Goal: Information Seeking & Learning: Learn about a topic

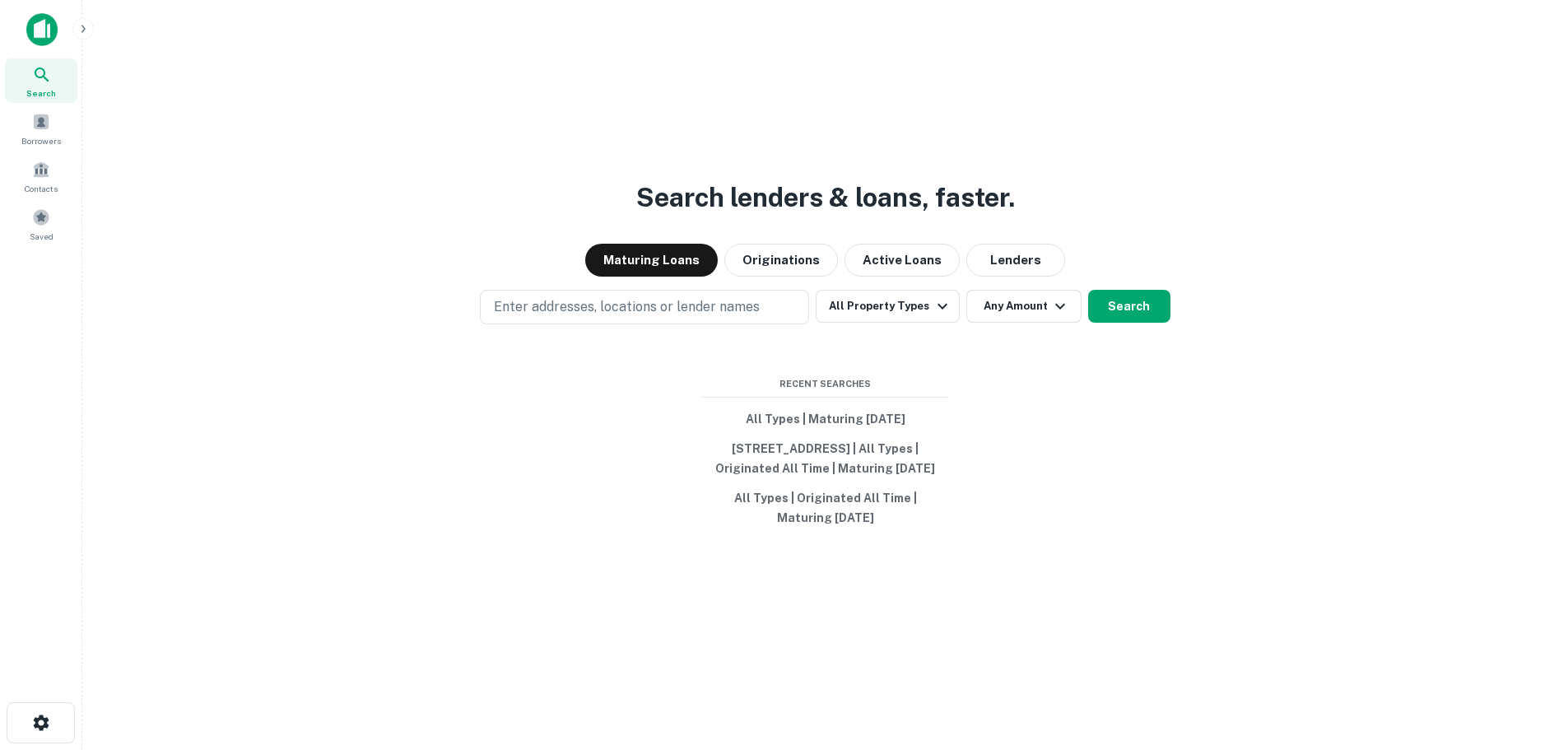
click at [449, 189] on div "Search lenders & loans, faster. Maturing Loans Originations Active Loans Lender…" at bounding box center [826, 414] width 1460 height 750
click at [46, 223] on span at bounding box center [41, 217] width 18 height 18
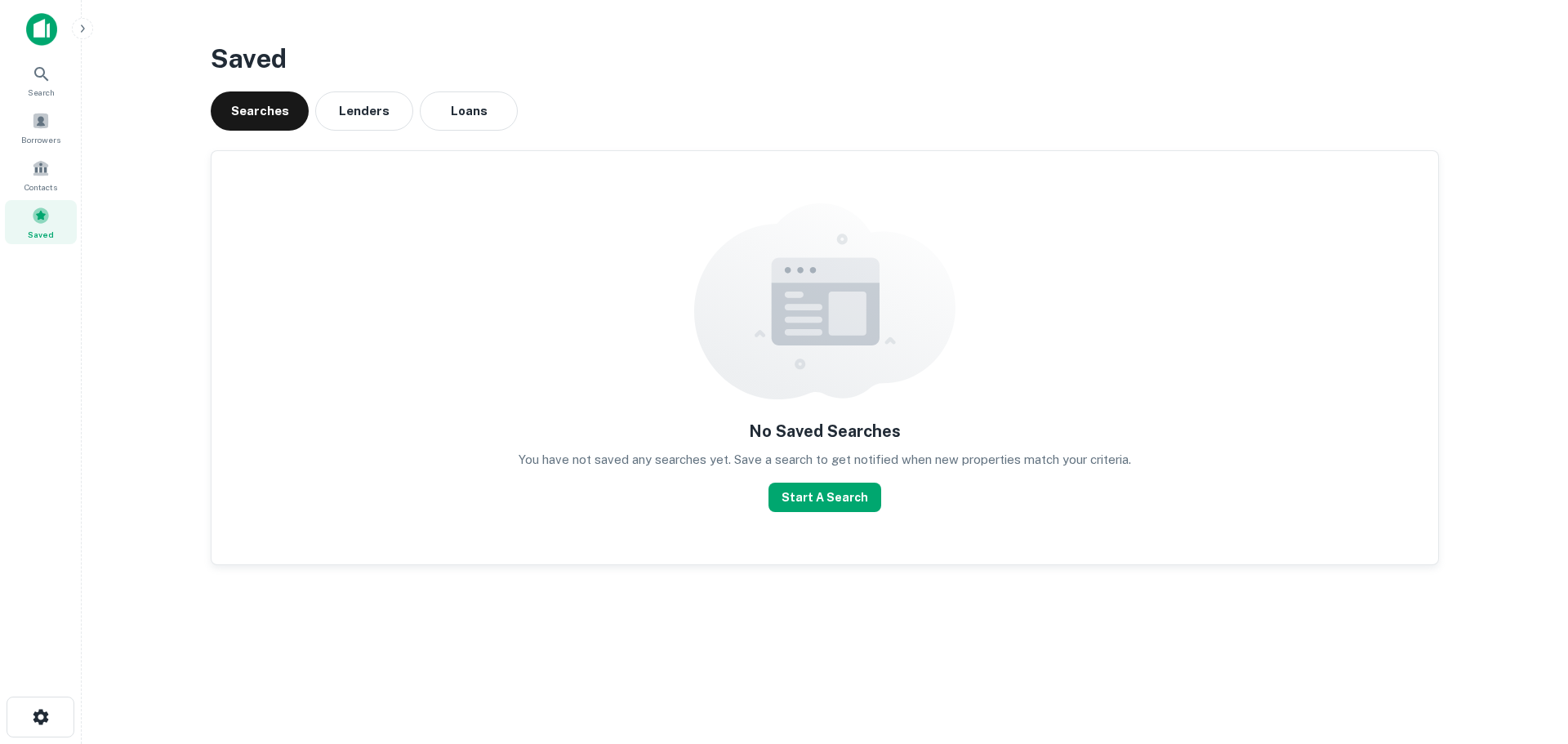
click at [95, 237] on main "Saved Searches Lenders Loans No Saved Searches You have not saved any searches …" at bounding box center [825, 372] width 1486 height 744
drag, startPoint x: 107, startPoint y: 179, endPoint x: 110, endPoint y: 154, distance: 25.2
click at [109, 179] on main "Saved Searches Lenders Loans No Saved Searches You have not saved any searches …" at bounding box center [825, 372] width 1486 height 744
click at [44, 76] on icon at bounding box center [41, 74] width 14 height 14
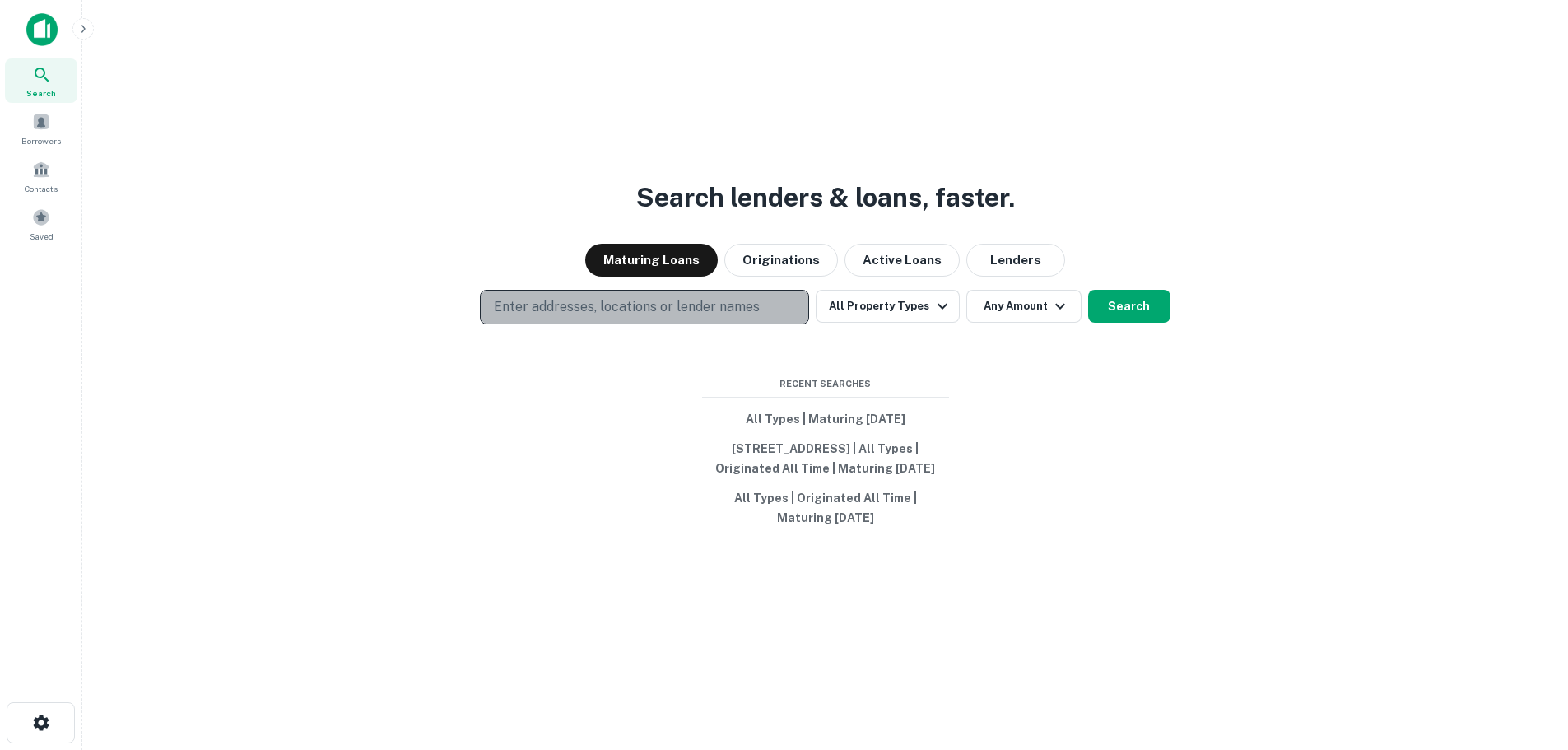
click at [604, 297] on p "Enter addresses, locations or lender names" at bounding box center [627, 306] width 266 height 20
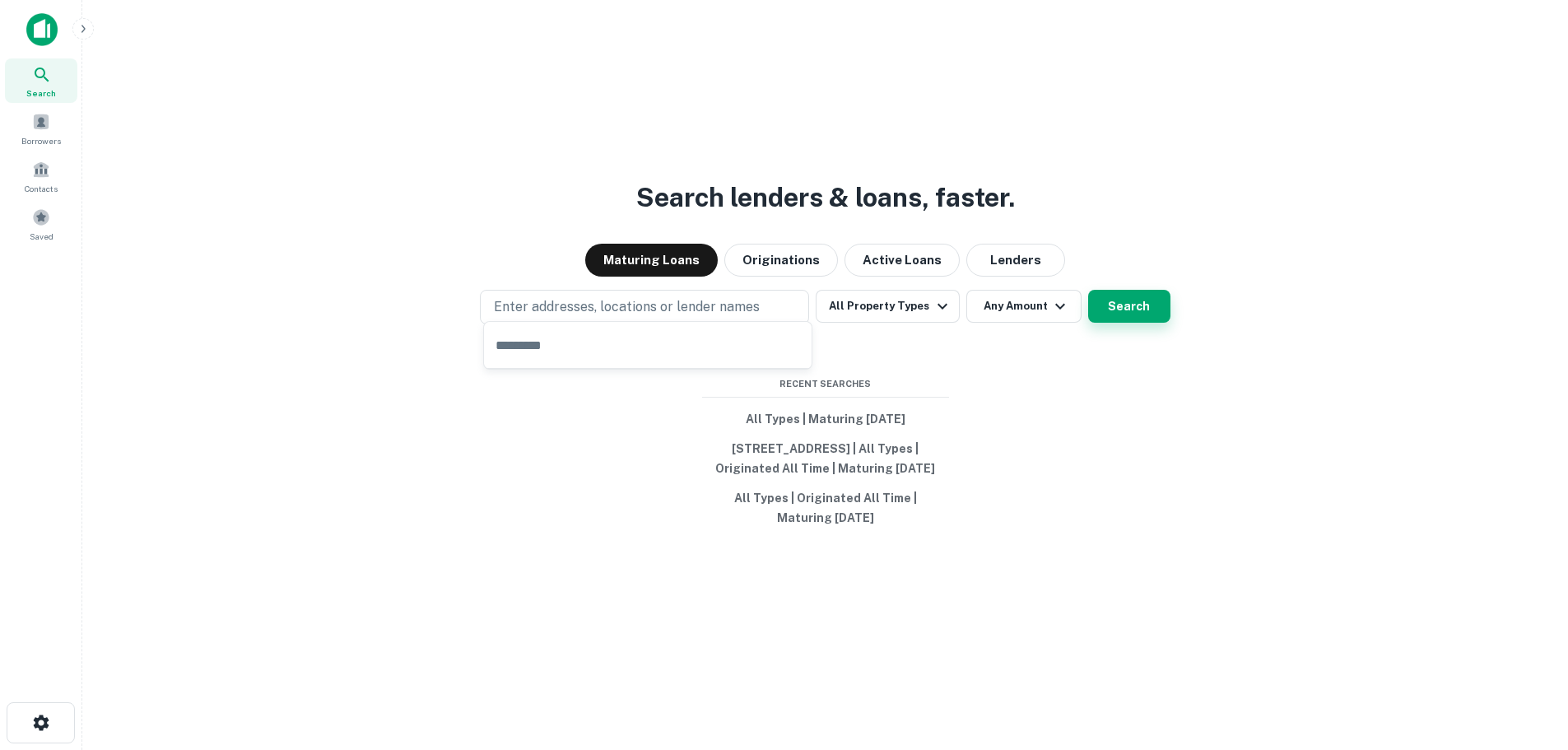
click at [1109, 298] on button "Search" at bounding box center [1129, 306] width 82 height 33
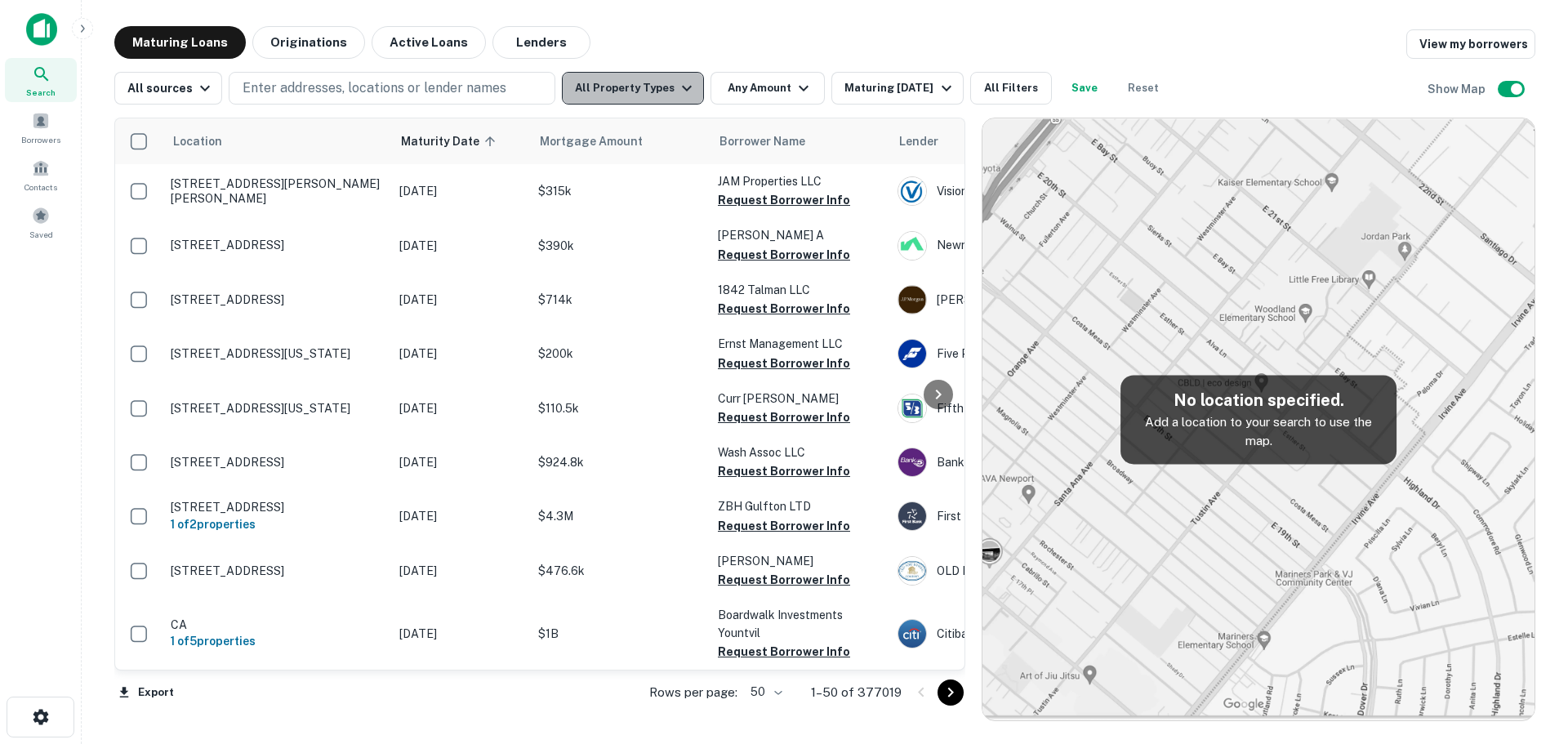
click at [681, 88] on icon "button" at bounding box center [687, 88] width 19 height 19
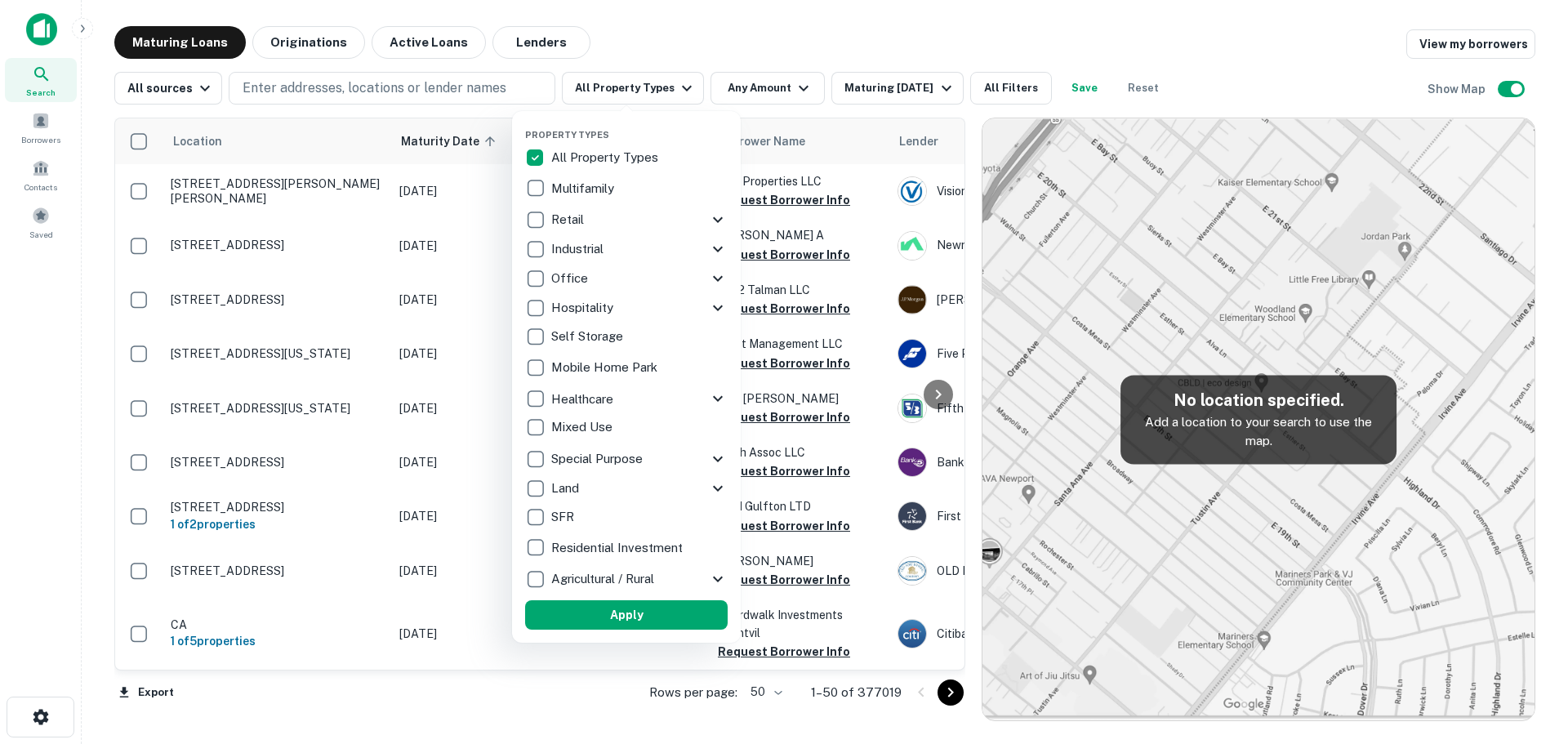
click at [754, 51] on div at bounding box center [784, 372] width 1568 height 744
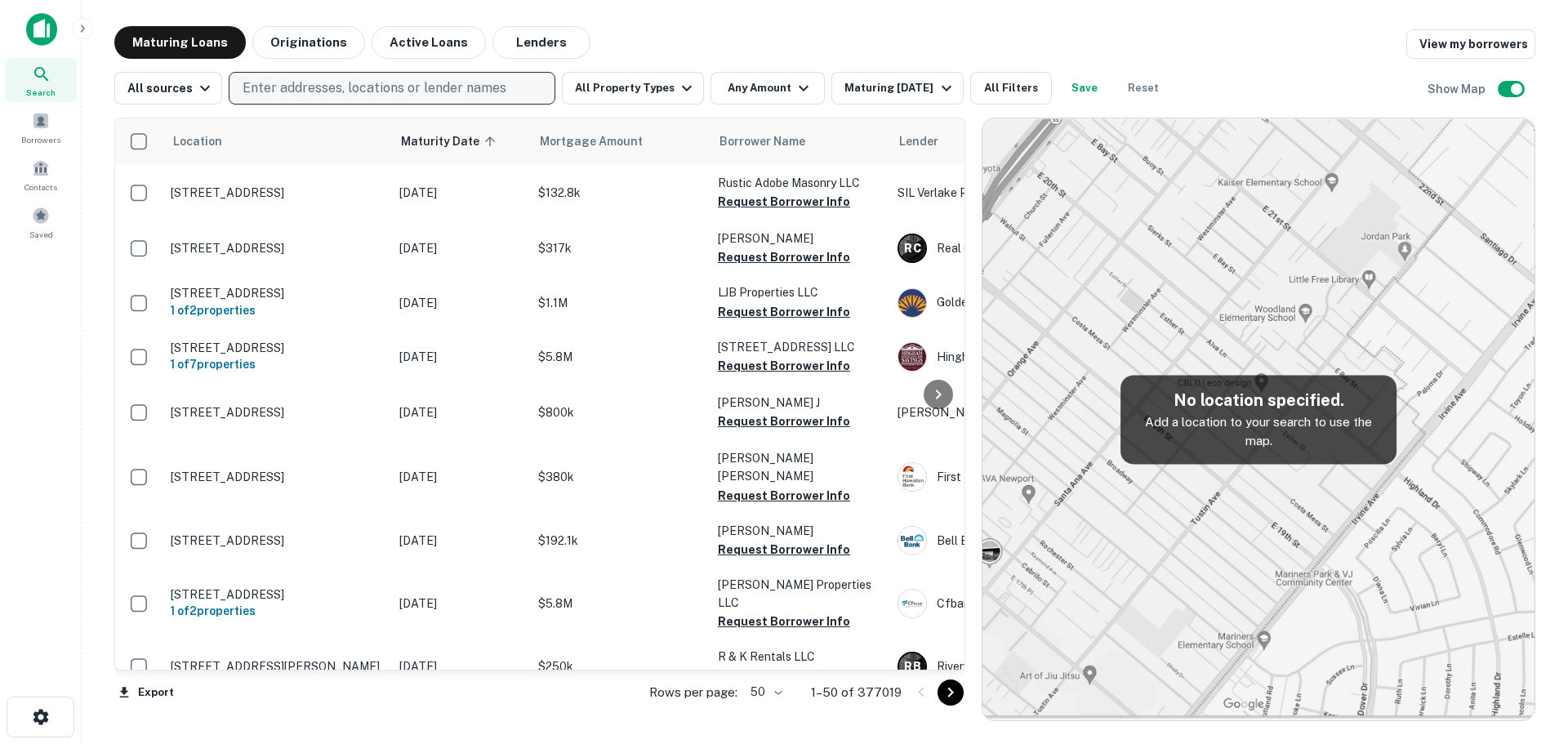
click at [402, 84] on p "Enter addresses, locations or lender names" at bounding box center [375, 88] width 264 height 19
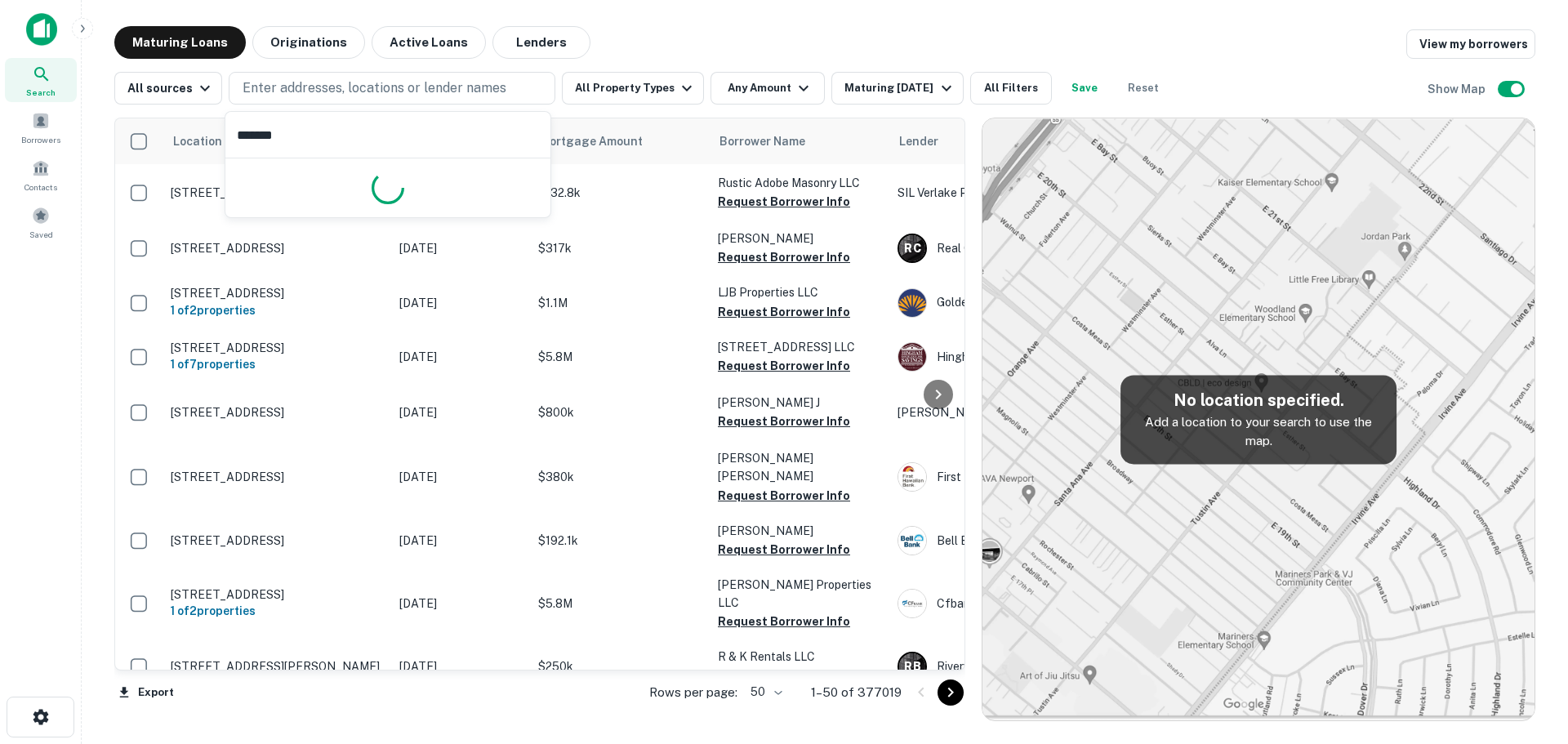
type input "********"
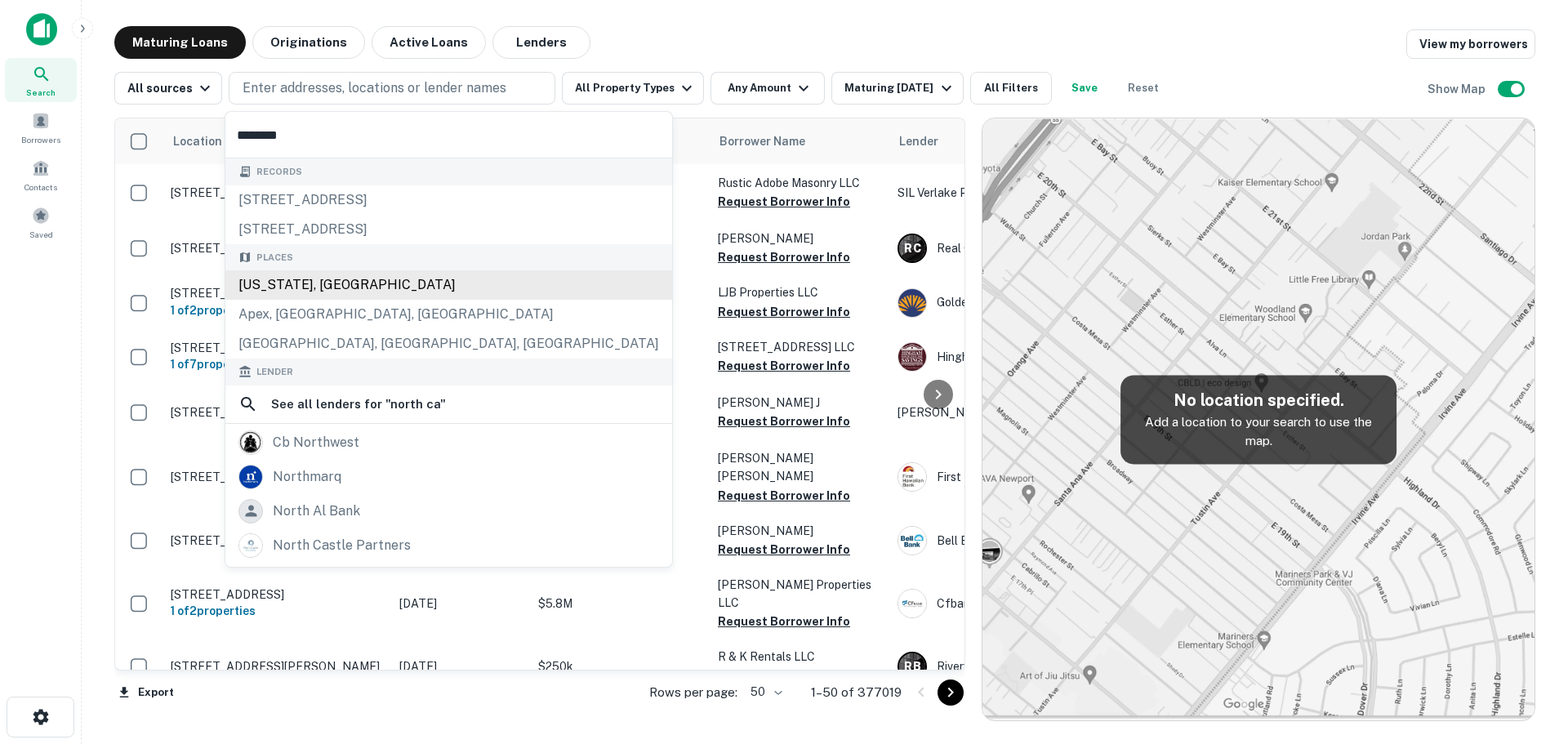
click at [319, 287] on div "[US_STATE], [GEOGRAPHIC_DATA]" at bounding box center [449, 285] width 447 height 29
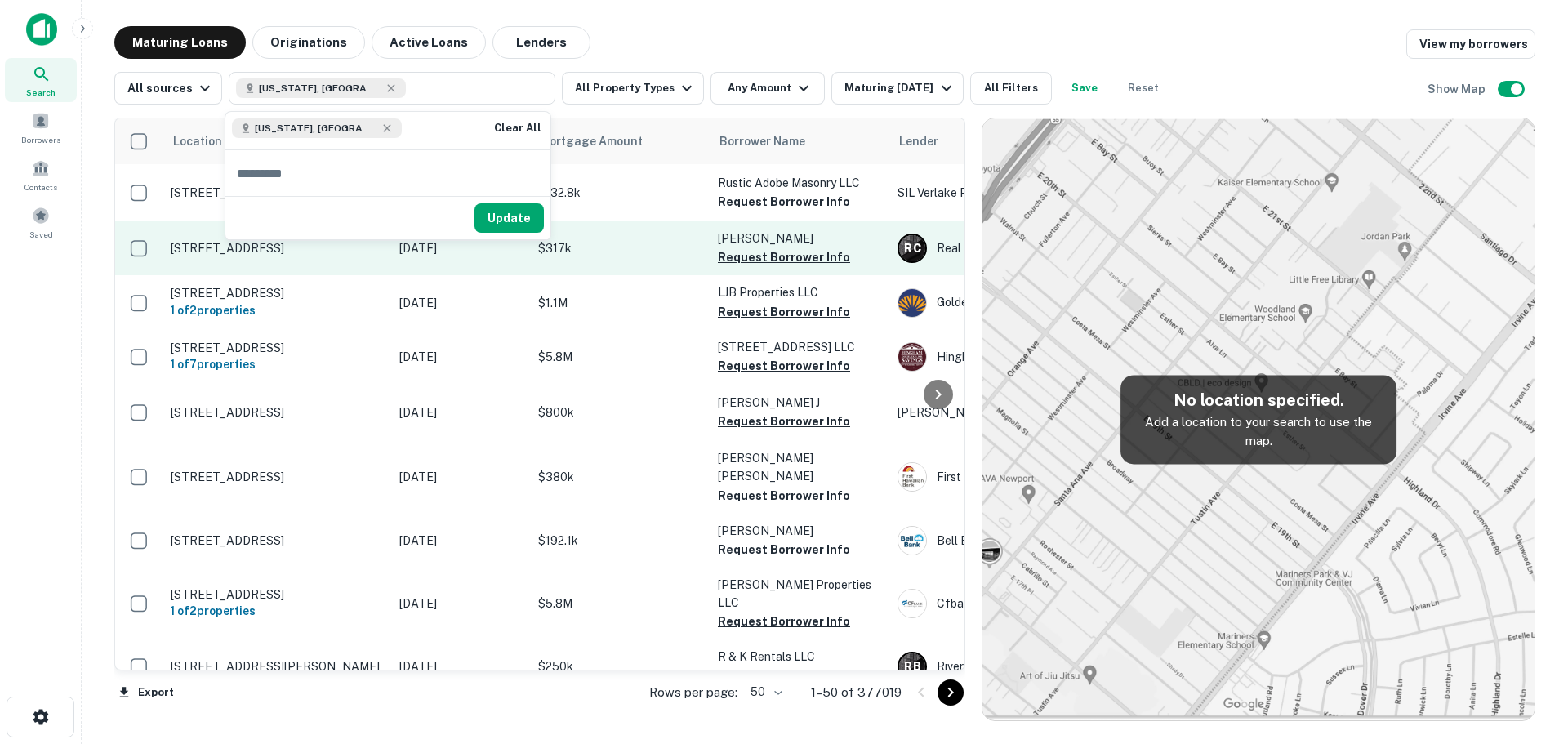
drag, startPoint x: 523, startPoint y: 224, endPoint x: 533, endPoint y: 227, distance: 10.4
click at [523, 224] on button "Update" at bounding box center [508, 218] width 69 height 29
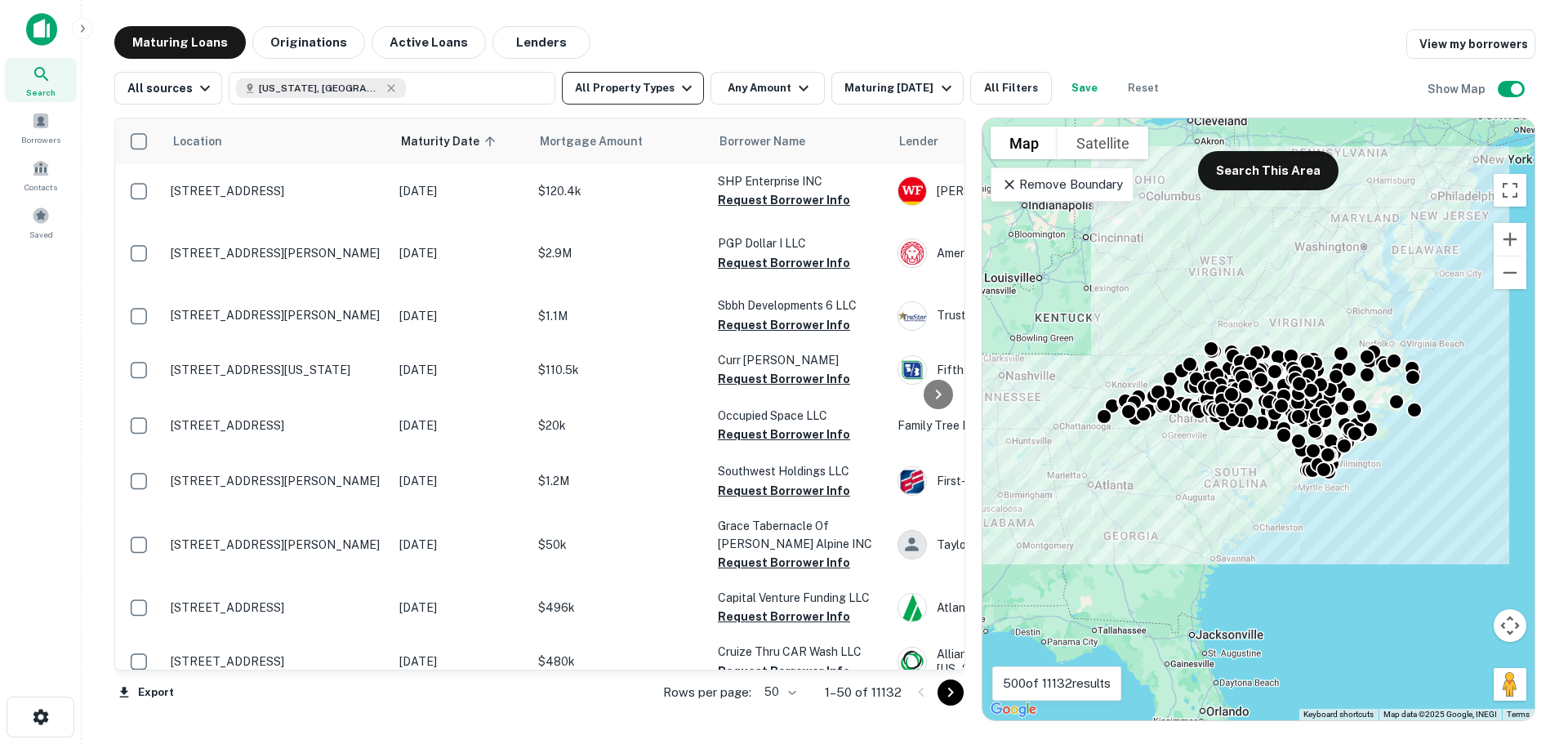
click at [677, 86] on icon "button" at bounding box center [687, 88] width 19 height 19
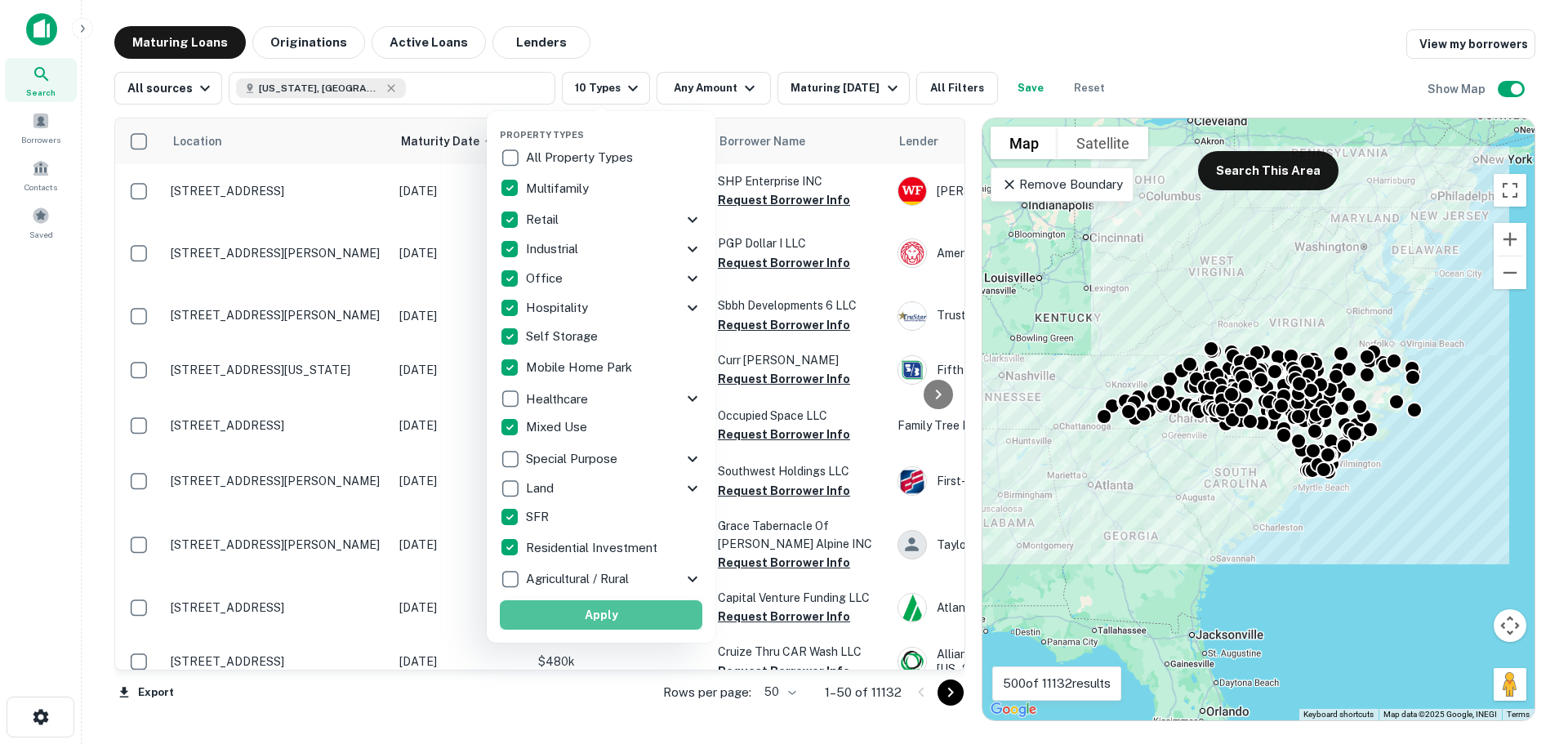
click at [612, 605] on button "Apply" at bounding box center [600, 615] width 202 height 29
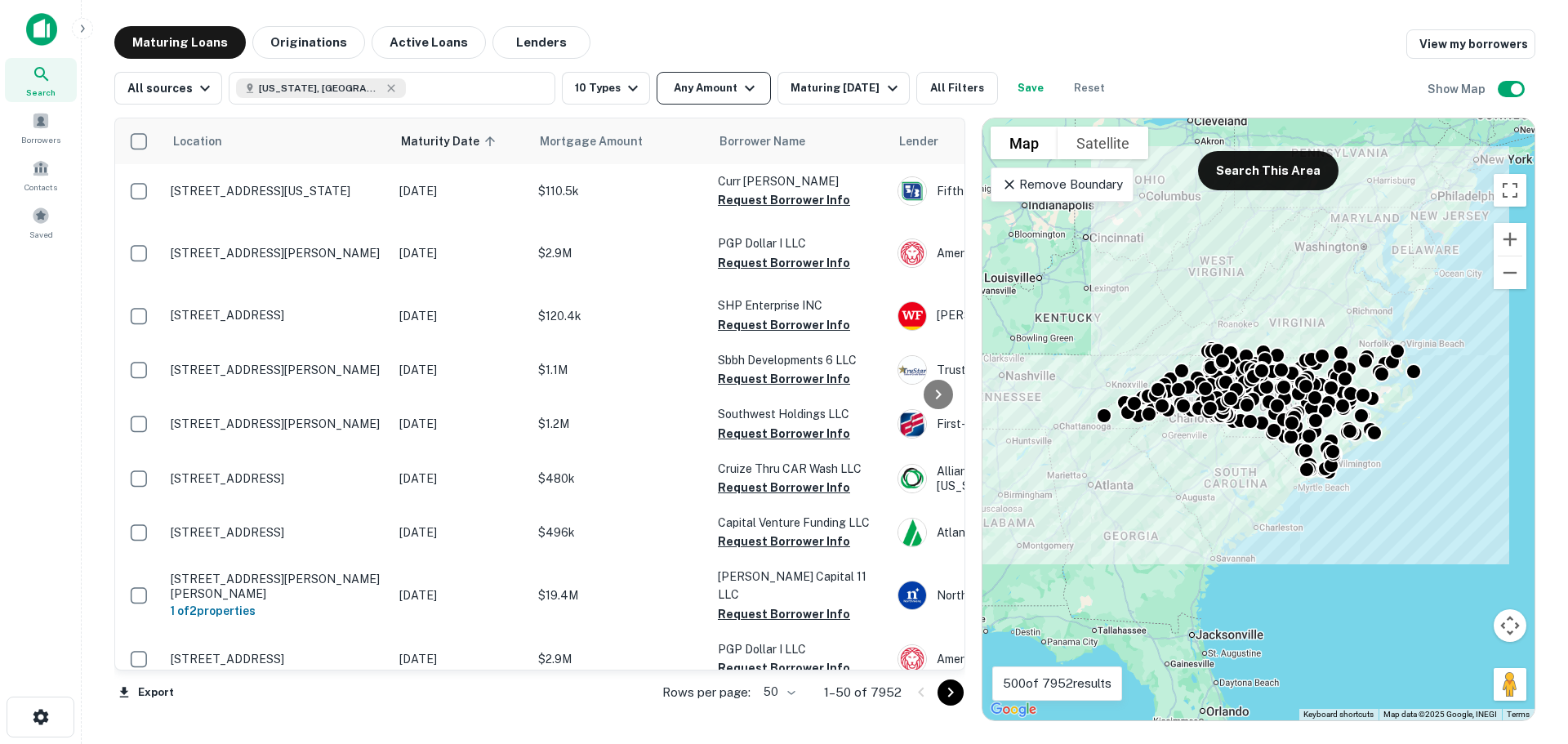
click at [705, 87] on button "Any Amount" at bounding box center [714, 88] width 115 height 33
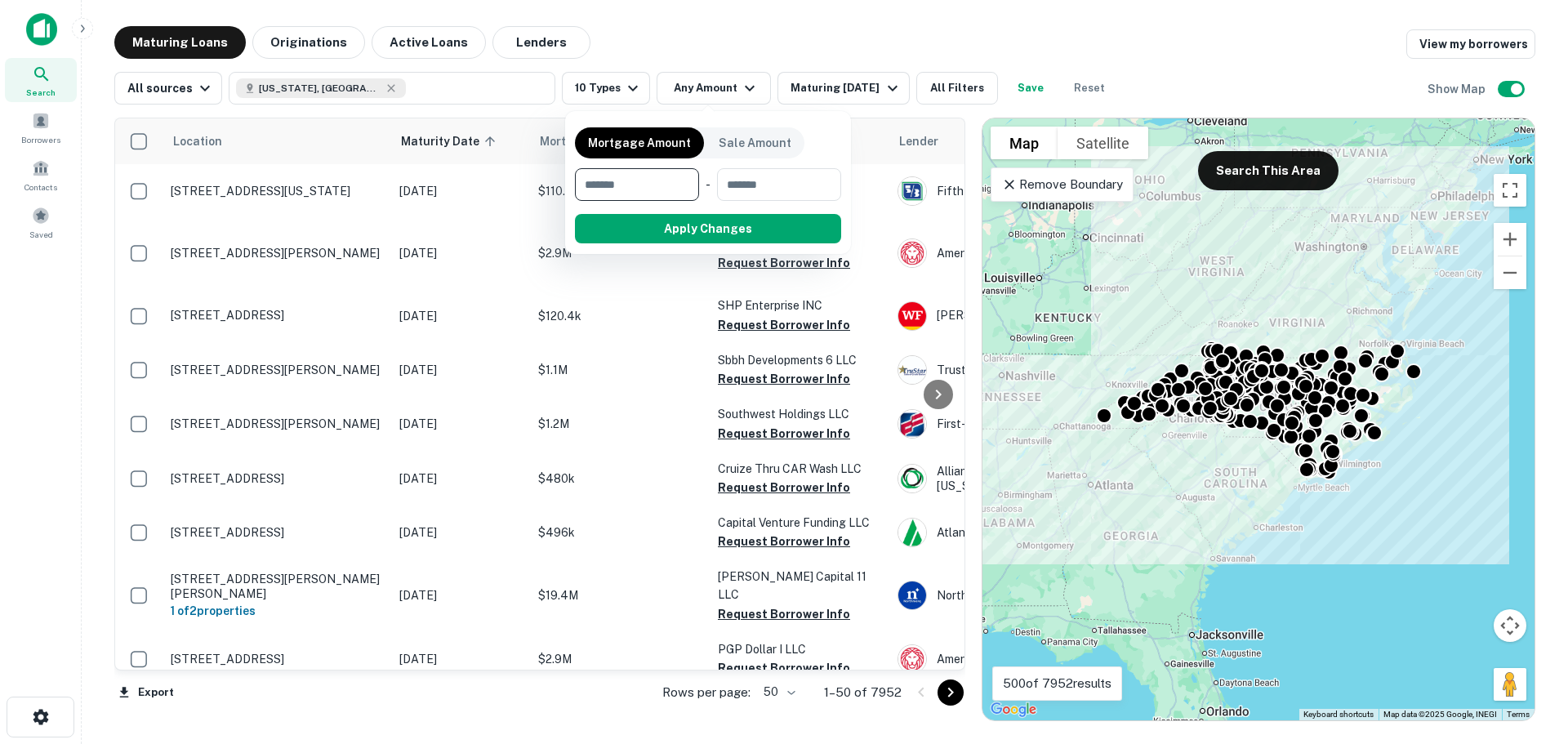
click at [629, 184] on input "number" at bounding box center [631, 185] width 113 height 33
type input "*******"
click at [736, 224] on button "Apply Changes" at bounding box center [737, 228] width 208 height 29
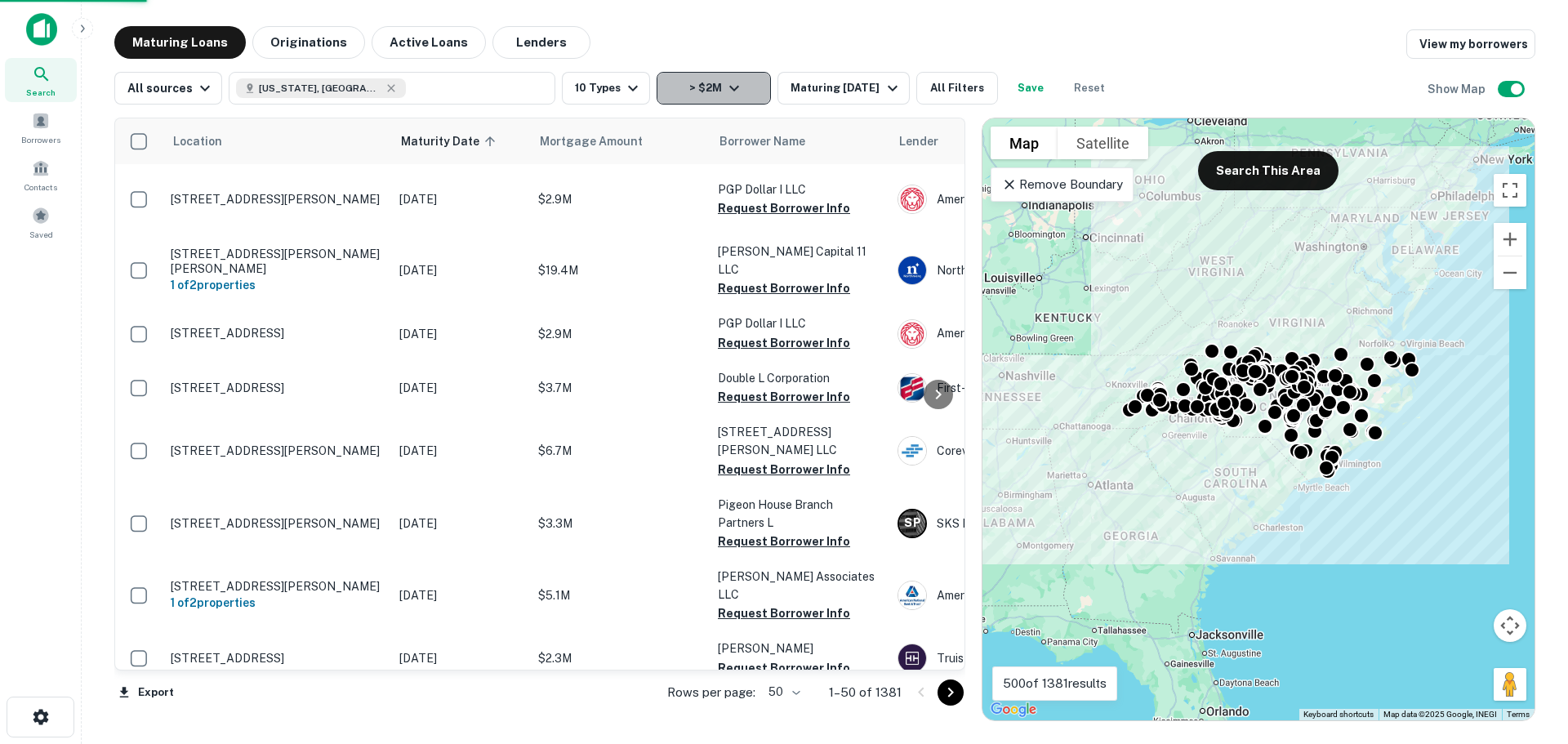
click at [710, 83] on button "> $2M" at bounding box center [714, 88] width 115 height 33
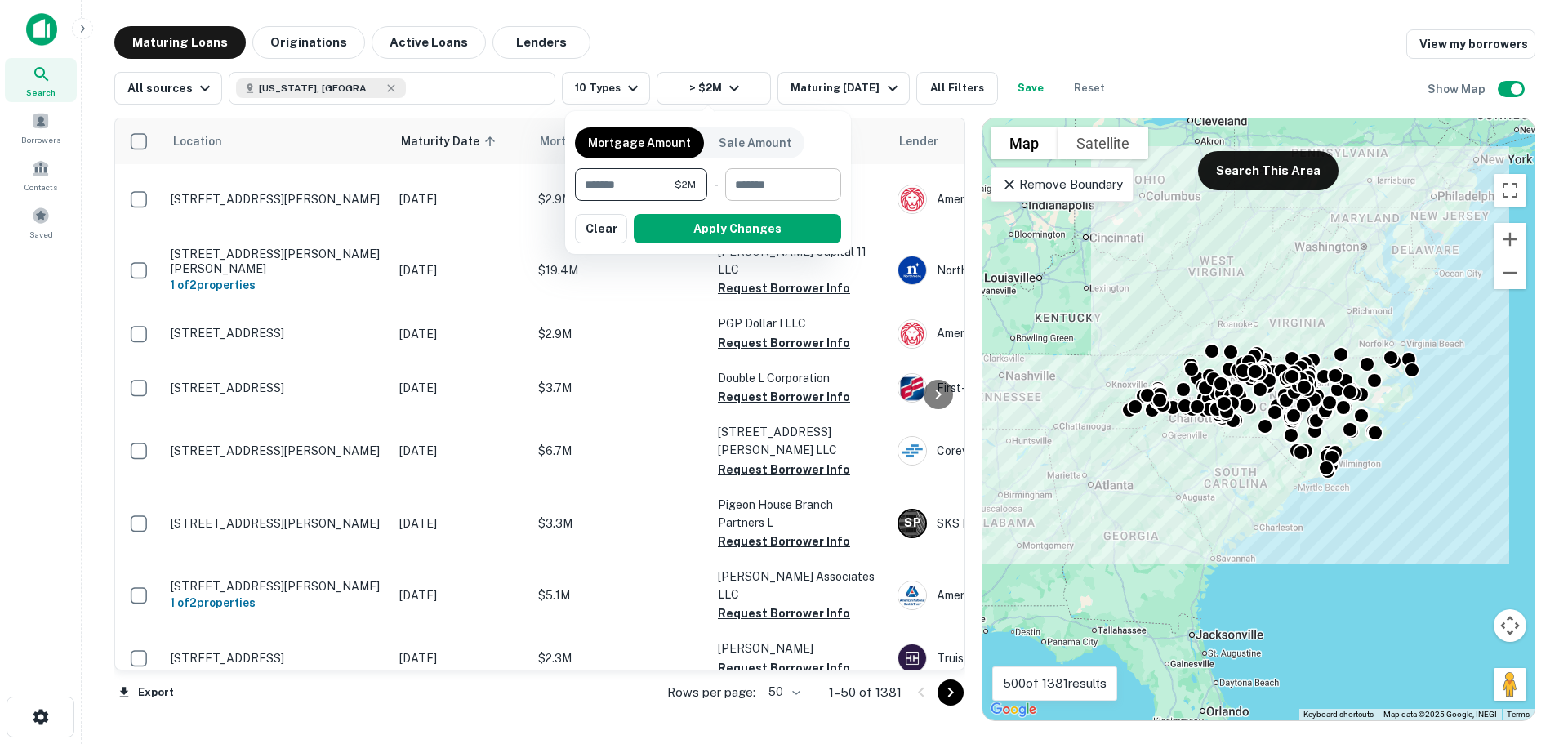
click at [760, 180] on input "number" at bounding box center [778, 185] width 105 height 33
type input "********"
click at [758, 220] on button "Apply Changes" at bounding box center [737, 228] width 208 height 29
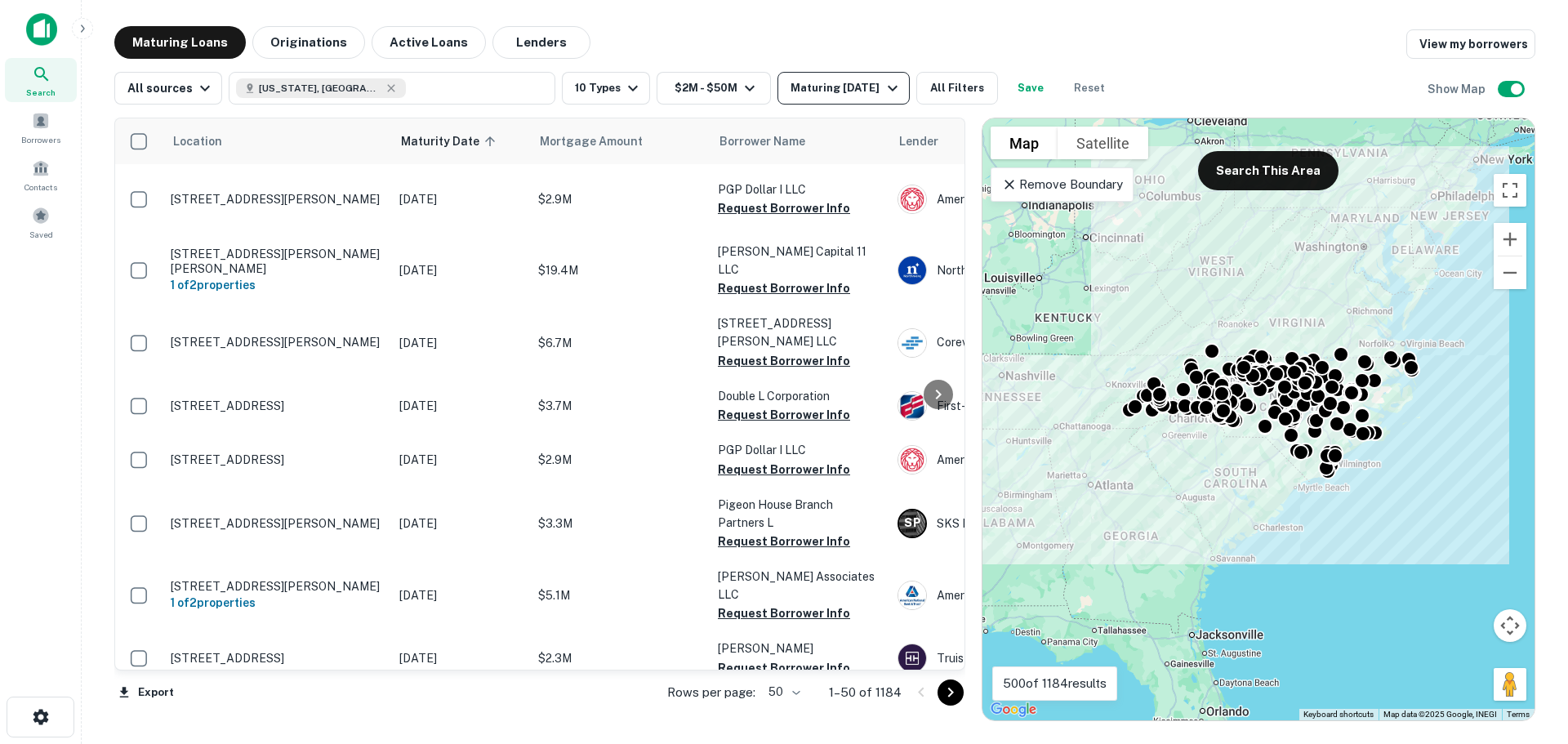
click at [876, 86] on div "Maturing In 1 Year" at bounding box center [846, 88] width 111 height 19
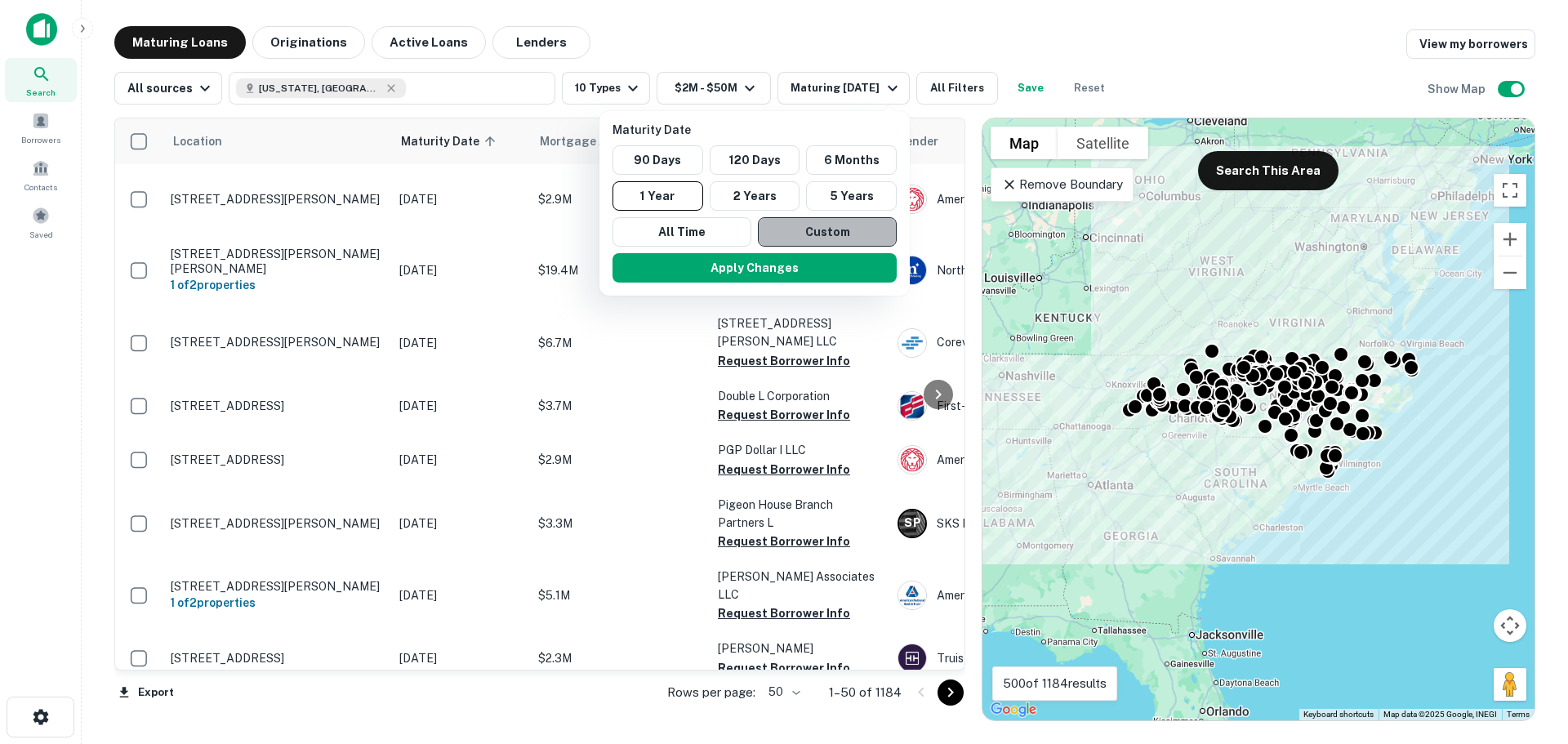
click at [819, 228] on button "Custom" at bounding box center [827, 232] width 139 height 29
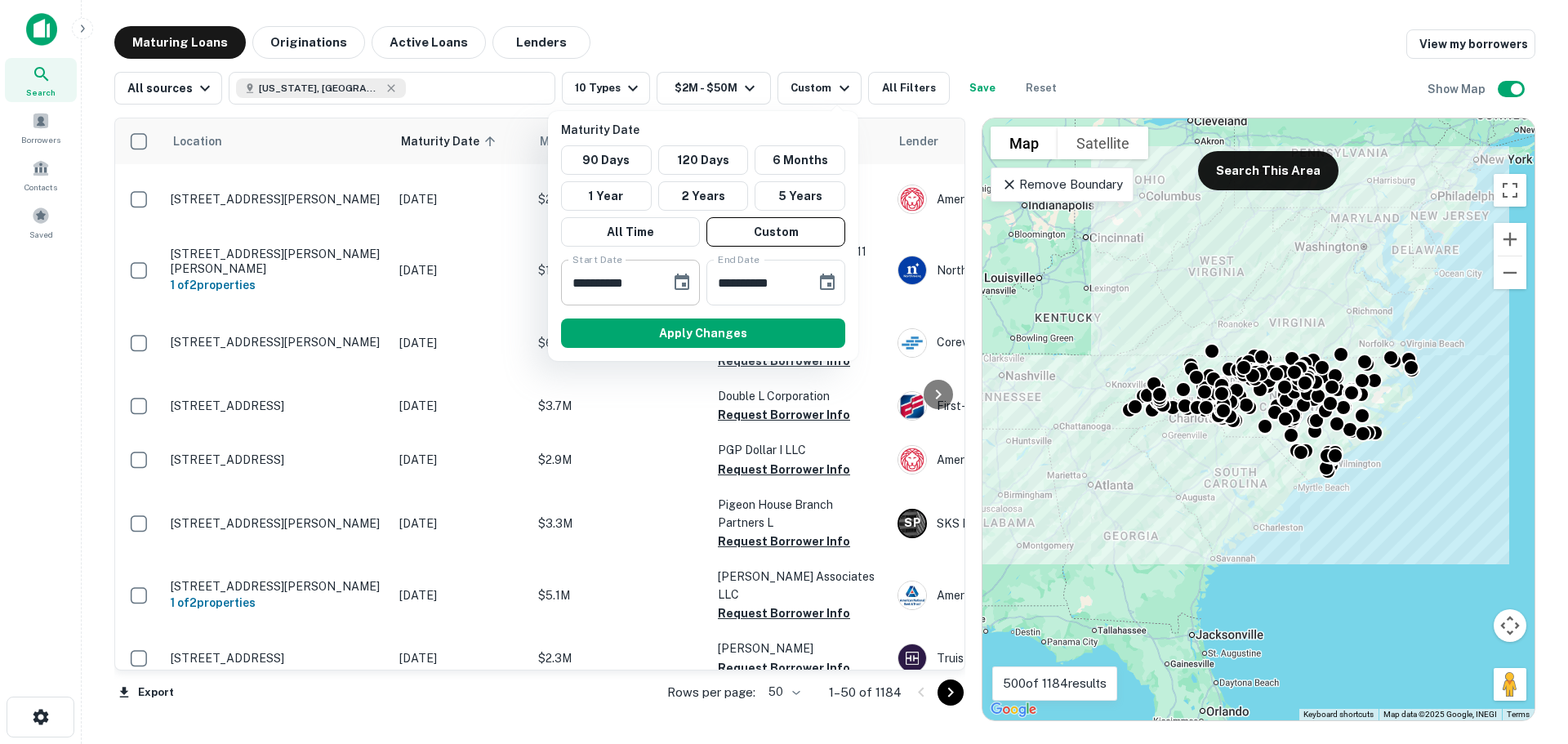
click at [684, 279] on icon "Choose date, selected date is Oct 8, 2025" at bounding box center [681, 282] width 15 height 17
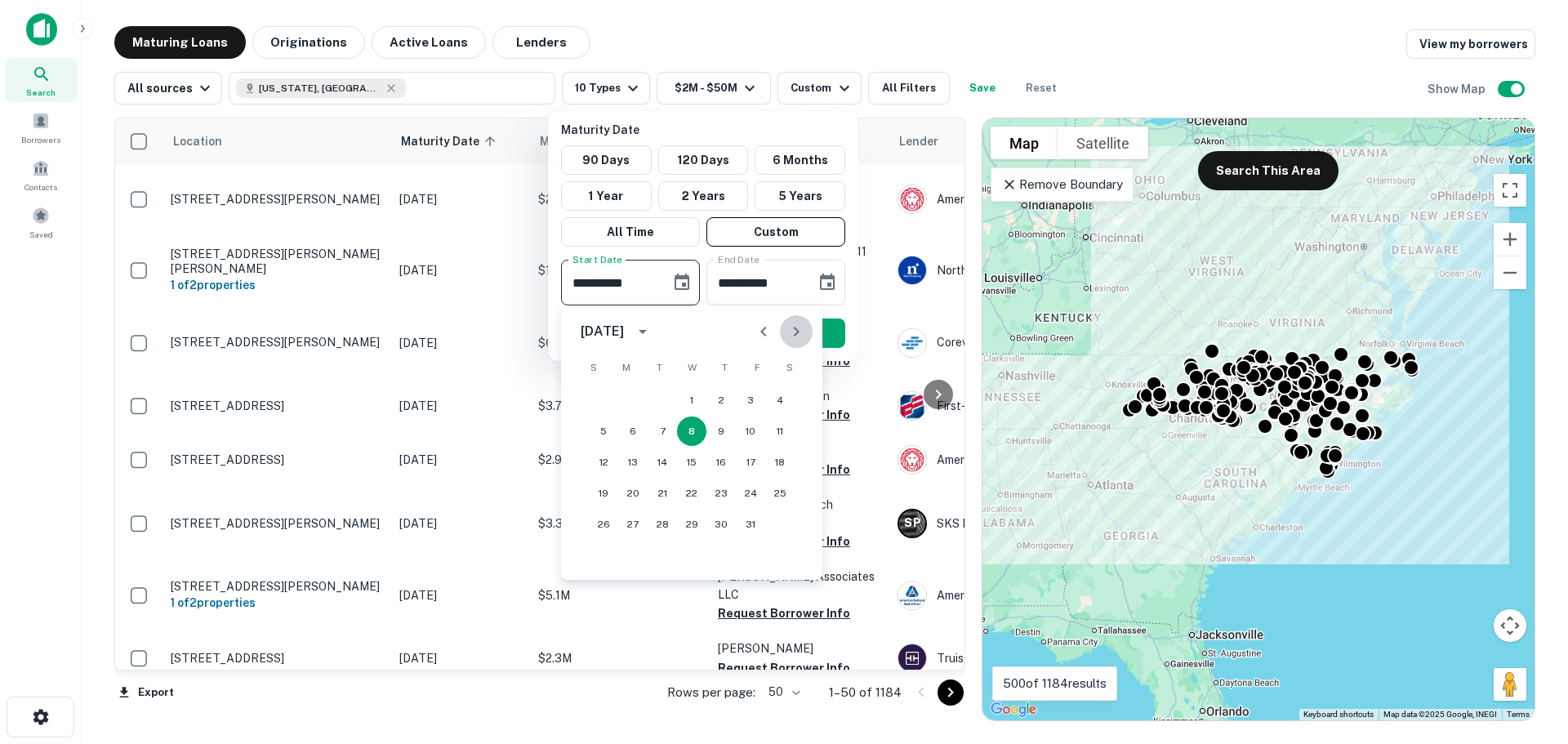
click at [798, 329] on icon "Next month" at bounding box center [797, 331] width 19 height 19
click at [747, 521] on button "30" at bounding box center [750, 524] width 29 height 29
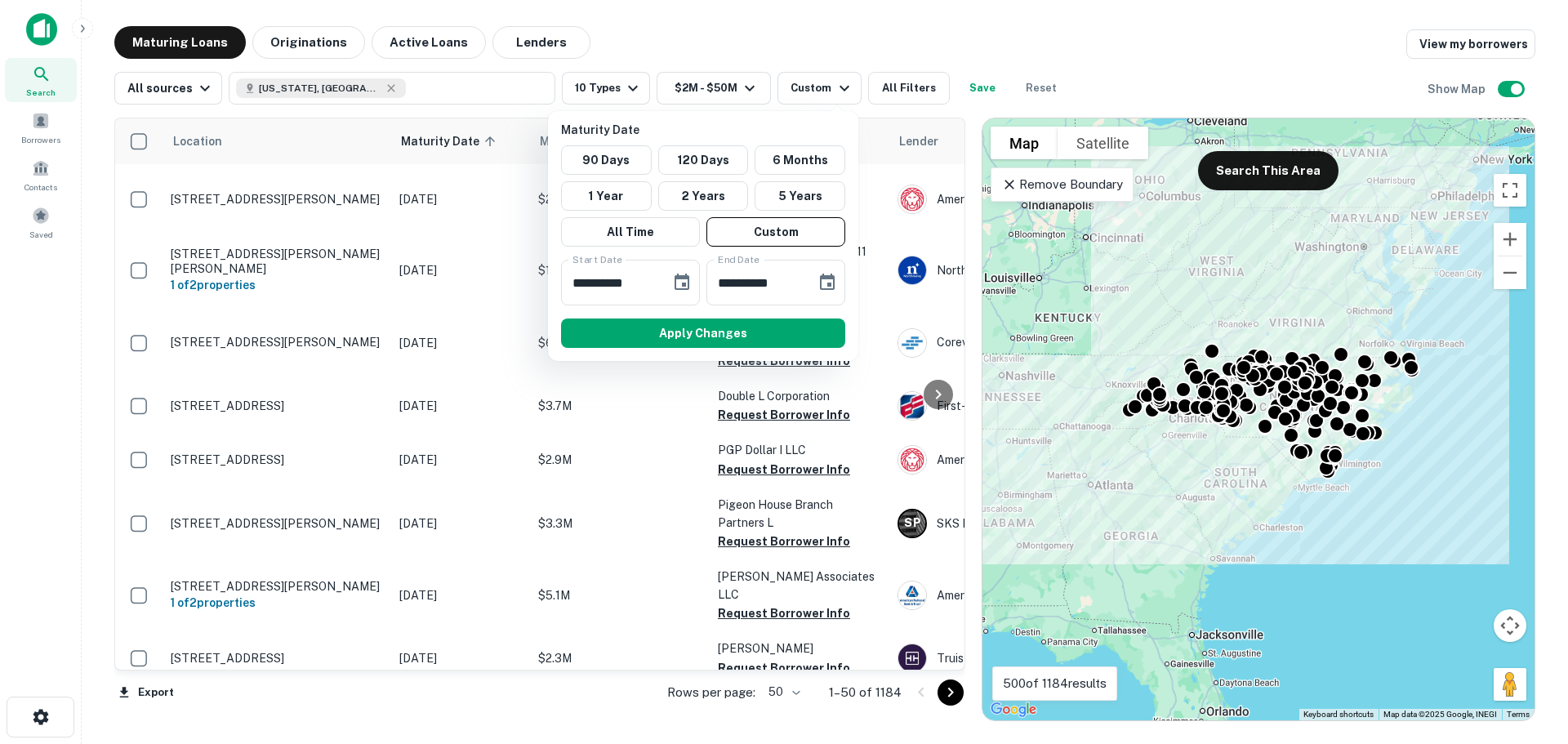
type input "**********"
click at [826, 281] on icon "Choose date, selected date is Apr 6, 2026" at bounding box center [828, 283] width 19 height 19
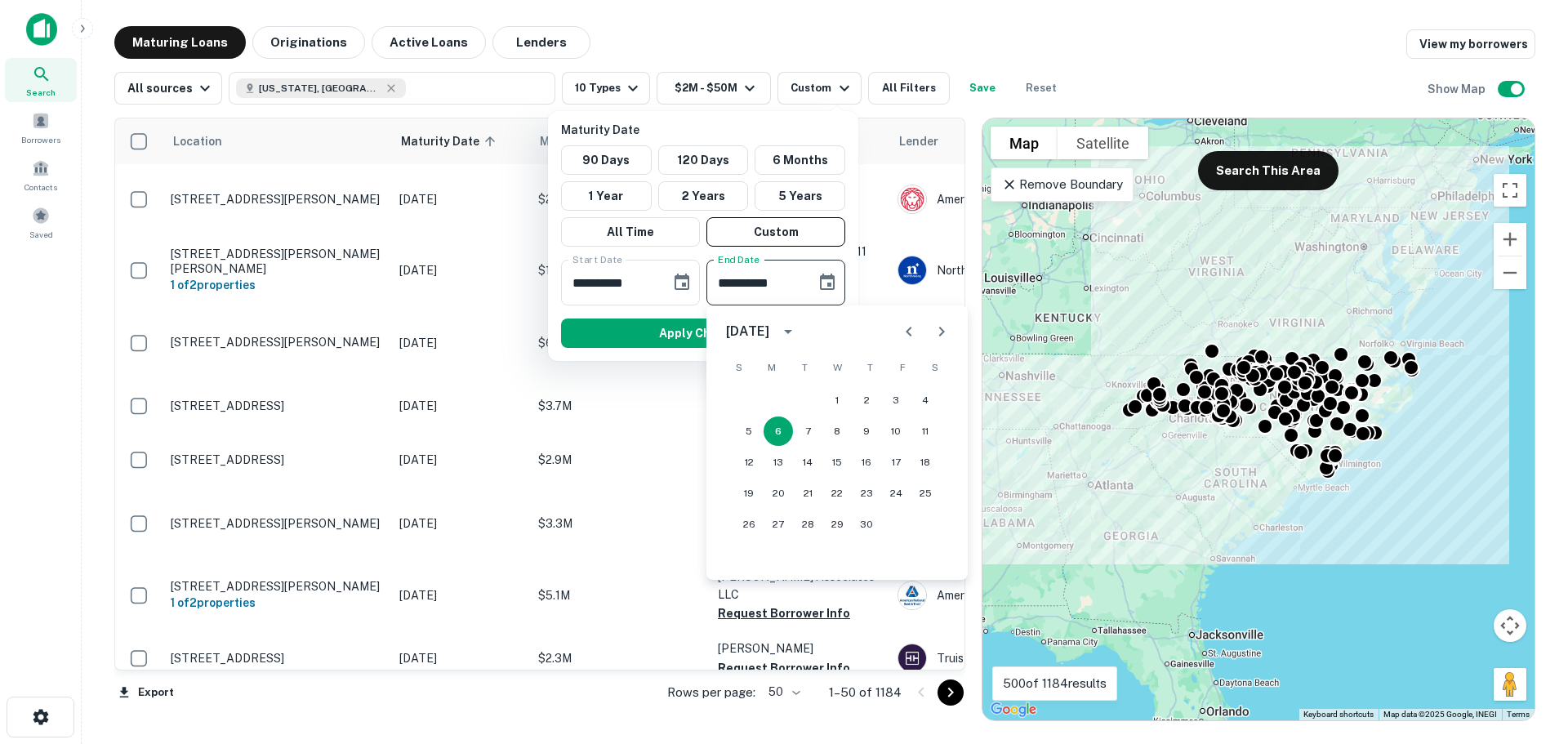
click at [937, 333] on icon "Next month" at bounding box center [941, 331] width 19 height 19
click at [869, 518] on button "30" at bounding box center [867, 524] width 29 height 29
type input "**********"
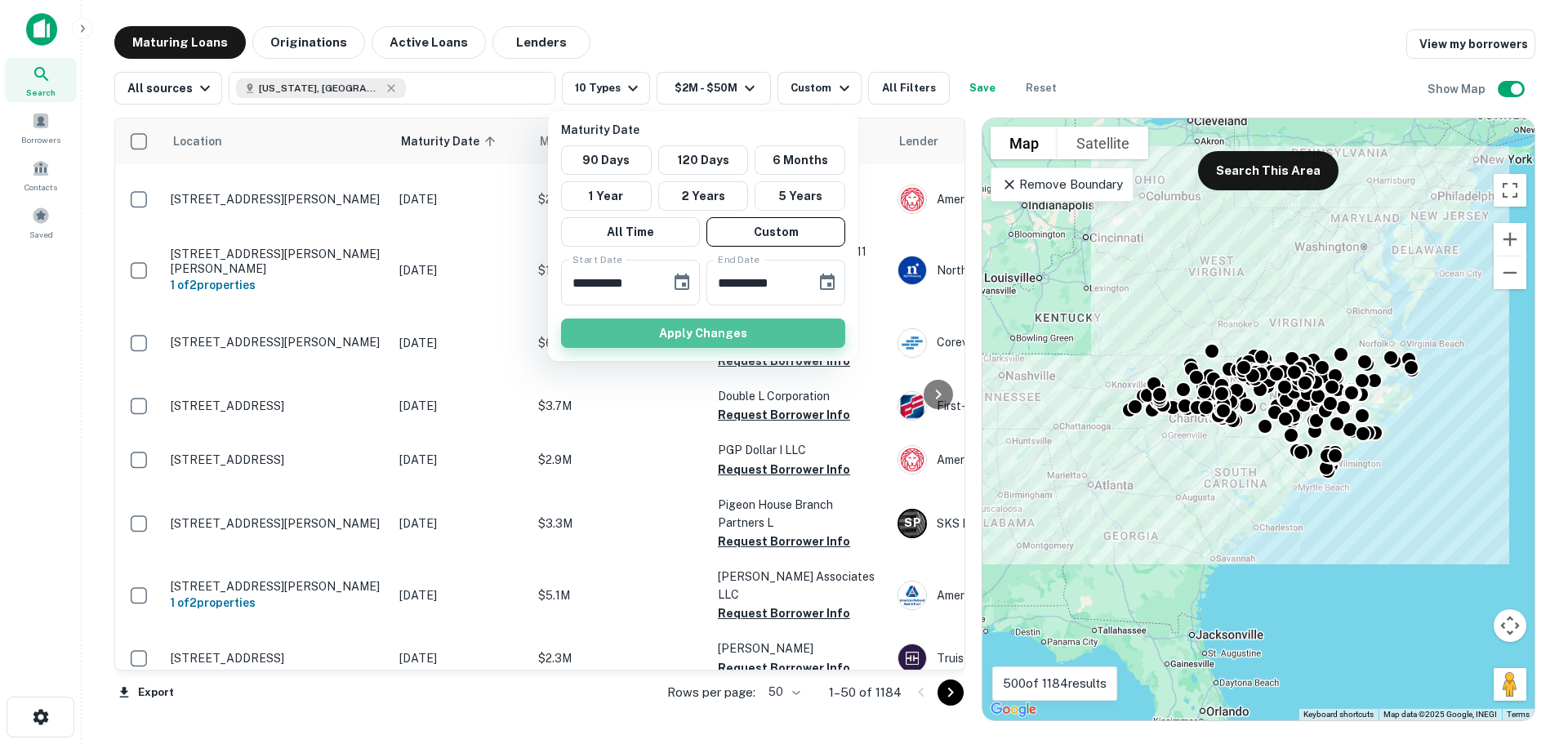
click at [685, 332] on button "Apply Changes" at bounding box center [703, 333] width 285 height 29
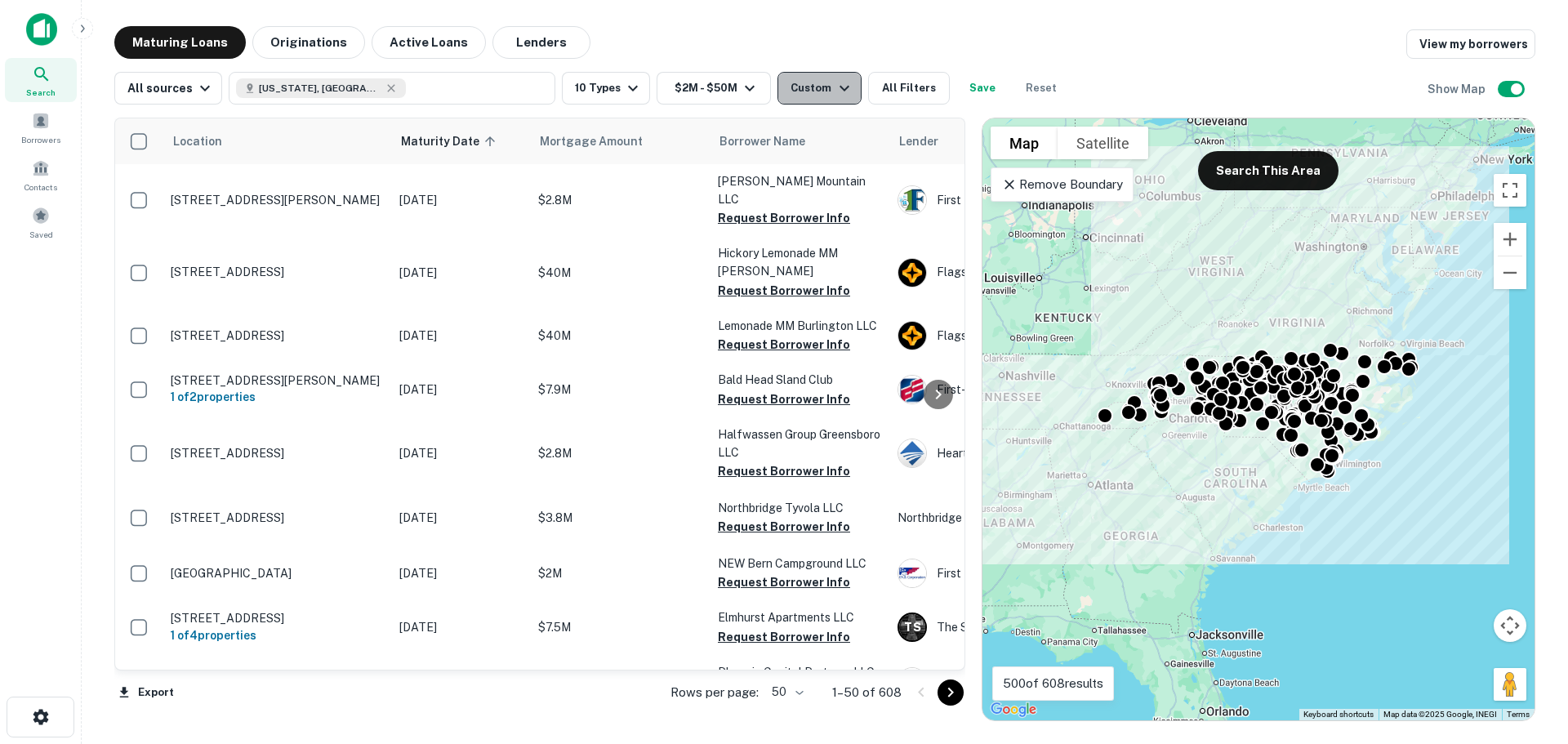
click at [802, 95] on div "Custom" at bounding box center [822, 88] width 63 height 19
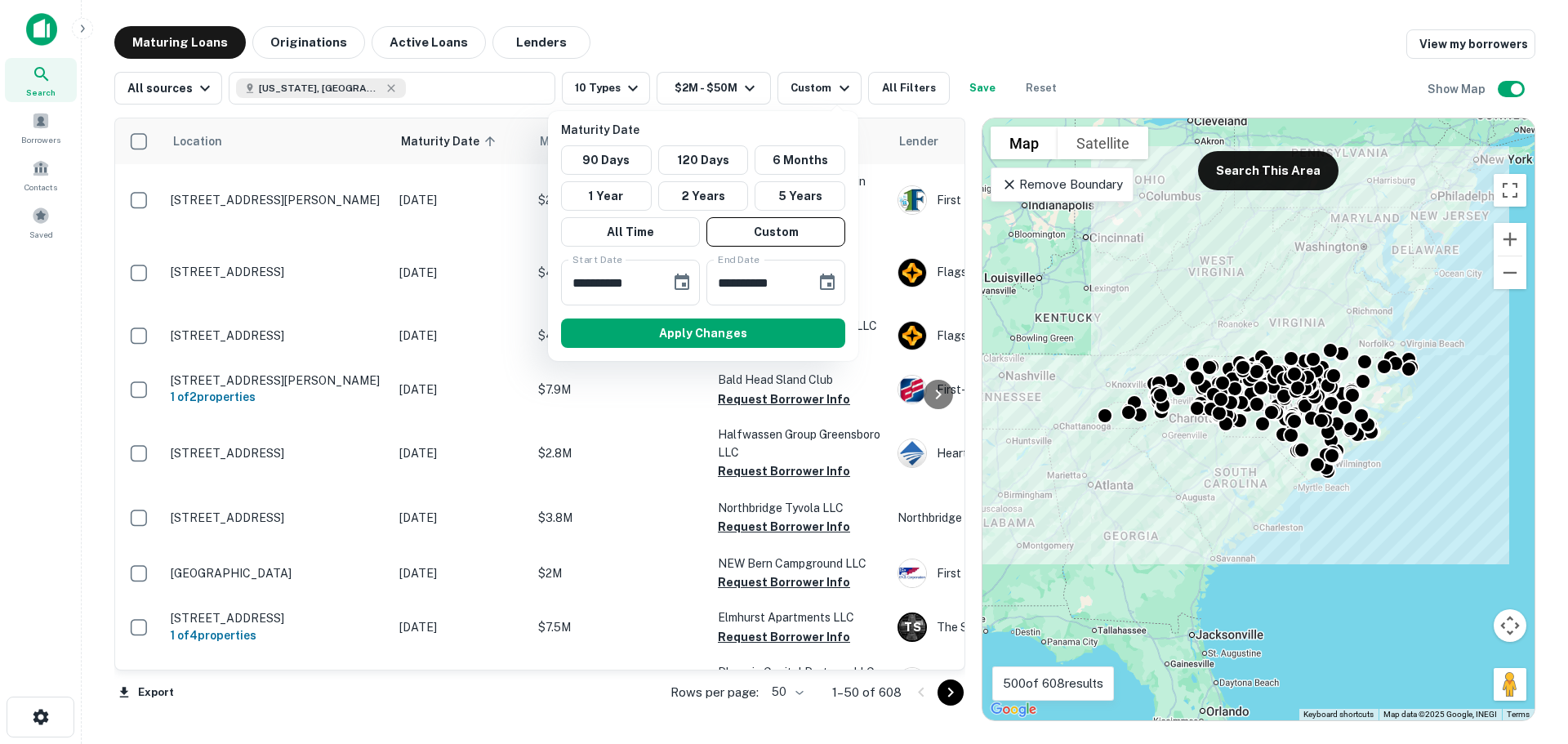
click at [893, 51] on div at bounding box center [784, 372] width 1568 height 744
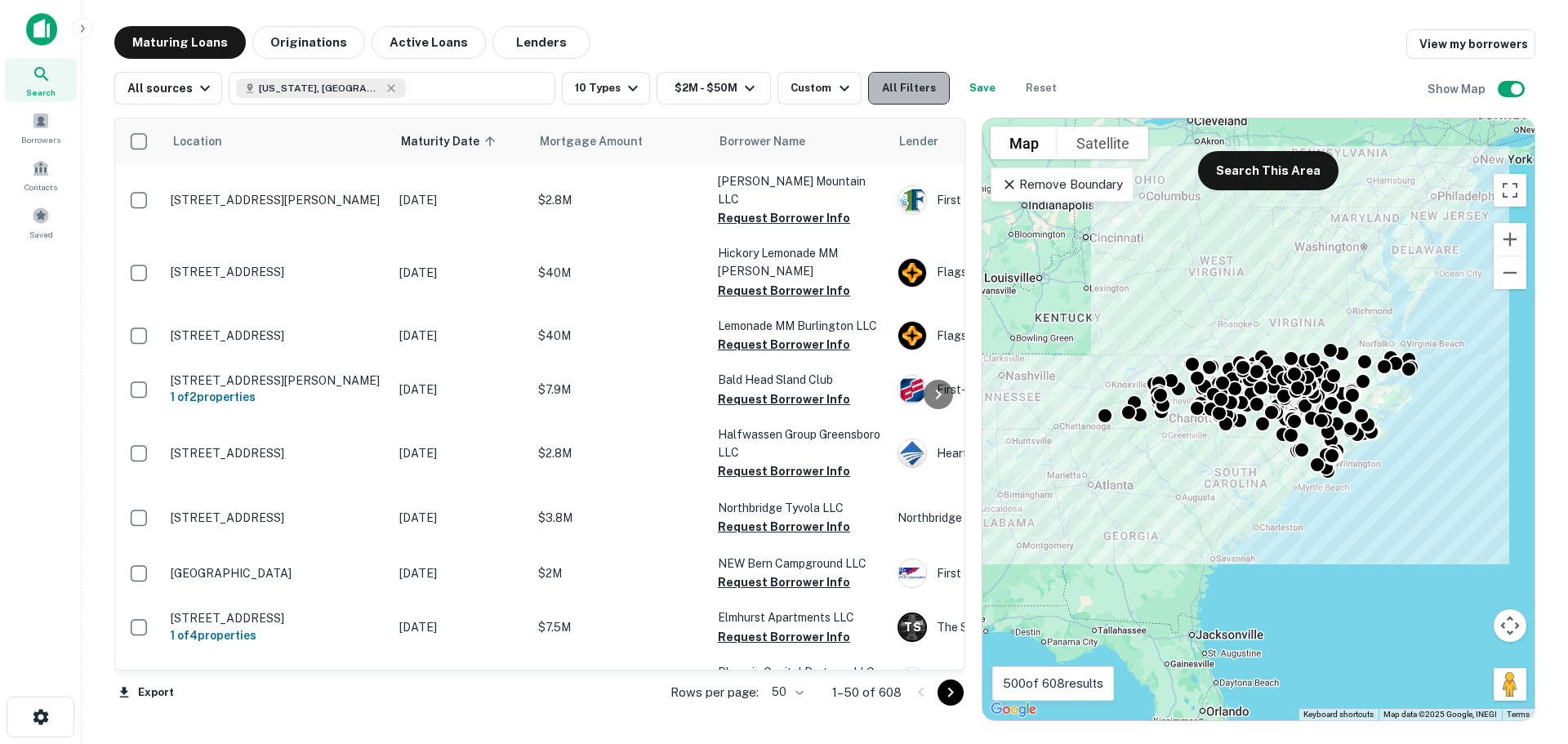
click at [894, 90] on button "All Filters" at bounding box center [909, 88] width 82 height 33
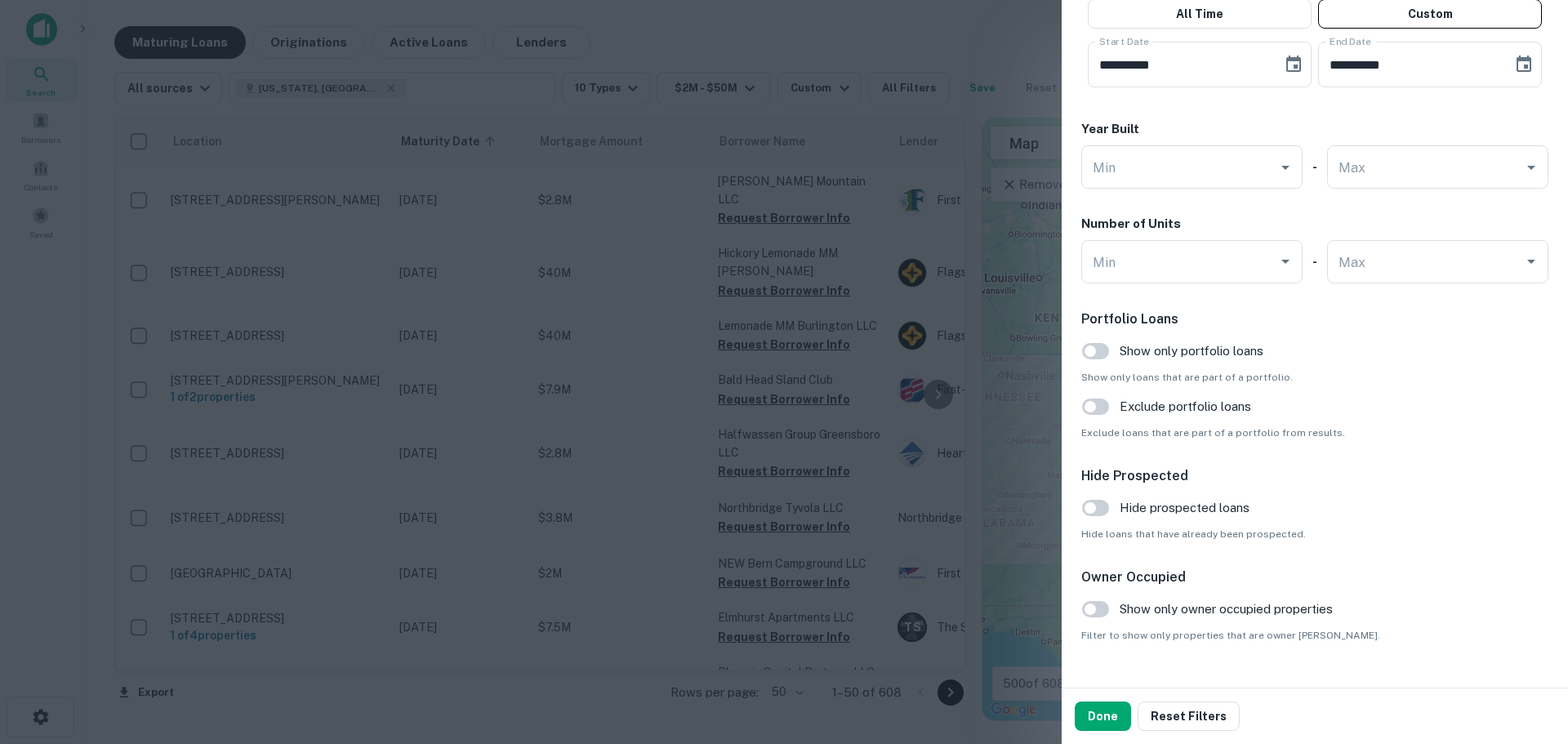
scroll to position [1554, 0]
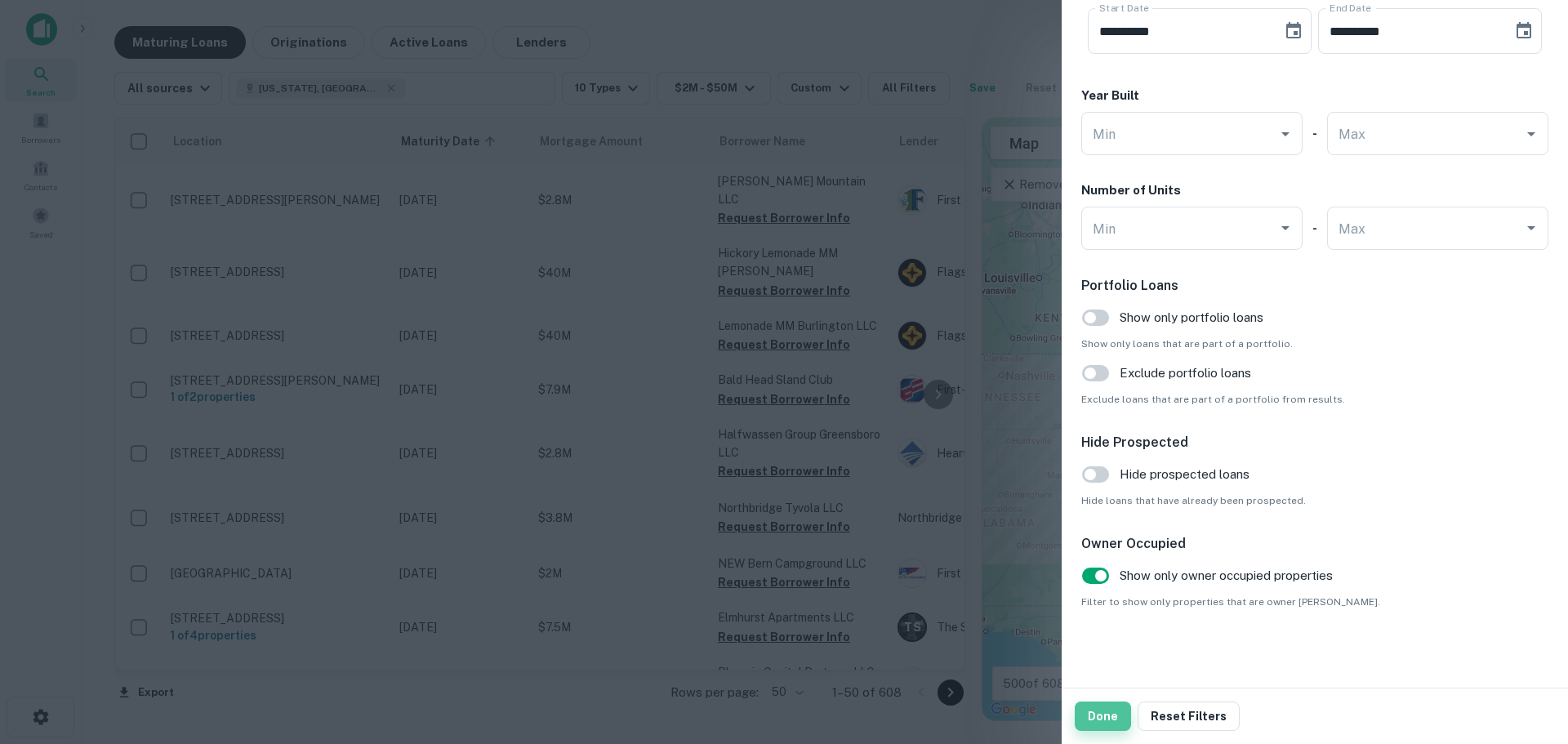
click at [1114, 723] on button "Done" at bounding box center [1103, 716] width 56 height 29
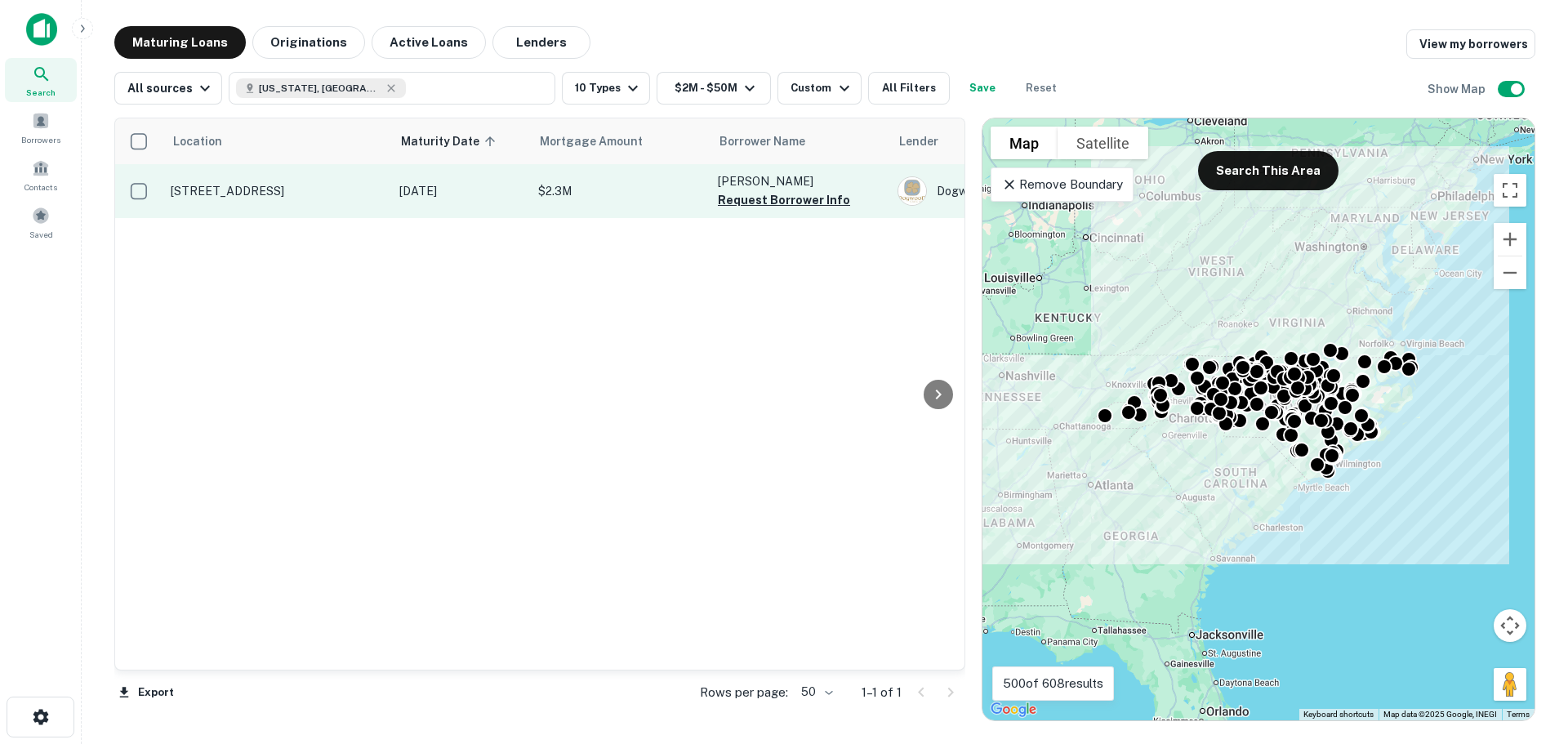
click at [292, 189] on p "220 Castle St Wilmington, NC 28401" at bounding box center [277, 190] width 213 height 15
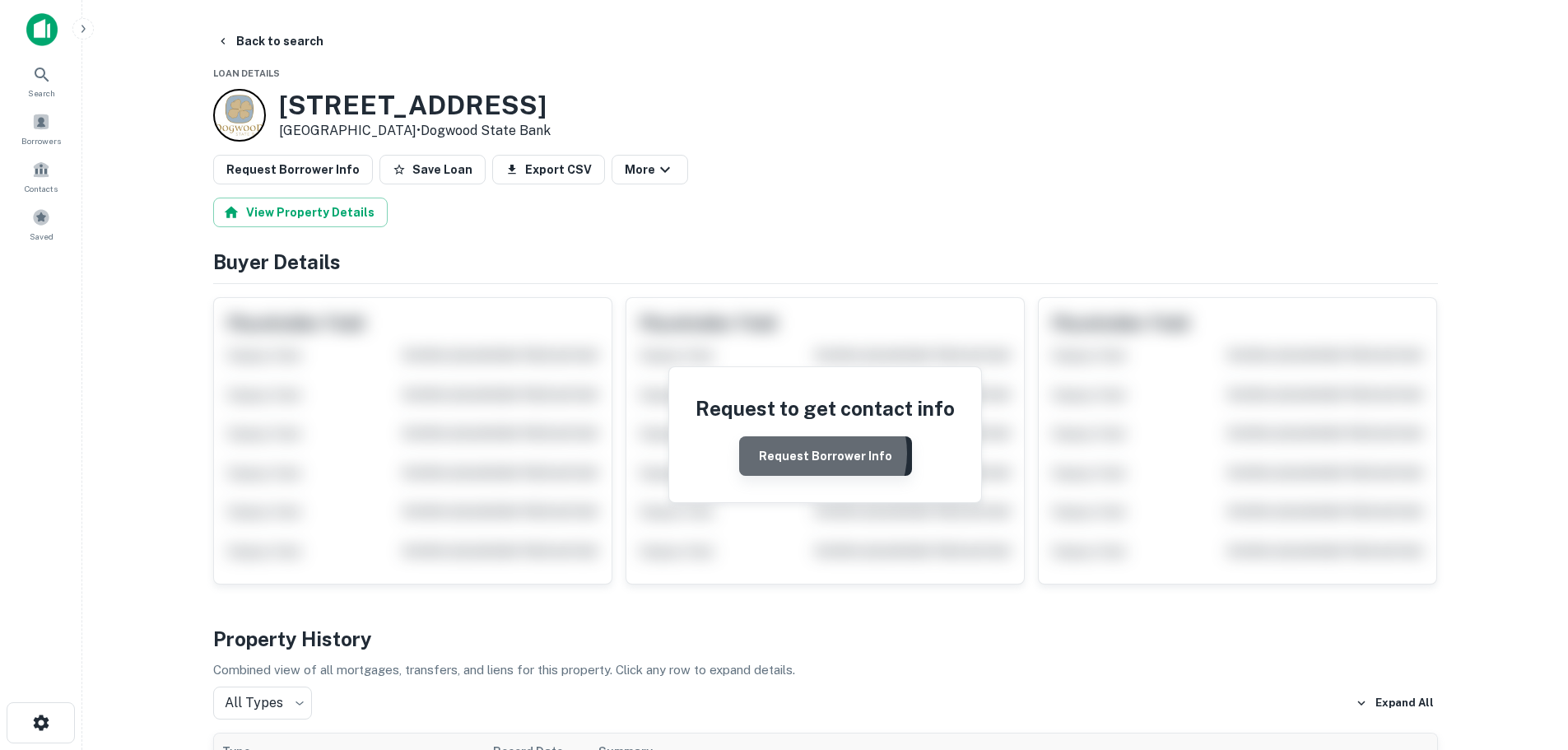
click at [816, 453] on button "Request Borrower Info" at bounding box center [826, 456] width 173 height 39
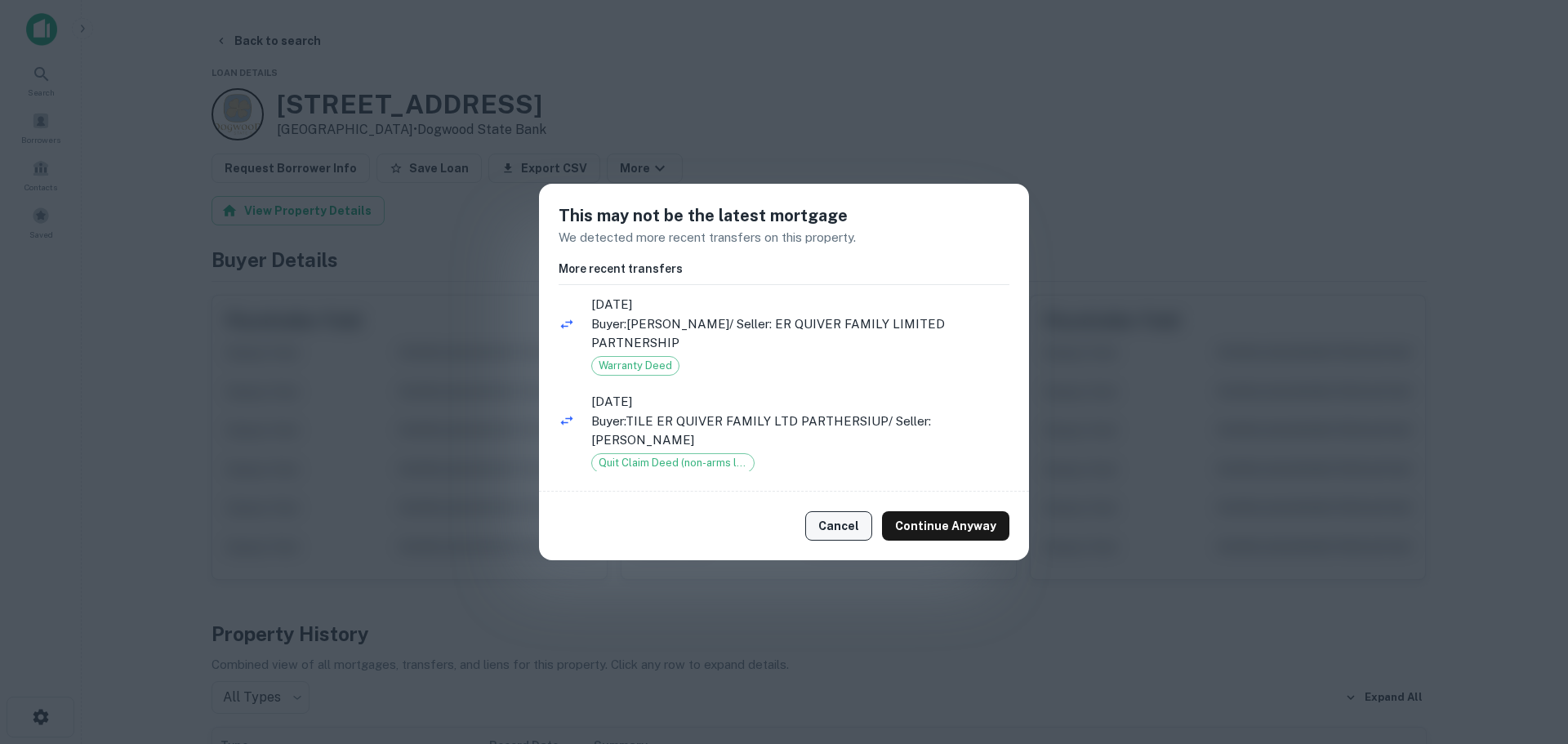
click at [834, 519] on button "Cancel" at bounding box center [838, 525] width 67 height 29
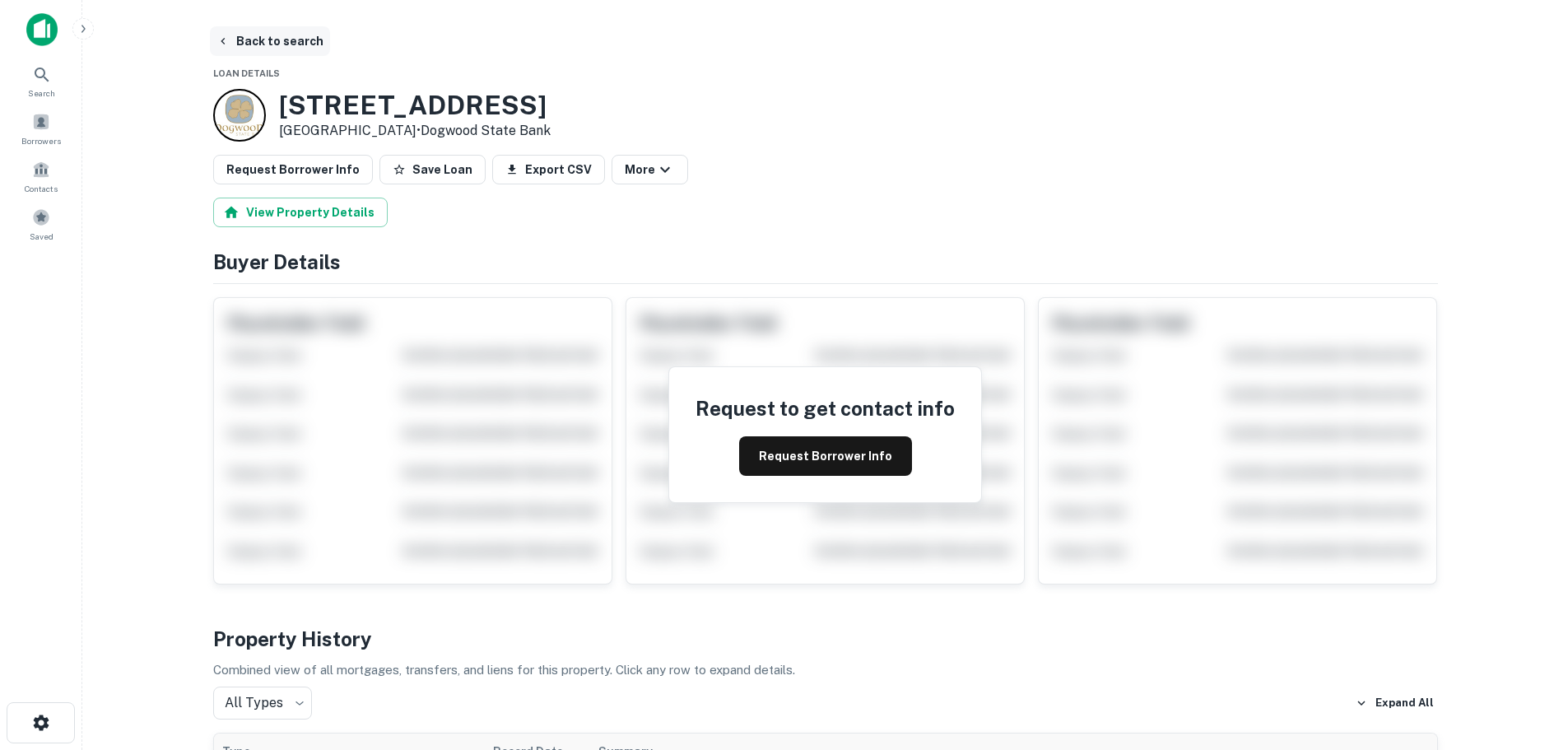
click at [252, 41] on button "Back to search" at bounding box center [269, 41] width 120 height 29
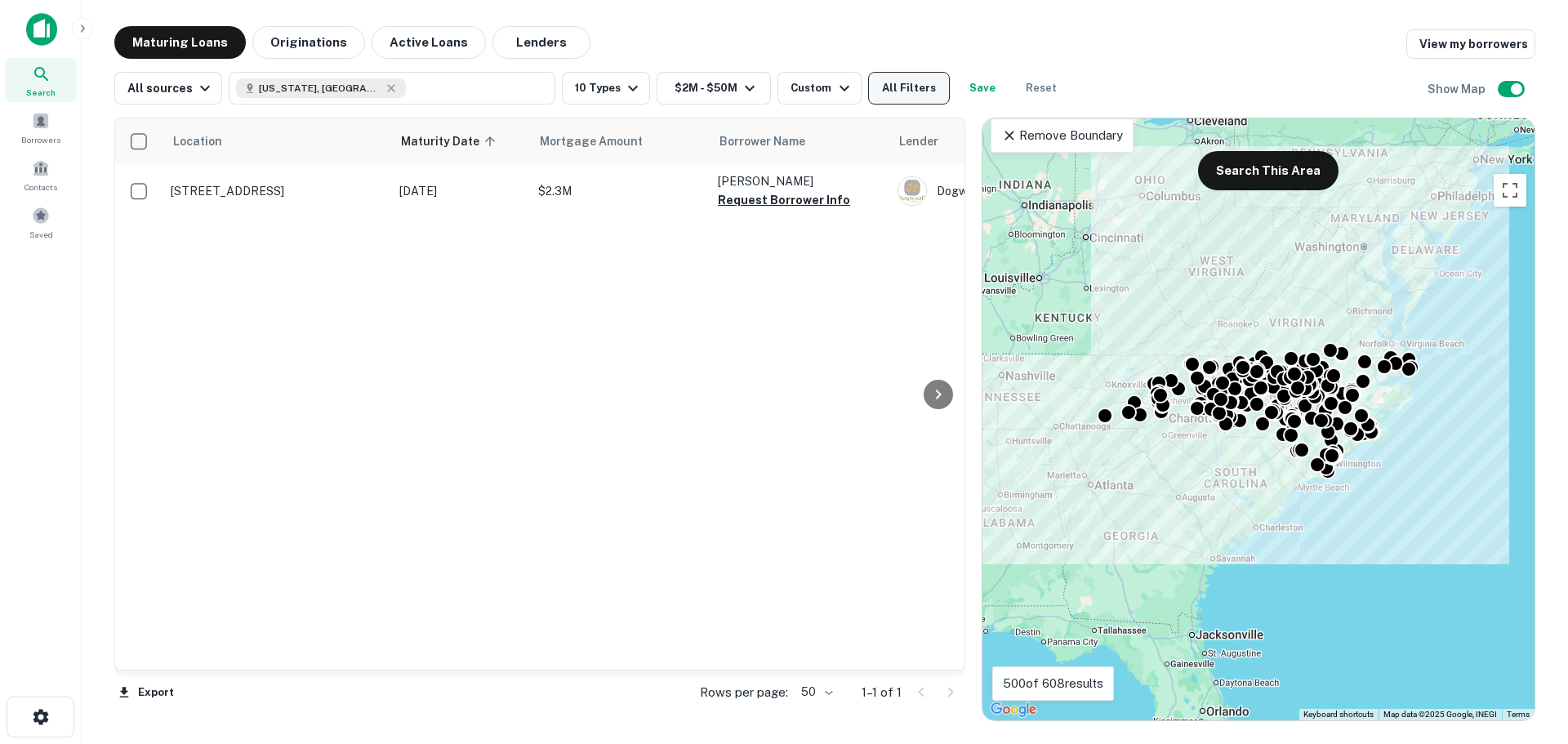
click at [901, 91] on button "All Filters" at bounding box center [909, 88] width 82 height 33
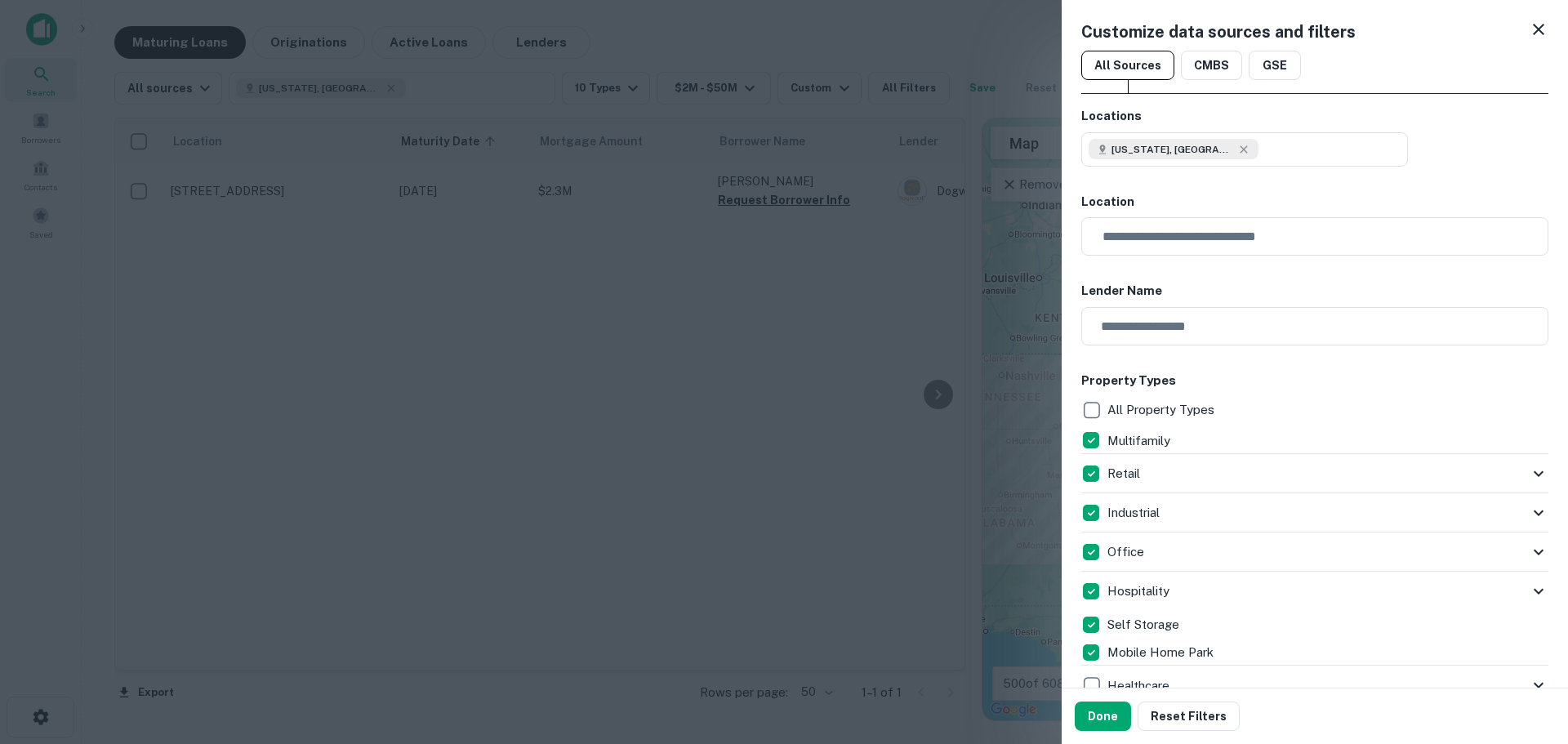
click at [1472, 595] on div "Hospitality" at bounding box center [1305, 591] width 448 height 28
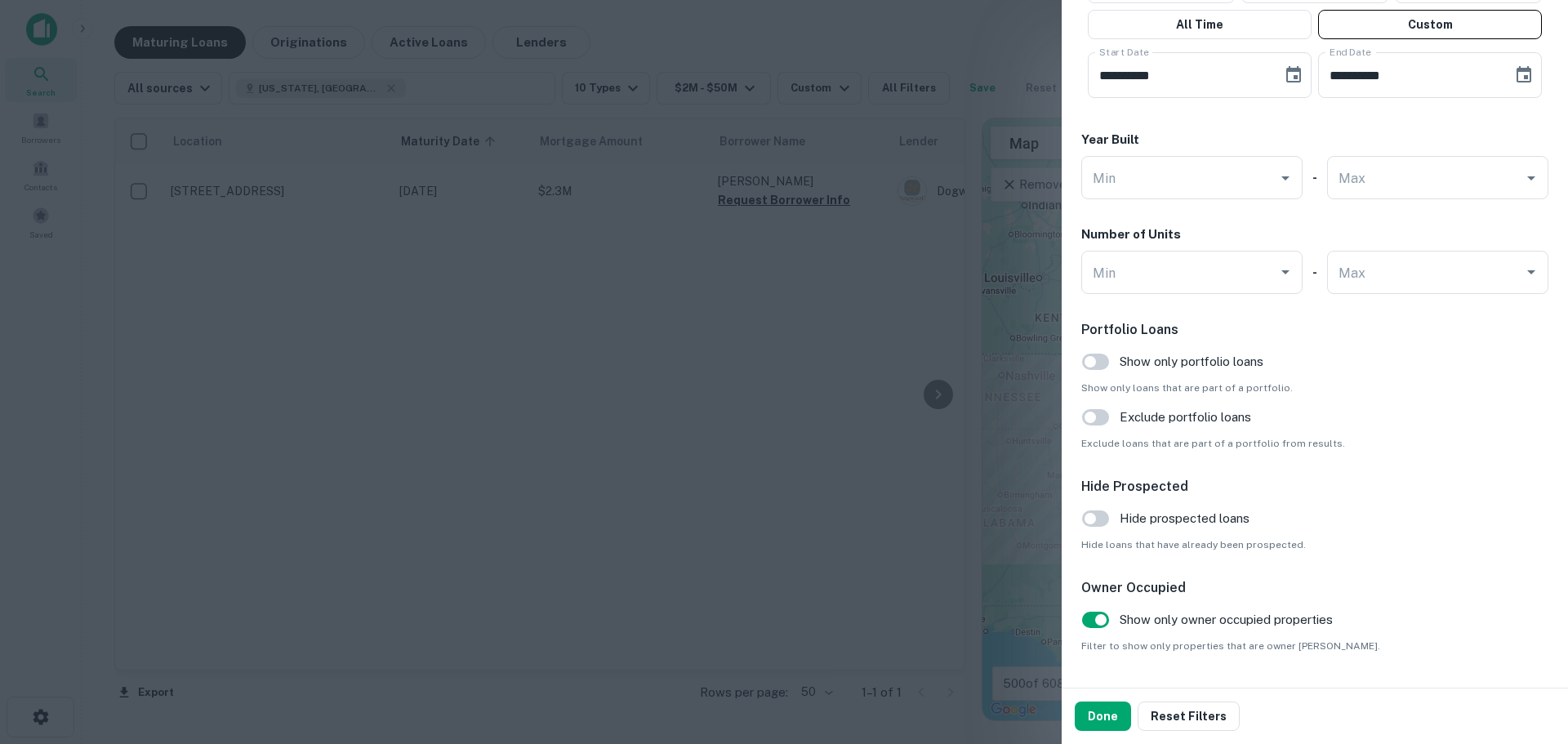
scroll to position [1554, 0]
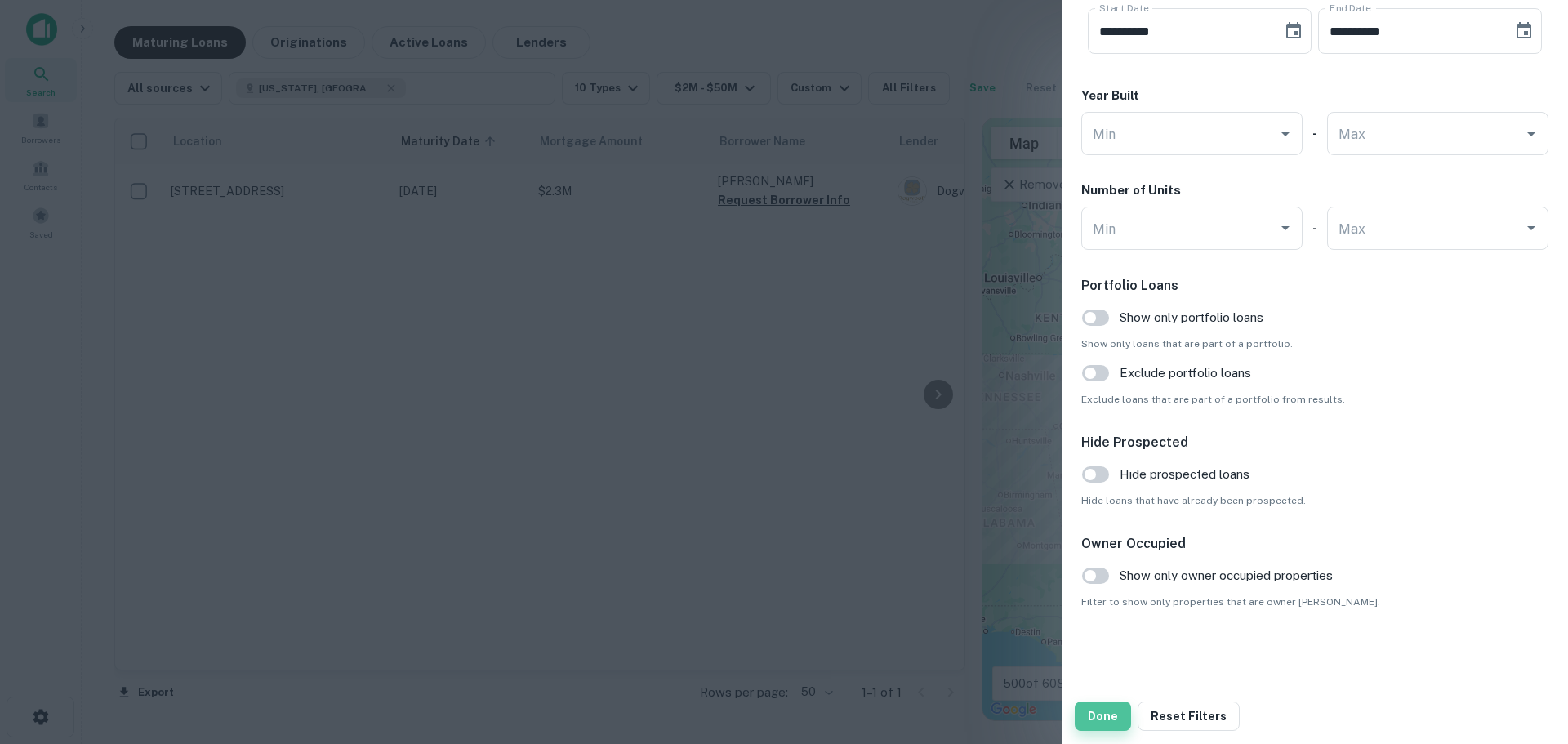
click at [1107, 712] on button "Done" at bounding box center [1103, 716] width 56 height 29
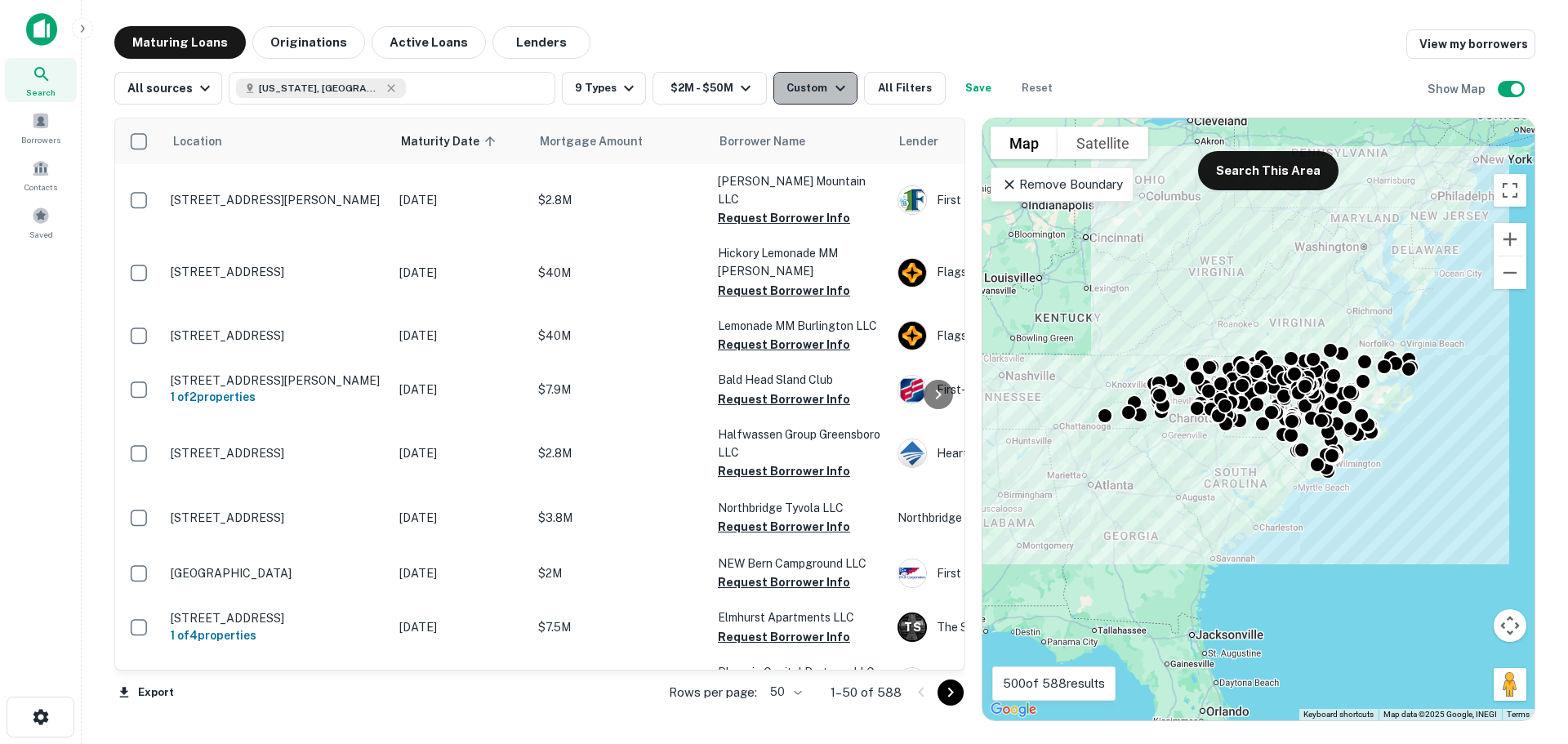
click at [812, 80] on div "Custom" at bounding box center [818, 88] width 63 height 19
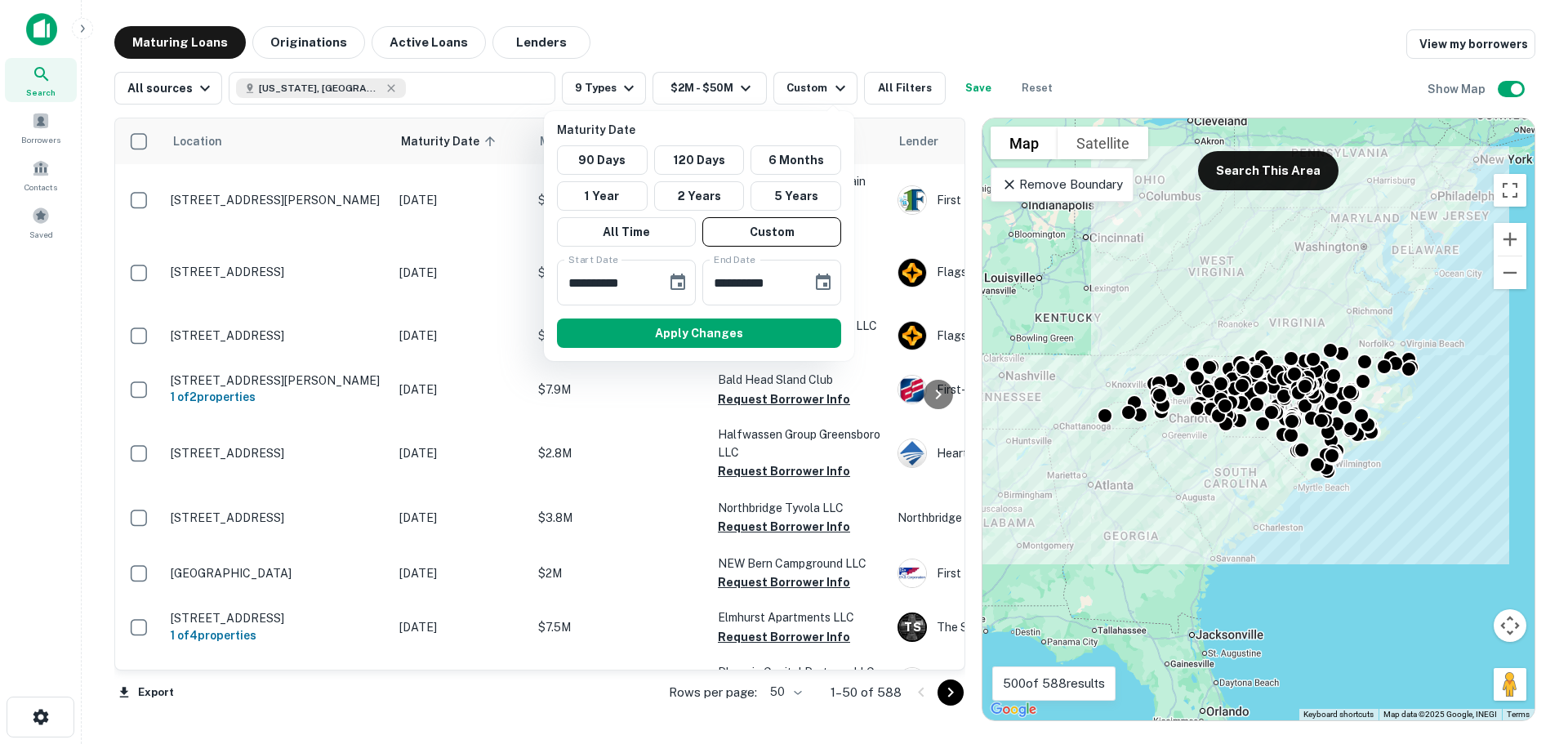
drag, startPoint x: 849, startPoint y: 12, endPoint x: 890, endPoint y: 73, distance: 73.5
click at [849, 12] on div at bounding box center [784, 372] width 1568 height 744
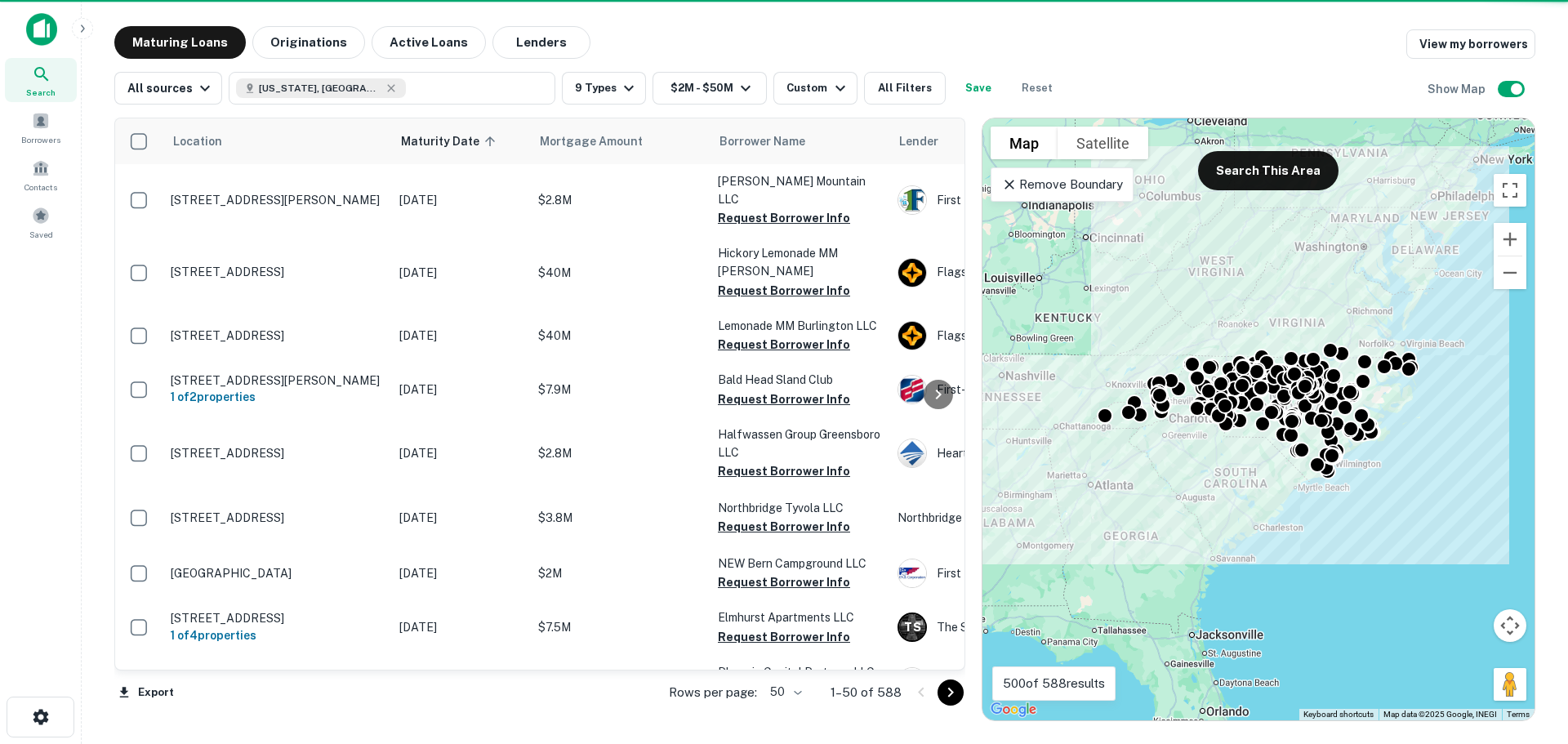
click at [897, 87] on button "All Filters" at bounding box center [904, 88] width 82 height 33
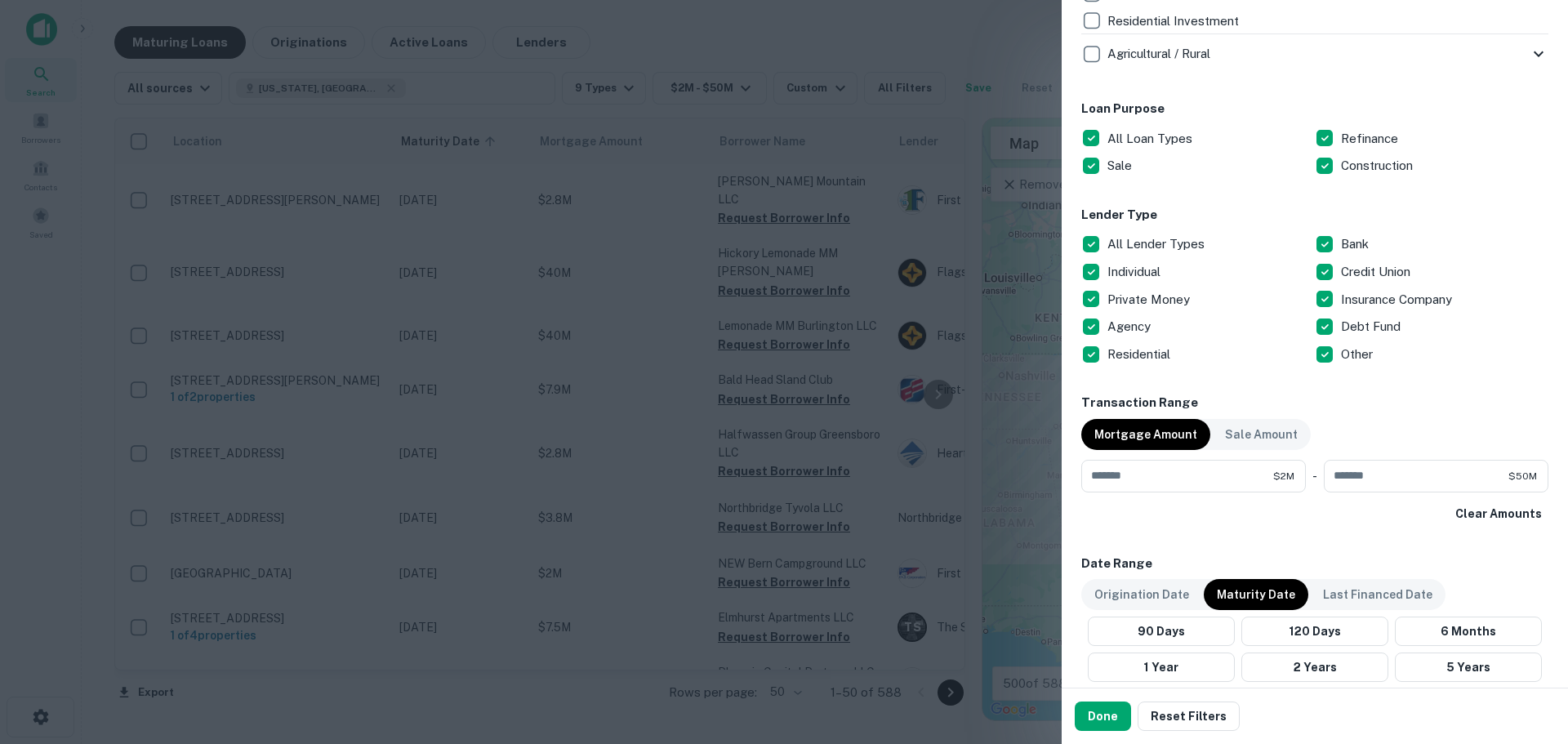
scroll to position [826, 0]
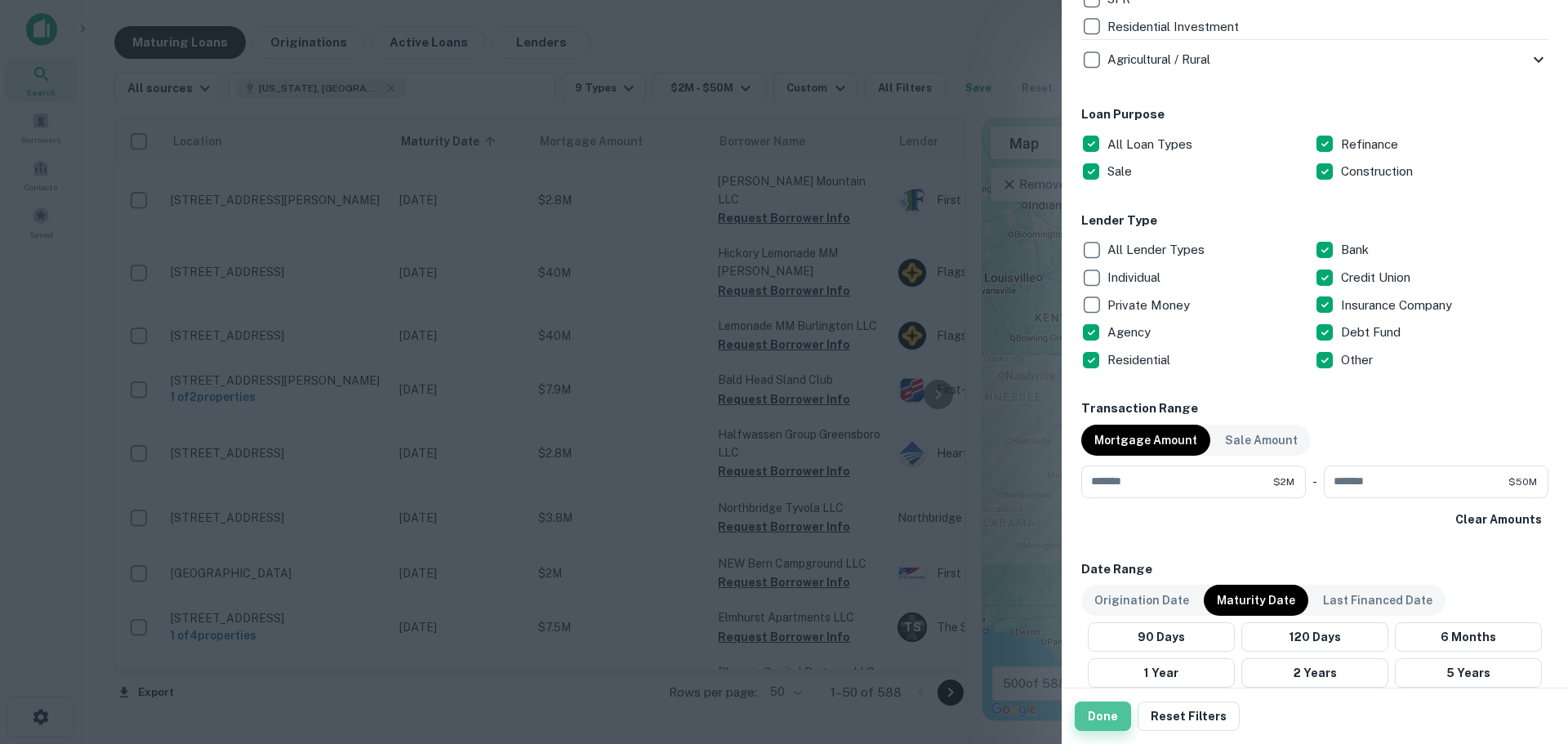
click at [1094, 714] on button "Done" at bounding box center [1103, 716] width 56 height 29
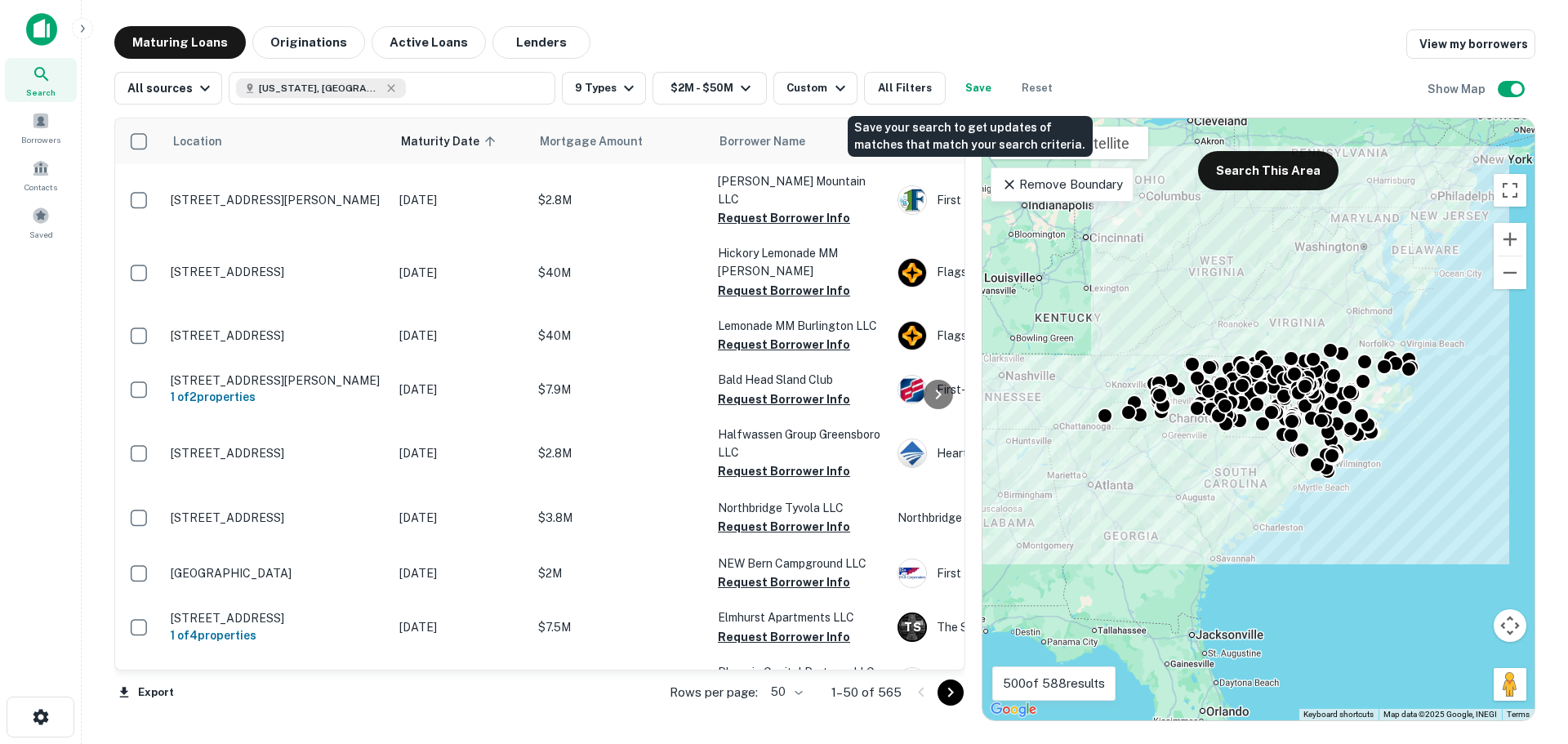
click at [967, 86] on button "Save" at bounding box center [978, 88] width 52 height 33
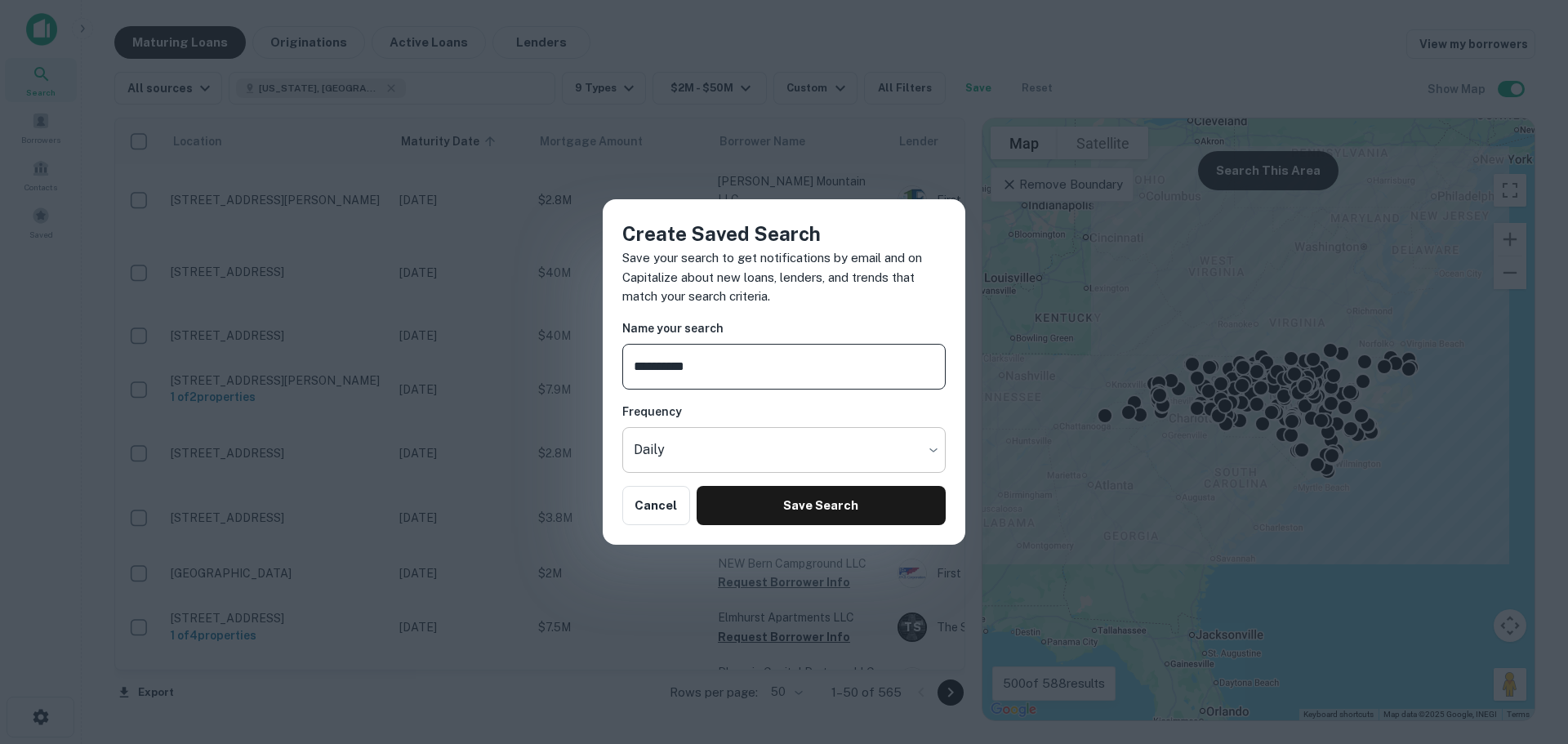
type input "**********"
click at [751, 445] on body "Search Borrowers Contacts Saved Maturing Loans Originations Active Loans Lender…" at bounding box center [784, 372] width 1568 height 744
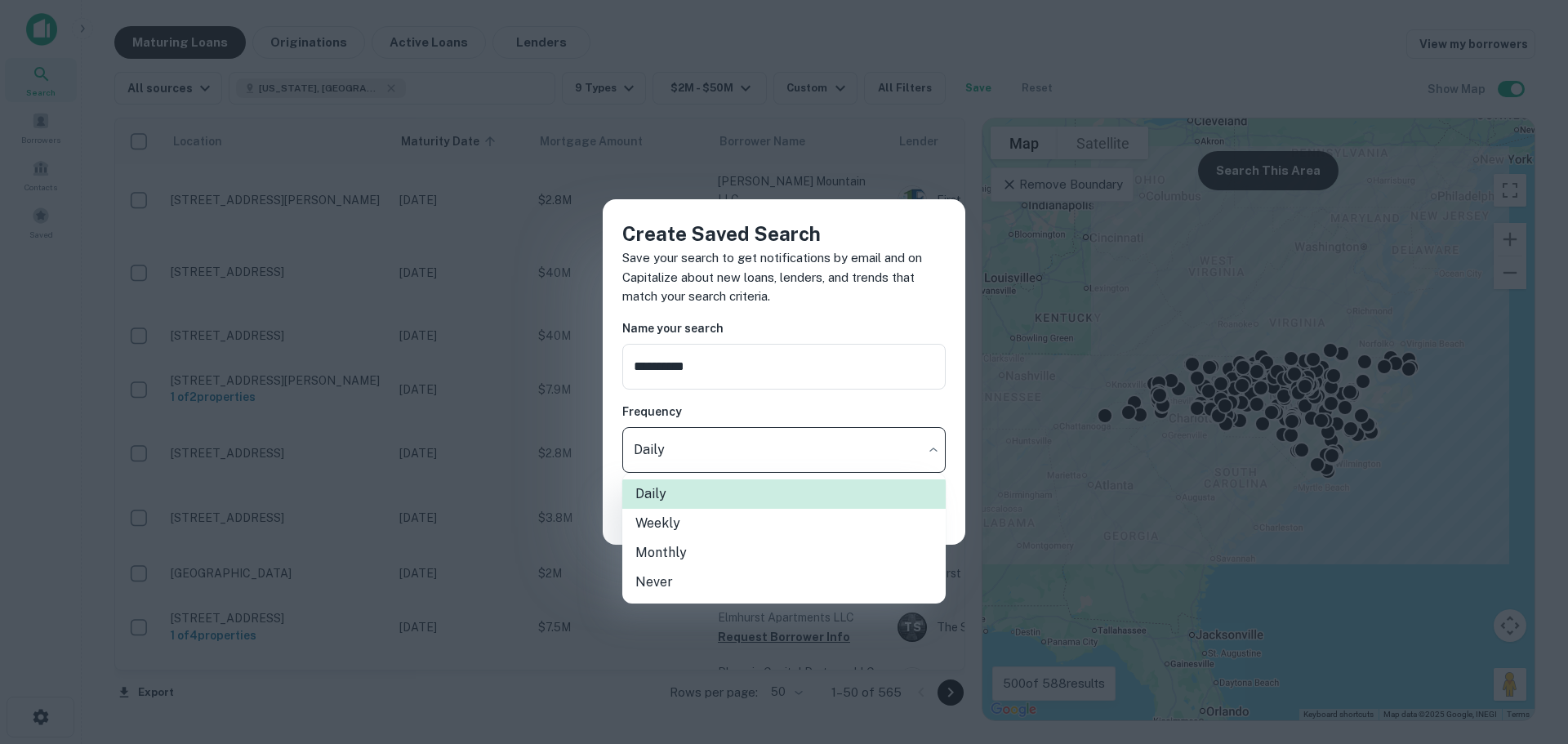
click at [653, 582] on li "Never" at bounding box center [784, 582] width 324 height 29
type input "*****"
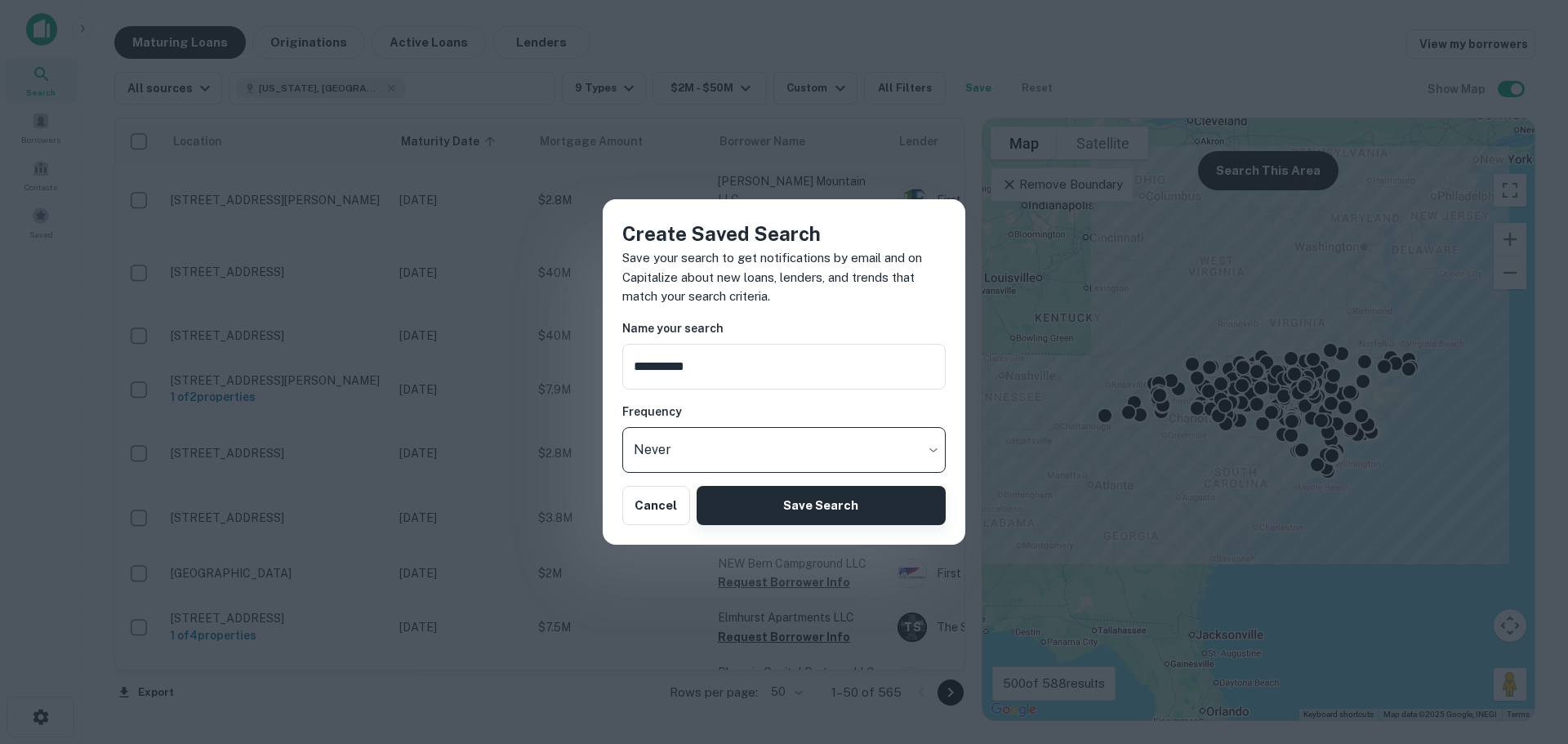
click at [788, 505] on button "Save Search" at bounding box center [821, 505] width 249 height 39
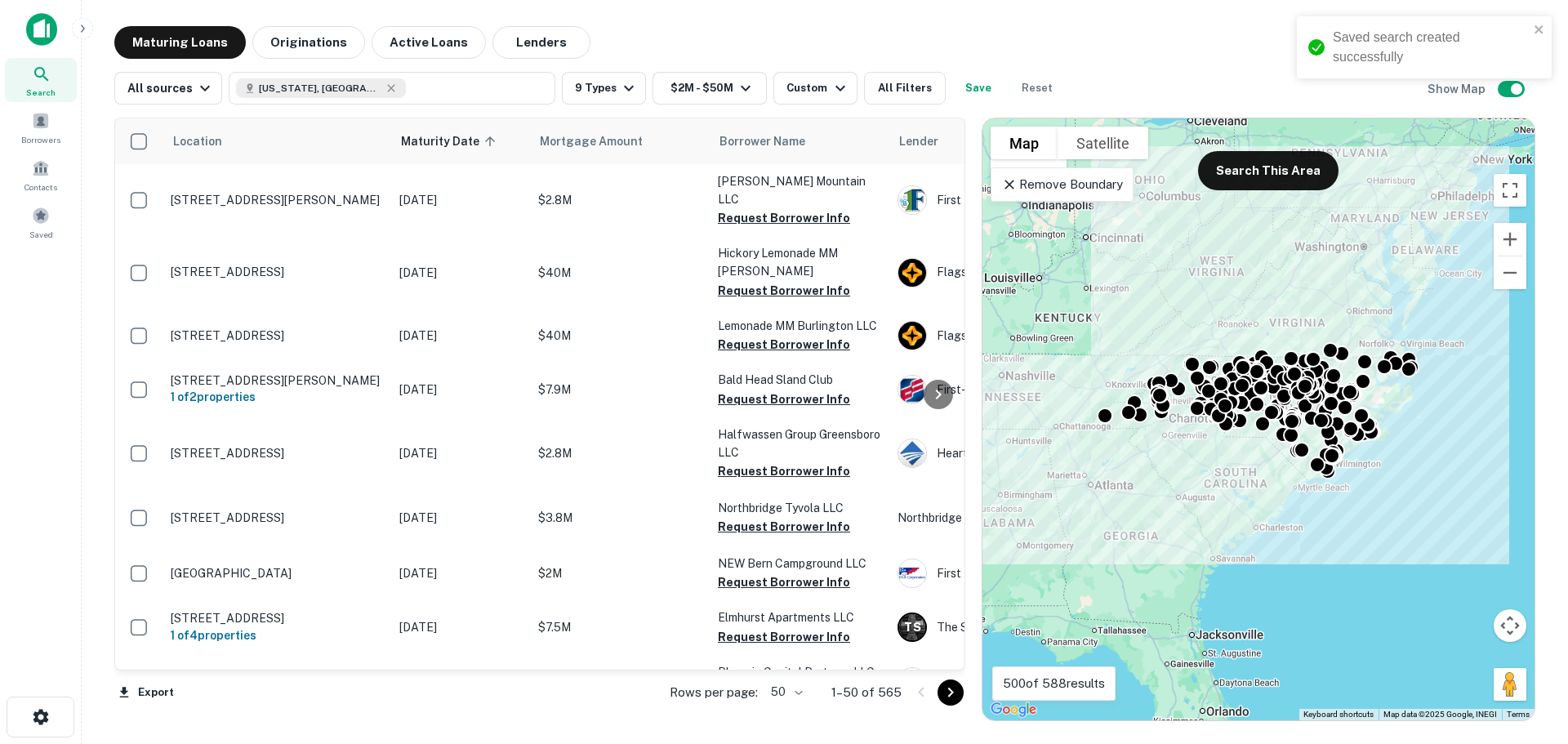
click at [1153, 39] on div "Maturing Loans Originations Active Loans Lenders View my borrowers" at bounding box center [825, 43] width 1421 height 33
click at [42, 220] on span at bounding box center [41, 216] width 17 height 17
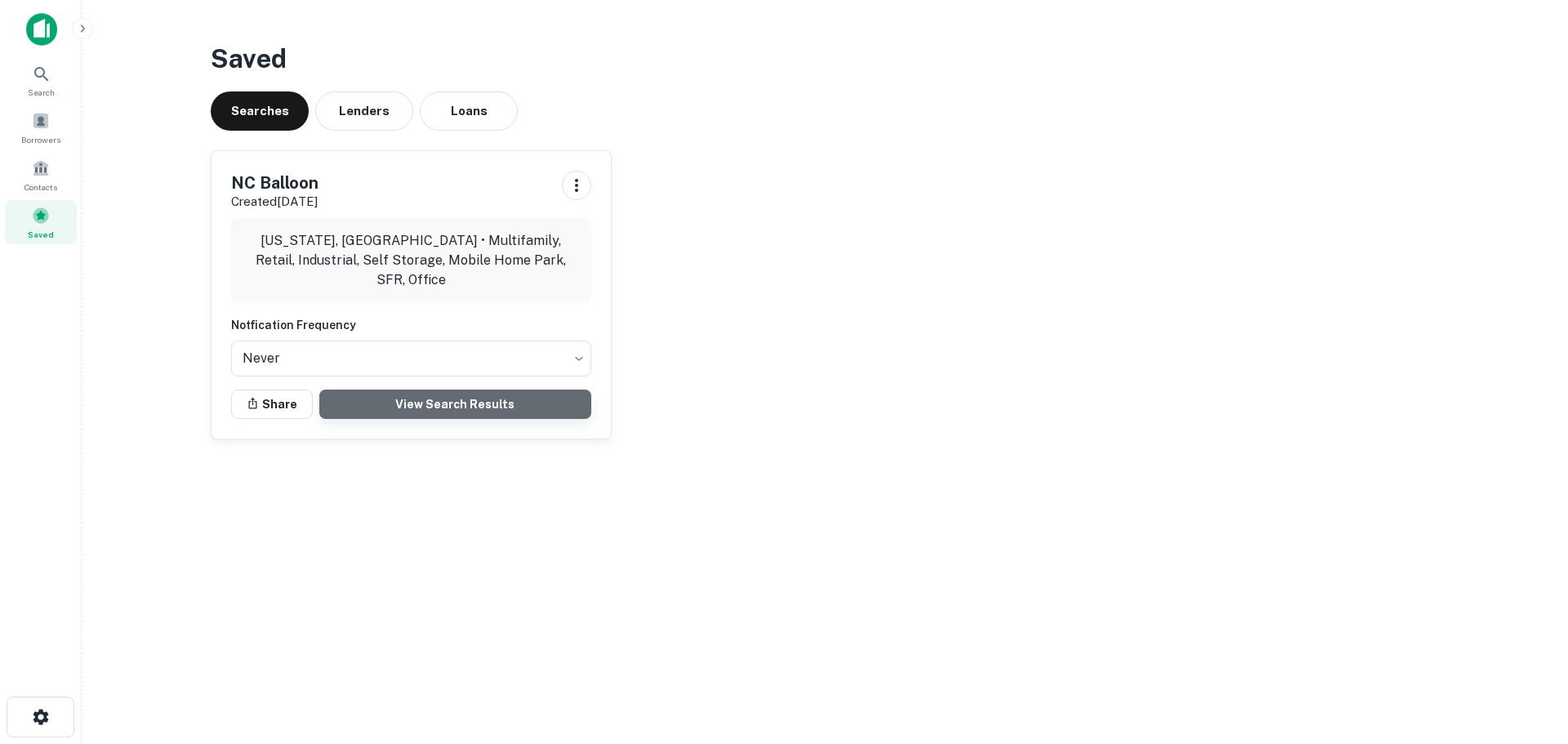
click at [434, 398] on link "View Search Results" at bounding box center [456, 404] width 272 height 29
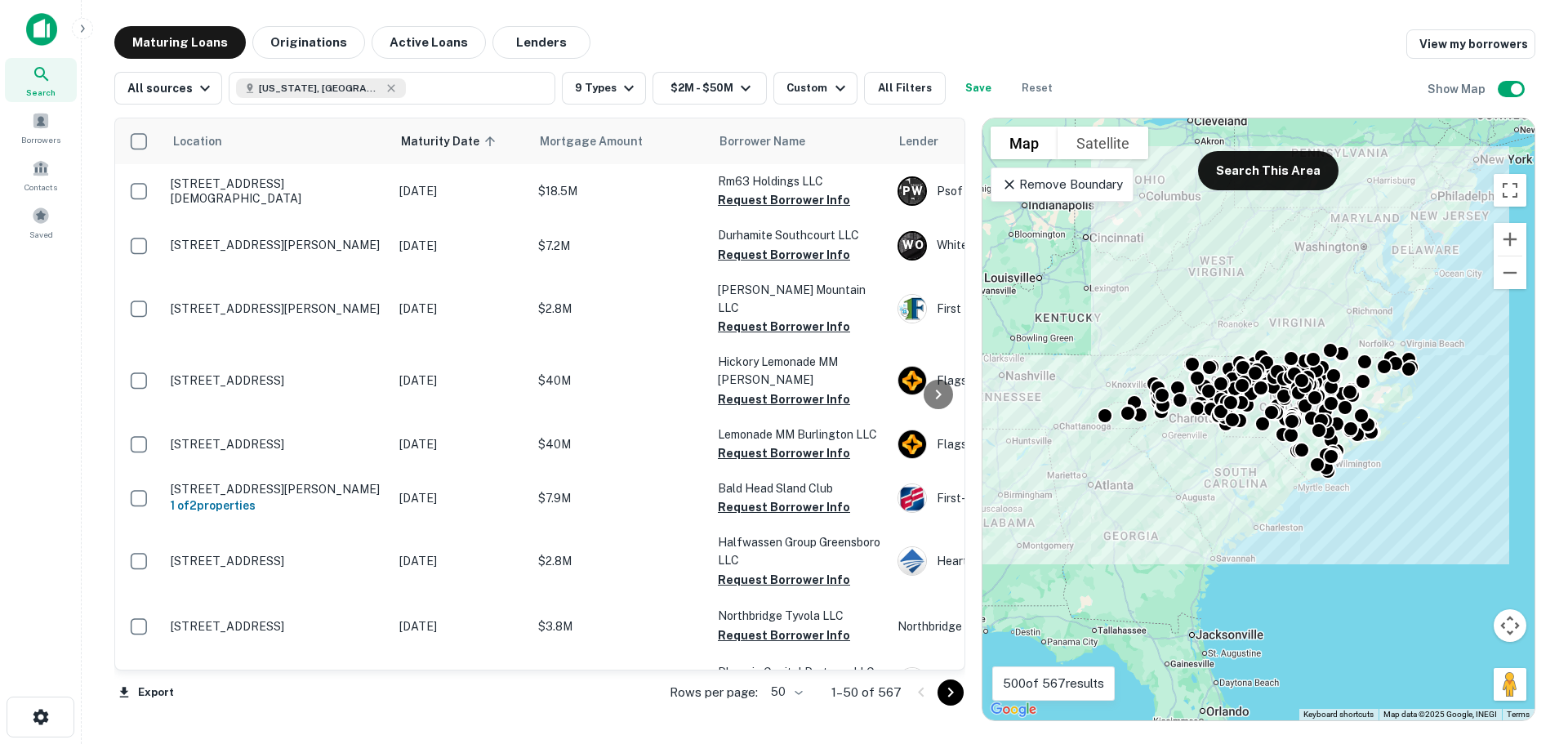
click at [942, 661] on div at bounding box center [938, 393] width 33 height 551
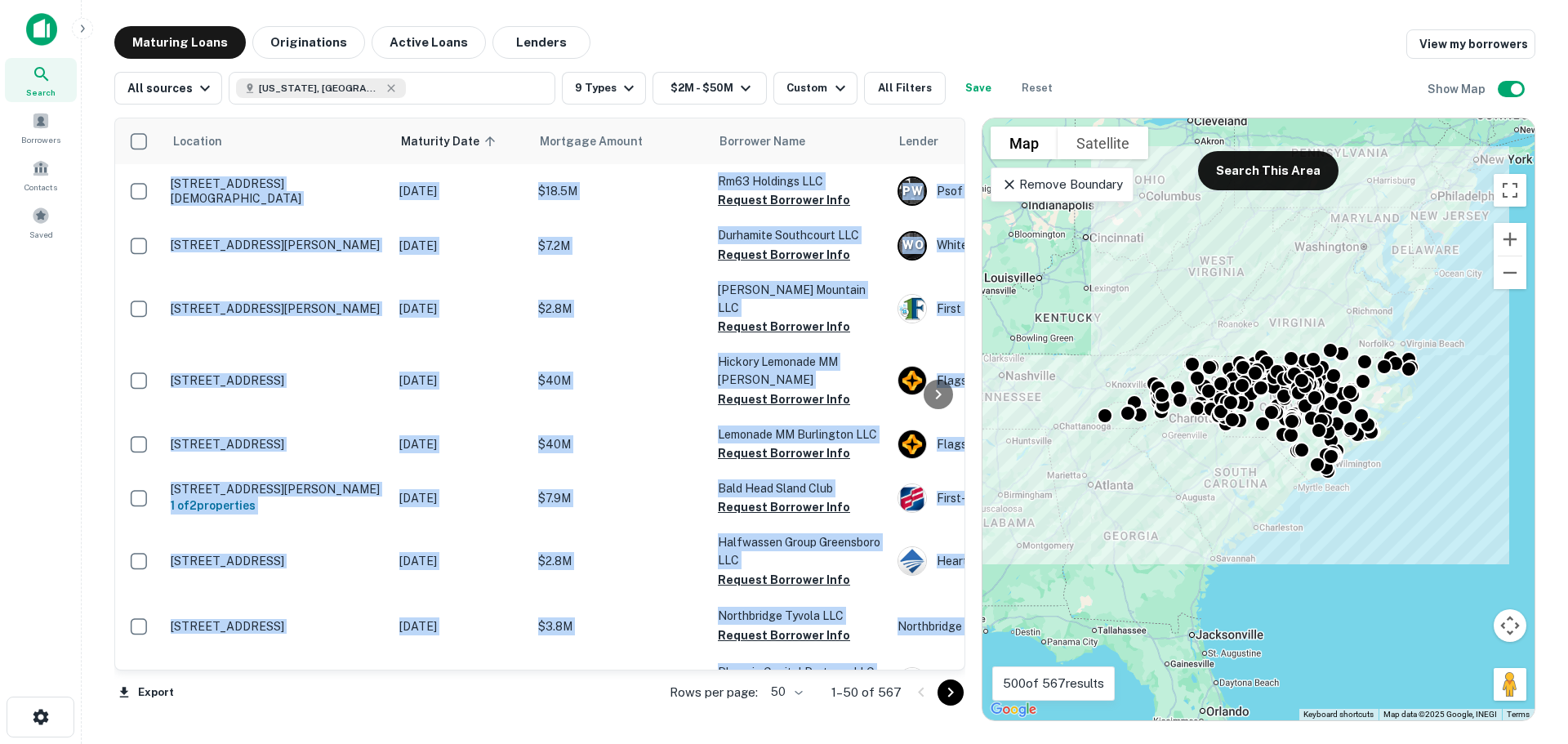
click at [942, 661] on div at bounding box center [938, 393] width 33 height 551
click at [948, 661] on div at bounding box center [938, 393] width 33 height 551
click at [947, 662] on div at bounding box center [938, 393] width 33 height 551
click at [946, 662] on div at bounding box center [938, 393] width 33 height 551
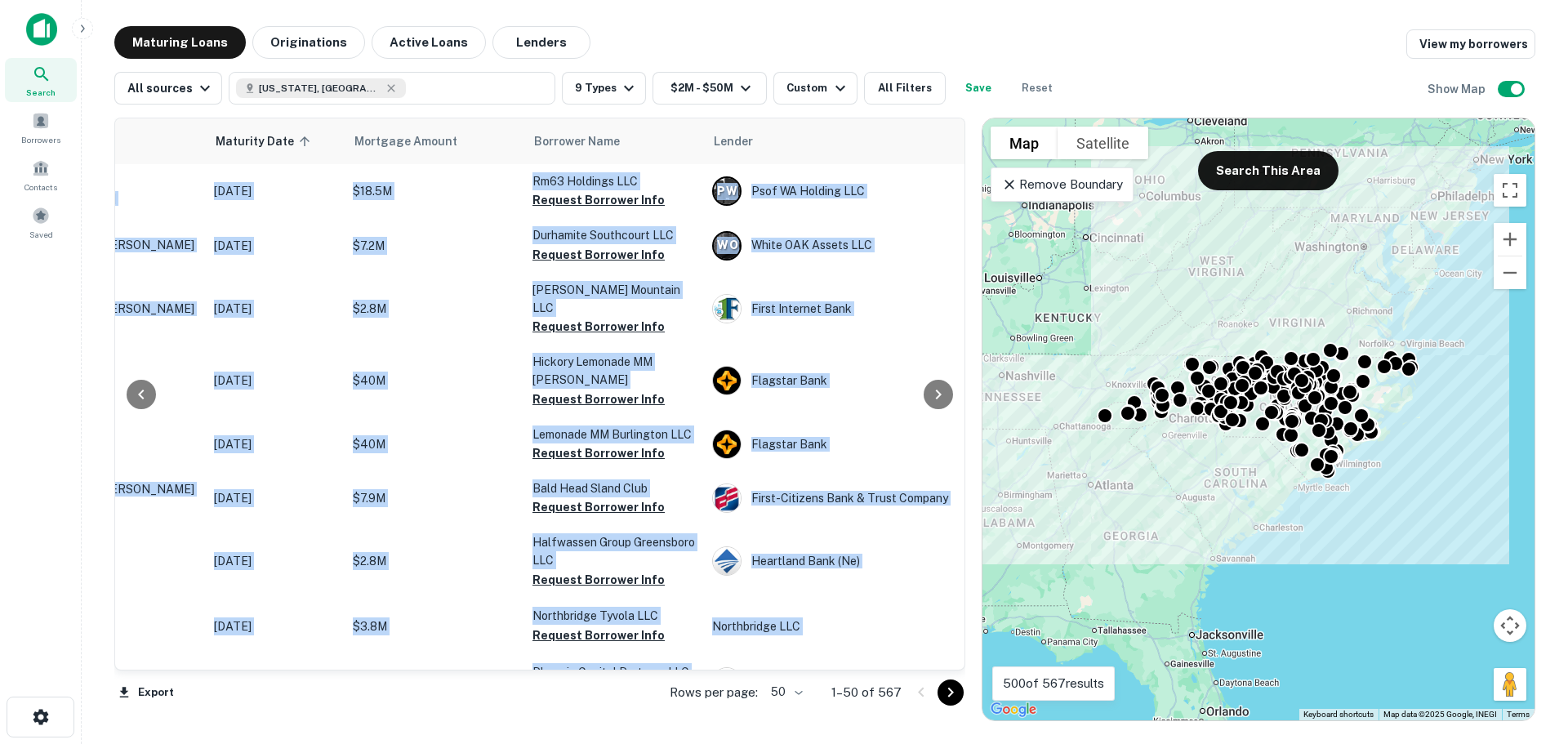
scroll to position [0, 187]
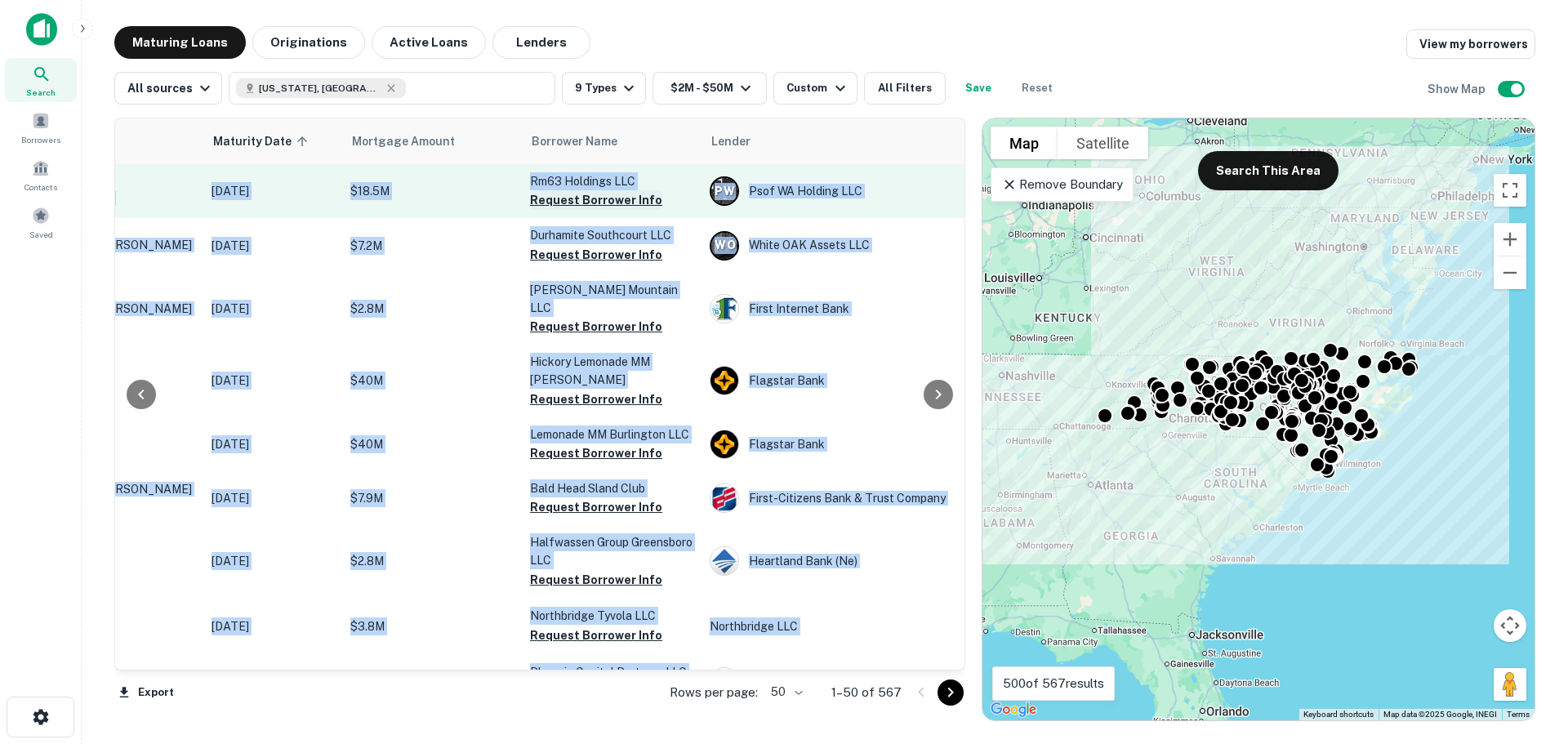
click at [584, 195] on button "Request Borrower Info" at bounding box center [597, 200] width 132 height 19
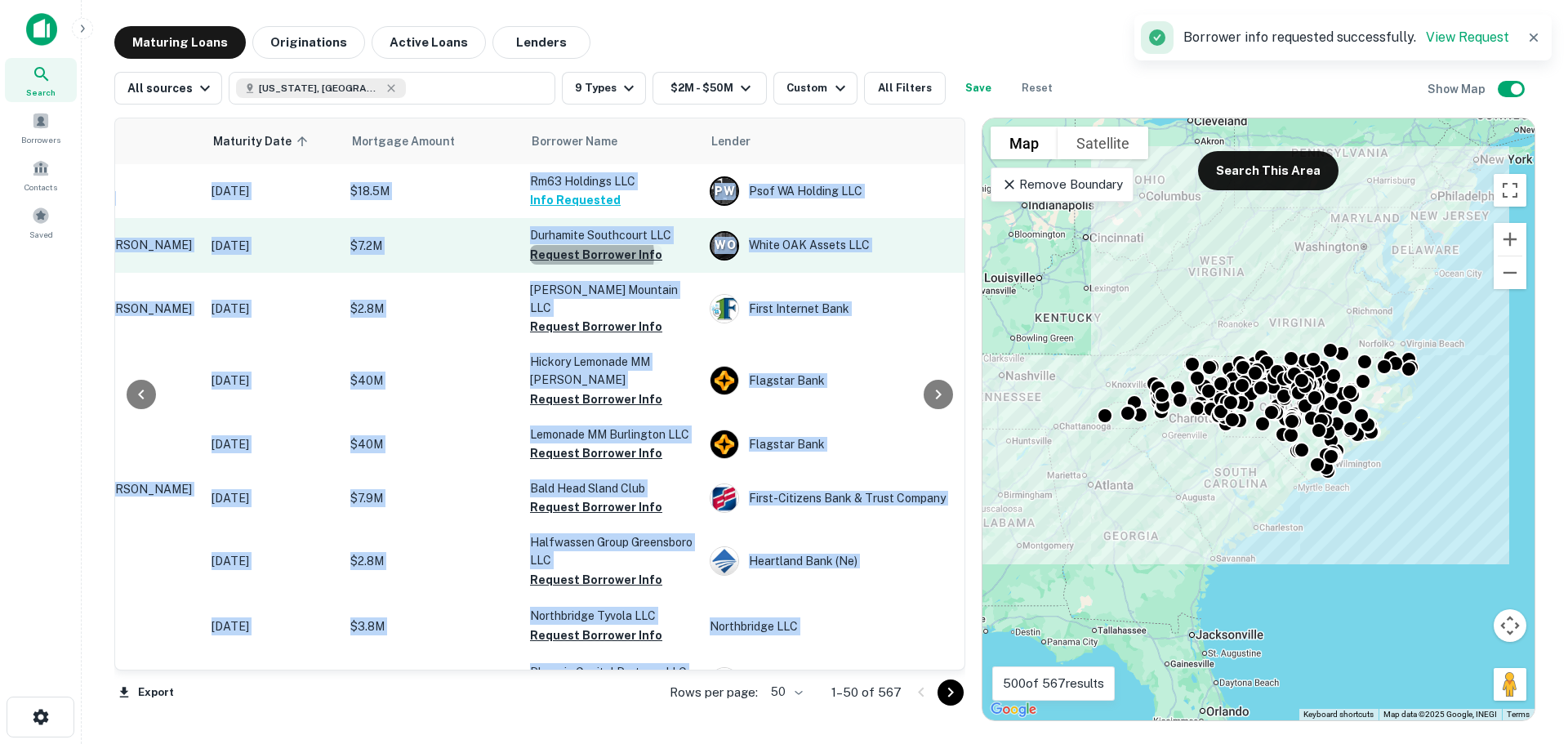
click at [589, 254] on button "Request Borrower Info" at bounding box center [597, 254] width 132 height 19
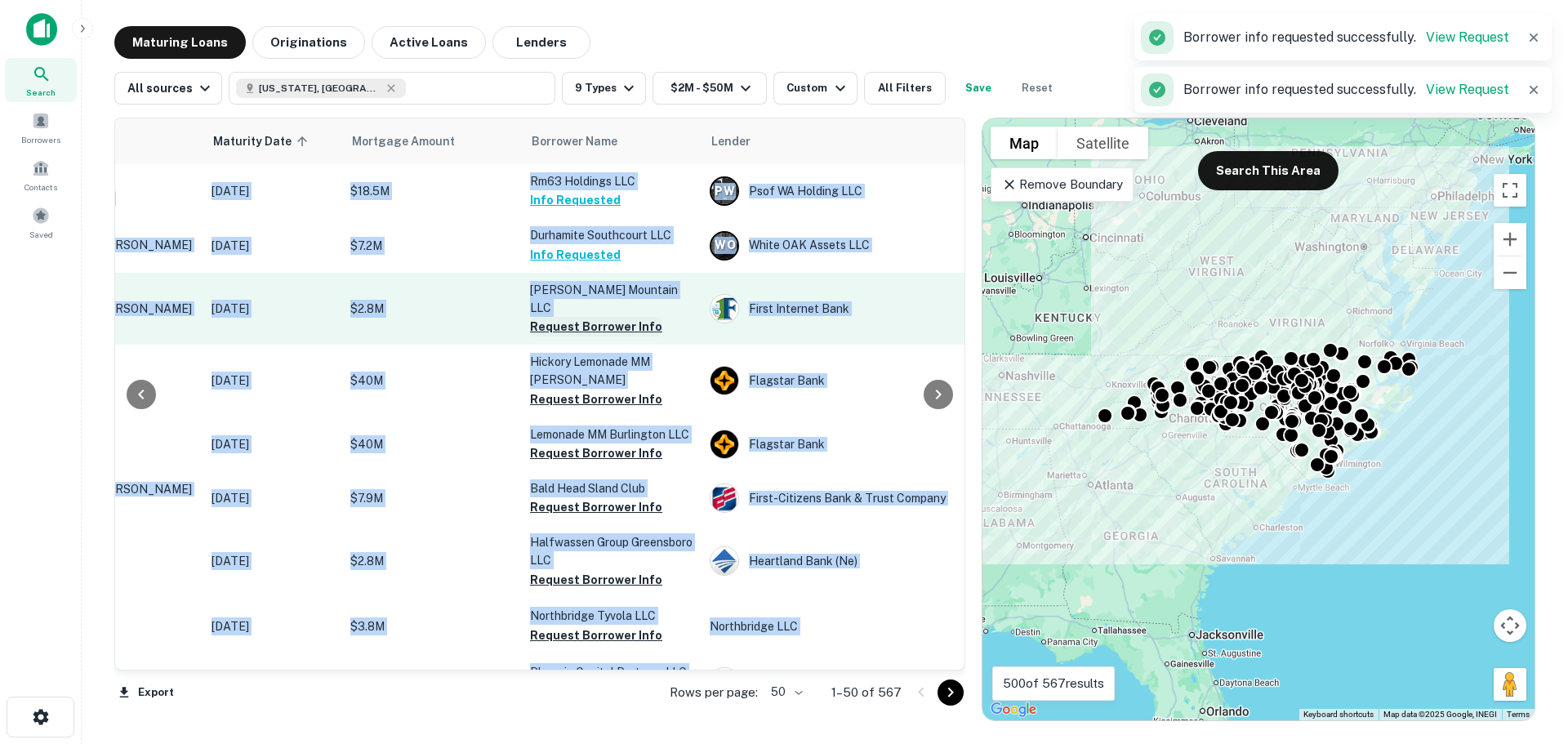
click at [589, 323] on button "Request Borrower Info" at bounding box center [597, 326] width 132 height 19
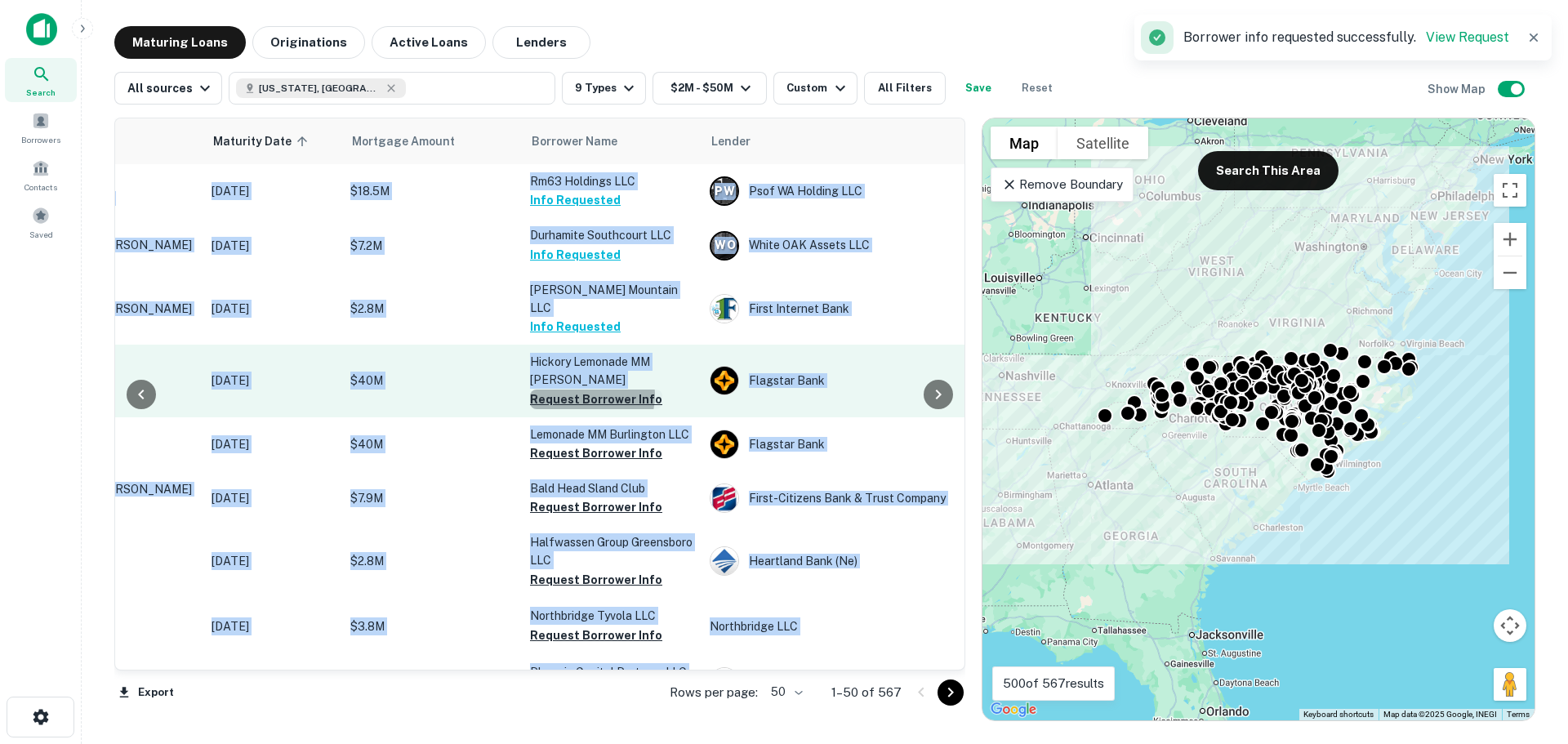
click at [587, 409] on button "Request Borrower Info" at bounding box center [597, 399] width 132 height 19
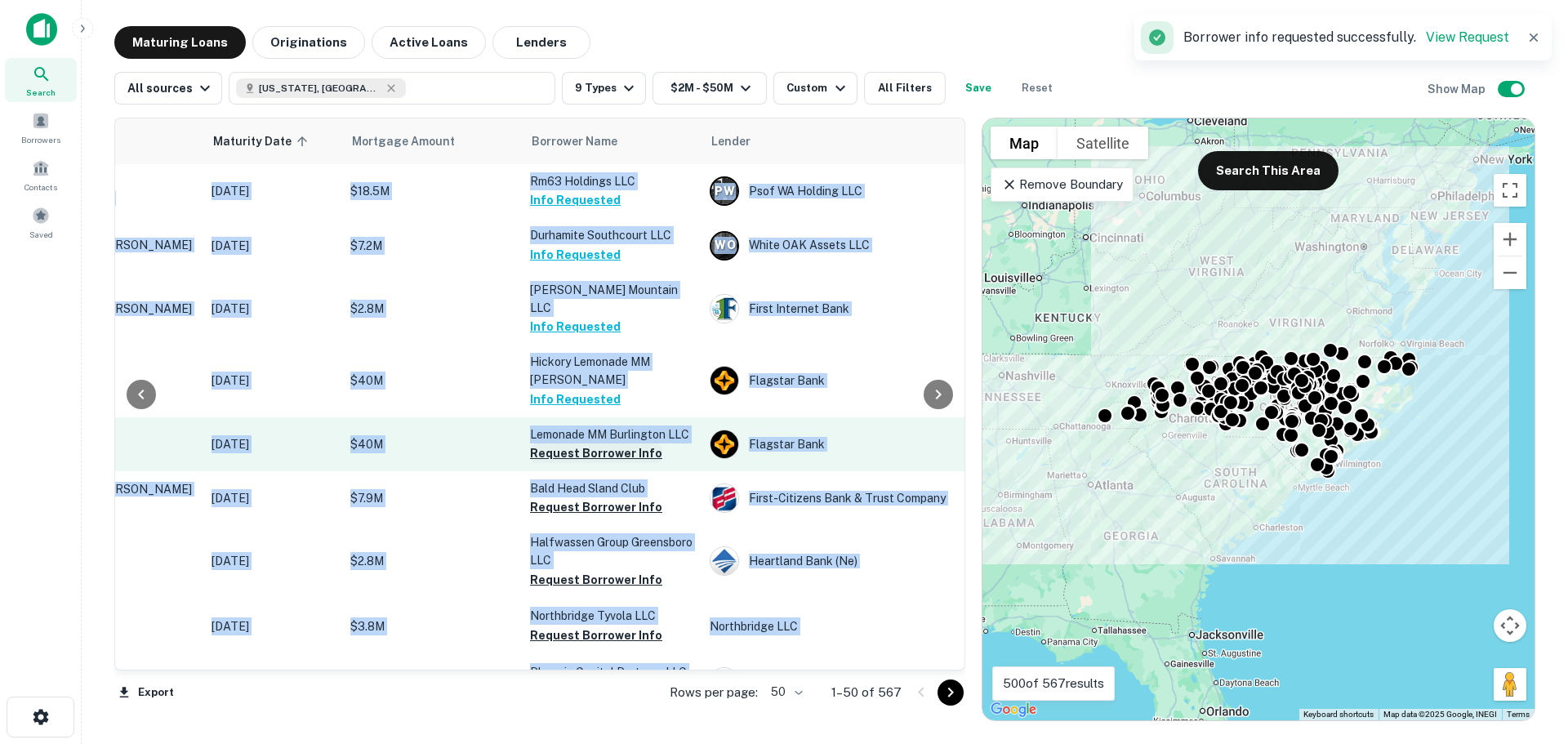
click at [590, 463] on button "Request Borrower Info" at bounding box center [597, 453] width 132 height 19
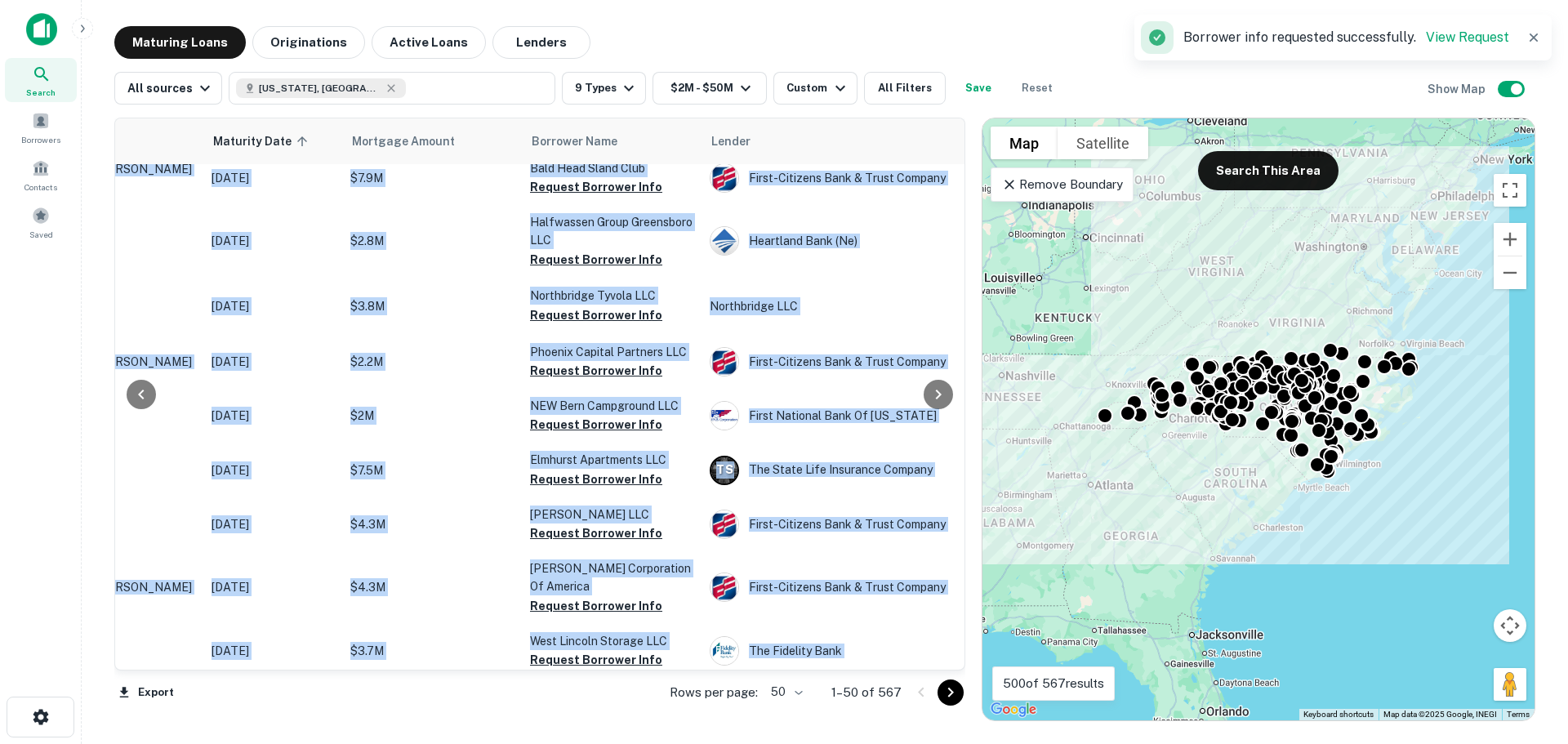
scroll to position [336, 187]
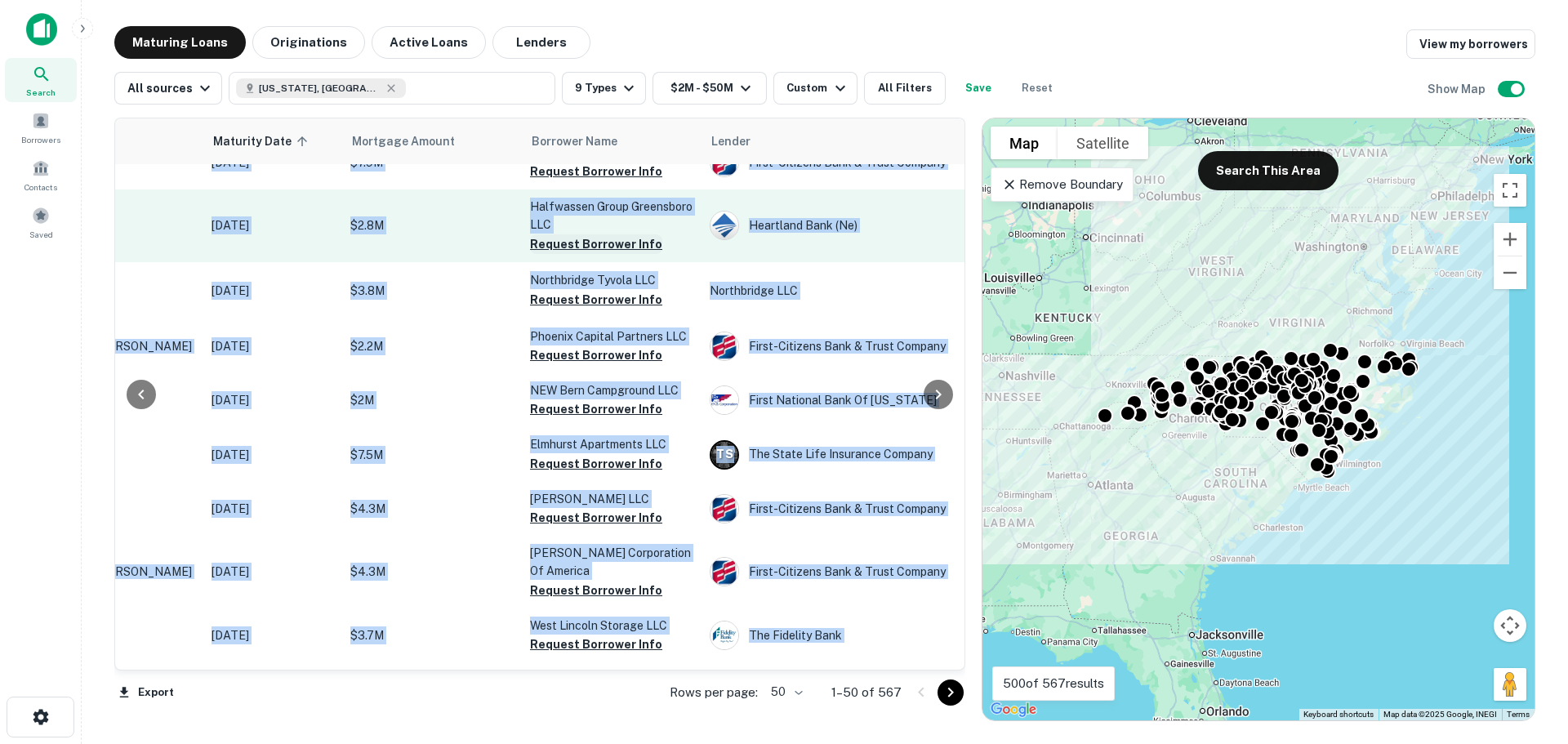
click at [590, 254] on button "Request Borrower Info" at bounding box center [597, 244] width 132 height 19
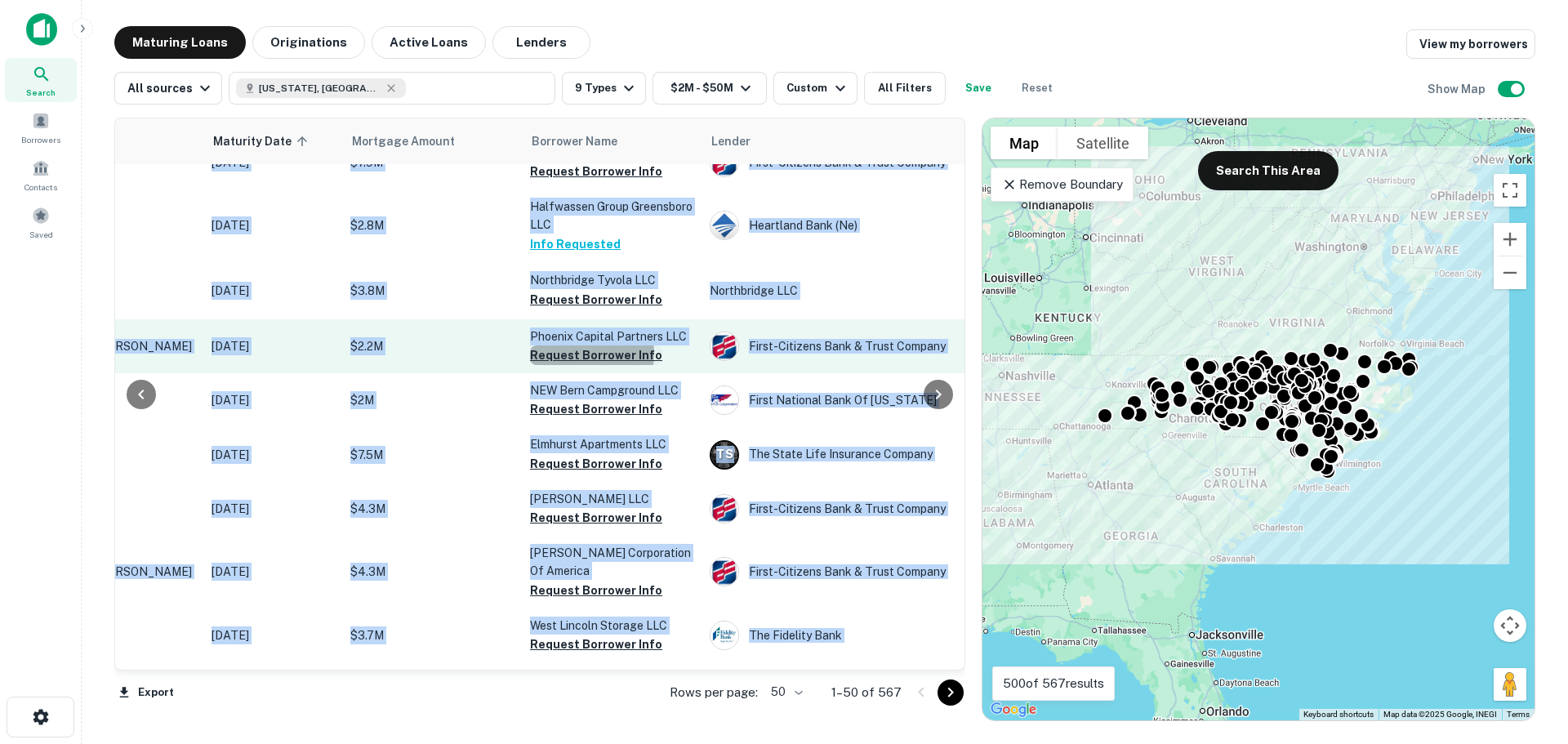
click at [583, 365] on button "Request Borrower Info" at bounding box center [597, 355] width 132 height 19
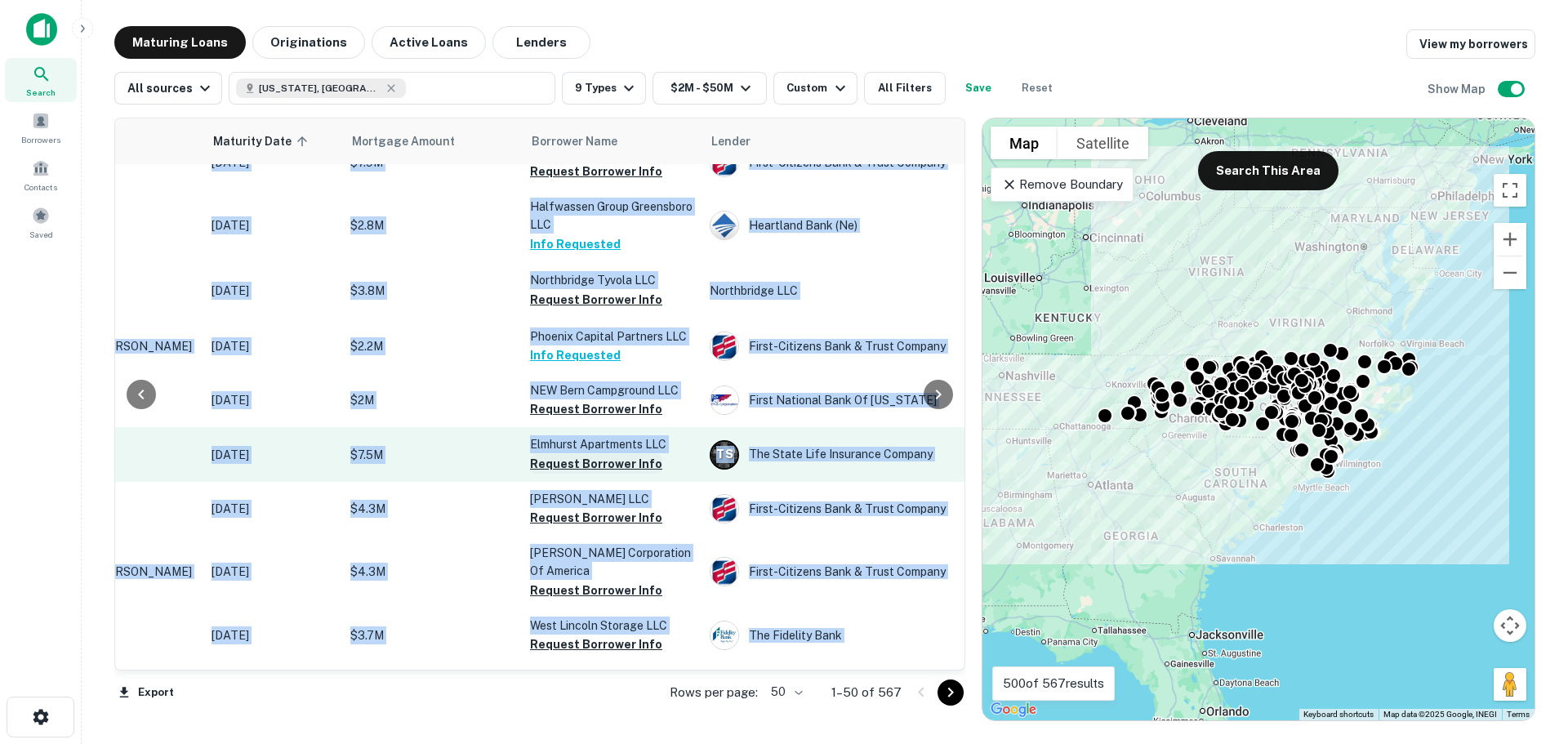
click at [579, 474] on button "Request Borrower Info" at bounding box center [597, 463] width 132 height 19
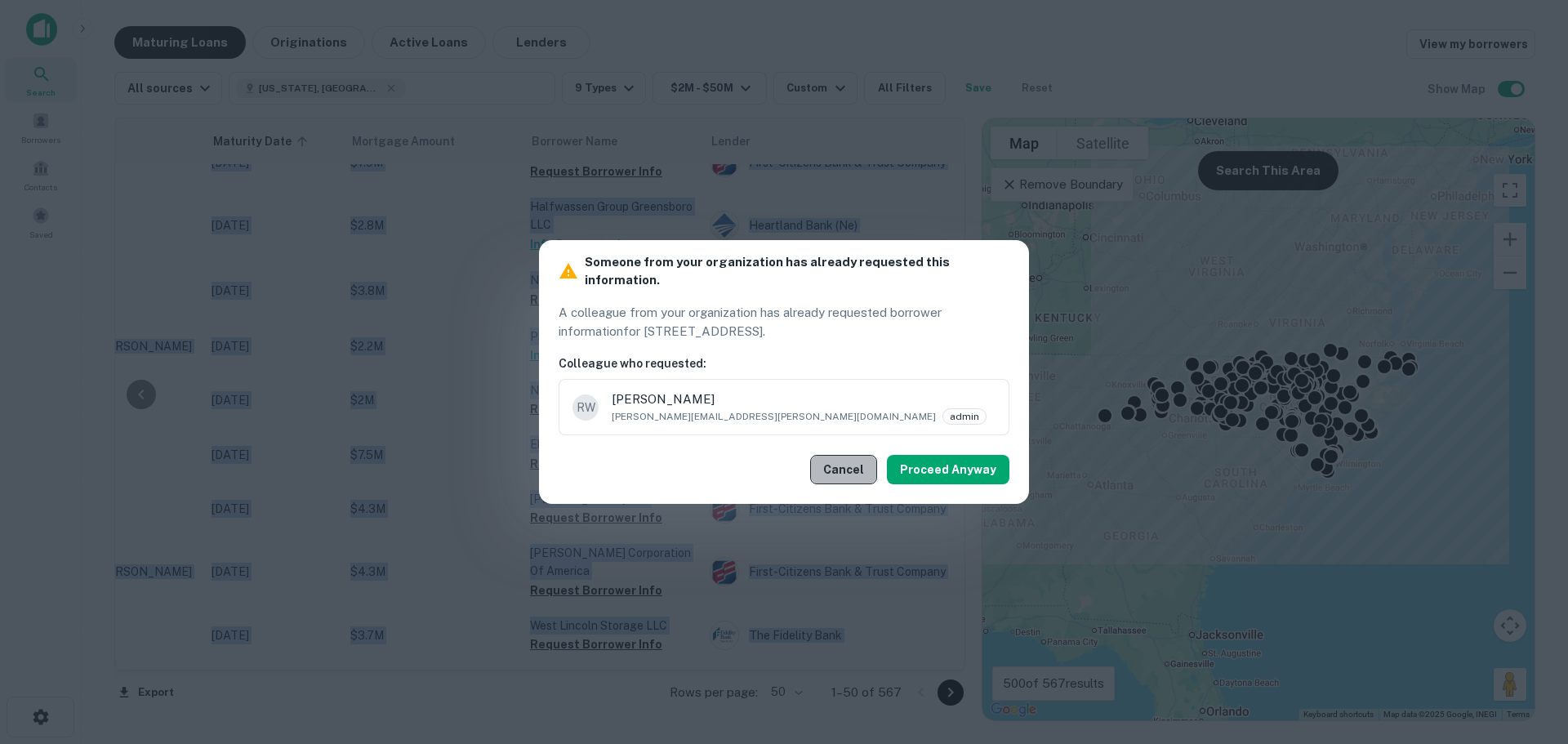
click at [856, 459] on button "Cancel" at bounding box center [843, 469] width 67 height 29
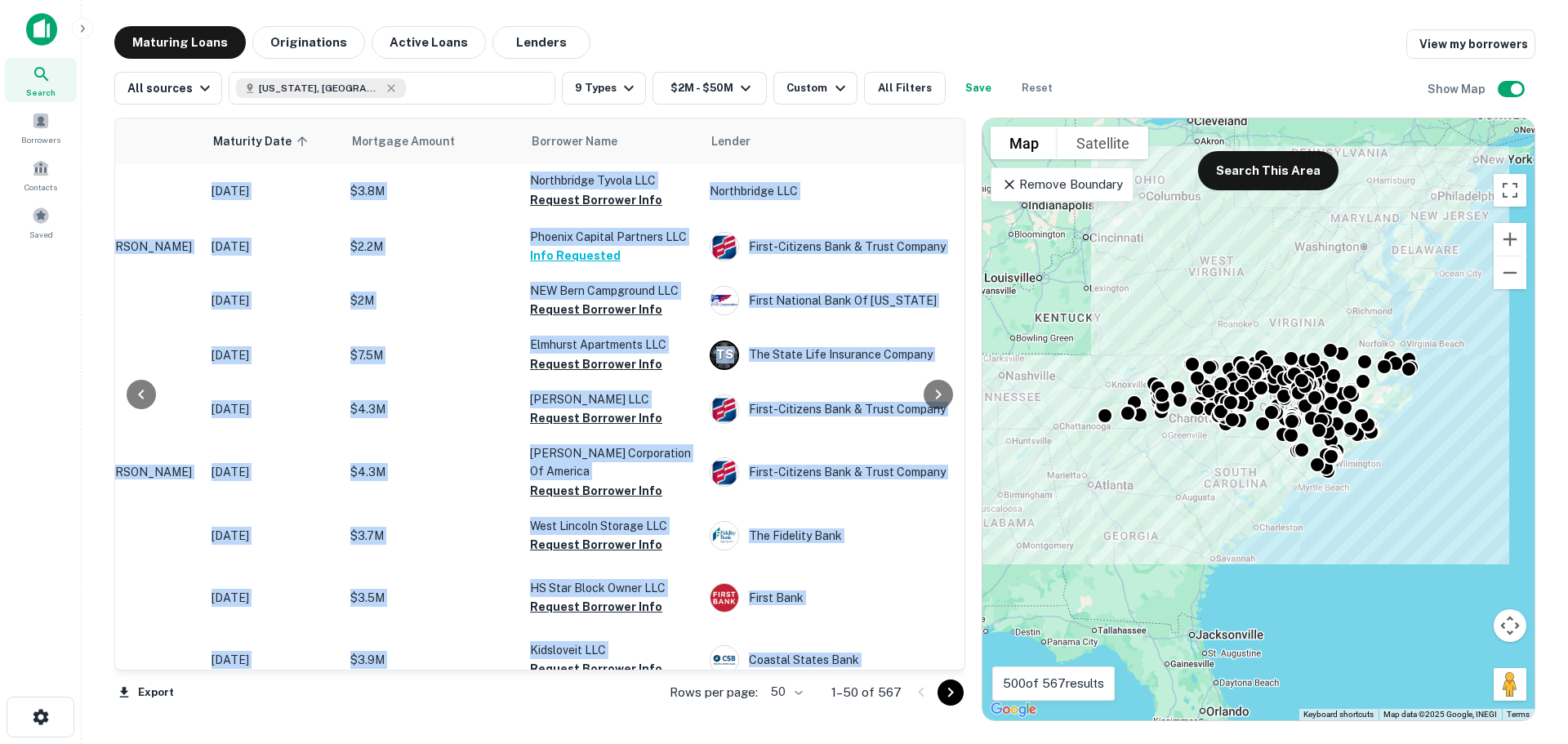
scroll to position [519, 187]
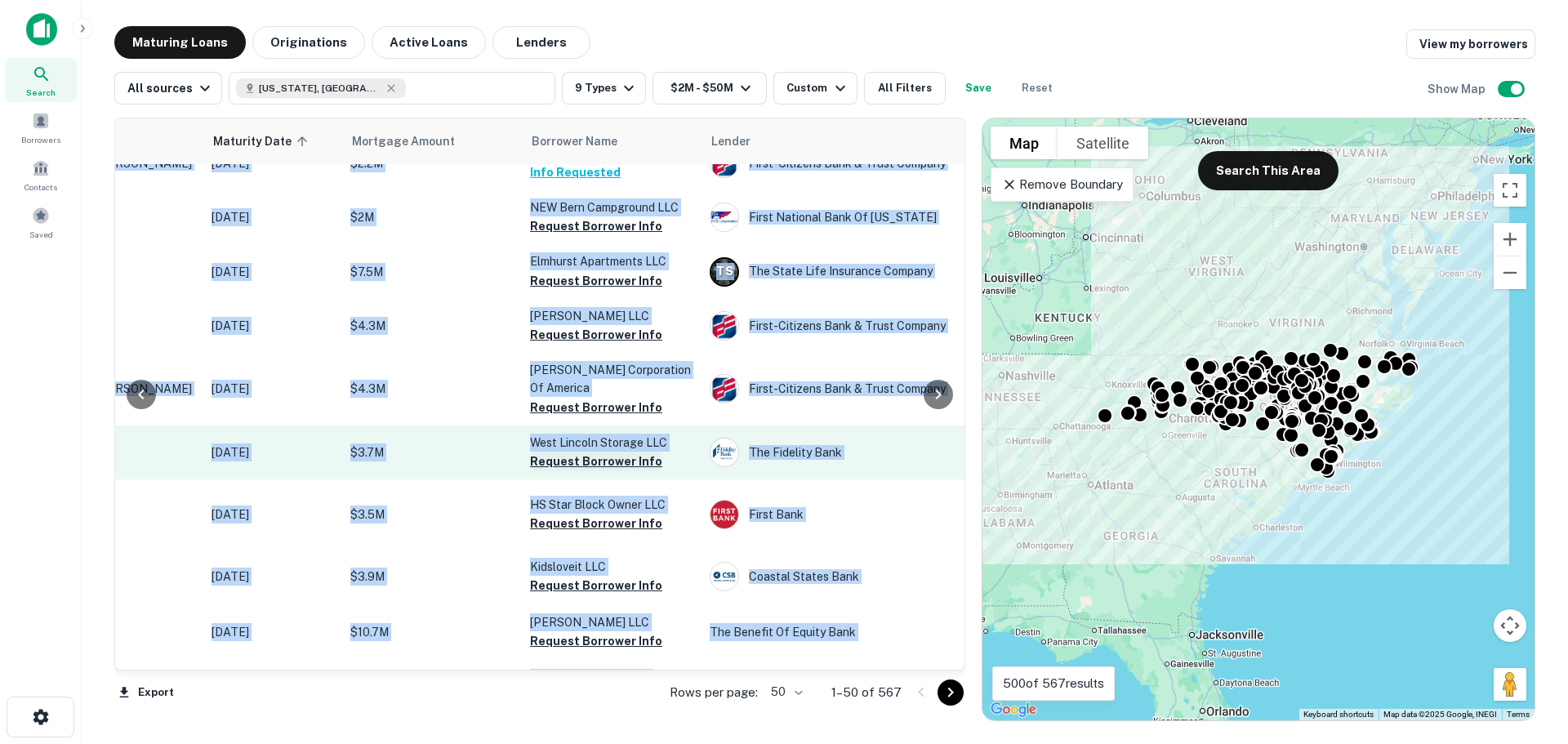
click at [603, 471] on button "Request Borrower Info" at bounding box center [597, 461] width 132 height 19
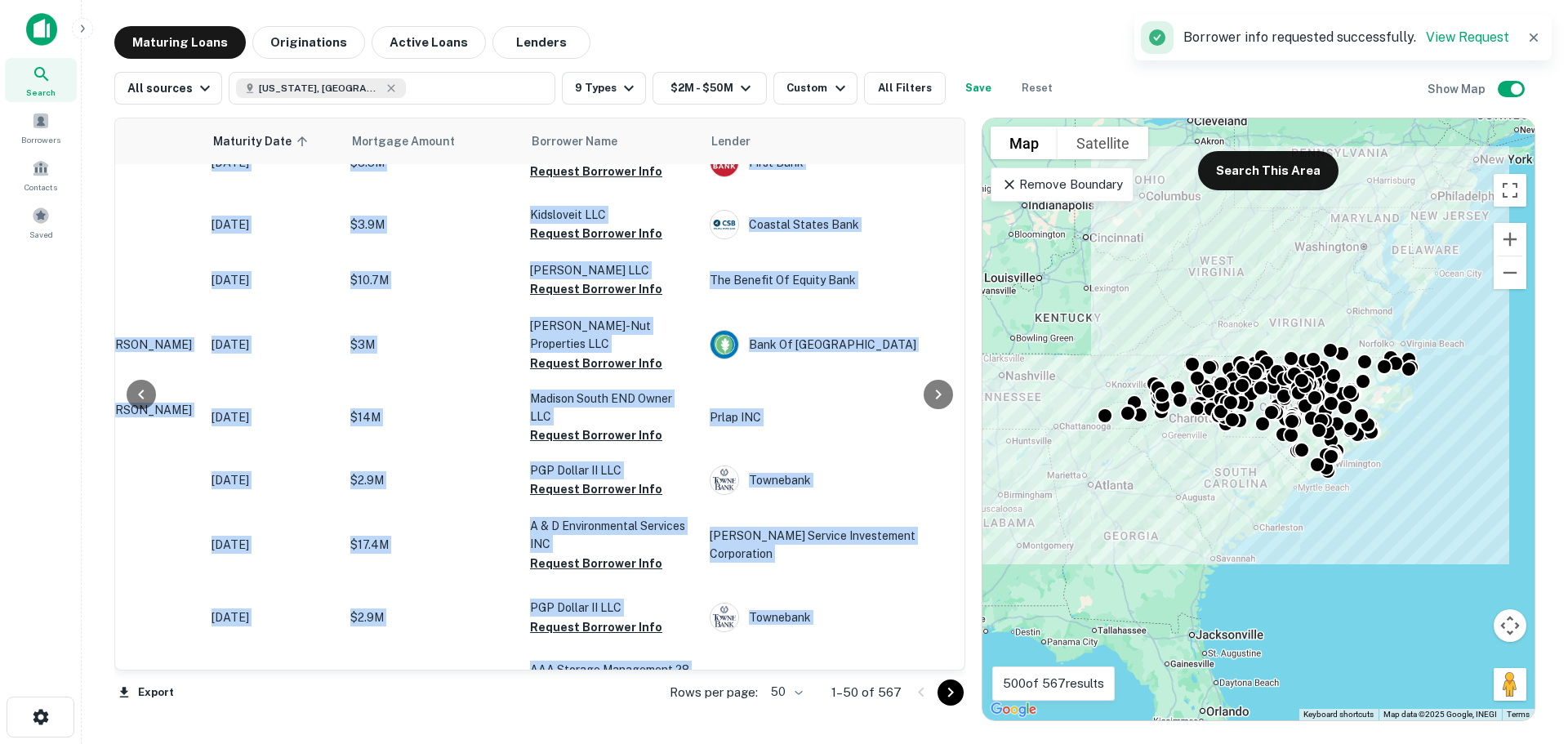
scroll to position [875, 187]
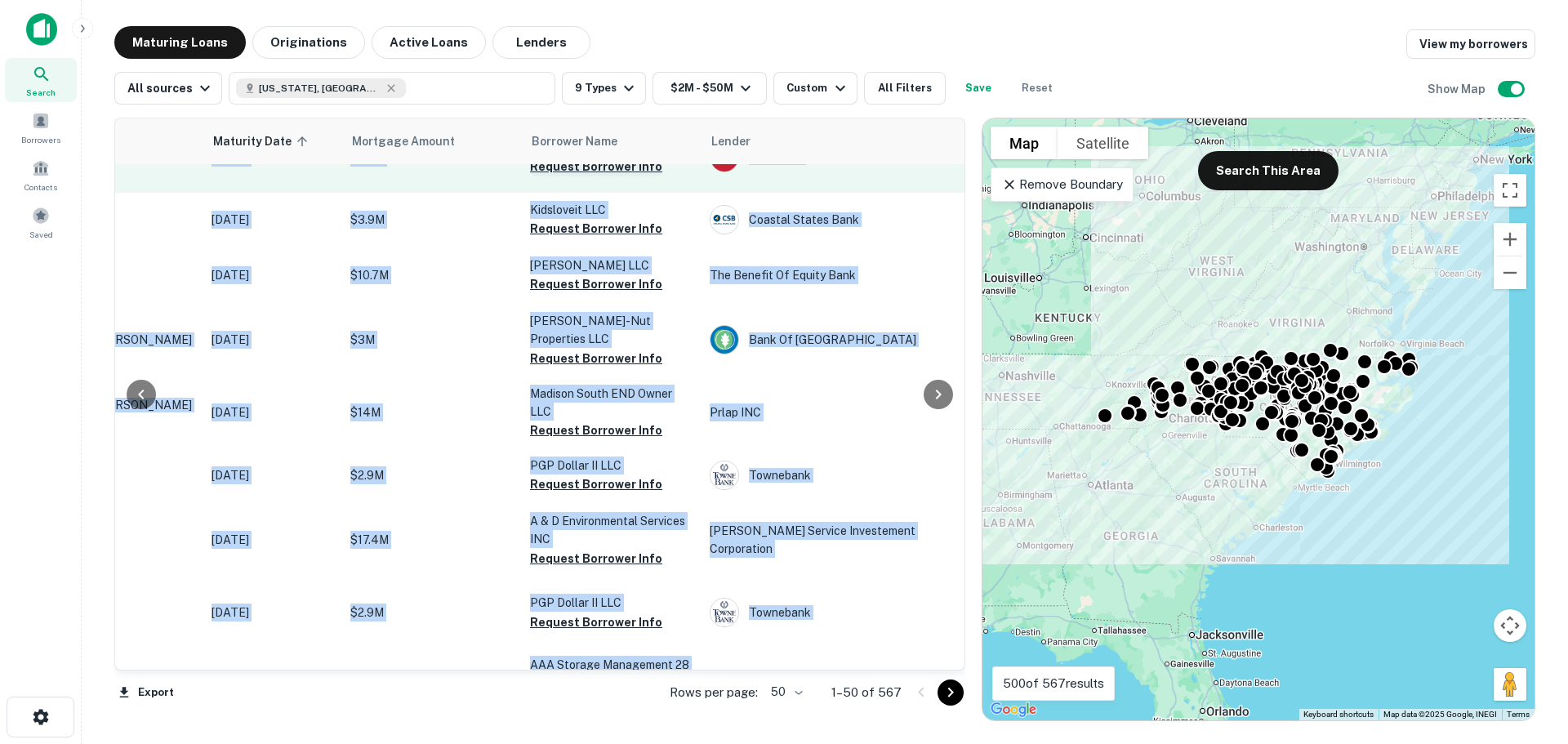
click at [639, 177] on button "Request Borrower Info" at bounding box center [597, 166] width 132 height 19
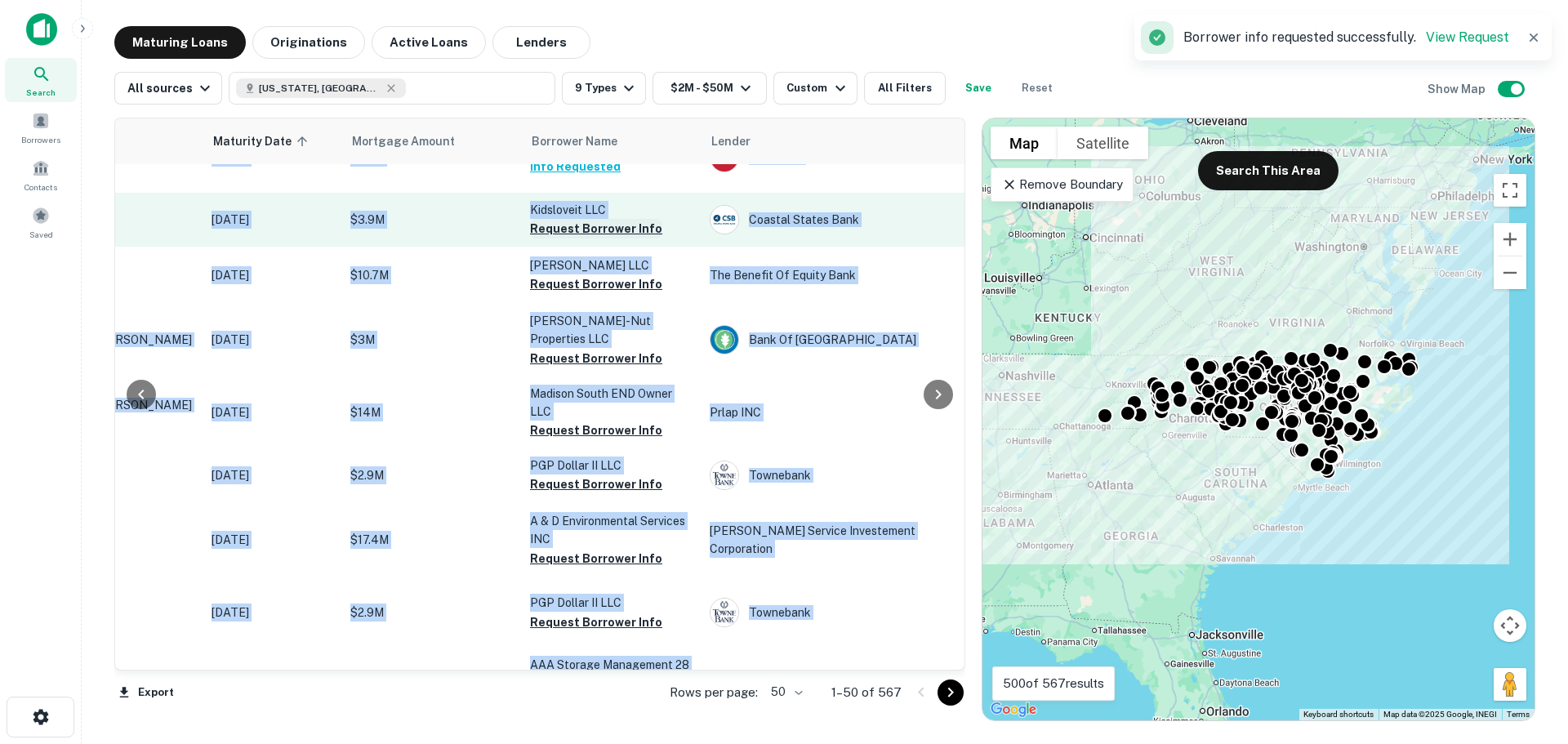
click at [608, 238] on button "Request Borrower Info" at bounding box center [597, 228] width 132 height 19
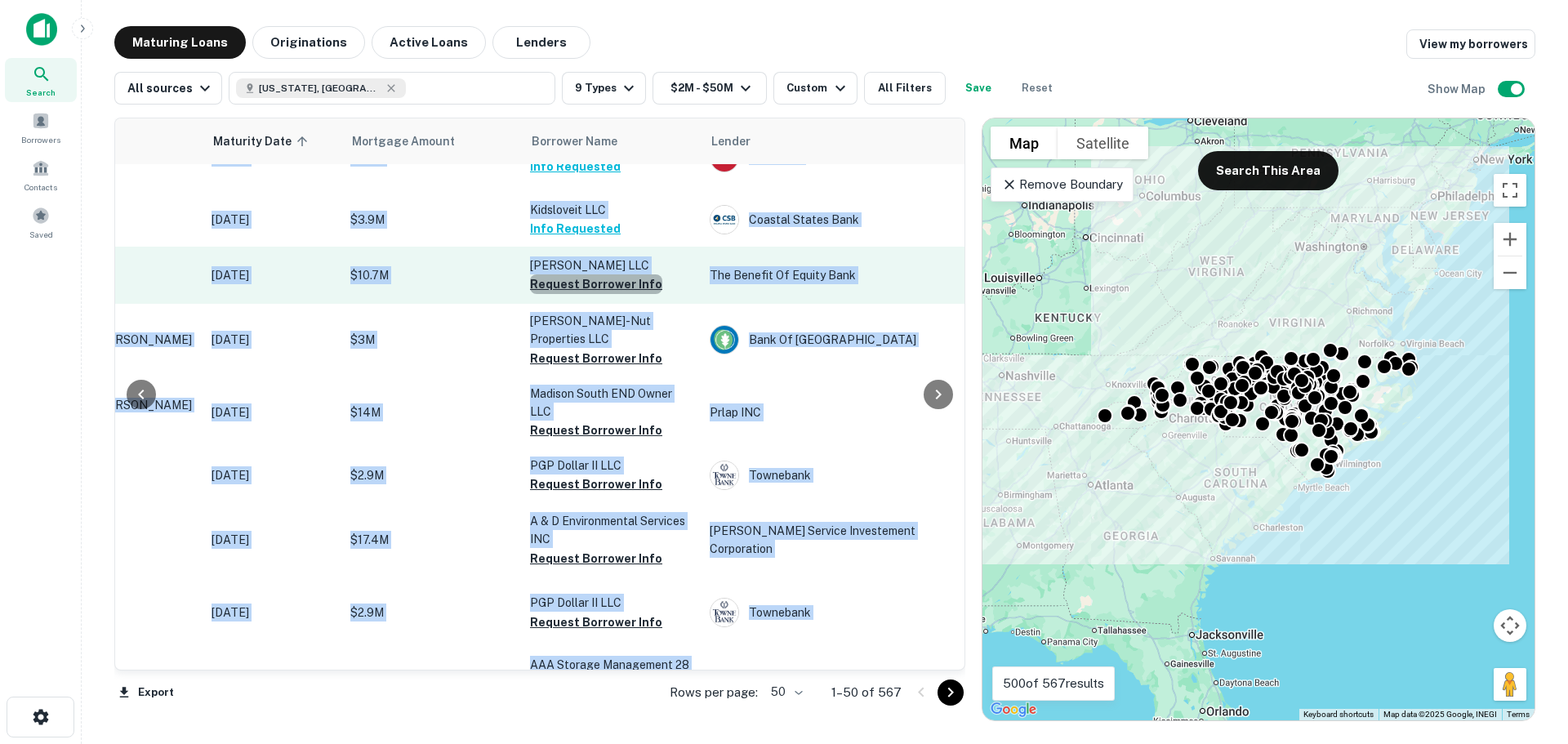
click at [601, 294] on button "Request Borrower Info" at bounding box center [597, 284] width 132 height 19
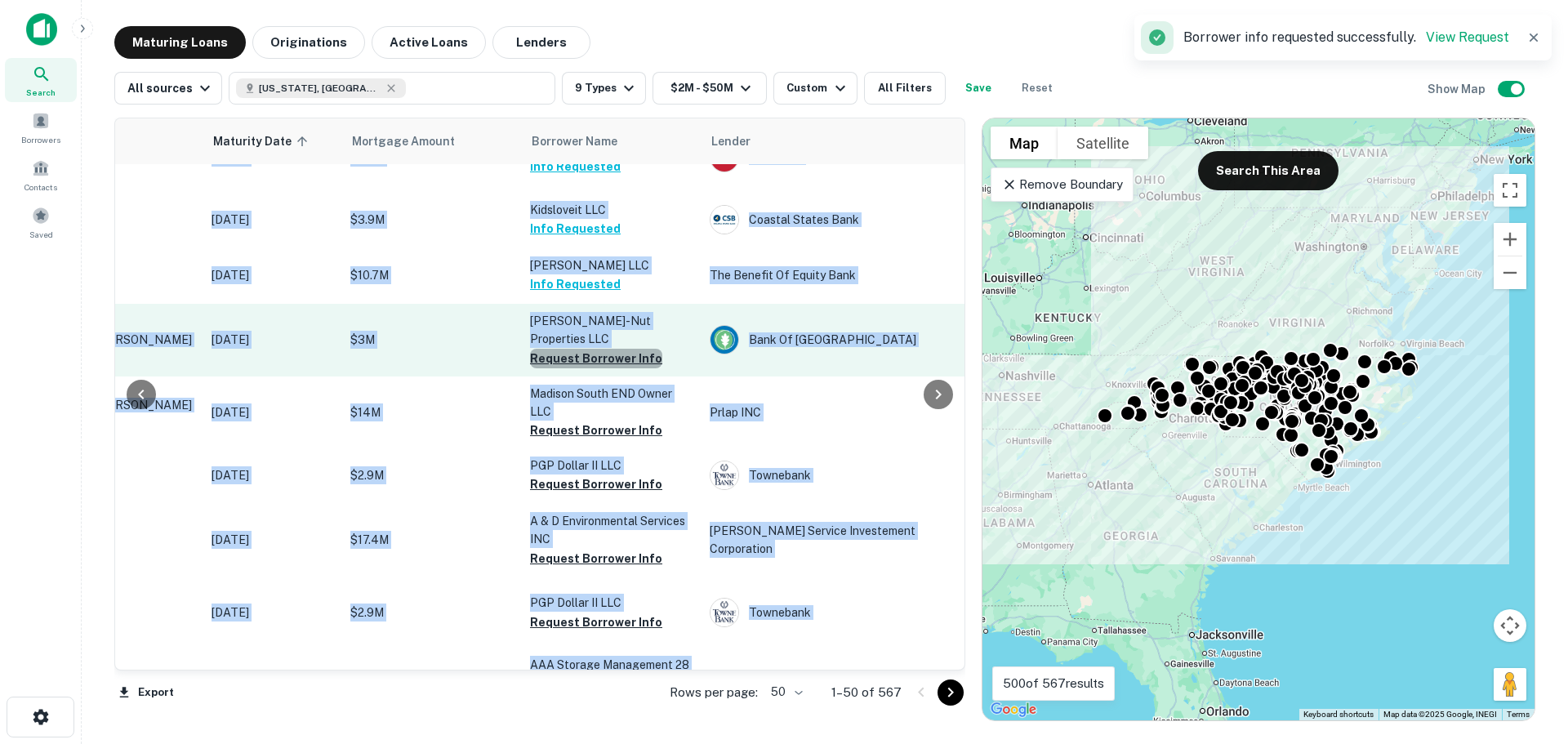
click at [608, 368] on button "Request Borrower Info" at bounding box center [597, 358] width 132 height 19
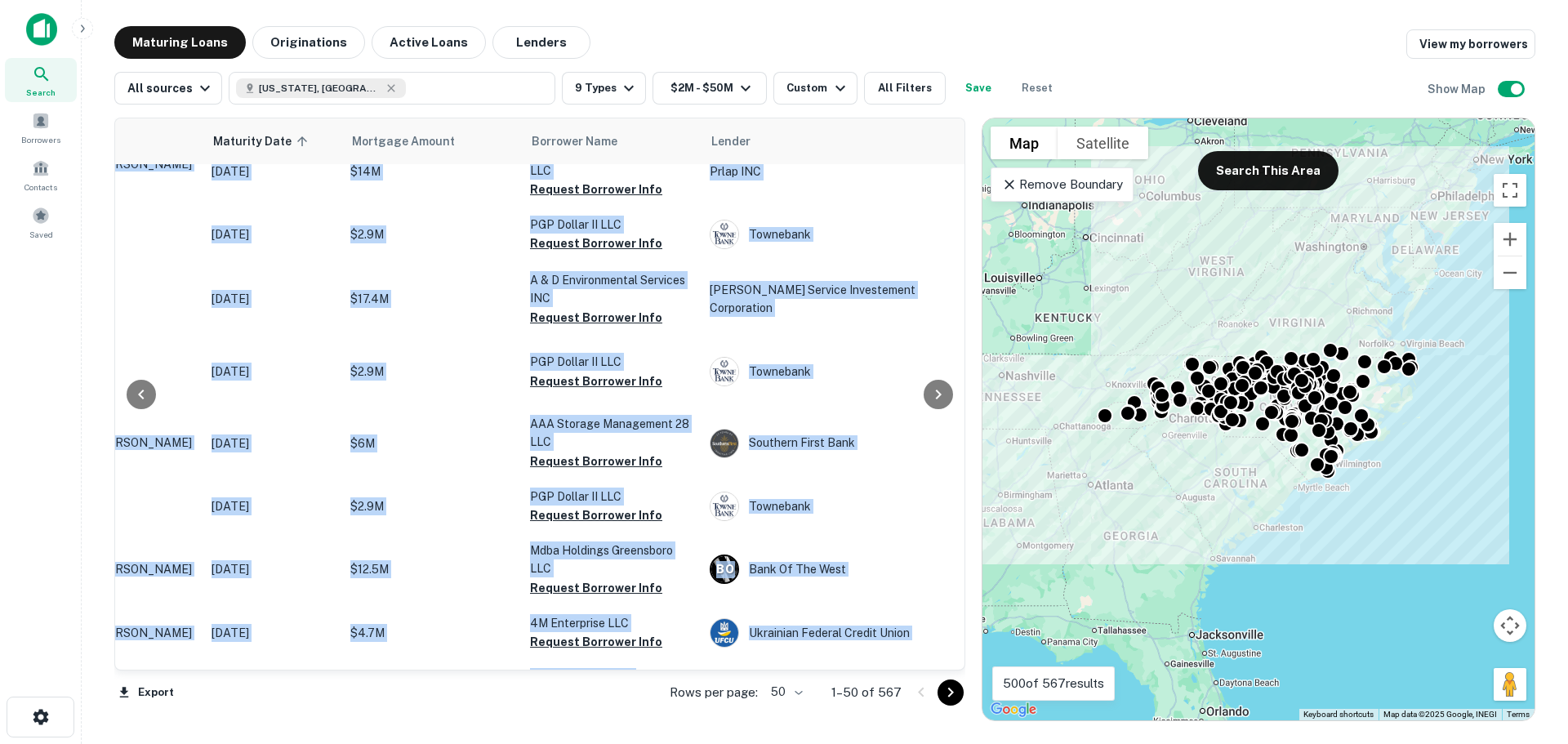
scroll to position [1122, 187]
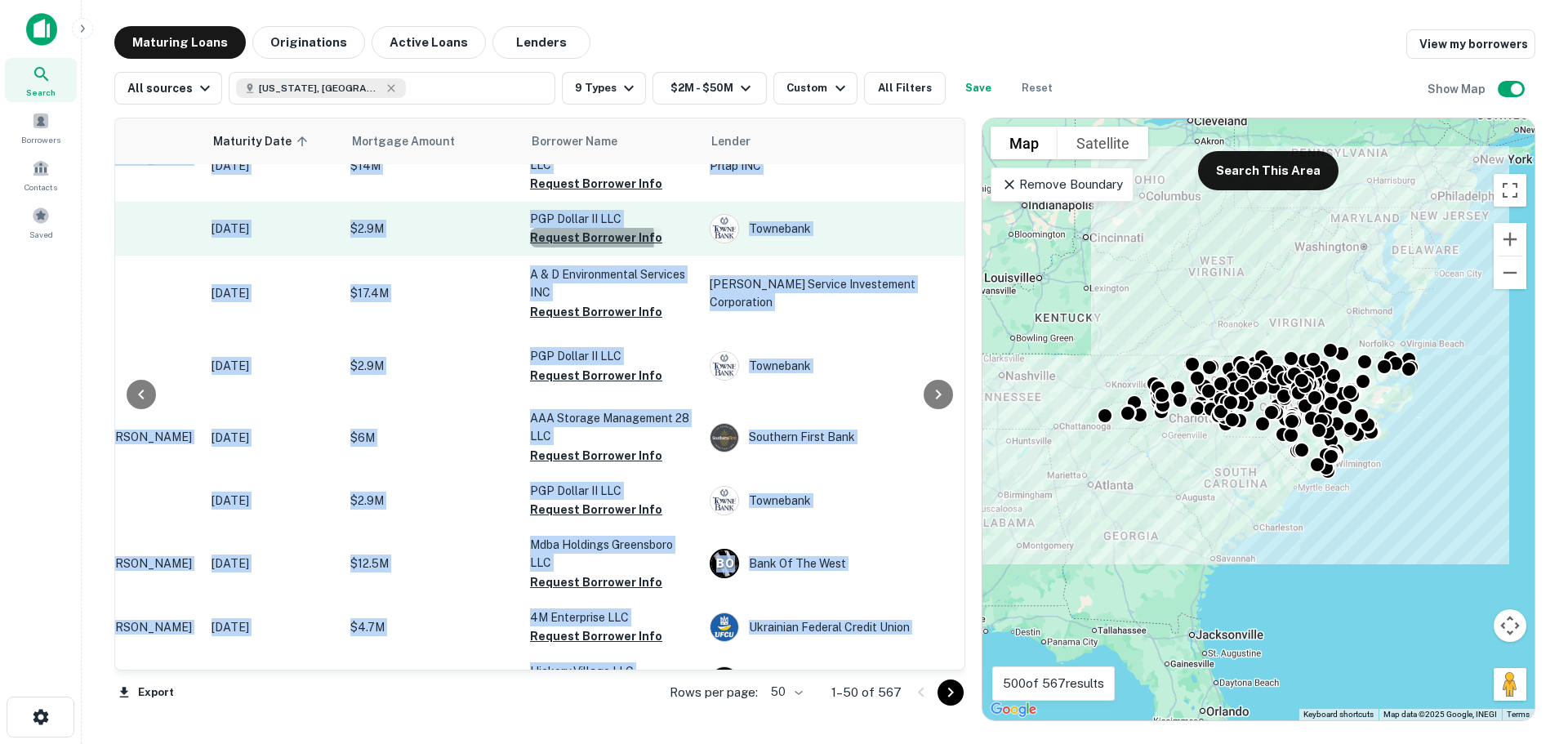
click at [564, 248] on button "Request Borrower Info" at bounding box center [597, 238] width 132 height 19
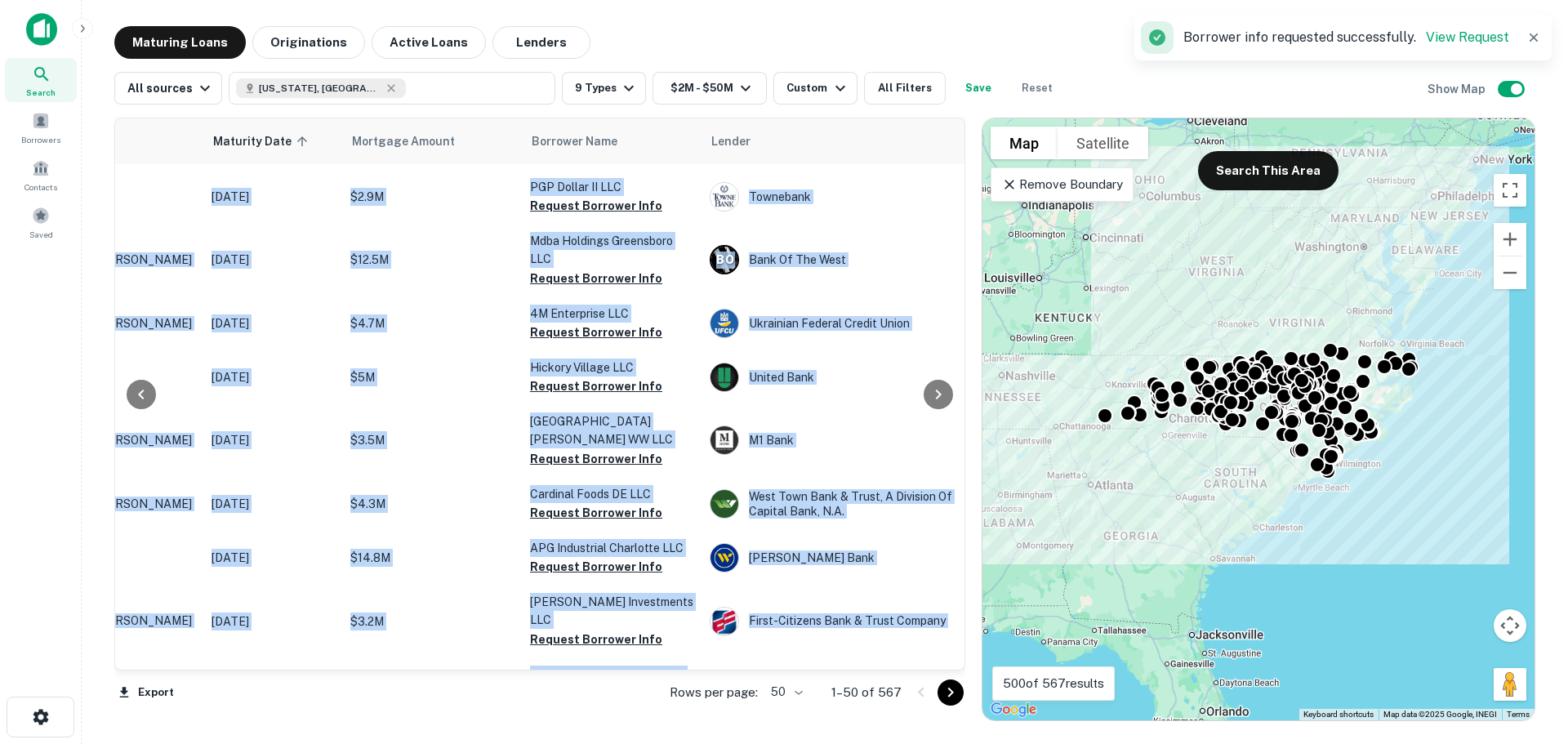
scroll to position [1441, 187]
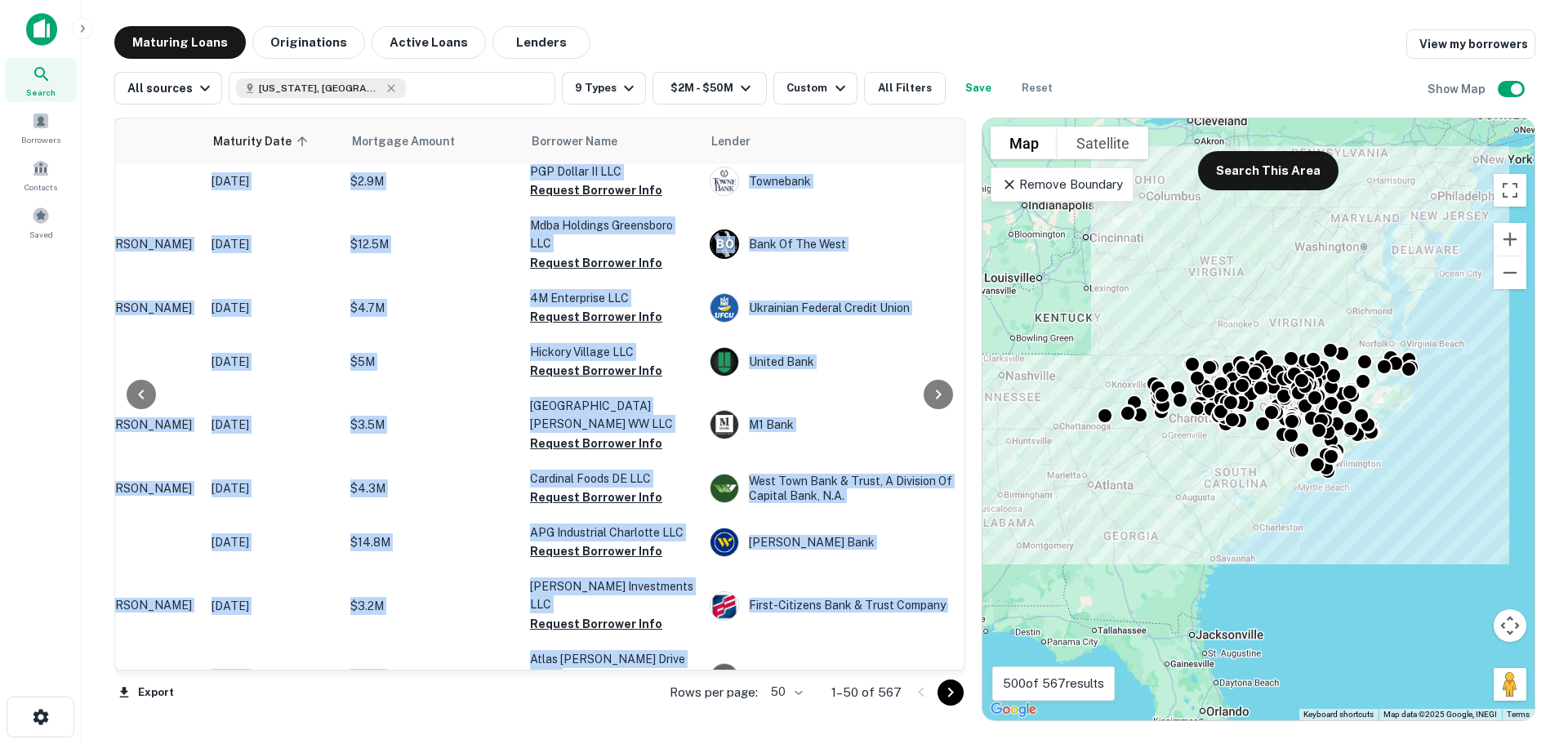
click at [593, 146] on button "Request Borrower Info" at bounding box center [597, 136] width 132 height 19
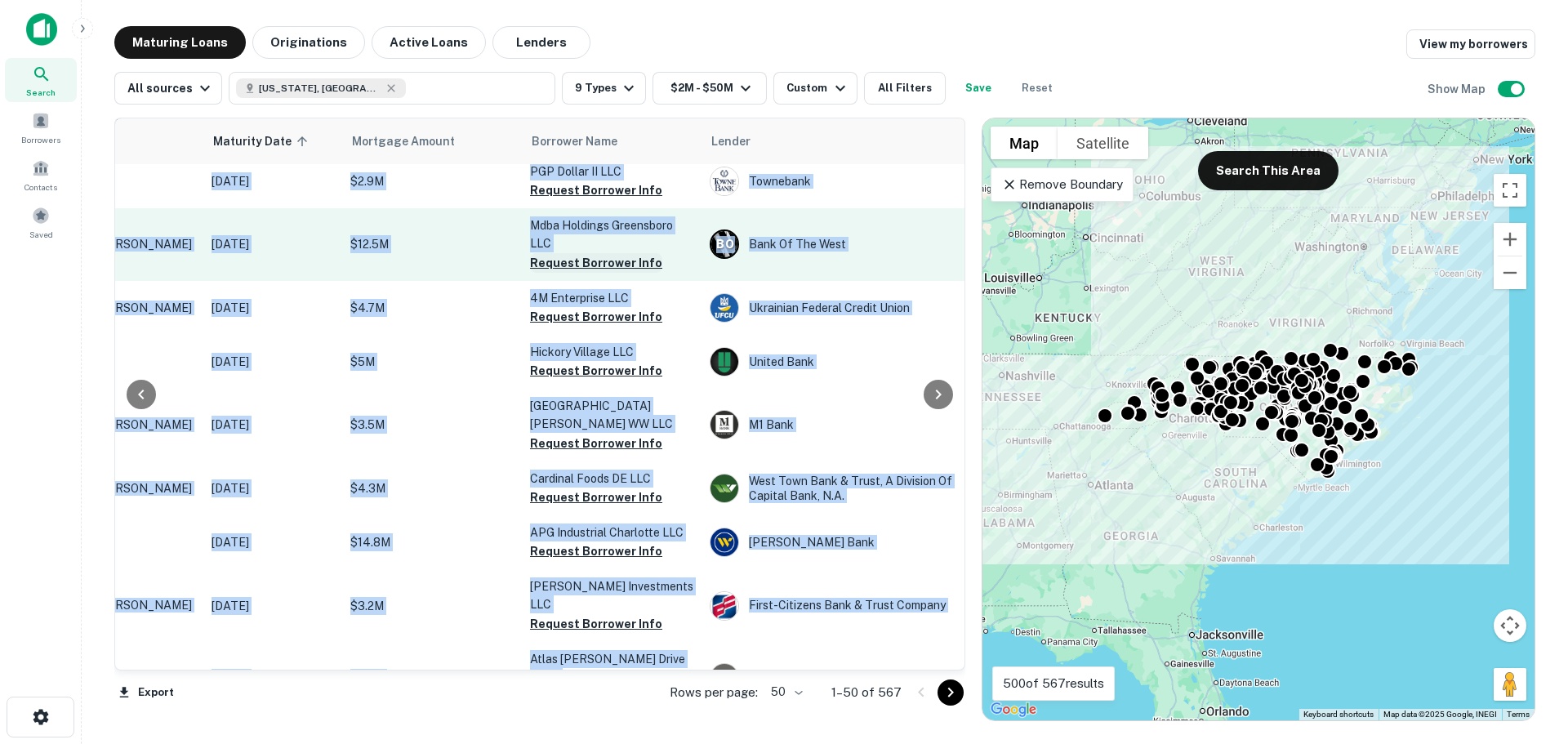
click at [590, 273] on button "Request Borrower Info" at bounding box center [597, 263] width 132 height 19
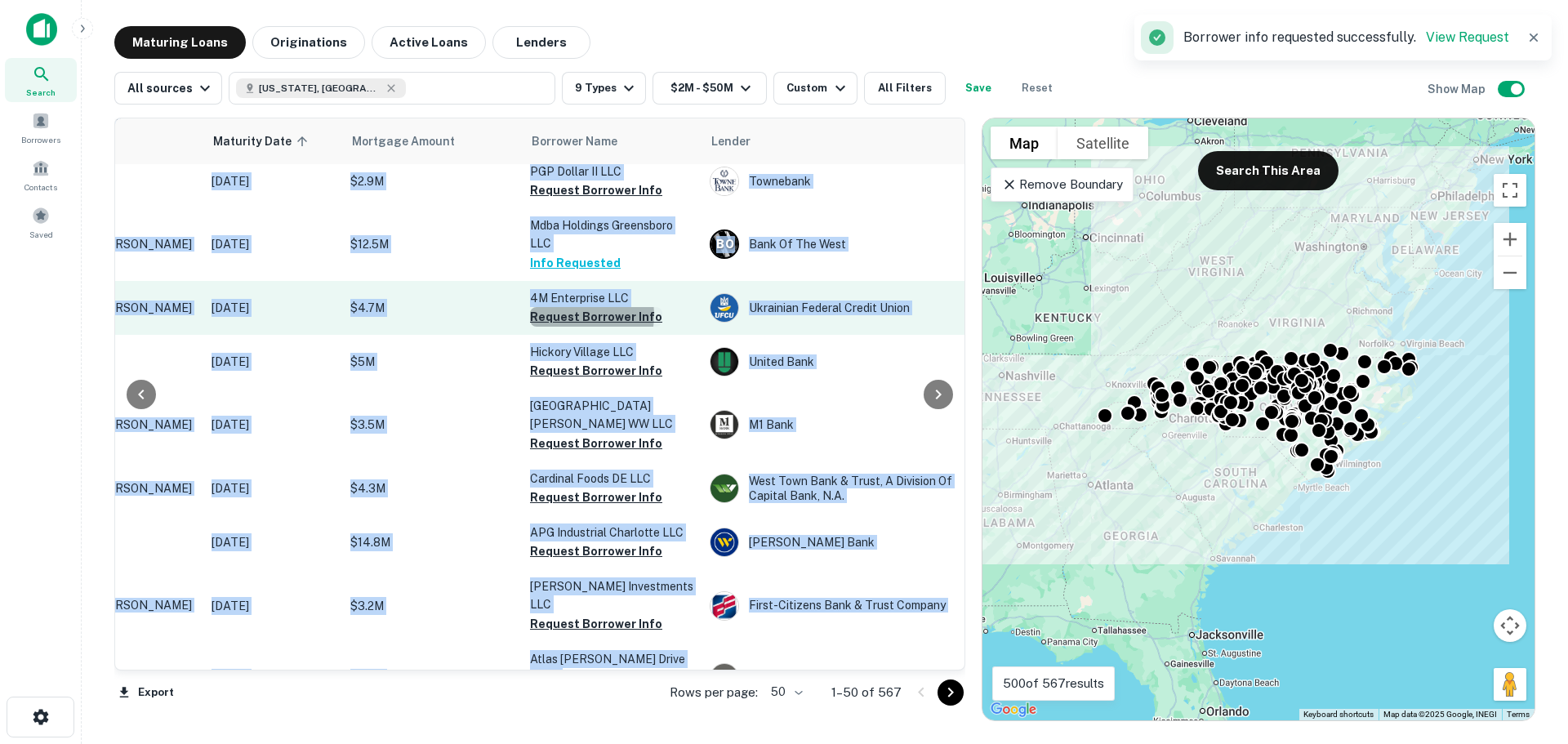
click at [577, 326] on button "Request Borrower Info" at bounding box center [597, 317] width 132 height 19
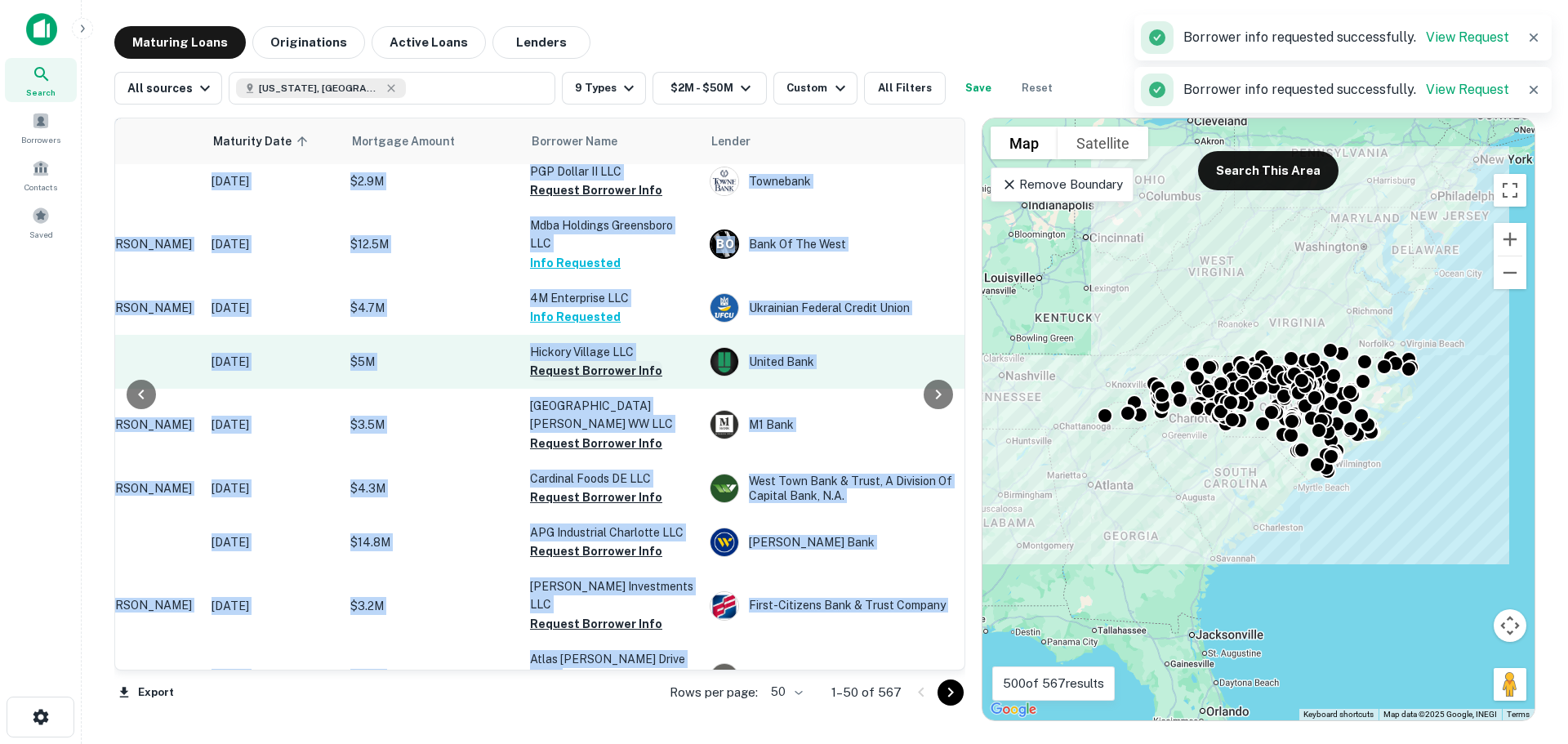
click at [577, 381] on button "Request Borrower Info" at bounding box center [597, 371] width 132 height 19
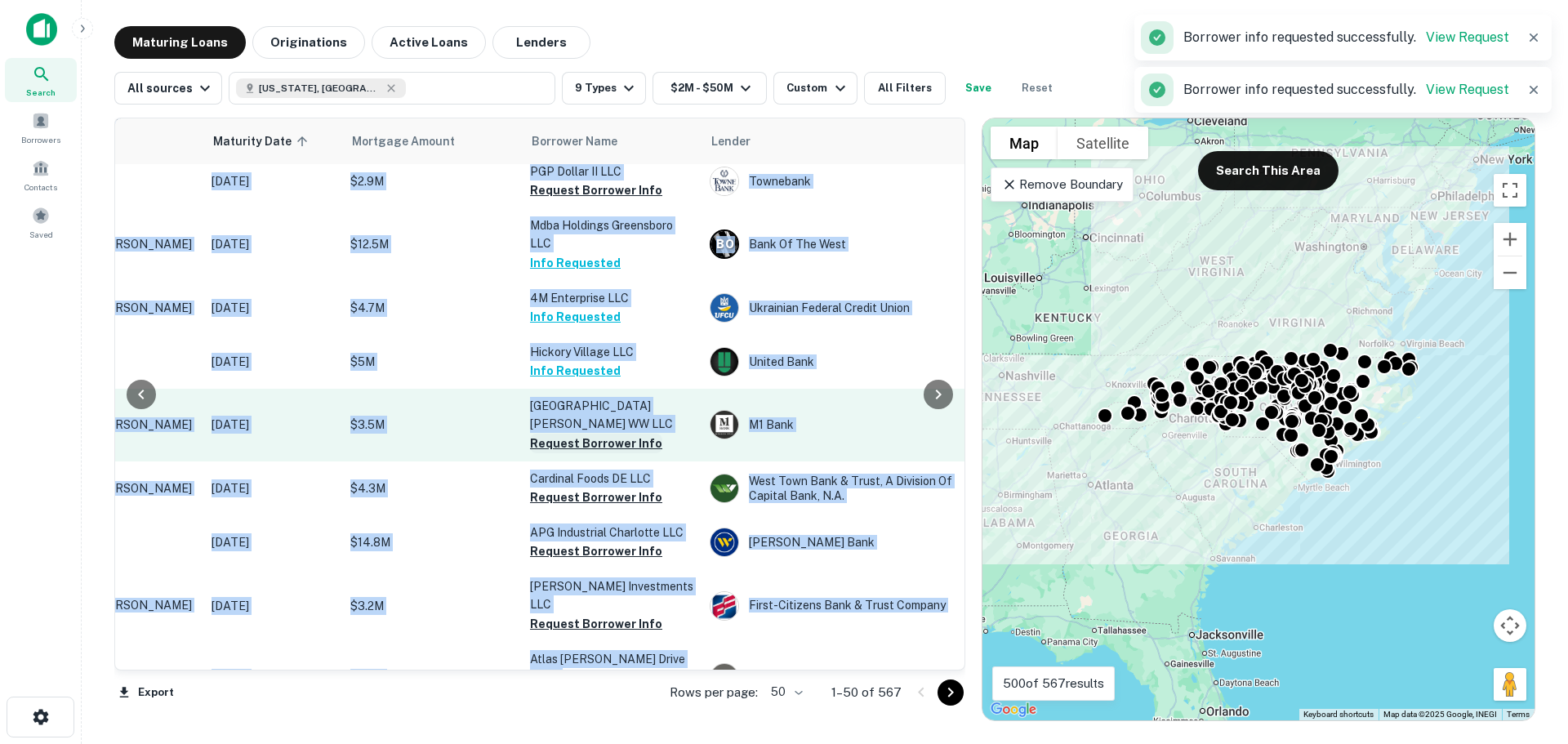
click at [602, 454] on button "Request Borrower Info" at bounding box center [597, 443] width 132 height 19
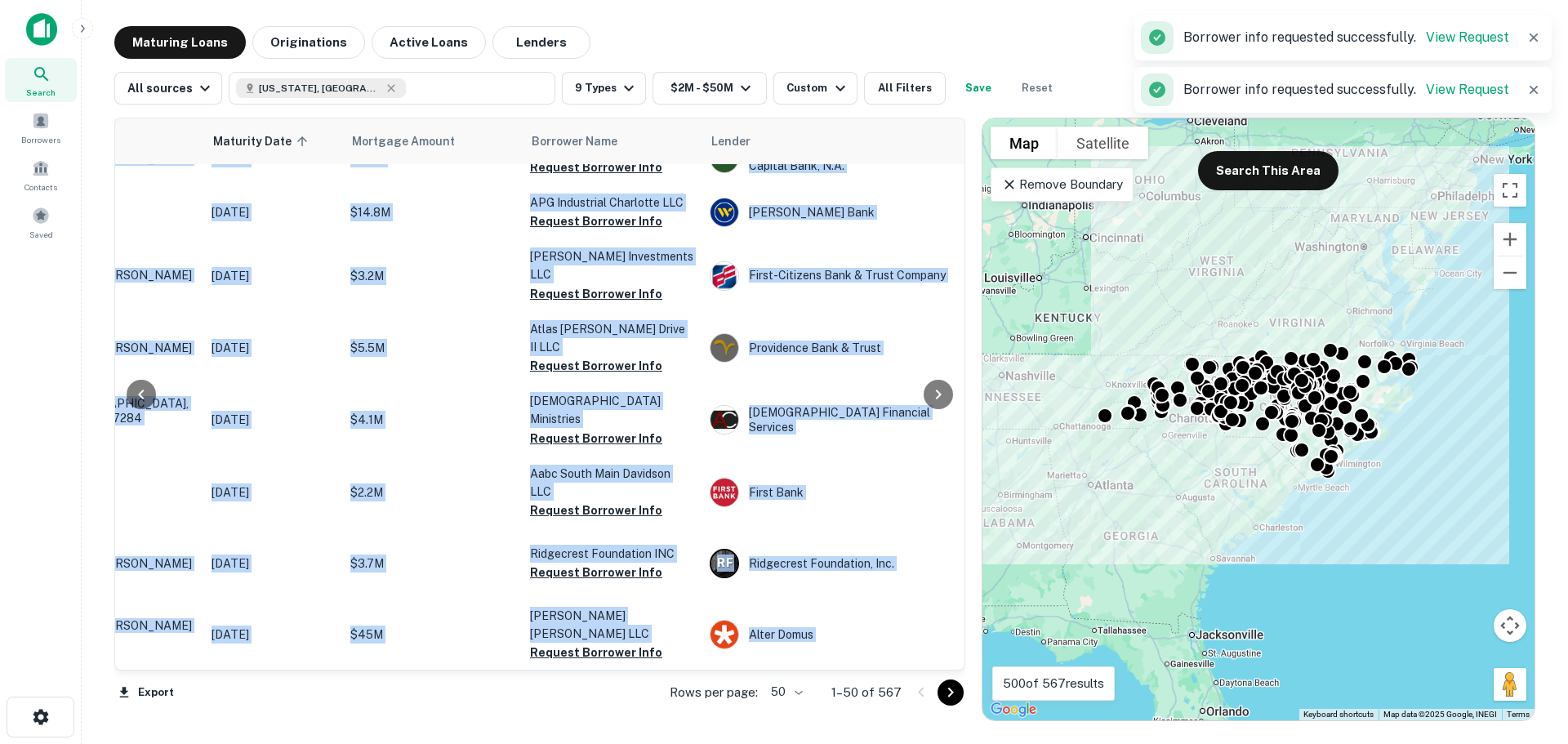
scroll to position [1850, 187]
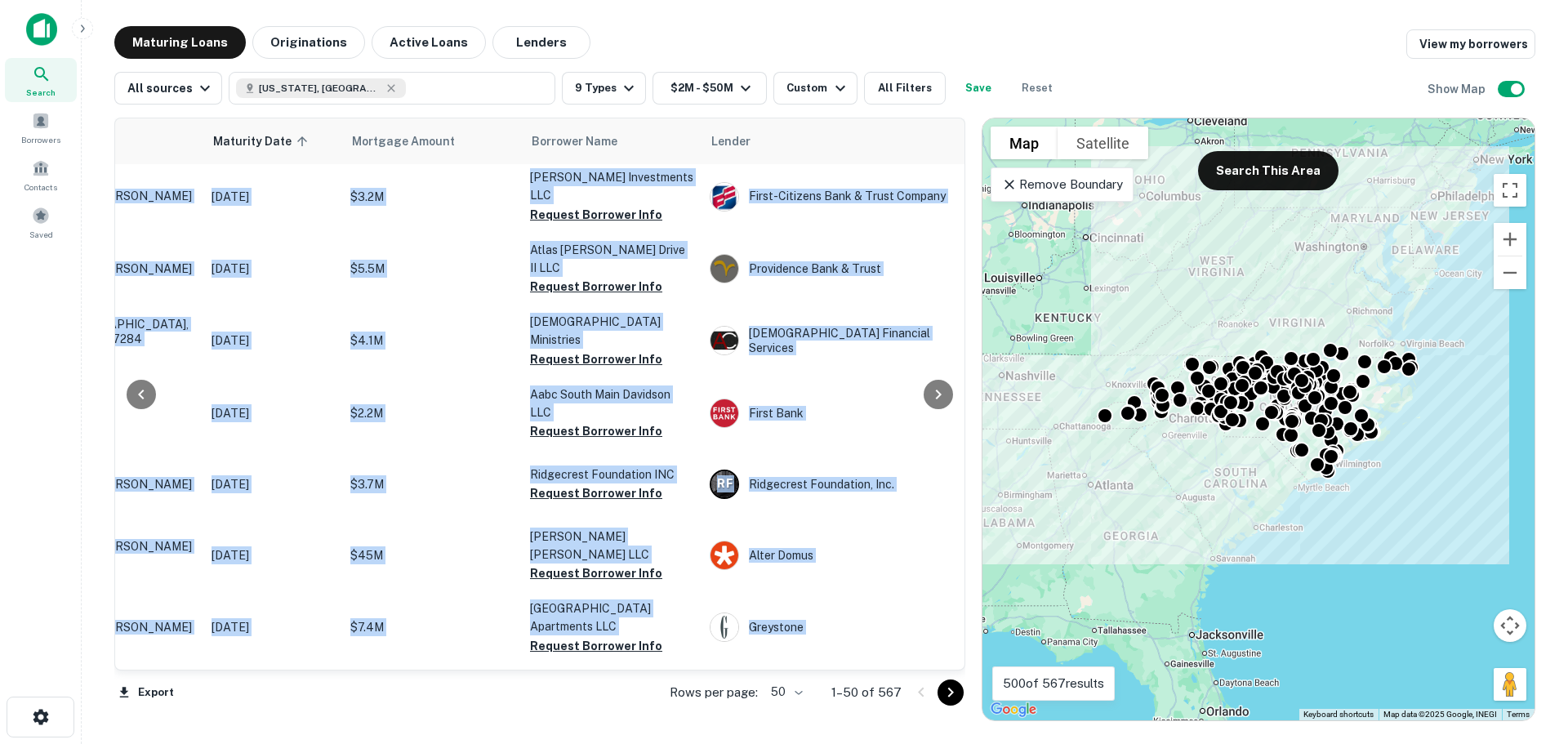
click at [583, 152] on button "Request Borrower Info" at bounding box center [597, 142] width 132 height 19
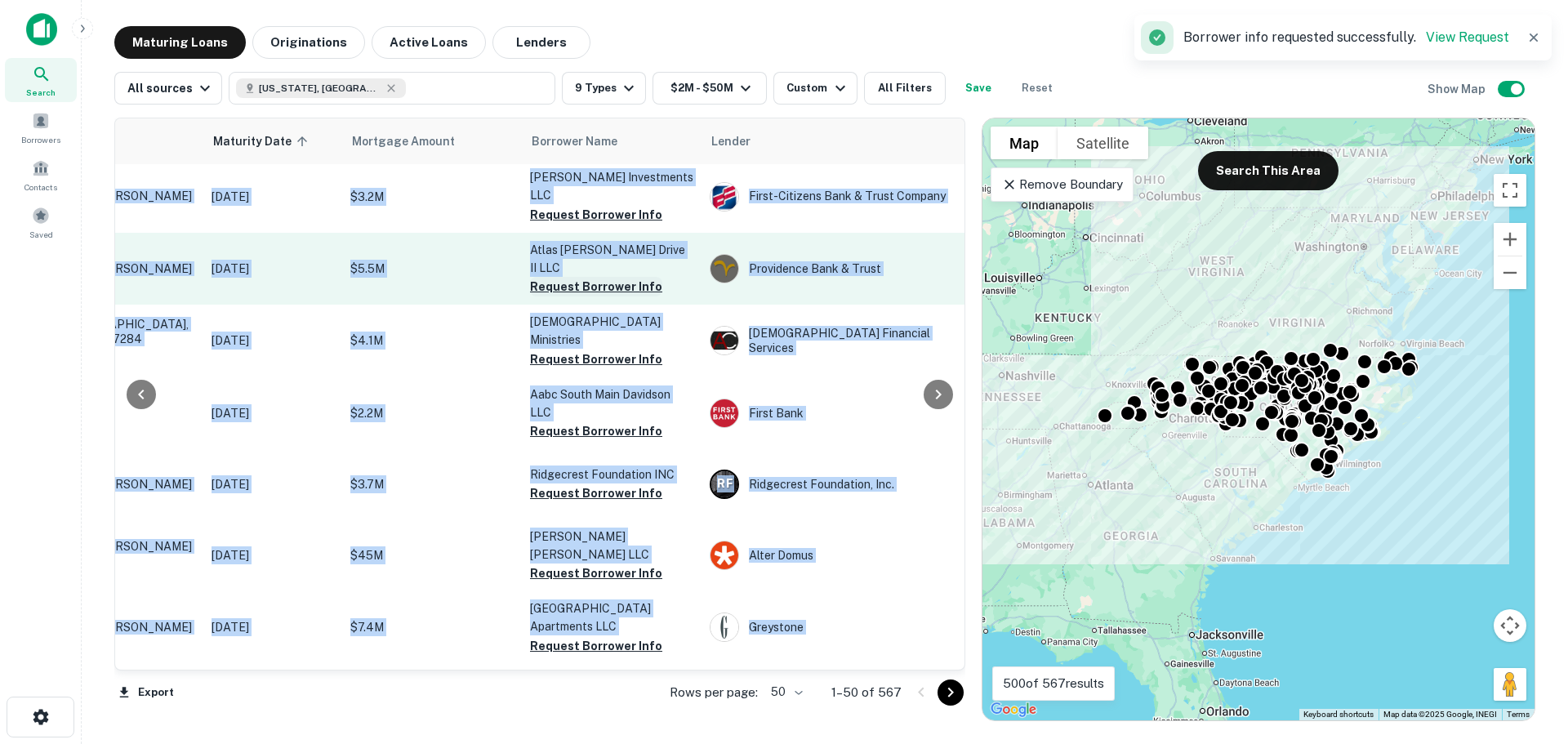
click at [582, 296] on button "Request Borrower Info" at bounding box center [597, 287] width 132 height 19
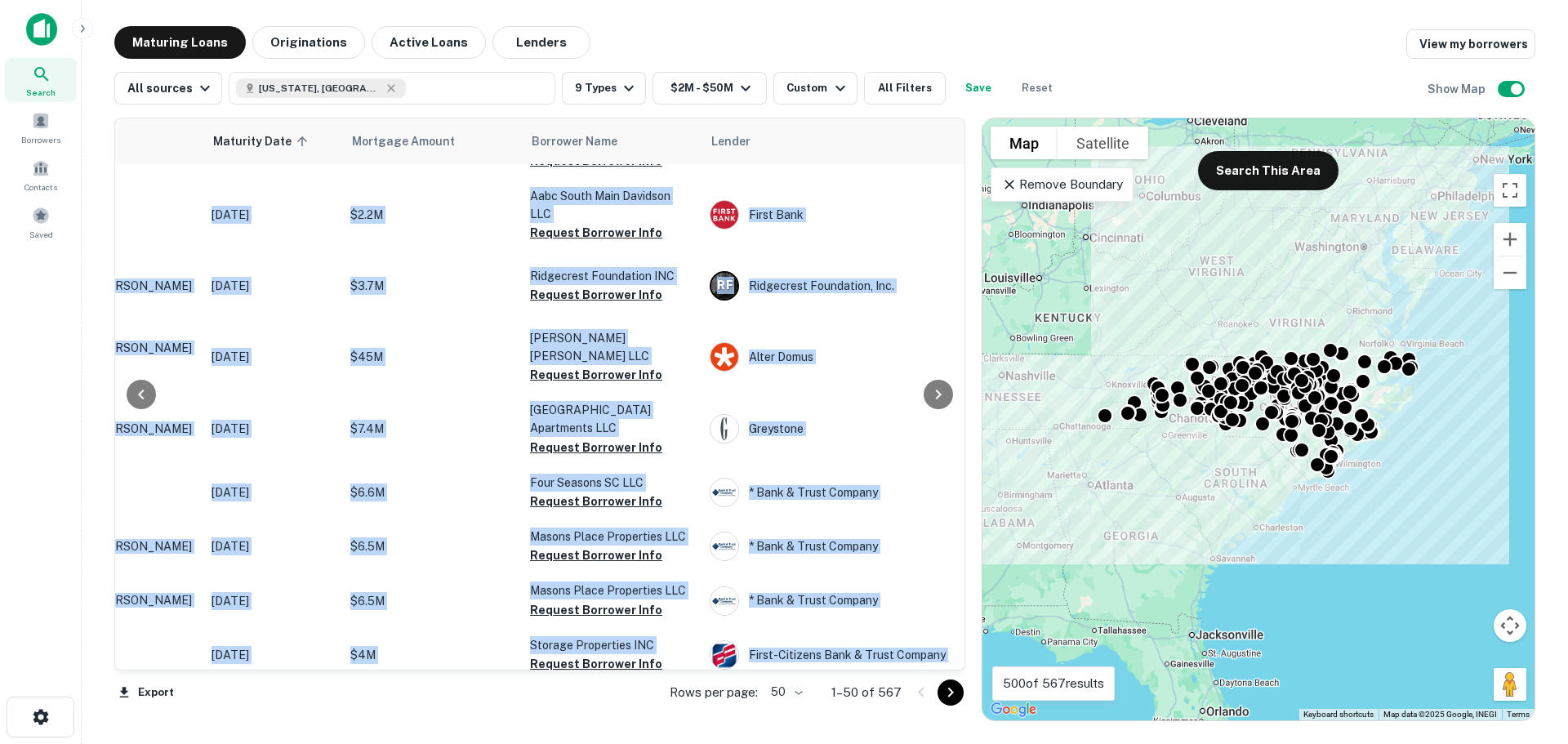
scroll to position [2065, 187]
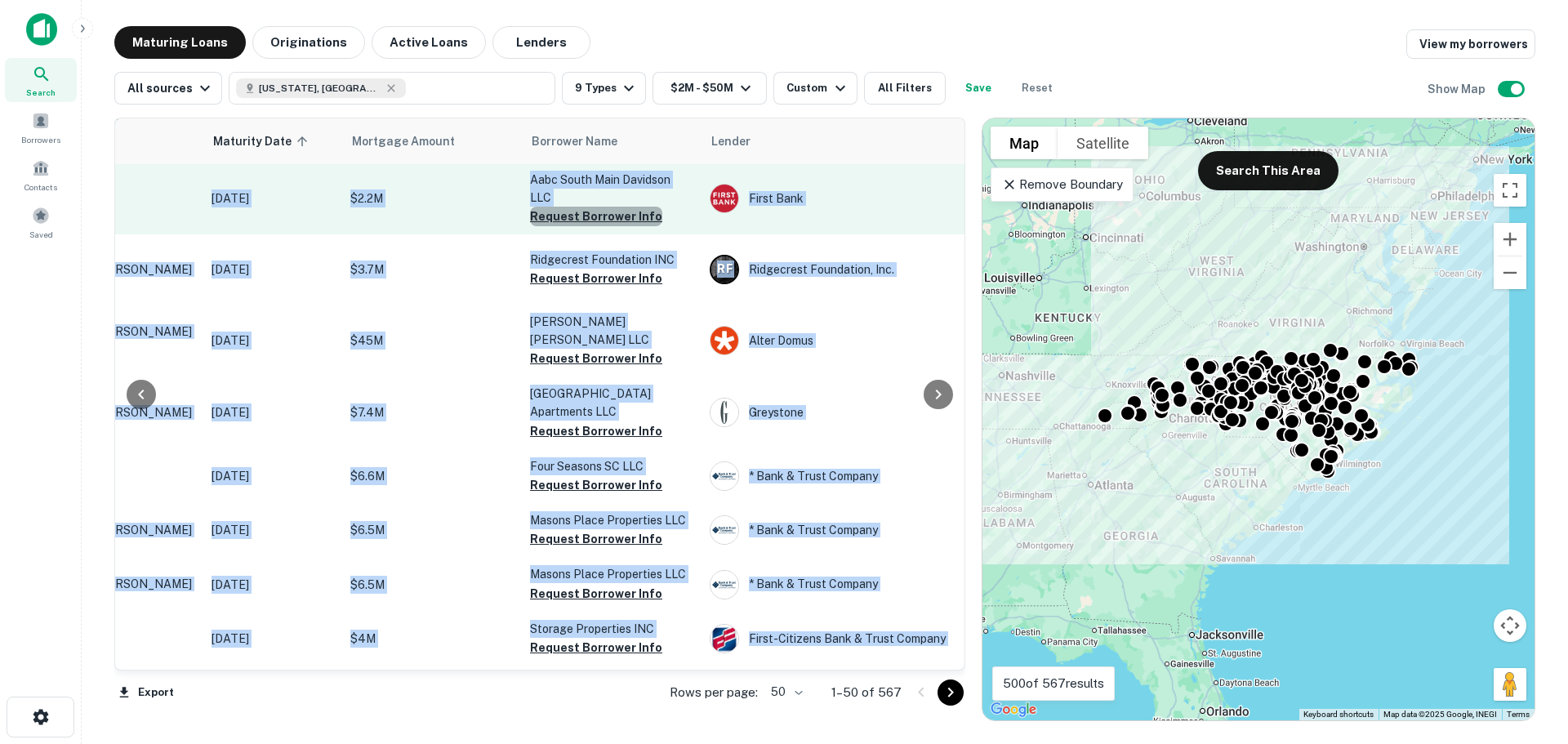
click at [598, 226] on button "Request Borrower Info" at bounding box center [597, 217] width 132 height 19
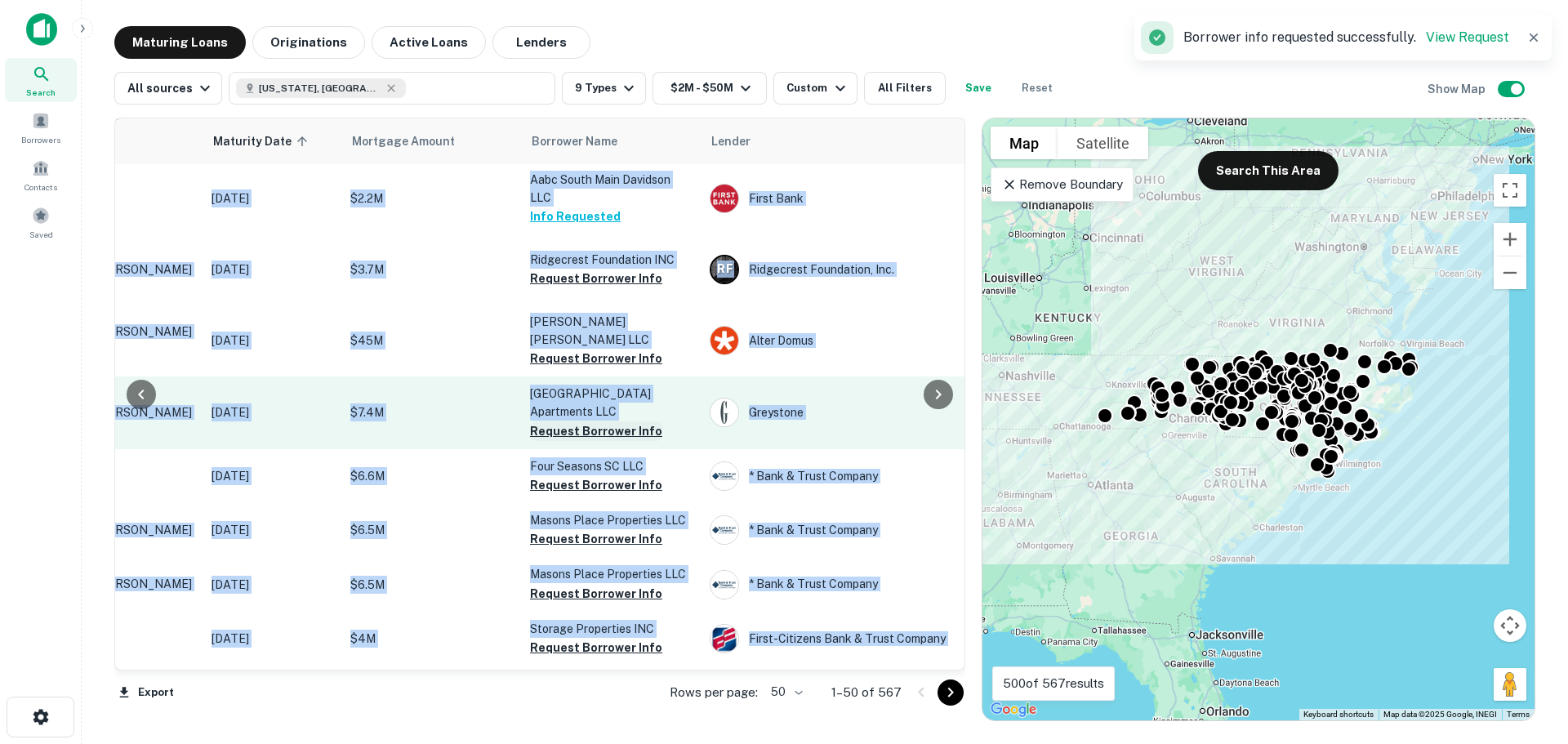
click at [615, 441] on button "Request Borrower Info" at bounding box center [597, 431] width 132 height 19
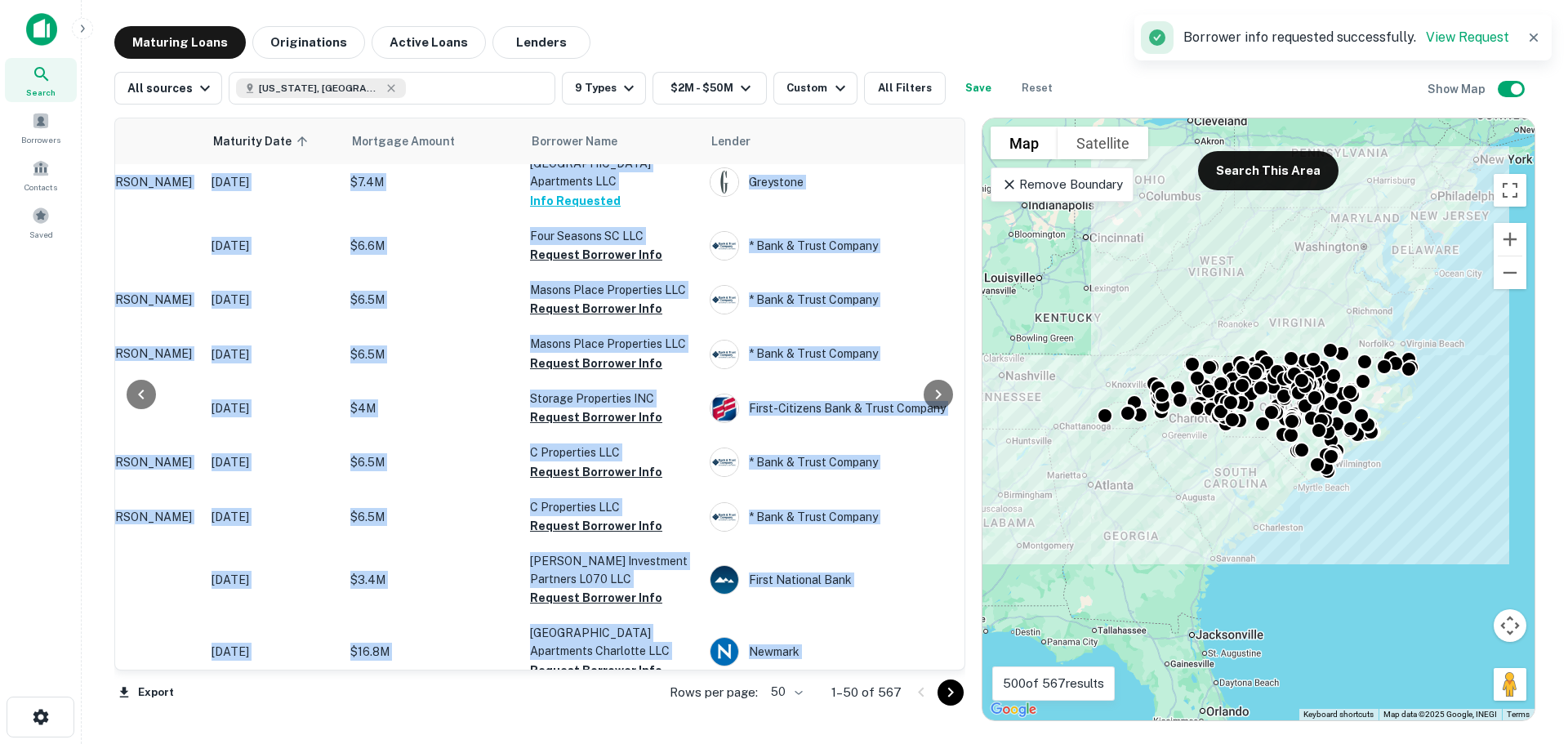
scroll to position [2343, 187]
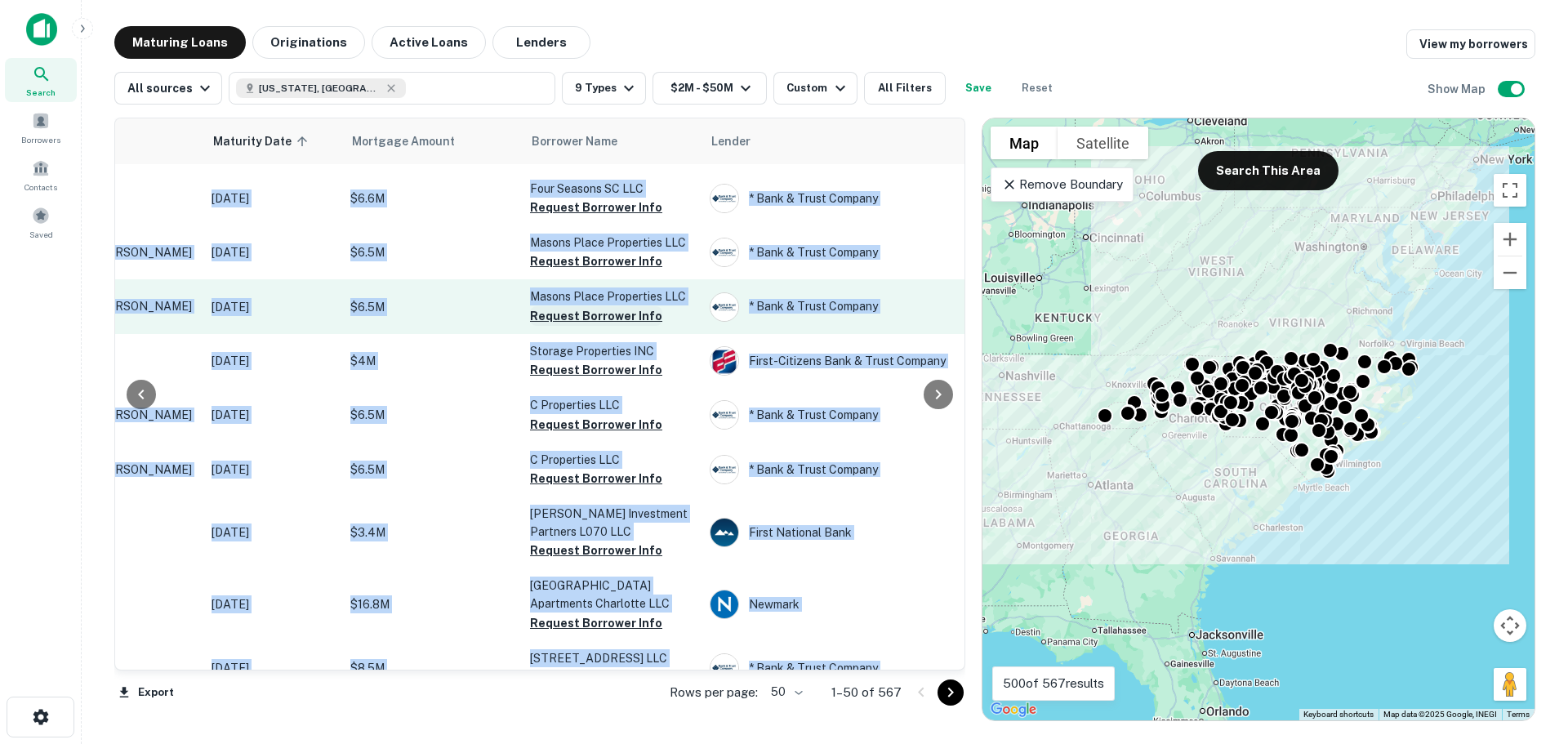
click at [597, 325] on button "Request Borrower Info" at bounding box center [597, 316] width 132 height 19
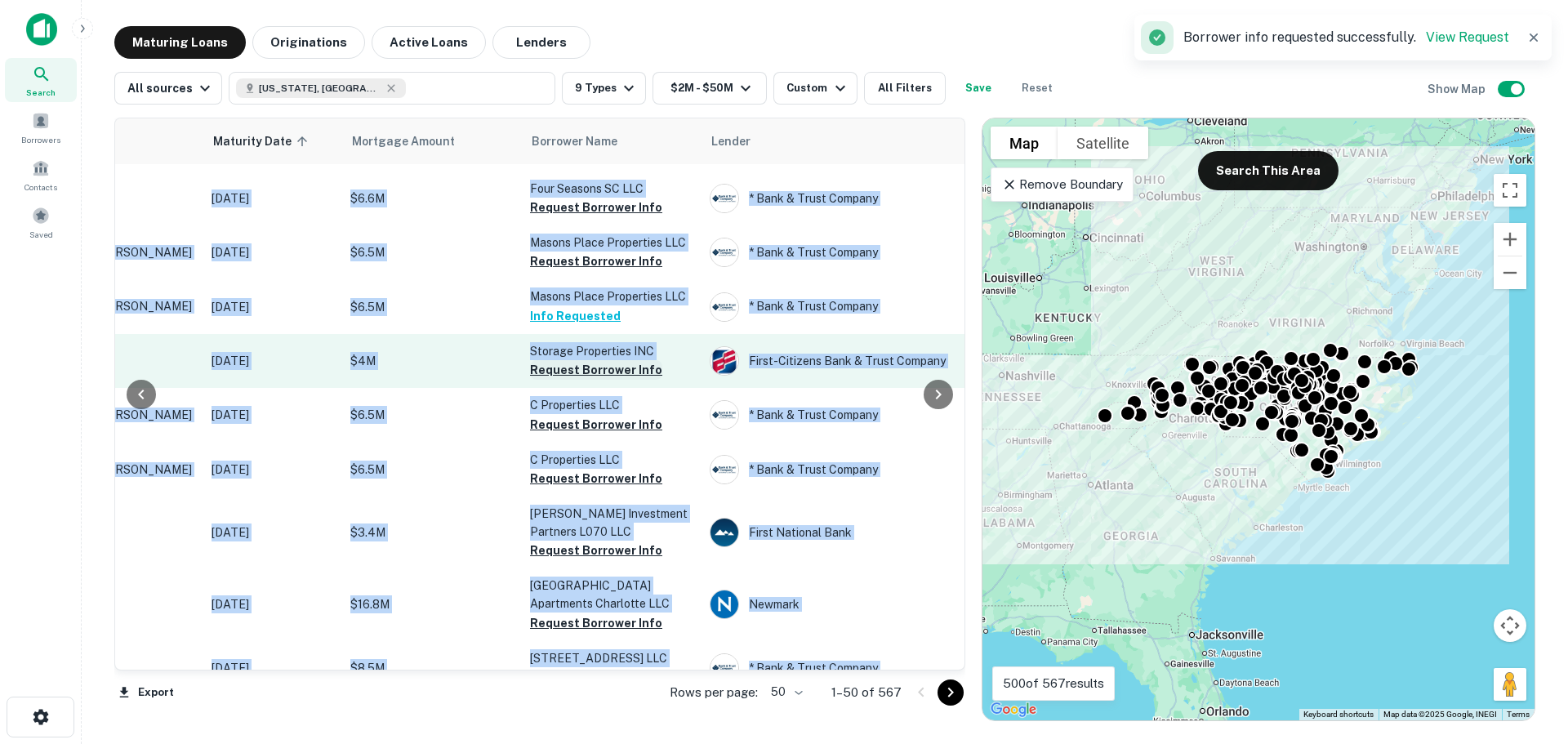
click at [586, 380] on button "Request Borrower Info" at bounding box center [597, 370] width 132 height 19
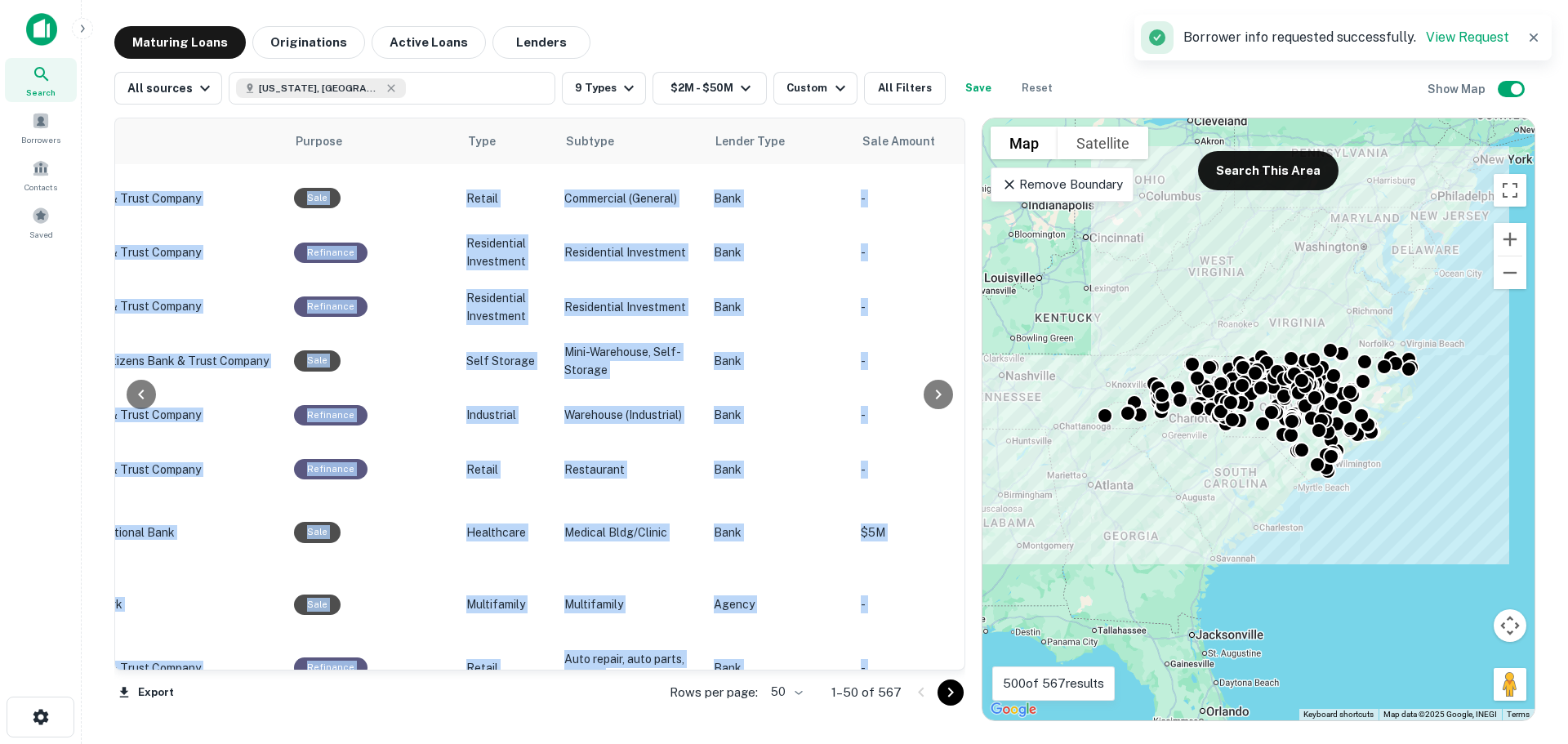
scroll to position [2343, 1068]
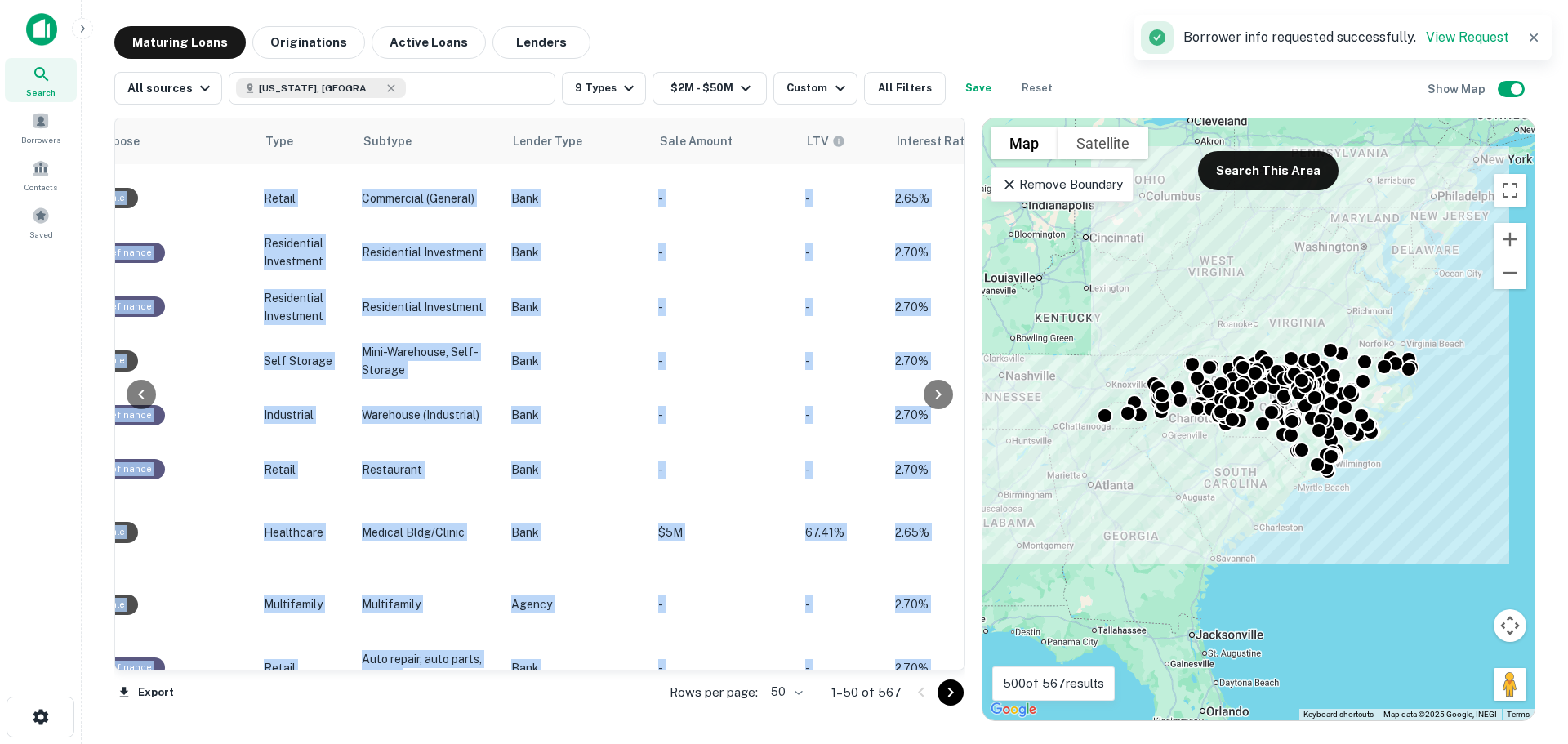
click at [120, 662] on div at bounding box center [142, 393] width 52 height 551
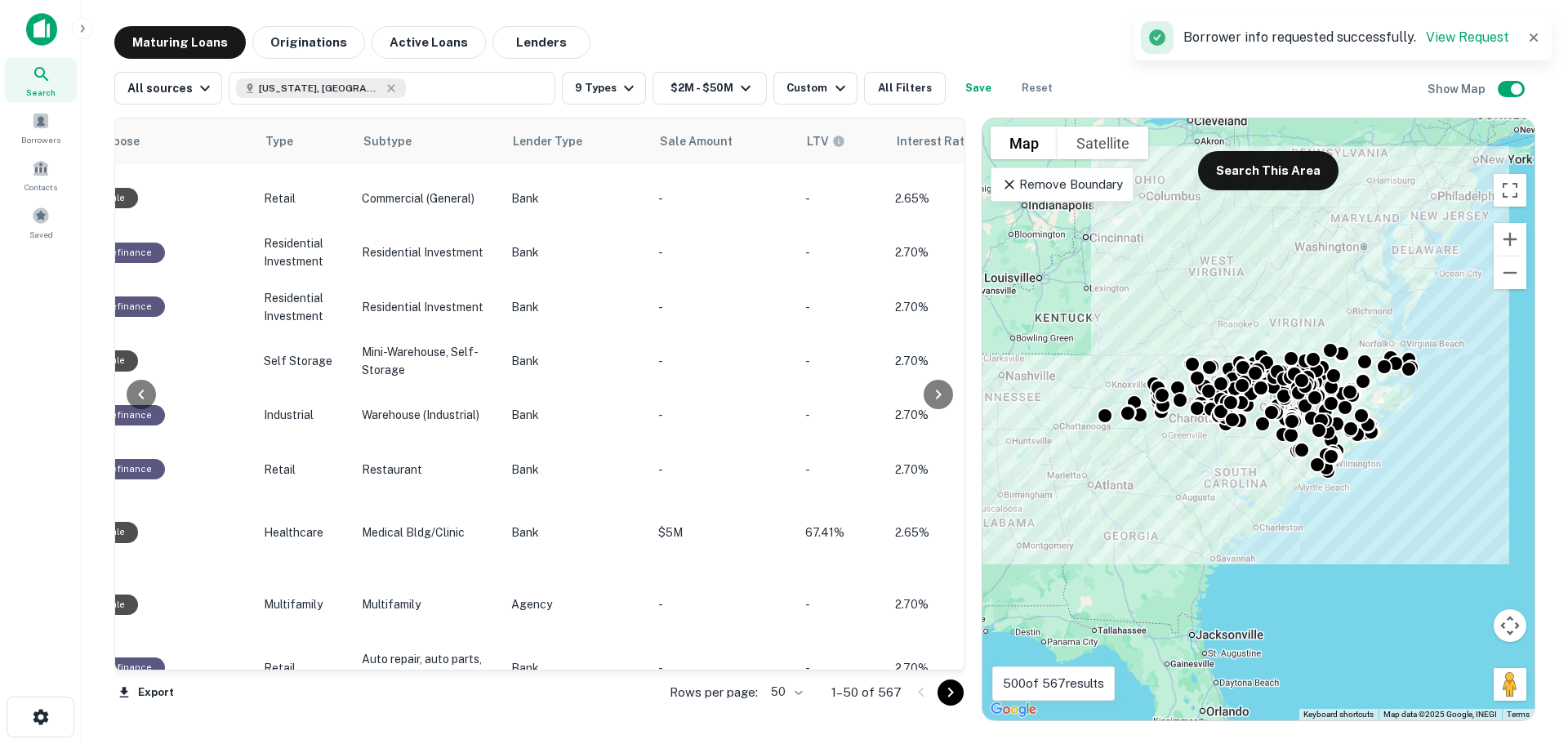
click at [120, 662] on div at bounding box center [142, 393] width 52 height 551
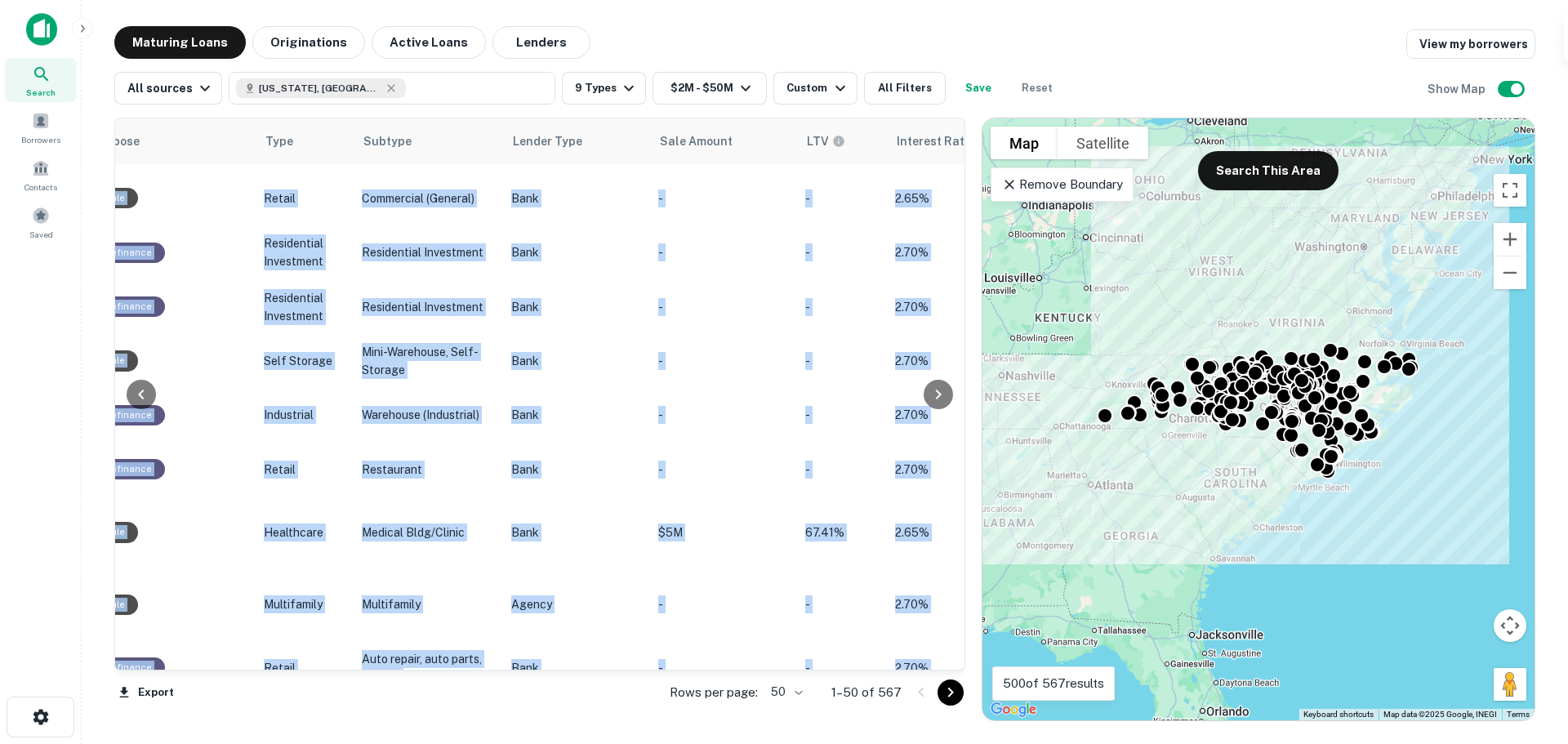
click at [121, 662] on div at bounding box center [142, 393] width 52 height 551
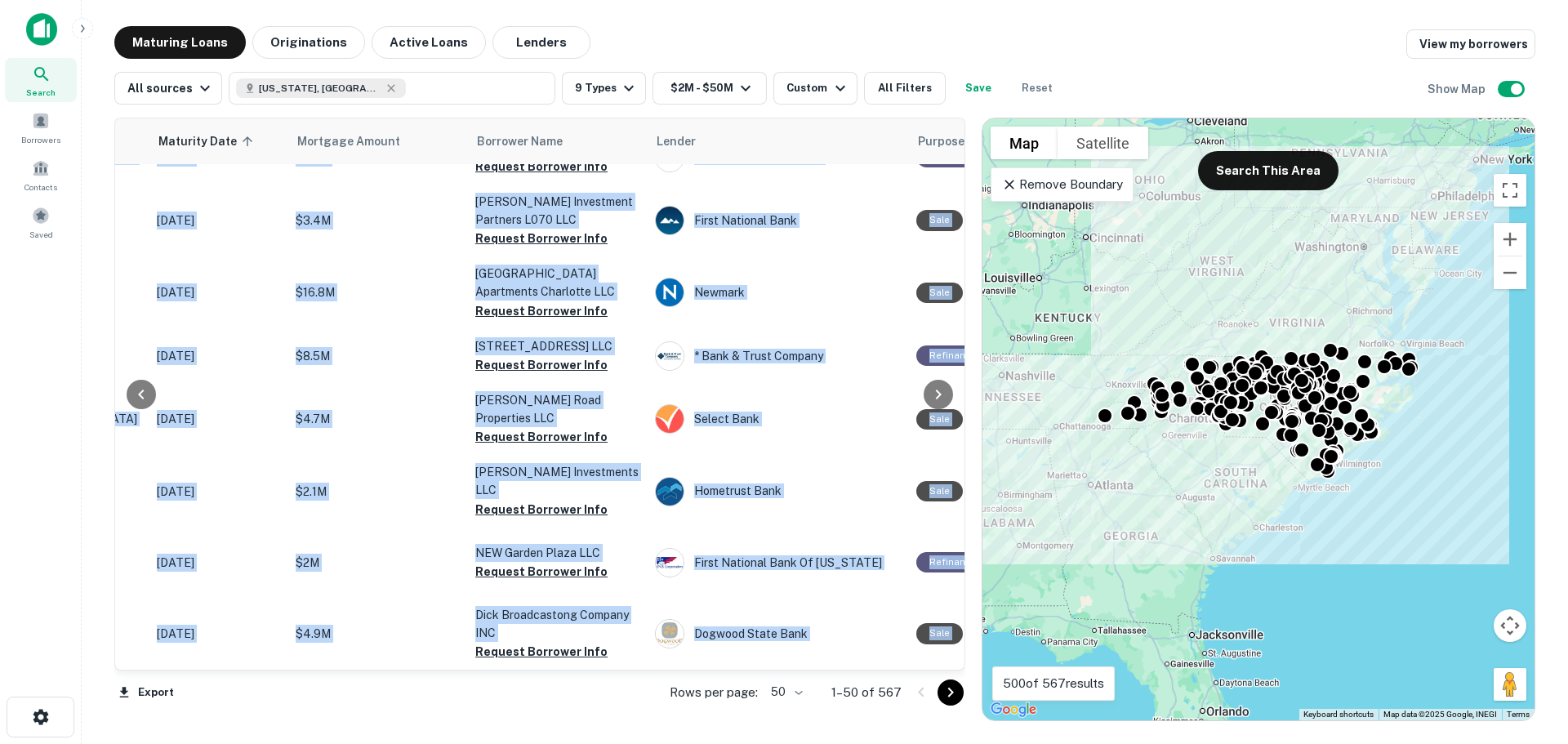
scroll to position [2730, 243]
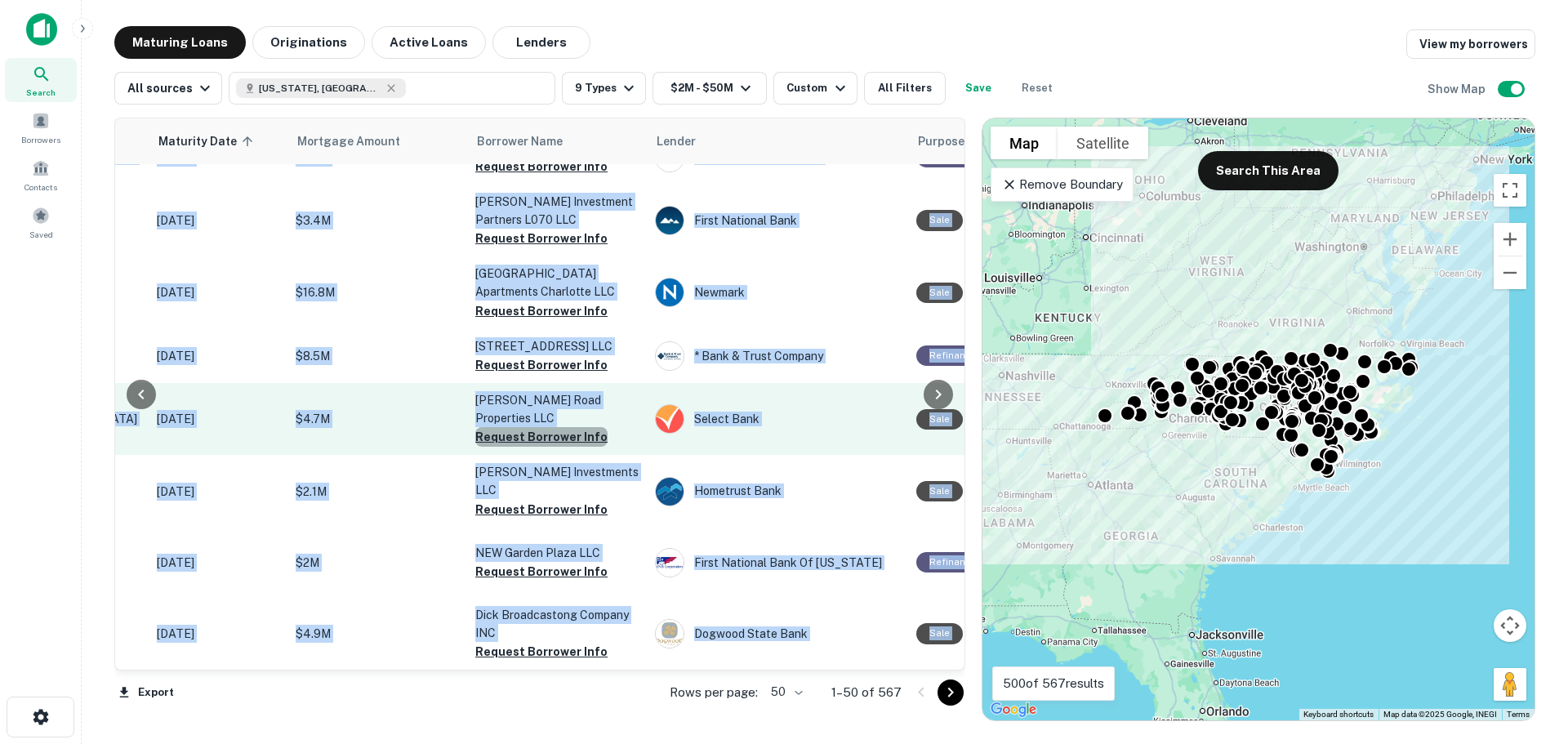
click at [553, 427] on button "Request Borrower Info" at bounding box center [541, 437] width 132 height 19
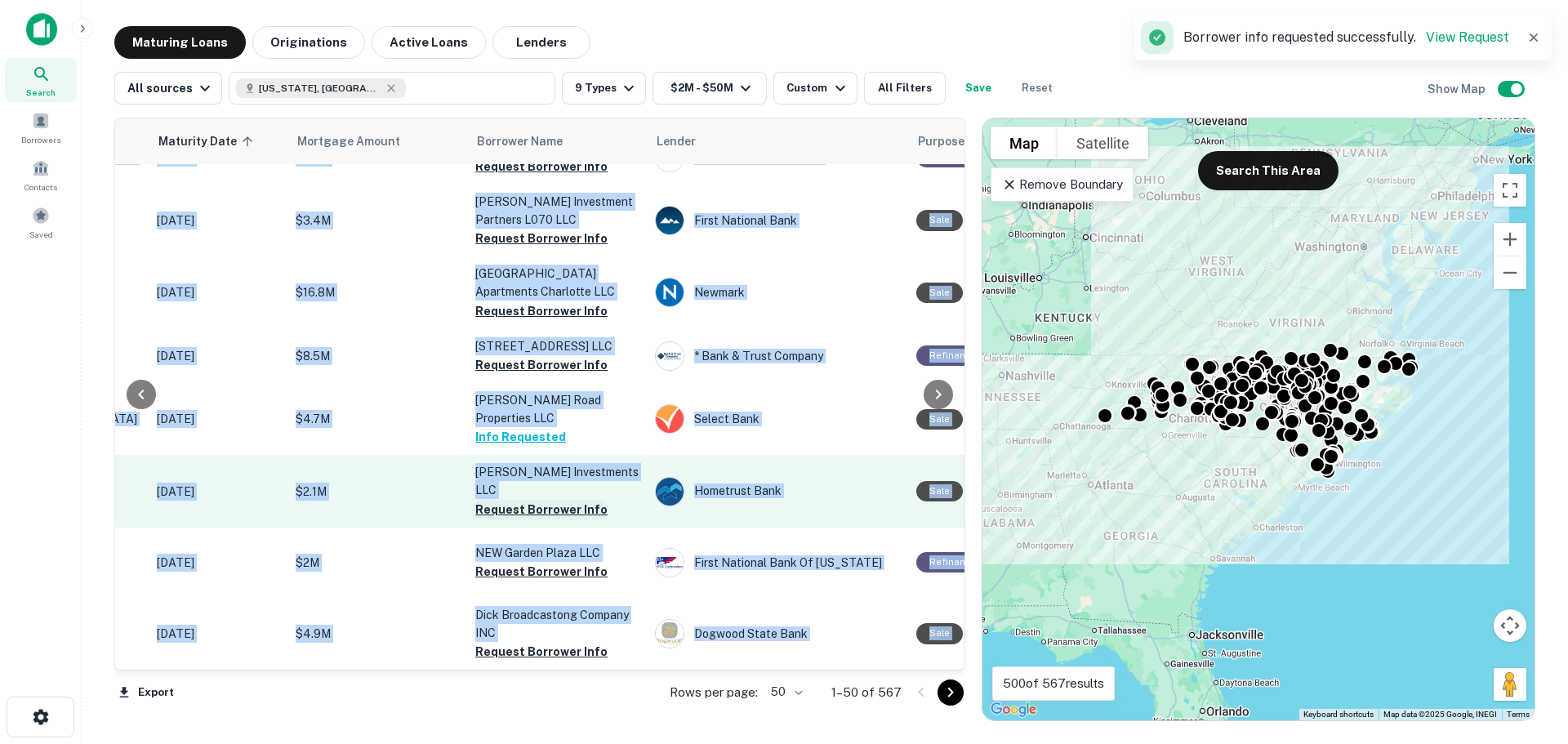
click at [555, 499] on button "Request Borrower Info" at bounding box center [541, 509] width 132 height 19
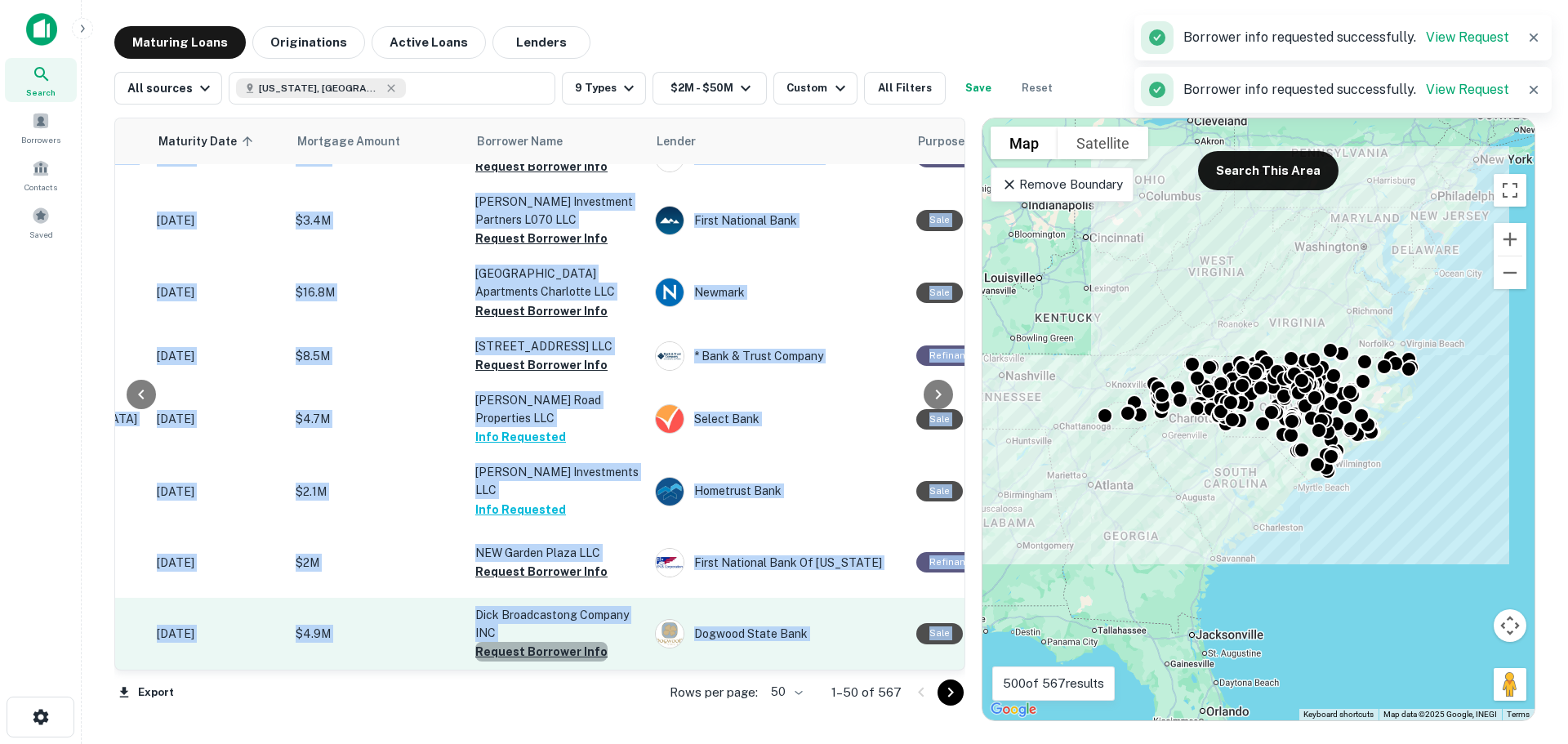
click at [555, 642] on button "Request Borrower Info" at bounding box center [541, 652] width 132 height 19
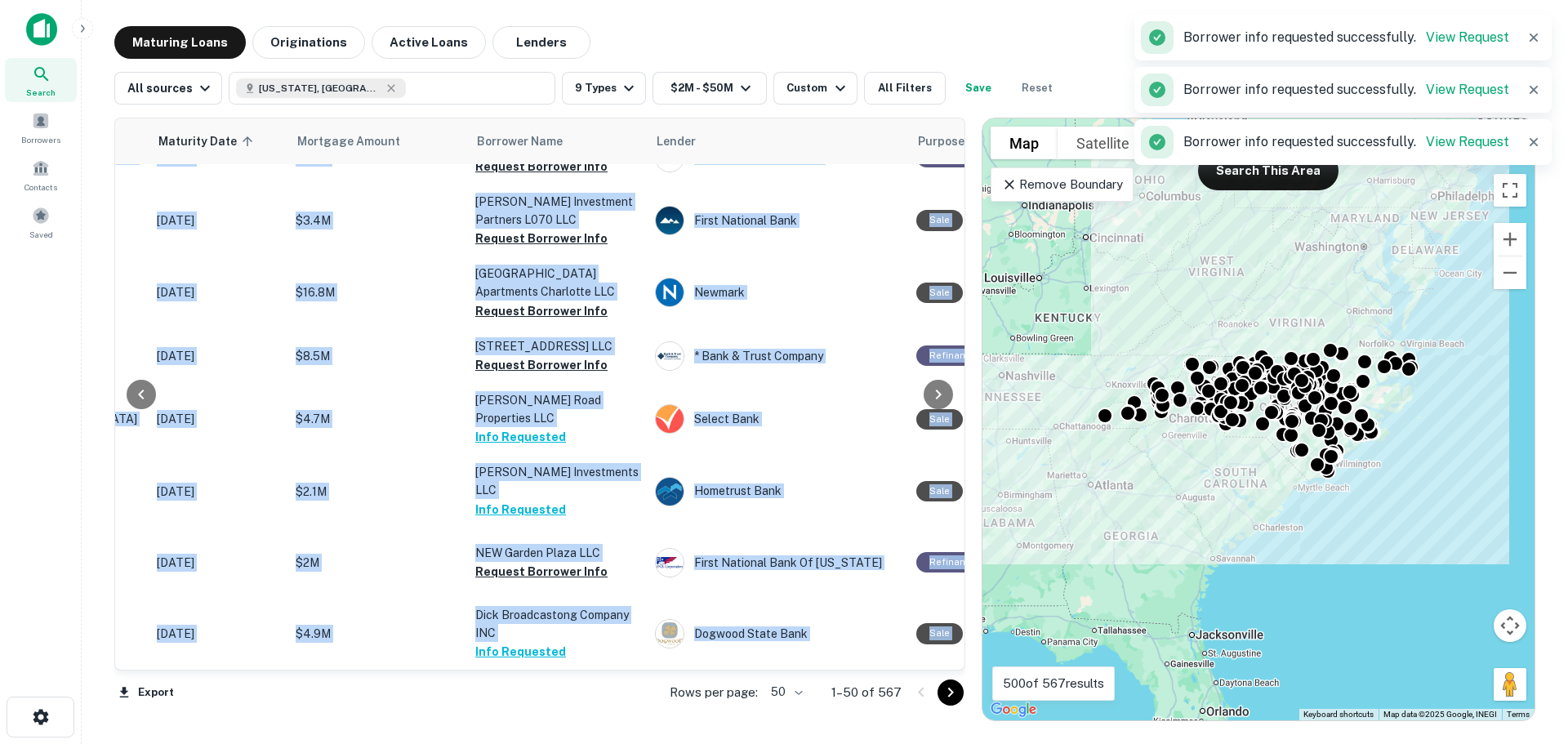
click at [949, 688] on icon "Go to next page" at bounding box center [951, 693] width 6 height 10
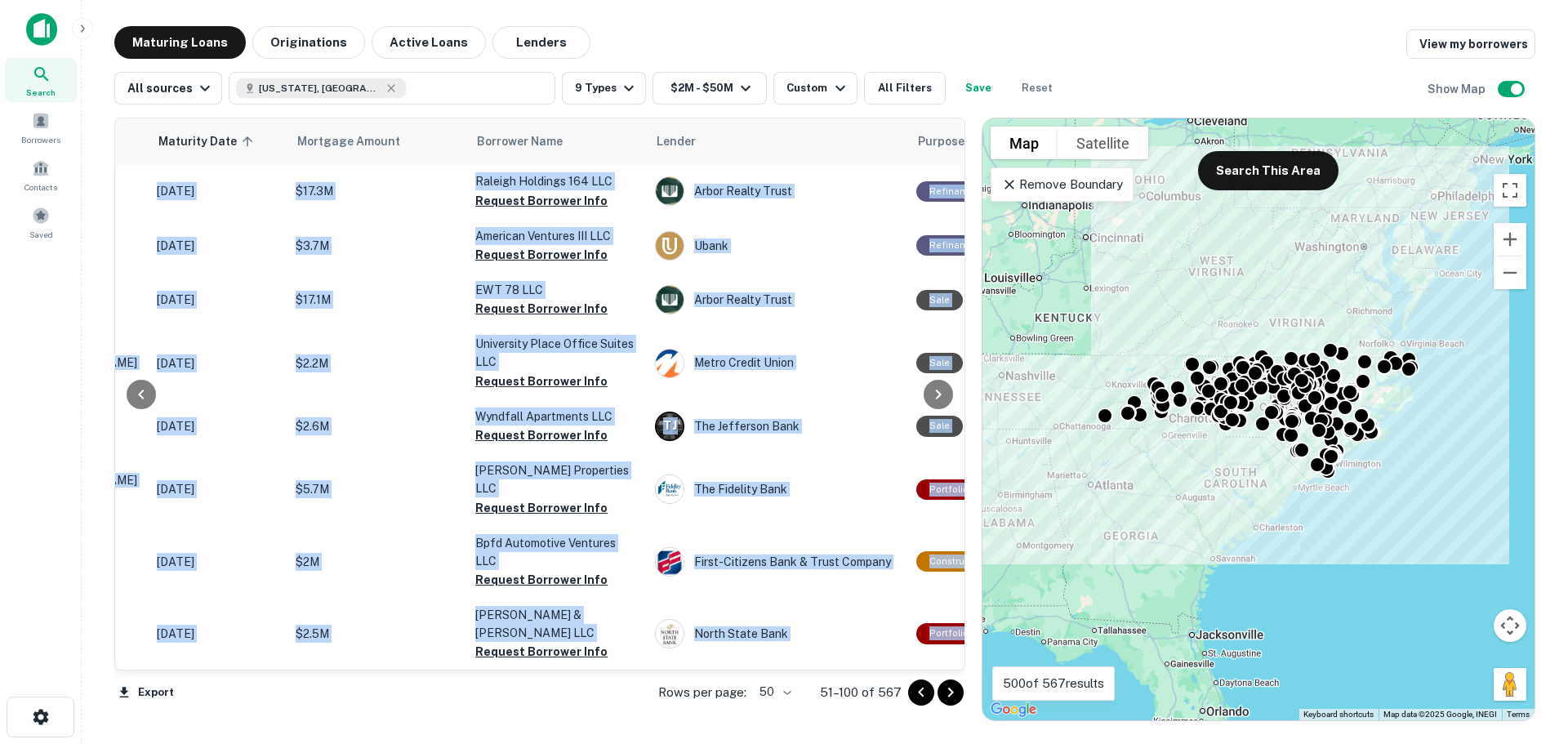
click at [547, 156] on button "Request Borrower Info" at bounding box center [541, 146] width 132 height 19
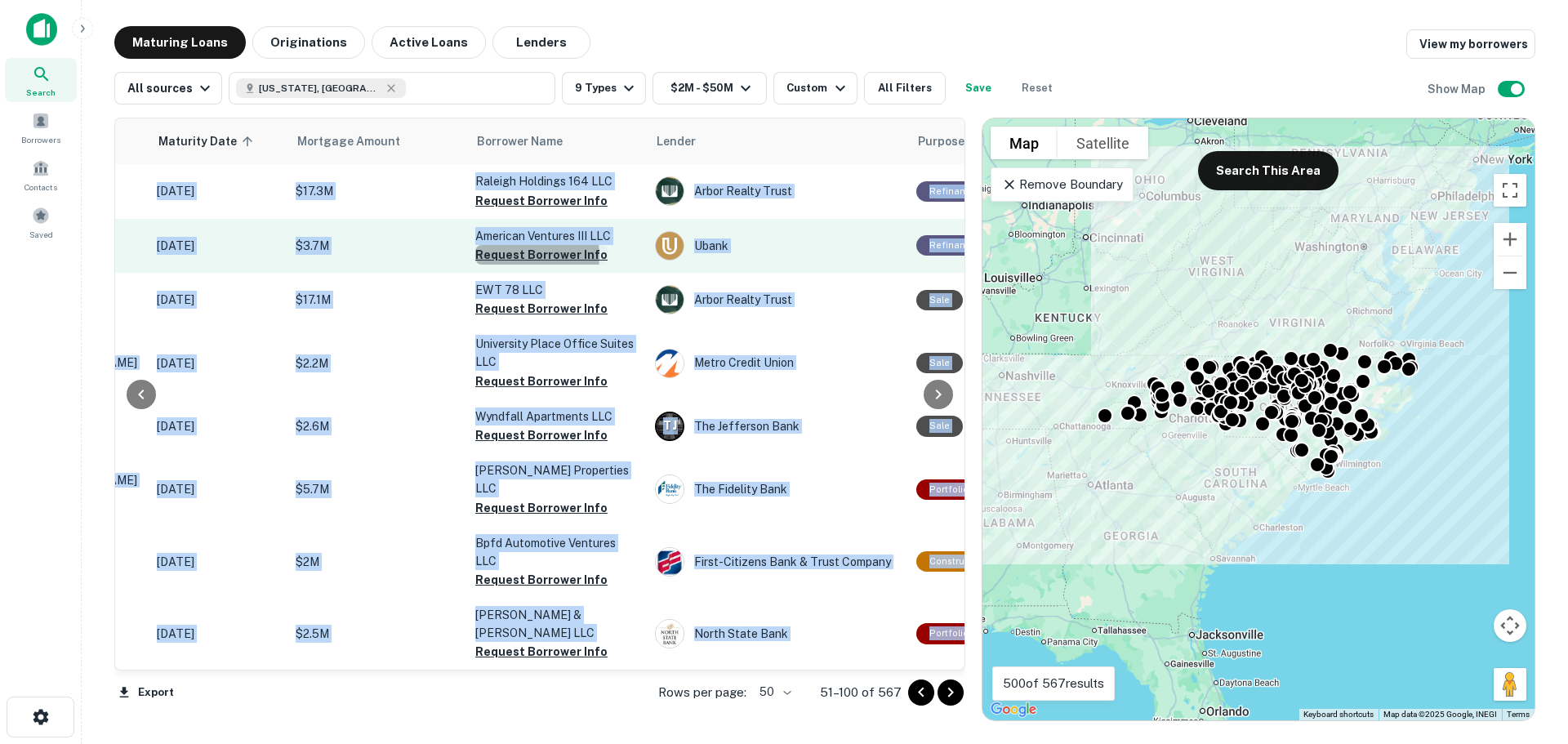
click at [526, 264] on button "Request Borrower Info" at bounding box center [541, 254] width 132 height 19
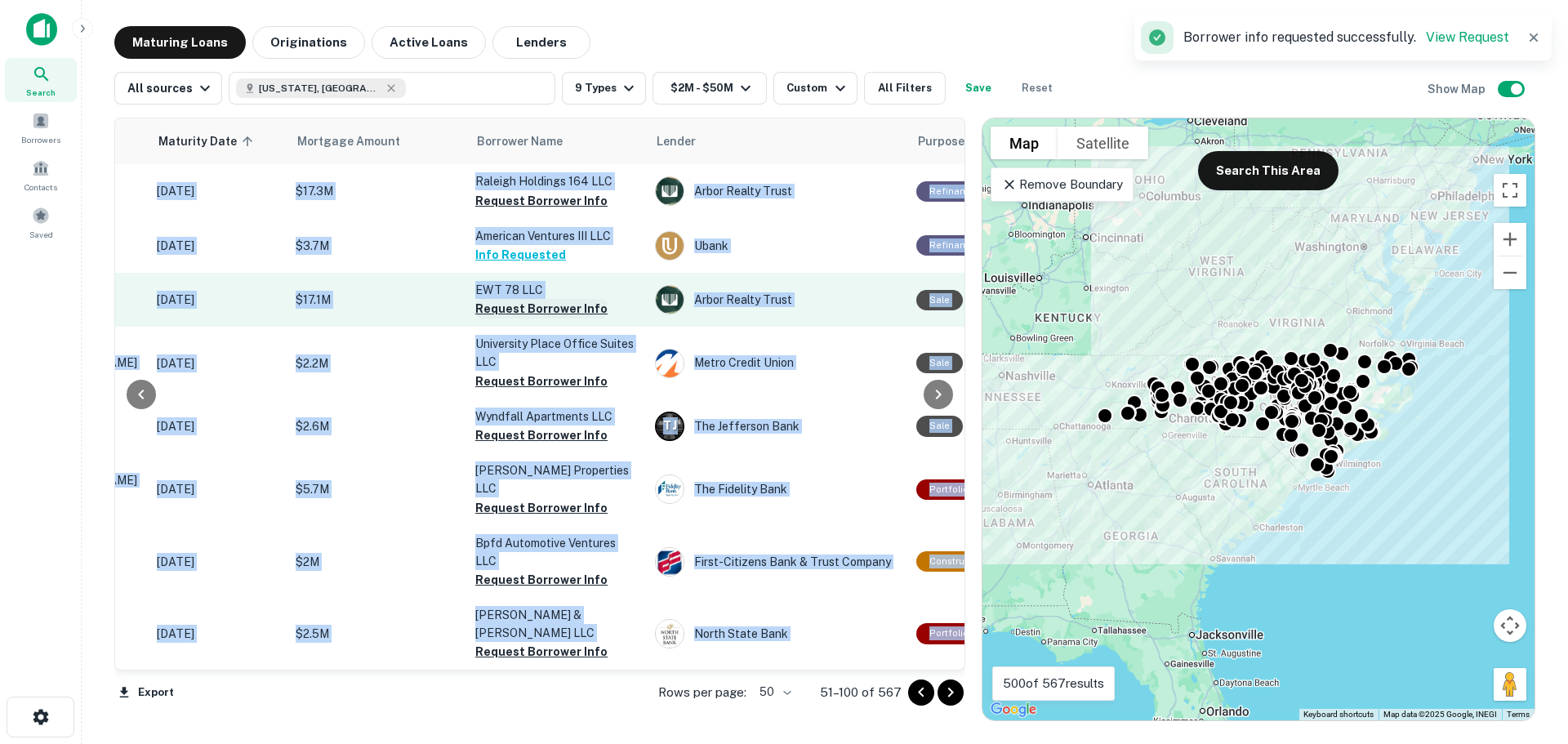
click at [524, 319] on button "Request Borrower Info" at bounding box center [541, 309] width 132 height 19
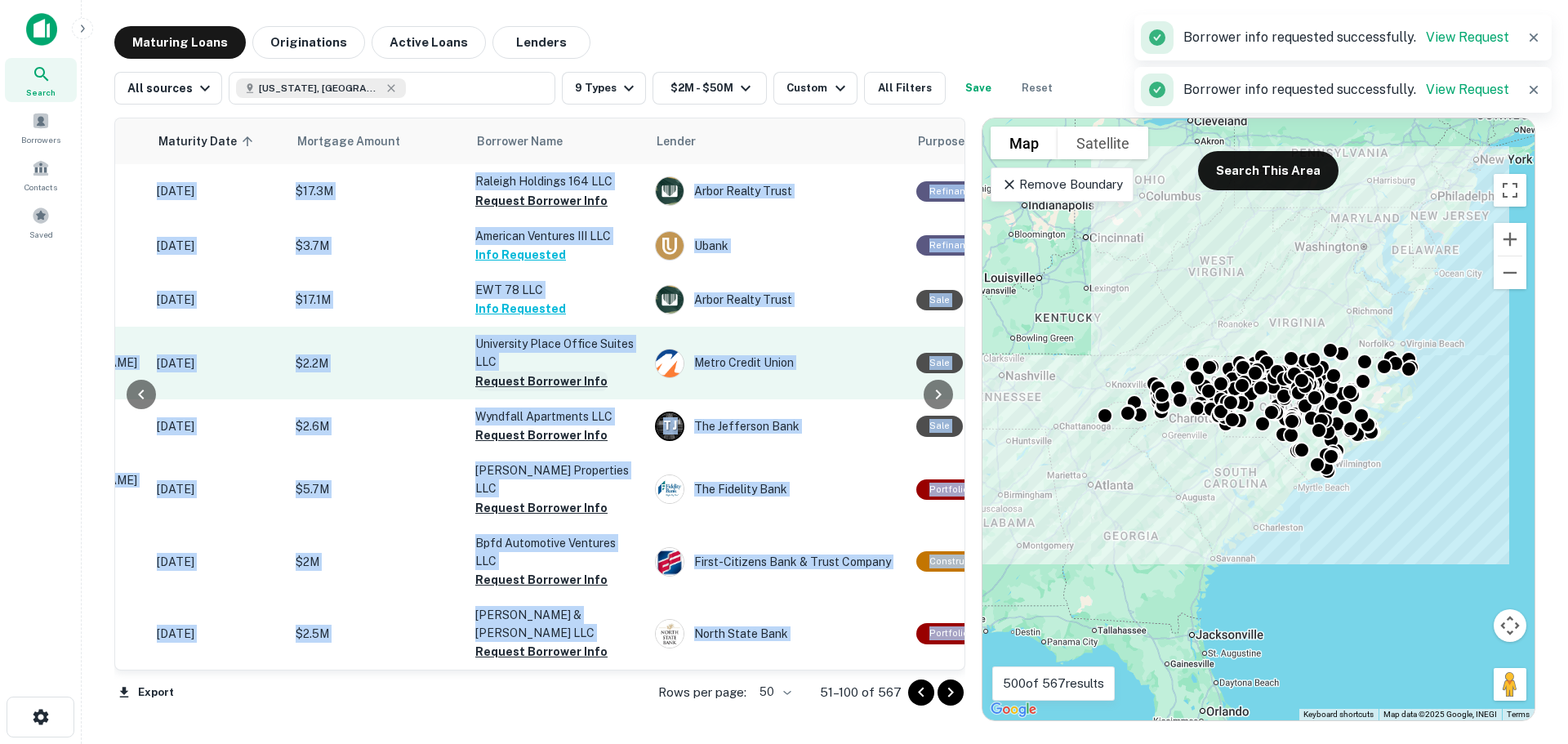
click at [528, 391] on button "Request Borrower Info" at bounding box center [541, 382] width 132 height 19
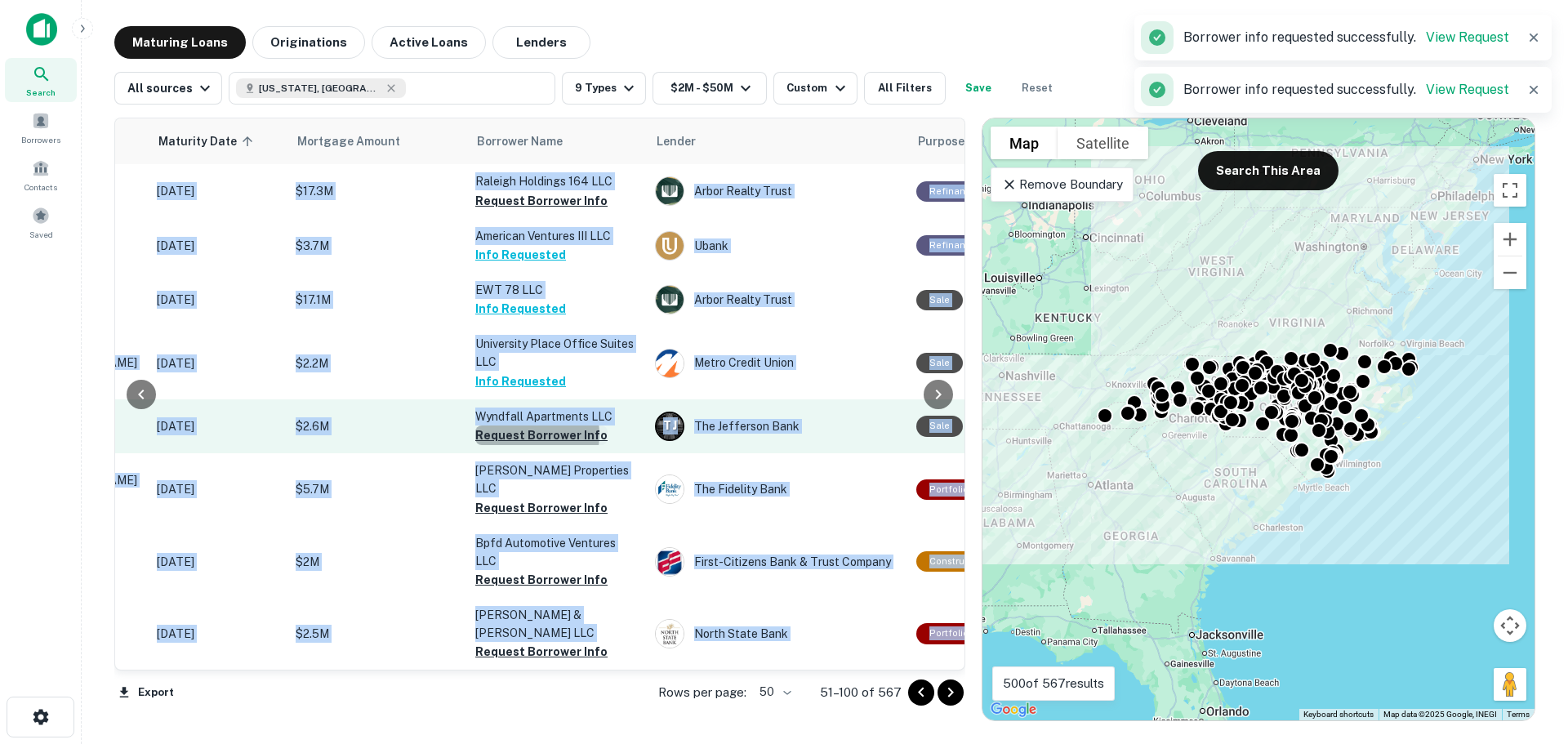
click at [527, 445] on button "Request Borrower Info" at bounding box center [541, 435] width 132 height 19
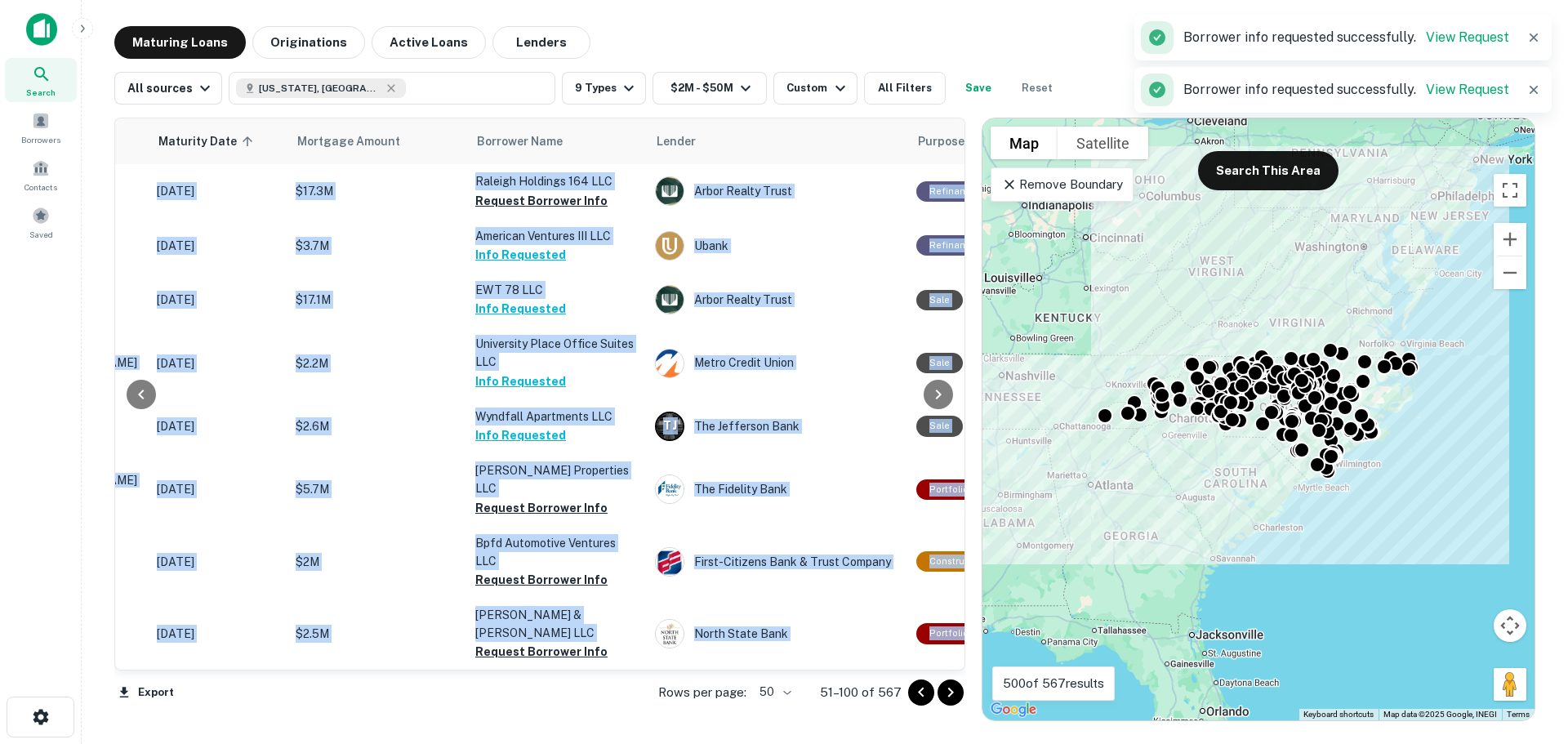
scroll to position [2846, 243]
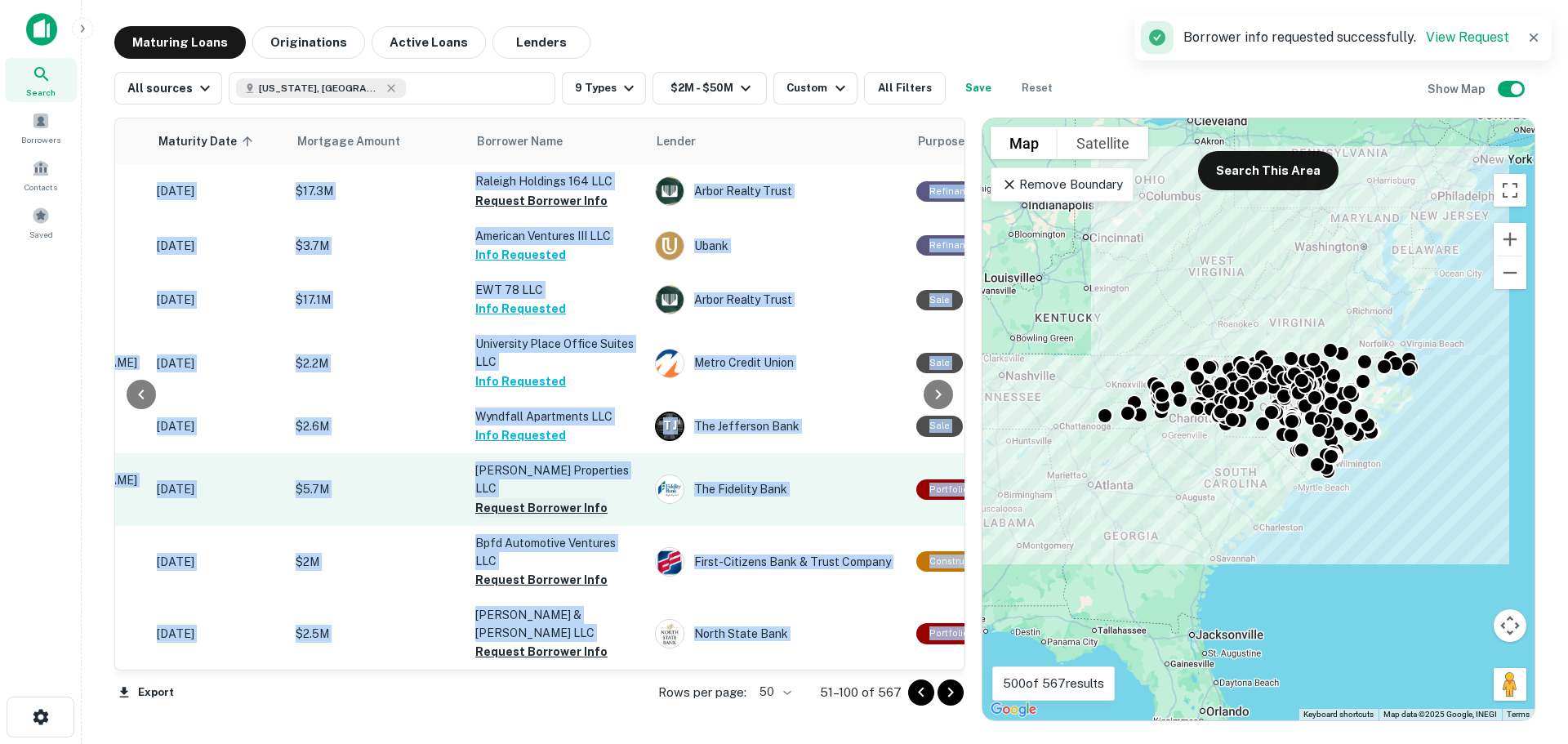
click at [548, 514] on button "Request Borrower Info" at bounding box center [541, 508] width 132 height 19
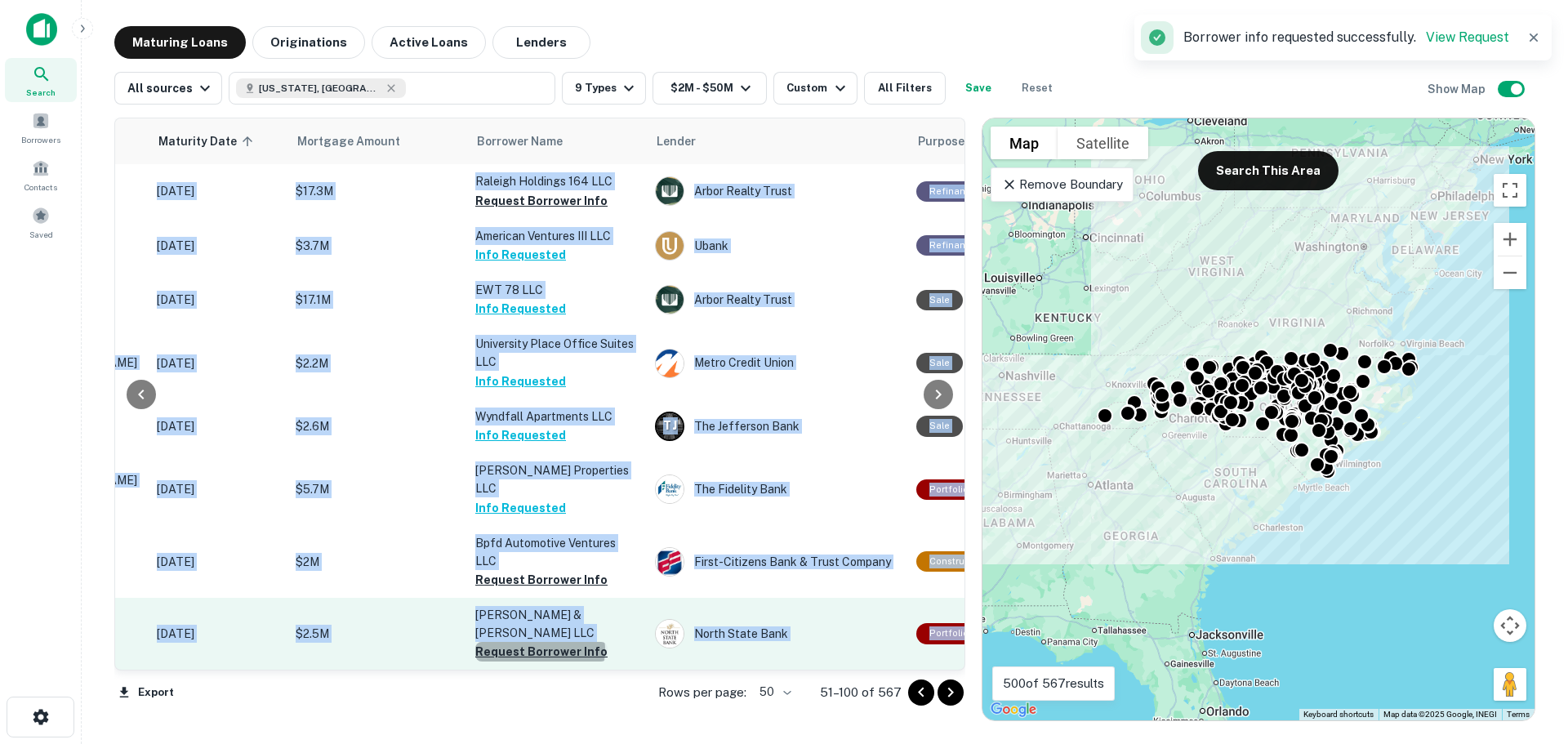
click at [539, 642] on button "Request Borrower Info" at bounding box center [541, 652] width 132 height 19
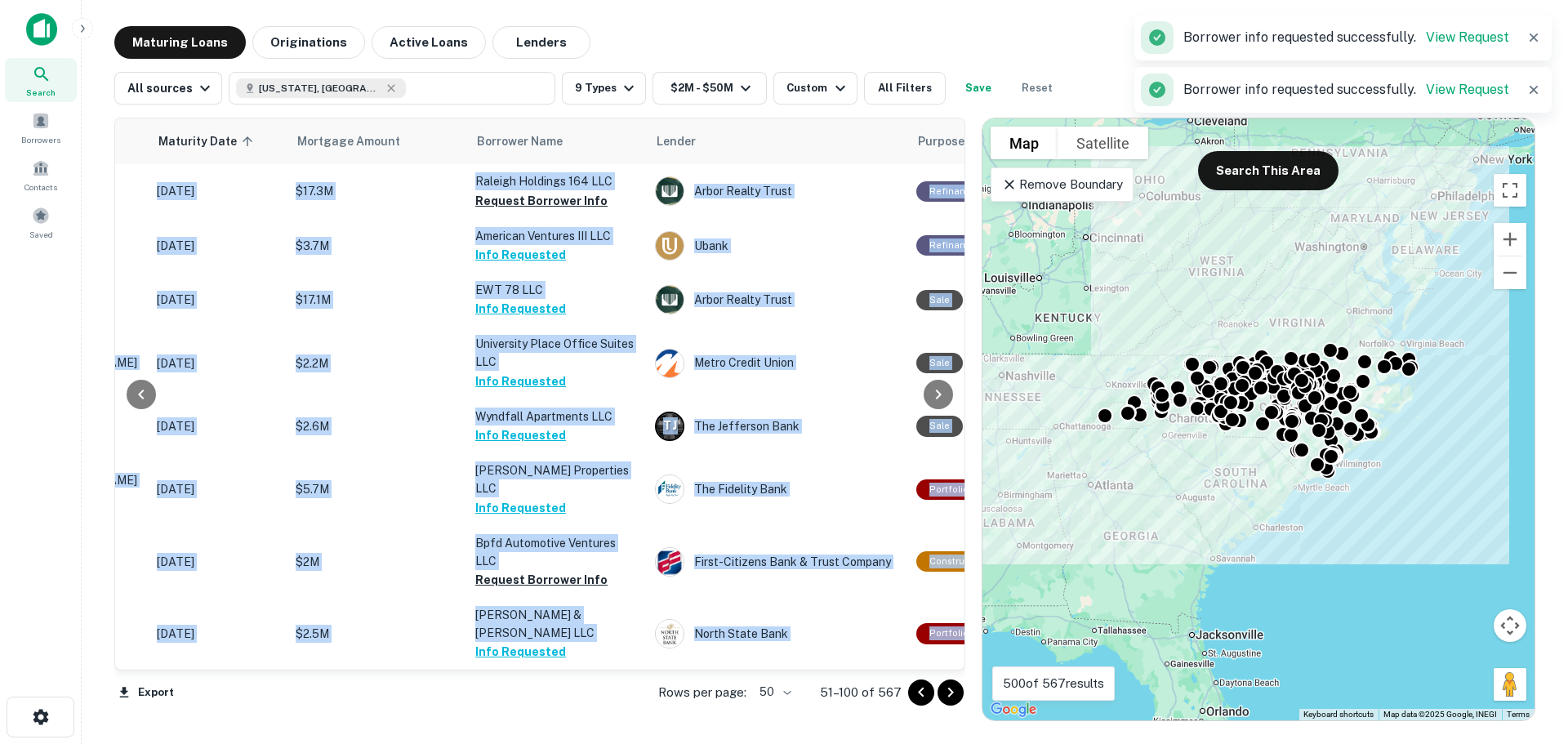
click at [951, 692] on icon "Go to next page" at bounding box center [950, 693] width 19 height 19
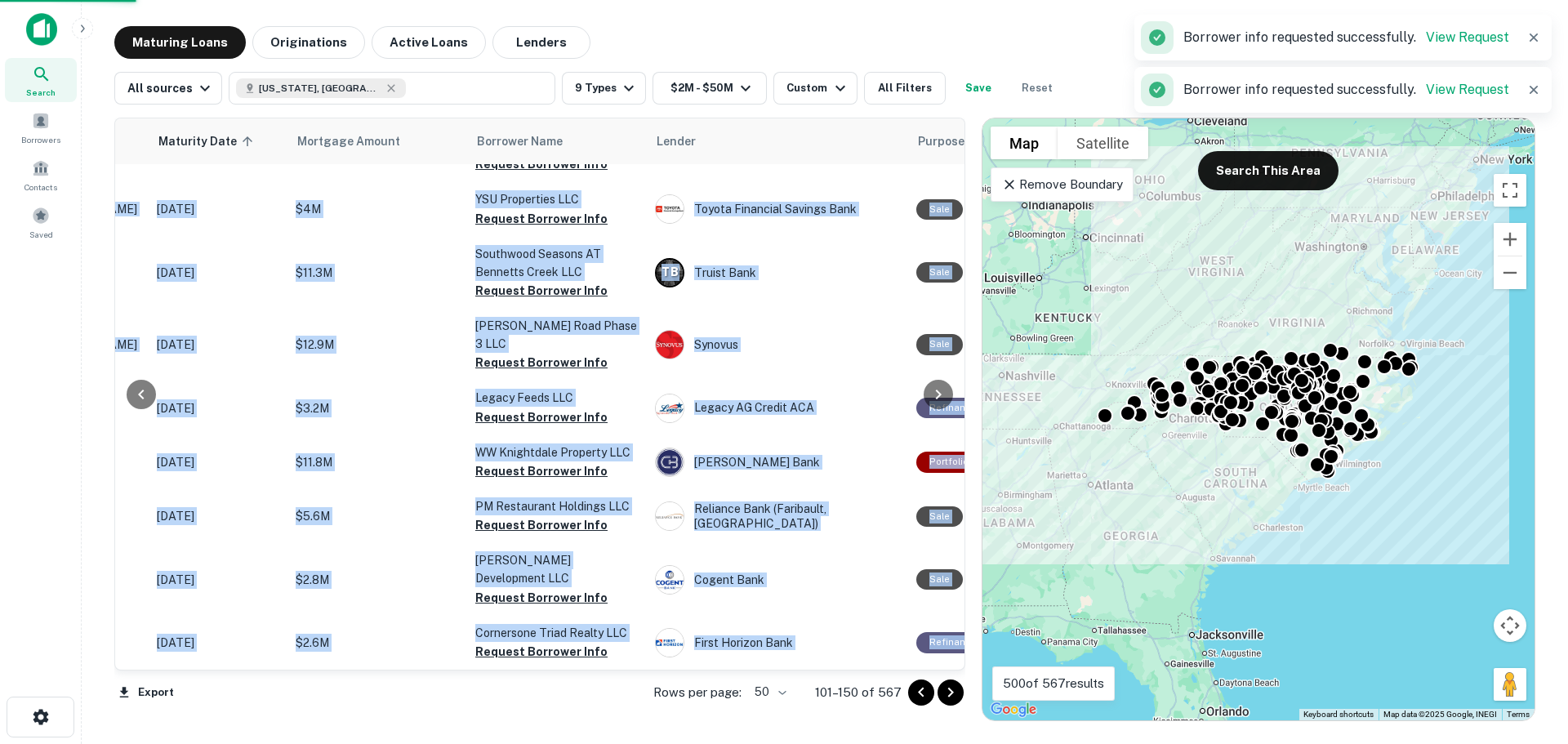
scroll to position [2568, 243]
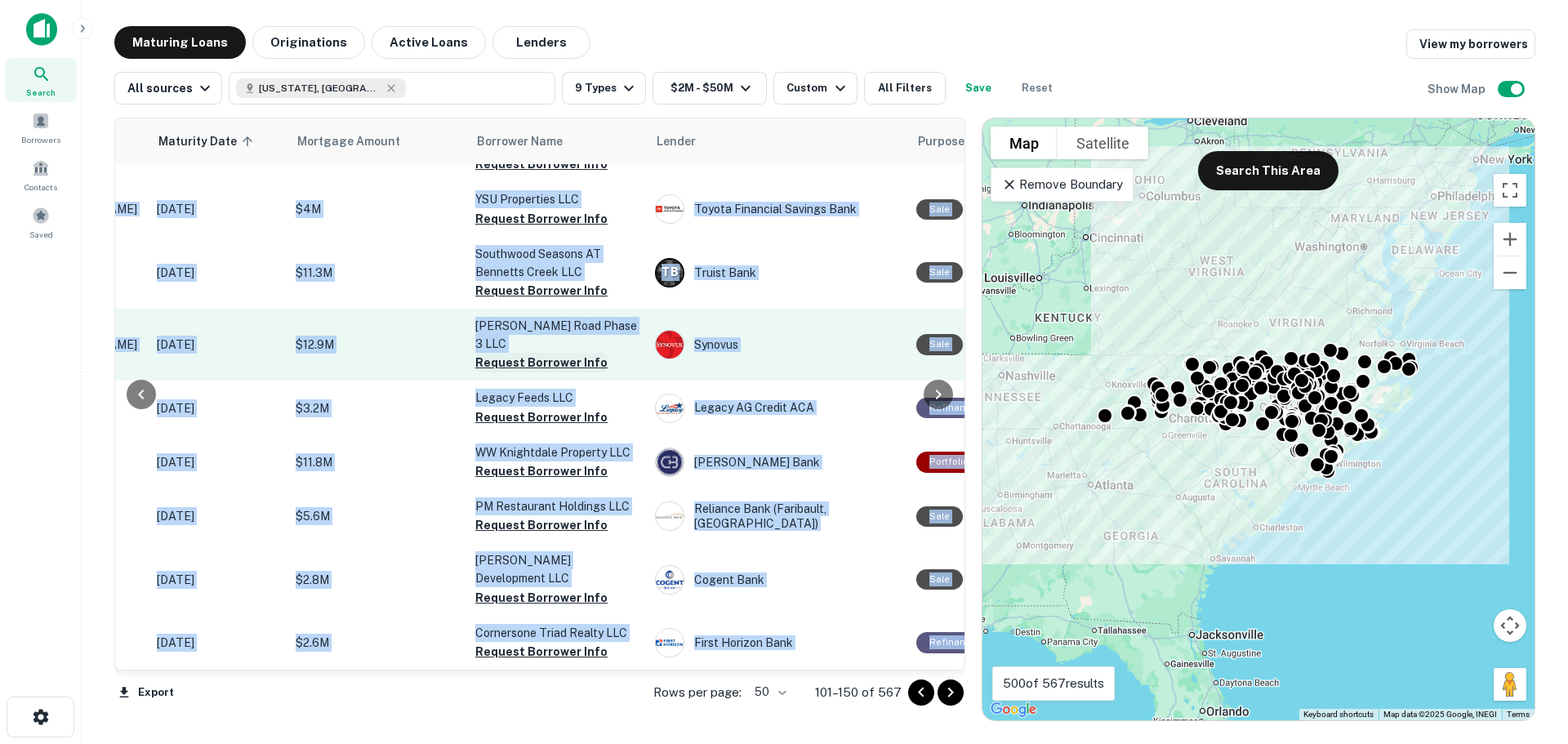
click at [527, 353] on button "Request Borrower Info" at bounding box center [541, 362] width 132 height 19
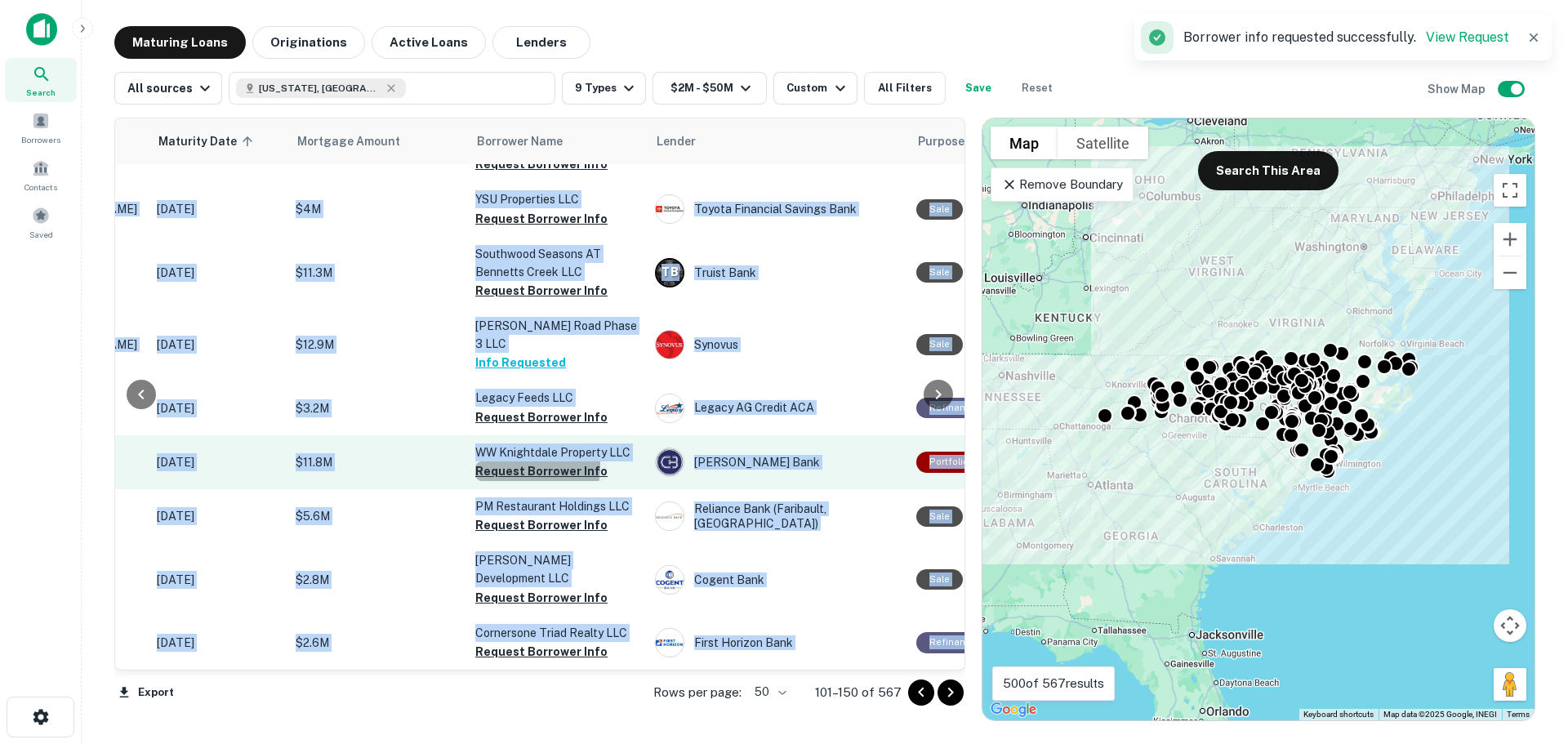
click at [514, 461] on button "Request Borrower Info" at bounding box center [541, 471] width 132 height 19
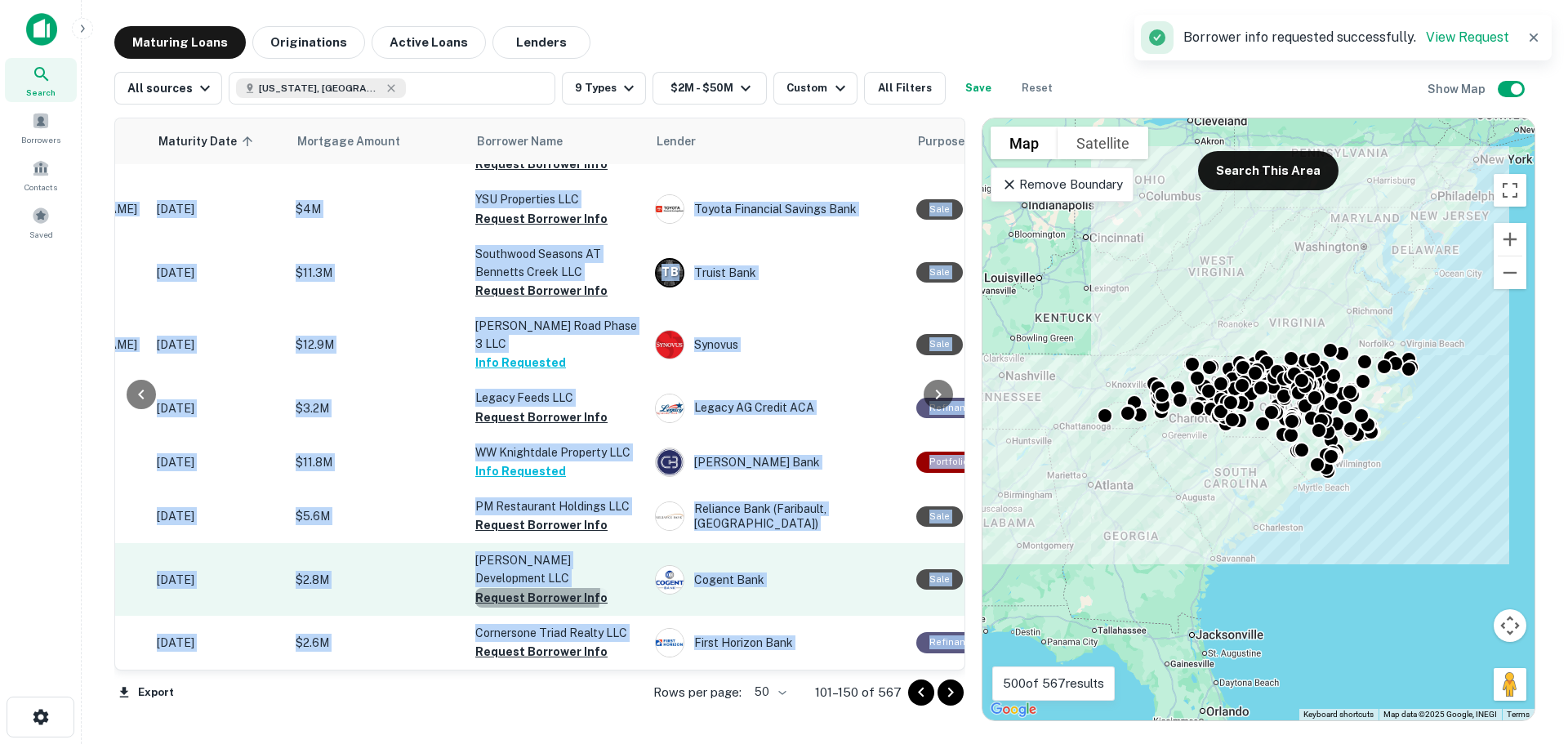
click at [525, 588] on button "Request Borrower Info" at bounding box center [541, 597] width 132 height 19
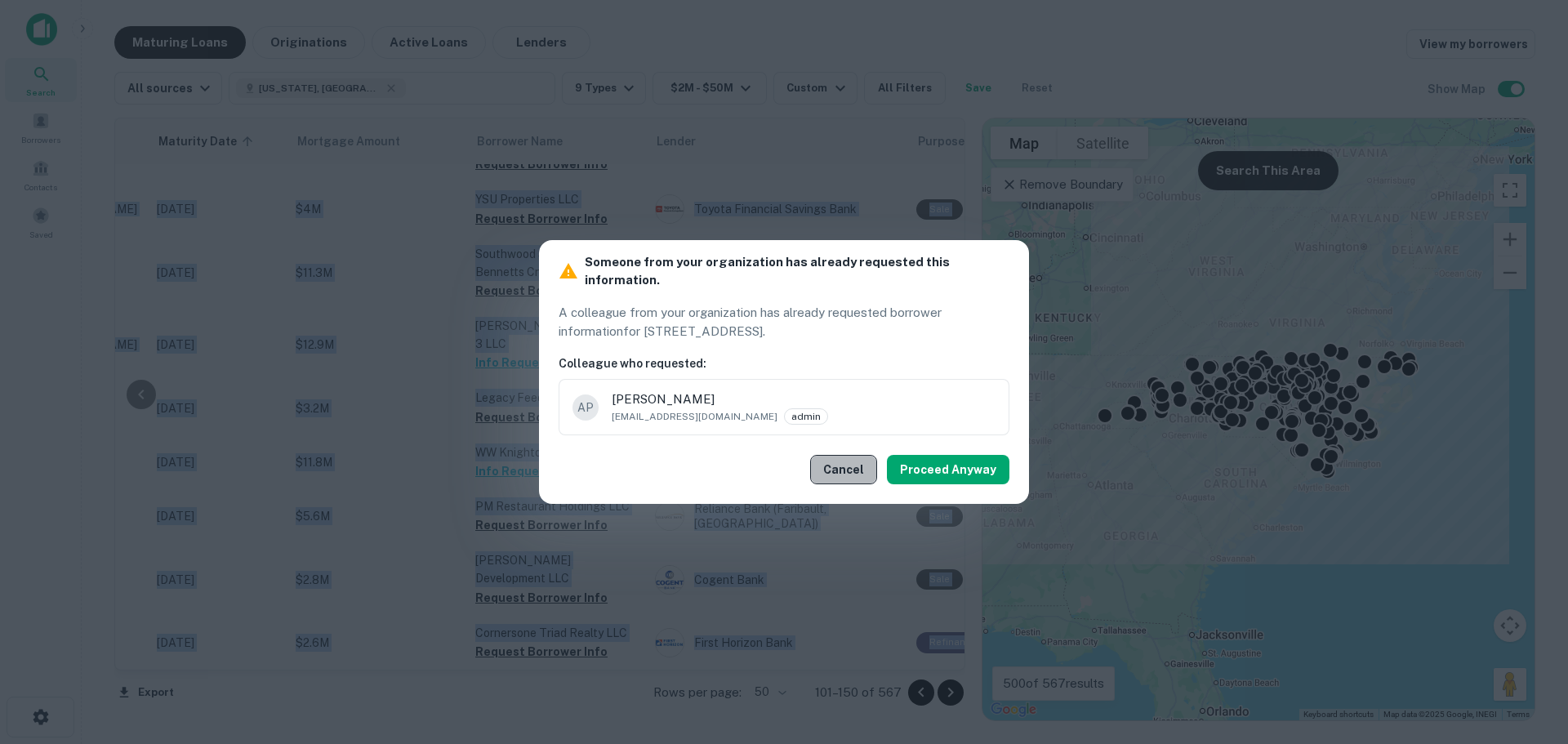
click at [860, 458] on button "Cancel" at bounding box center [843, 469] width 67 height 29
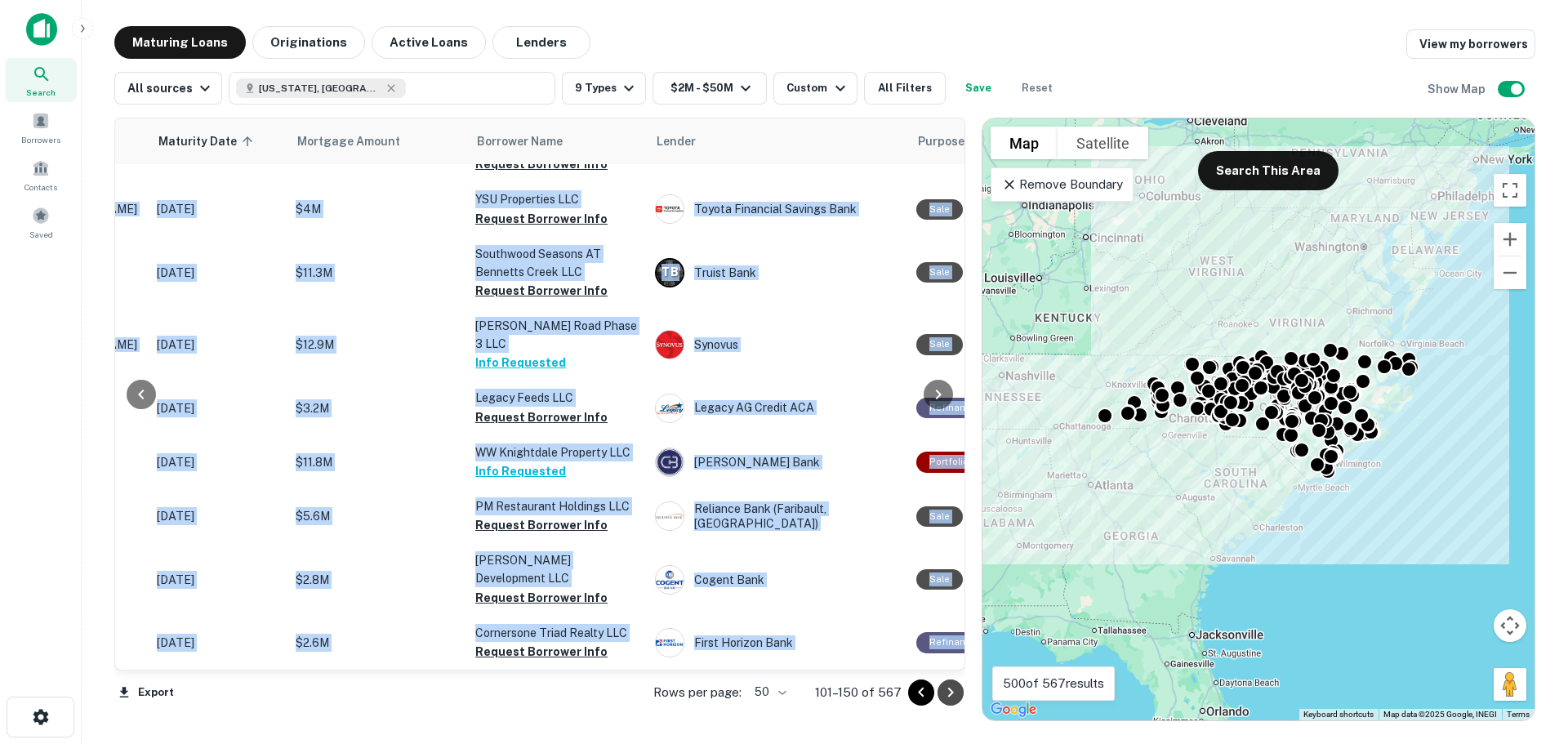
click at [950, 696] on icon "Go to next page" at bounding box center [950, 693] width 19 height 19
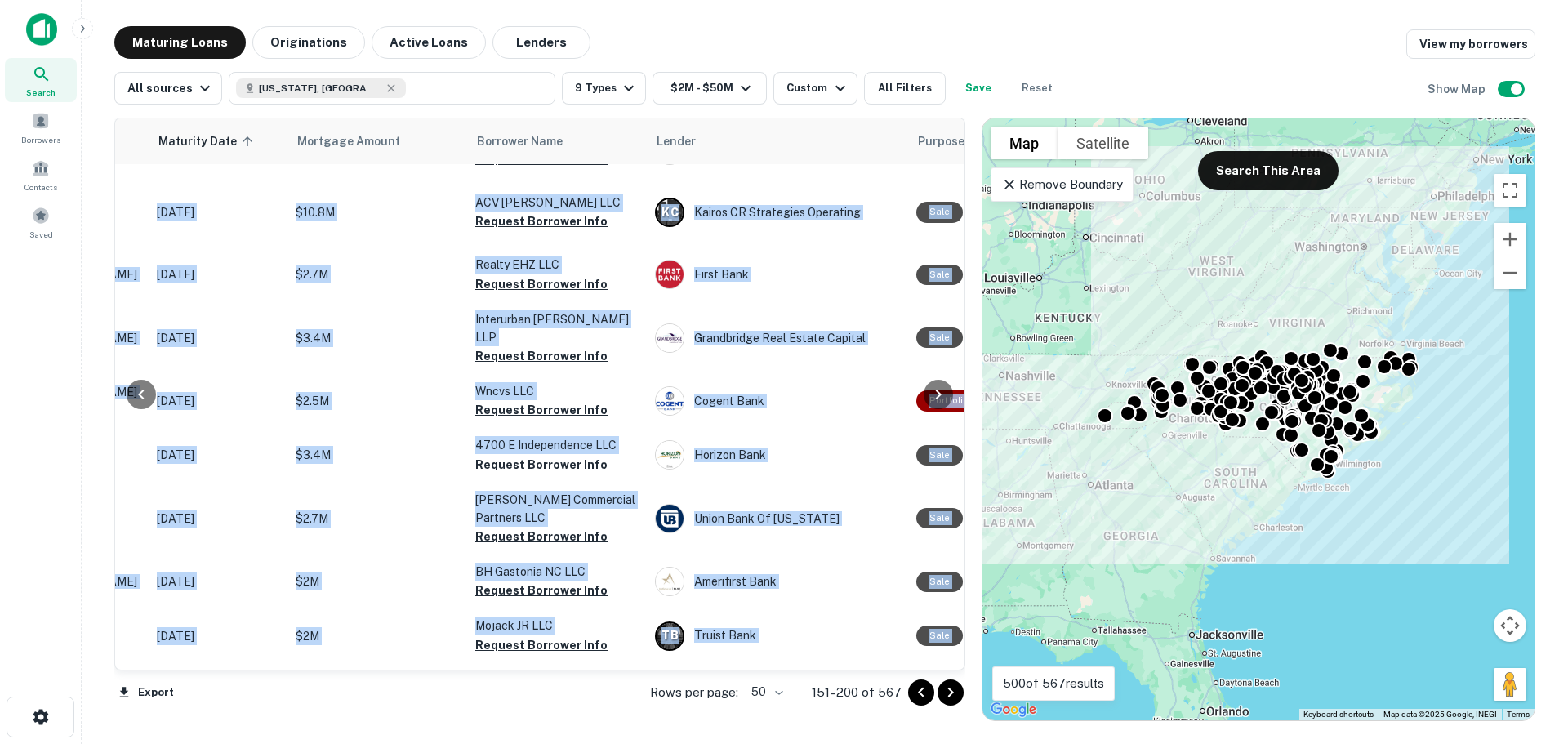
scroll to position [0, 243]
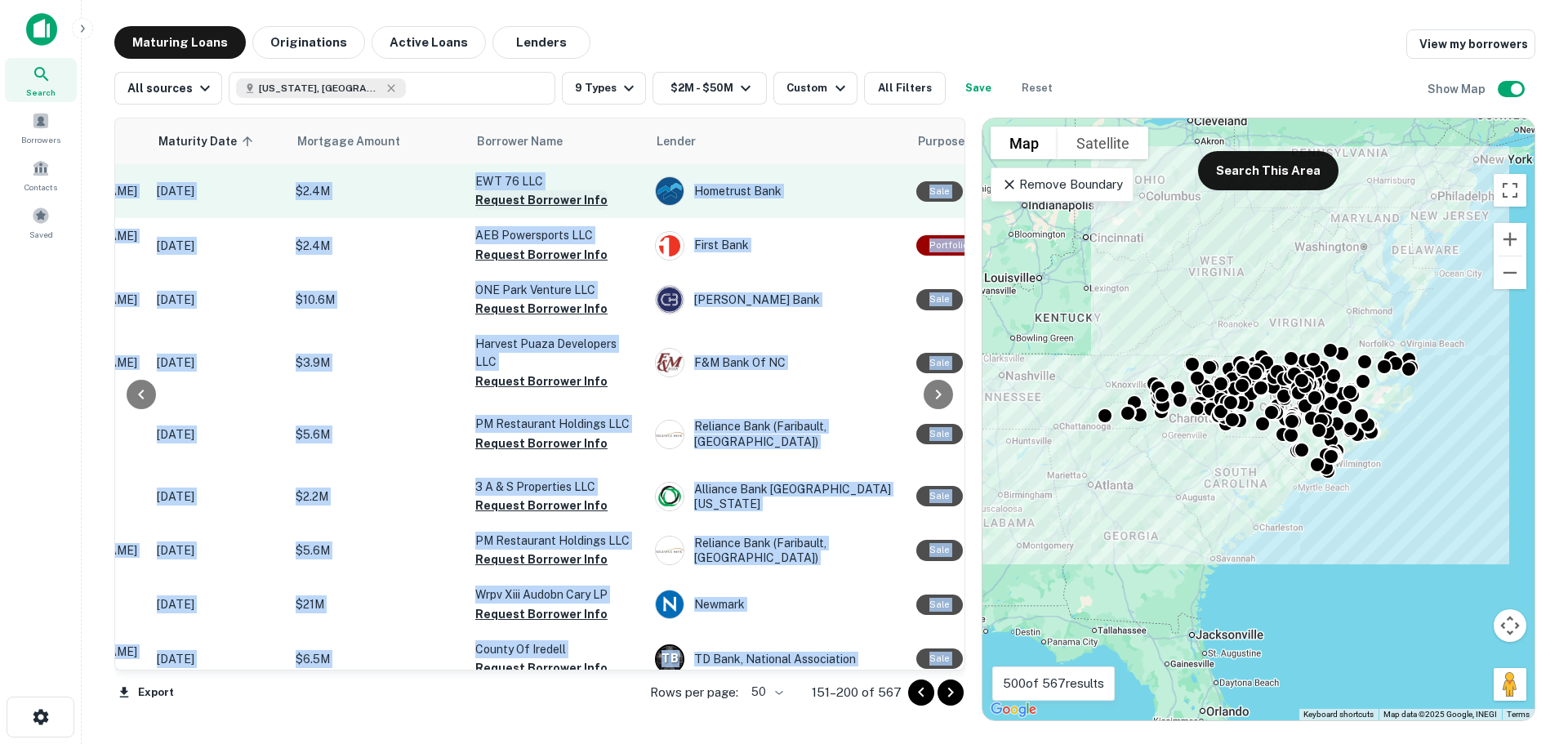
click at [510, 192] on button "Request Borrower Info" at bounding box center [541, 200] width 132 height 19
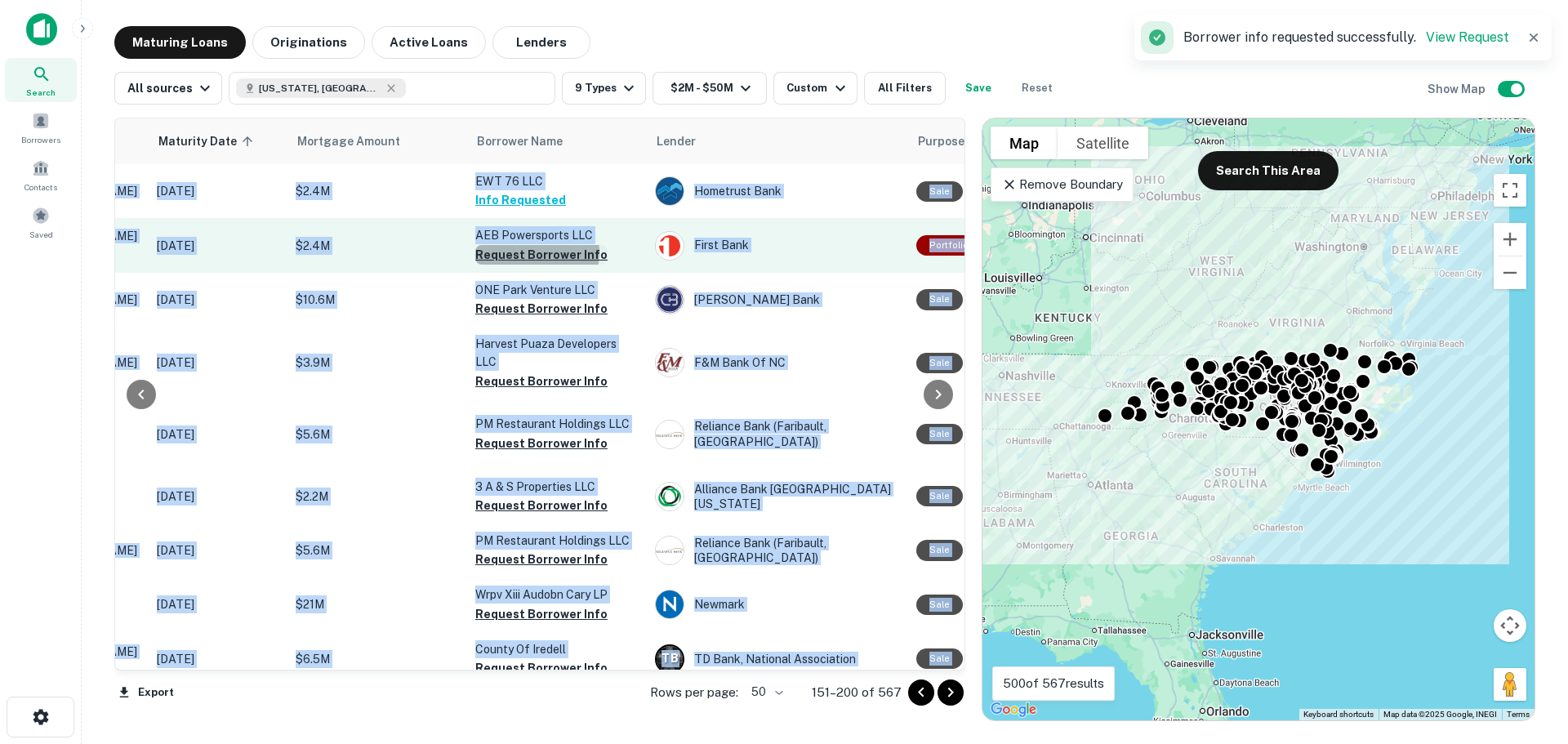
click at [529, 257] on button "Request Borrower Info" at bounding box center [541, 254] width 132 height 19
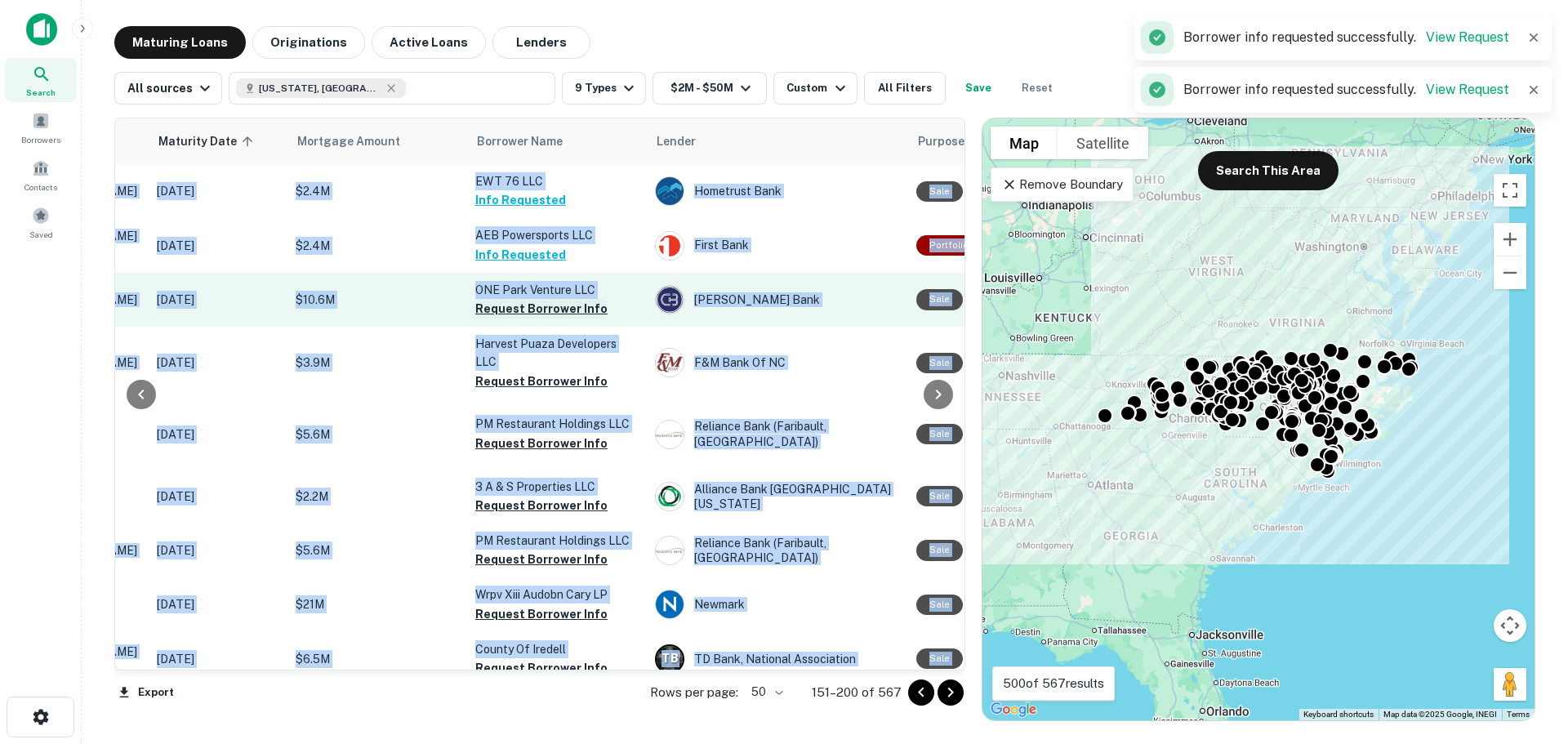
click at [544, 319] on button "Request Borrower Info" at bounding box center [541, 309] width 132 height 19
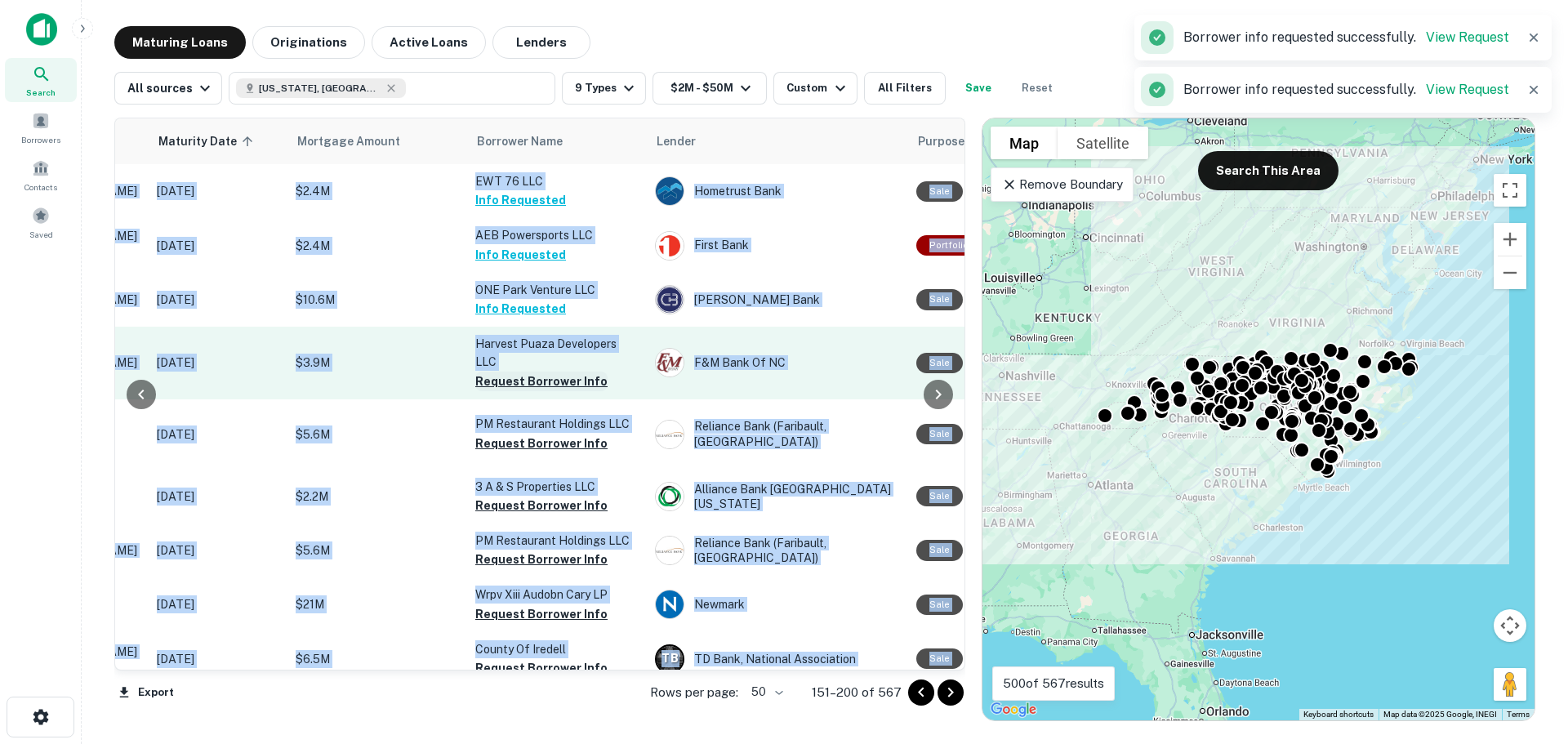
click at [547, 391] on button "Request Borrower Info" at bounding box center [541, 382] width 132 height 19
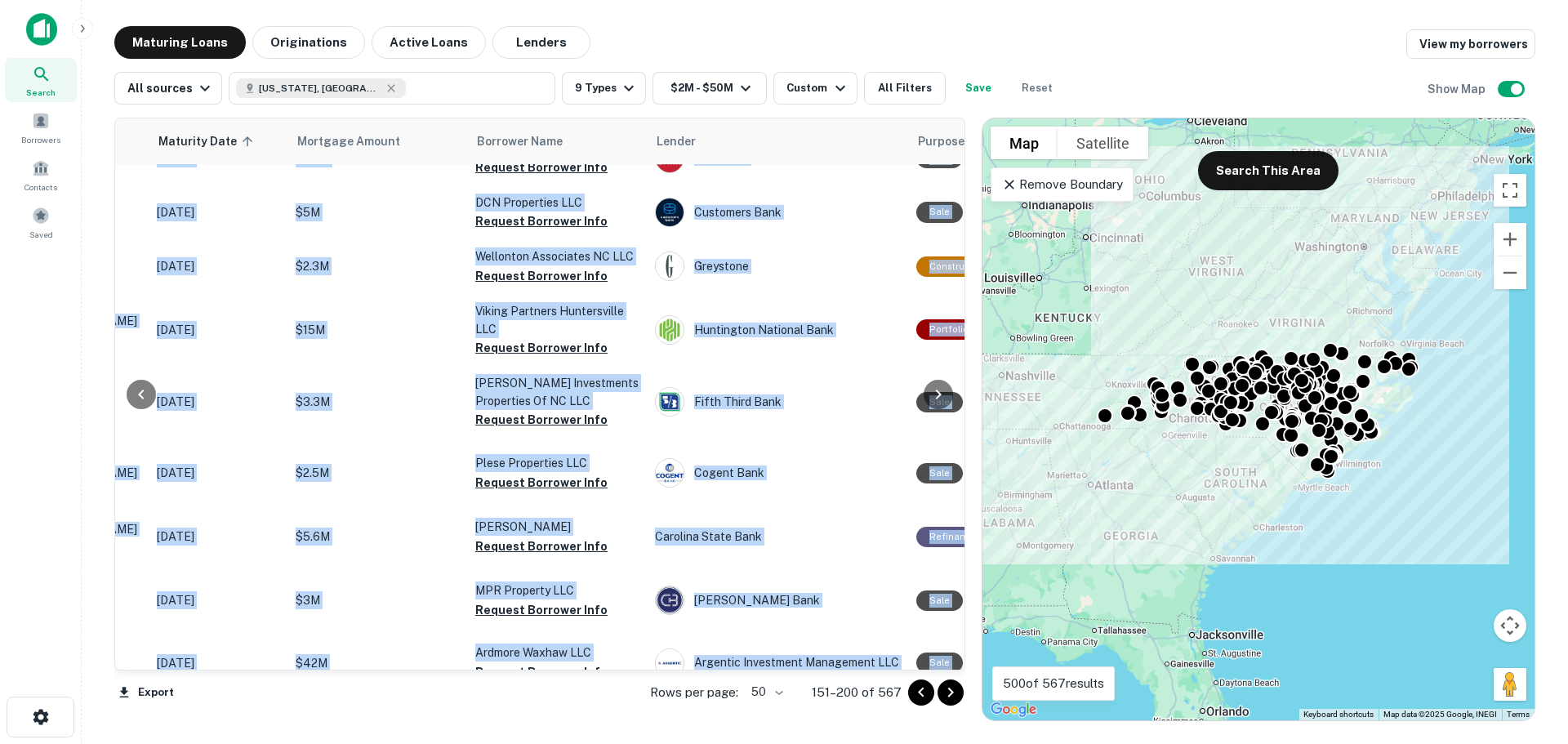
scroll to position [849, 243]
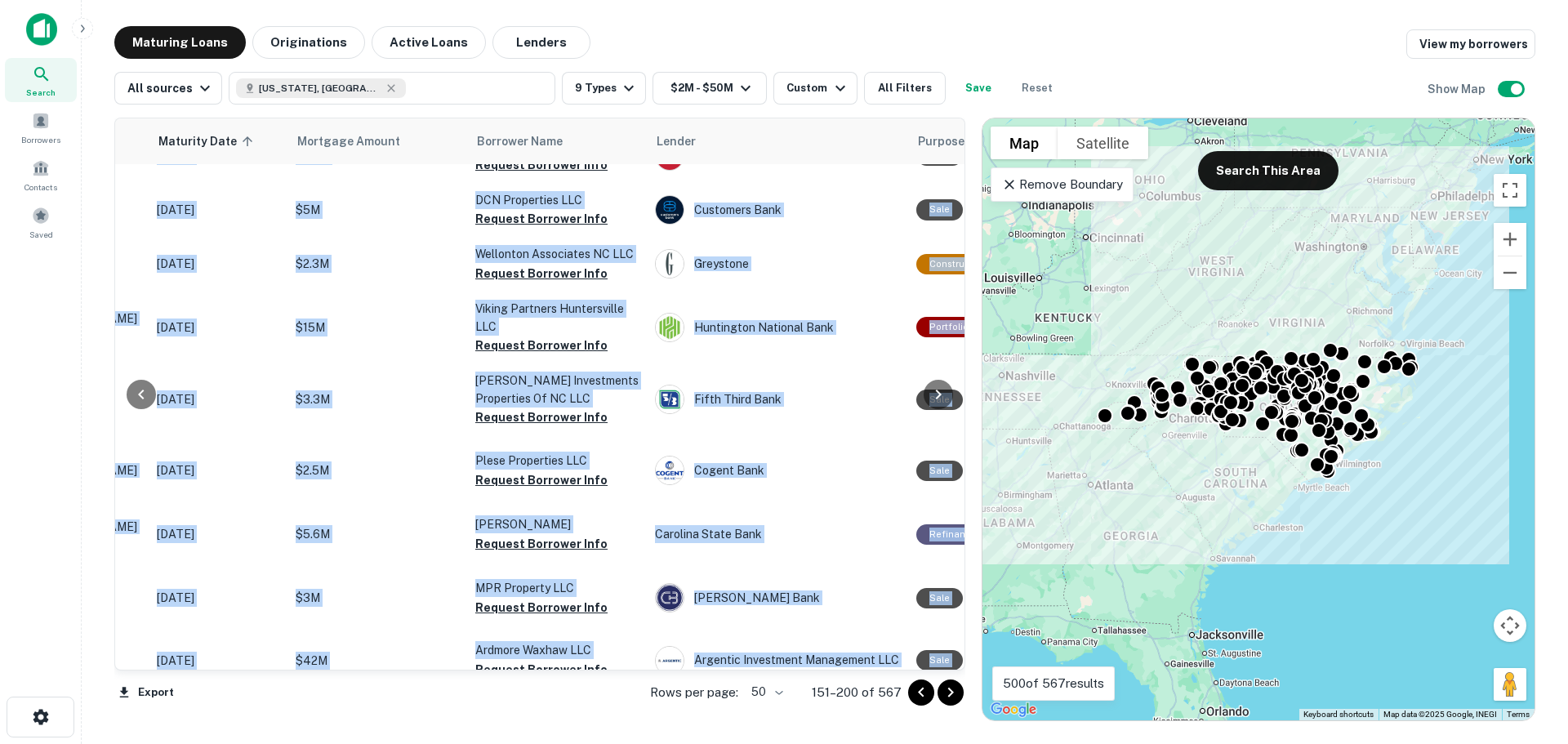
click at [551, 66] on button "Request Borrower Info" at bounding box center [541, 56] width 132 height 19
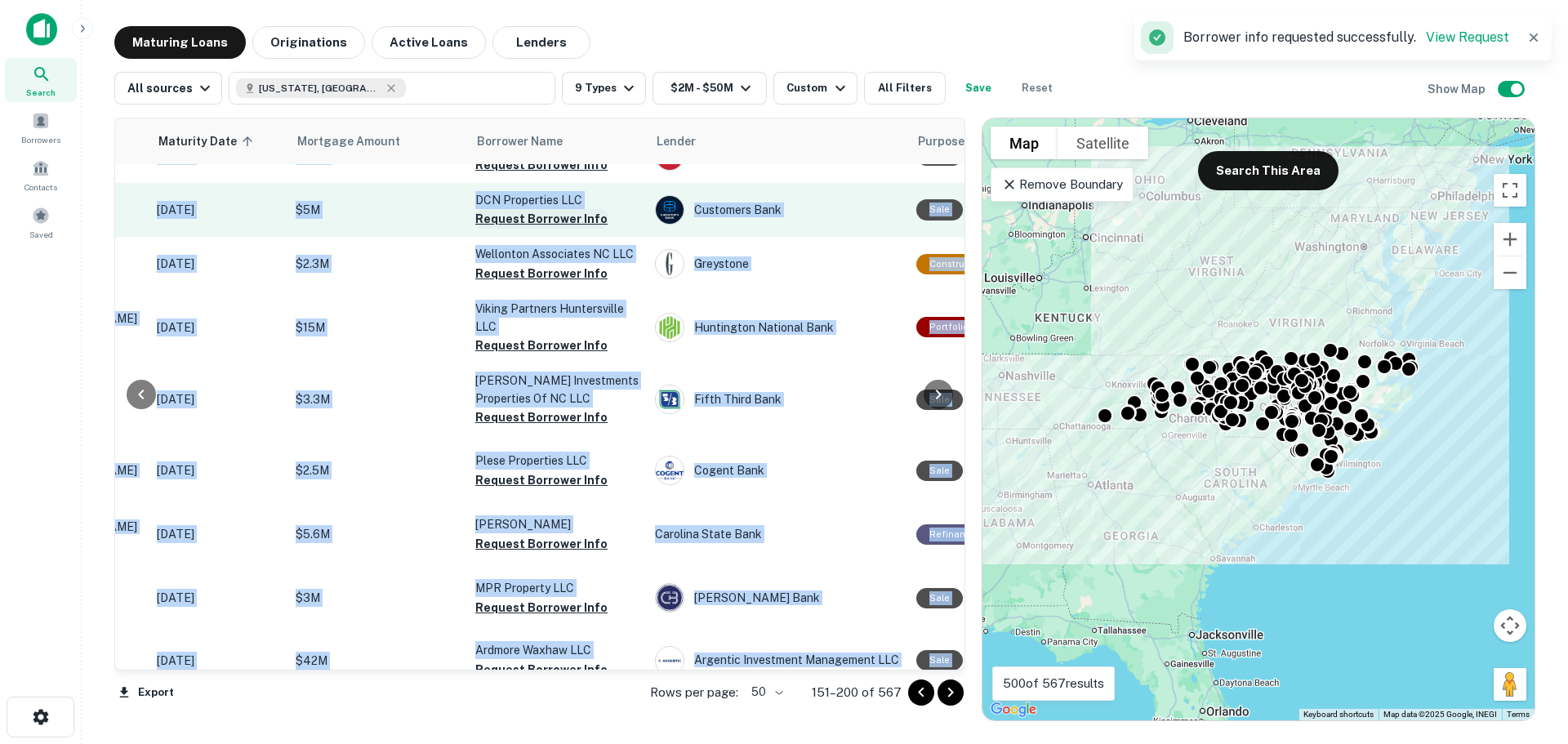
click at [556, 228] on button "Request Borrower Info" at bounding box center [541, 219] width 132 height 19
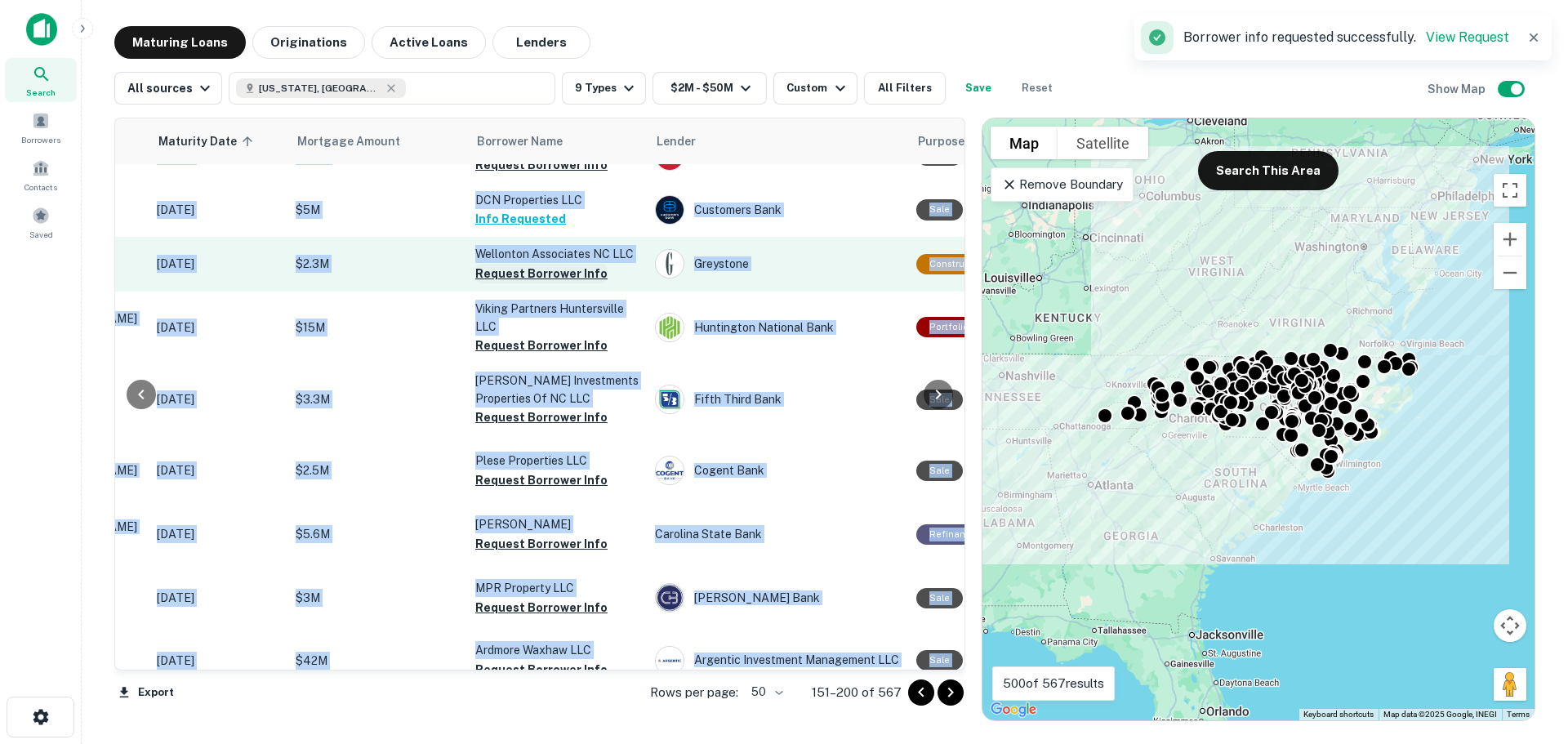
click at [543, 284] on button "Request Borrower Info" at bounding box center [541, 274] width 132 height 19
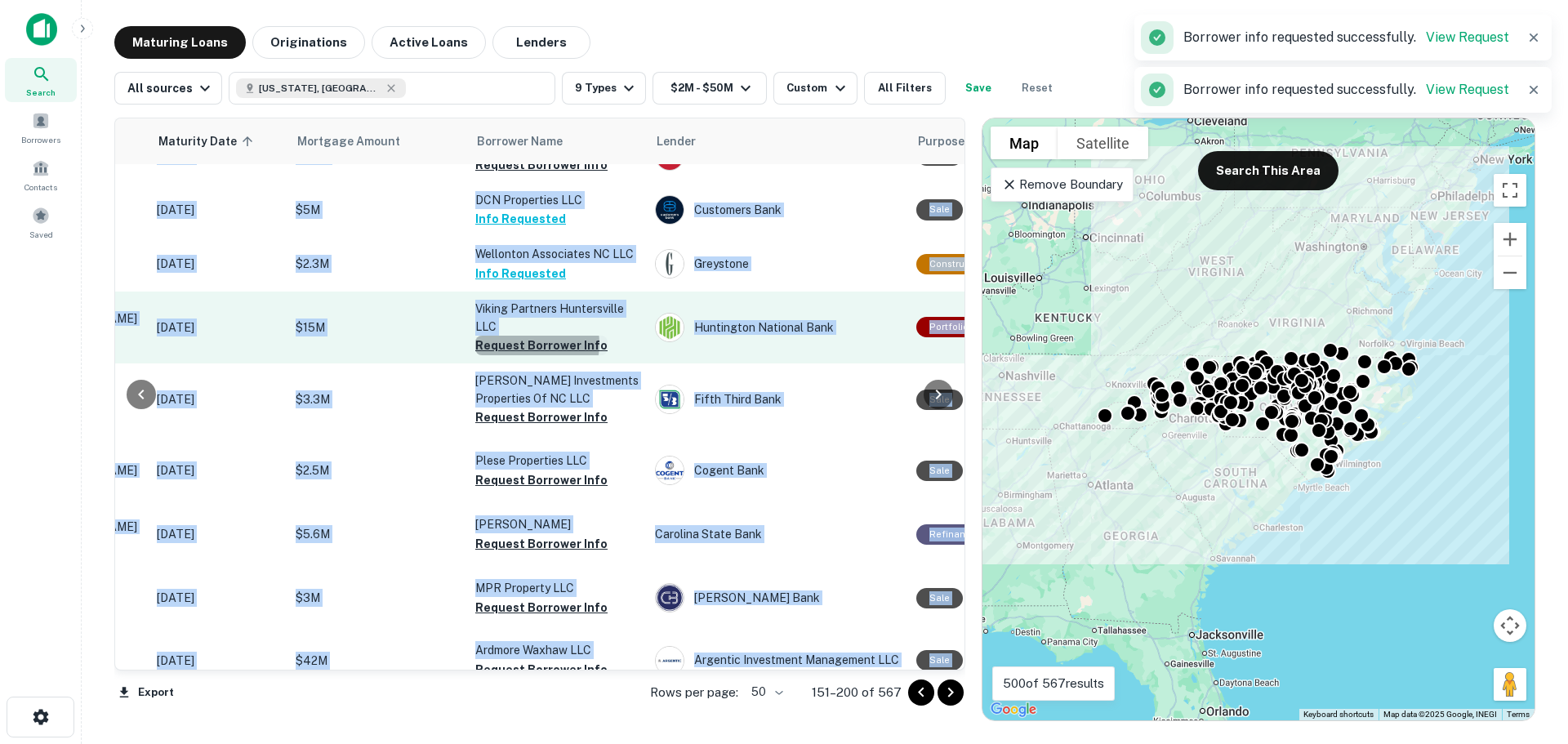
click at [526, 355] on button "Request Borrower Info" at bounding box center [541, 346] width 132 height 19
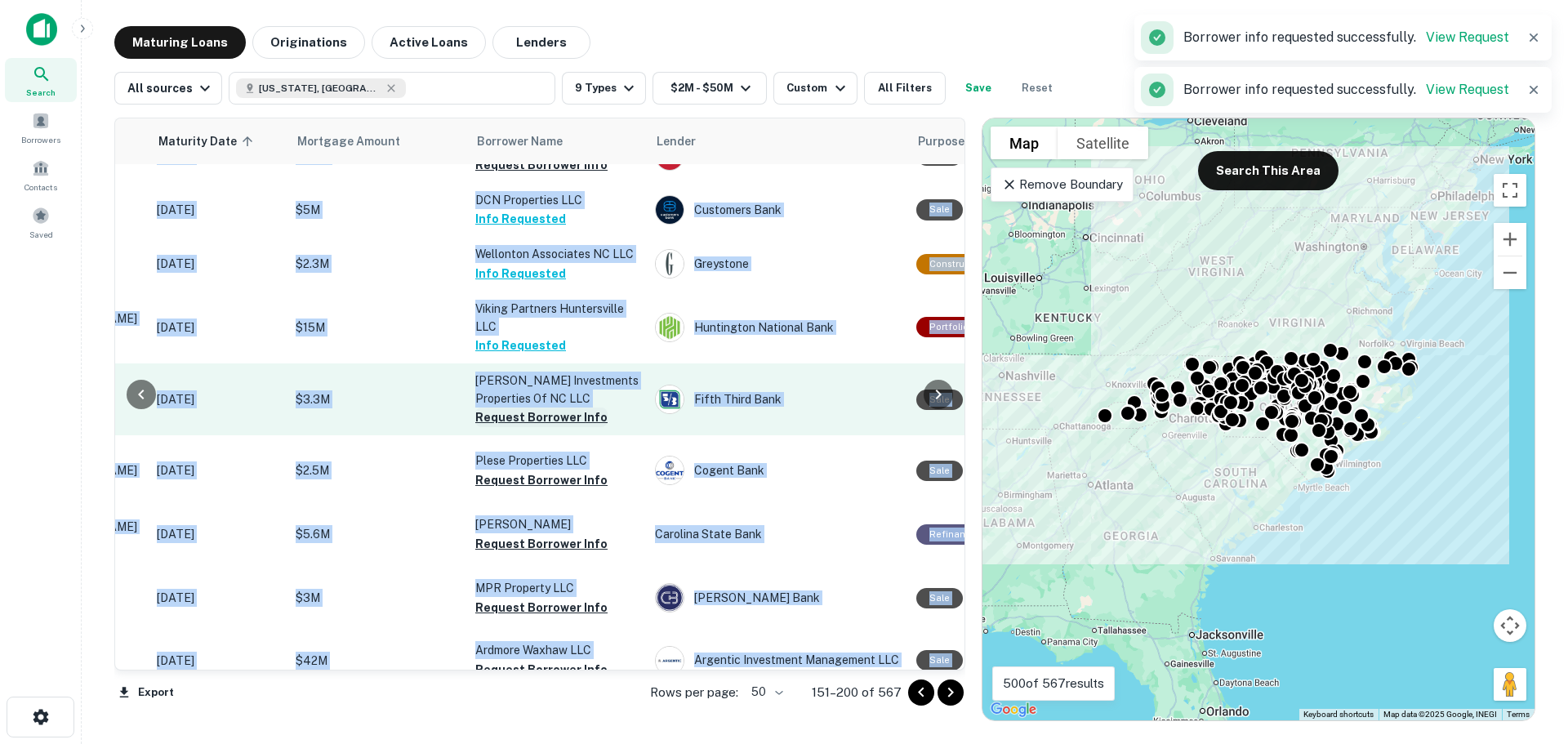
click at [537, 427] on button "Request Borrower Info" at bounding box center [541, 417] width 132 height 19
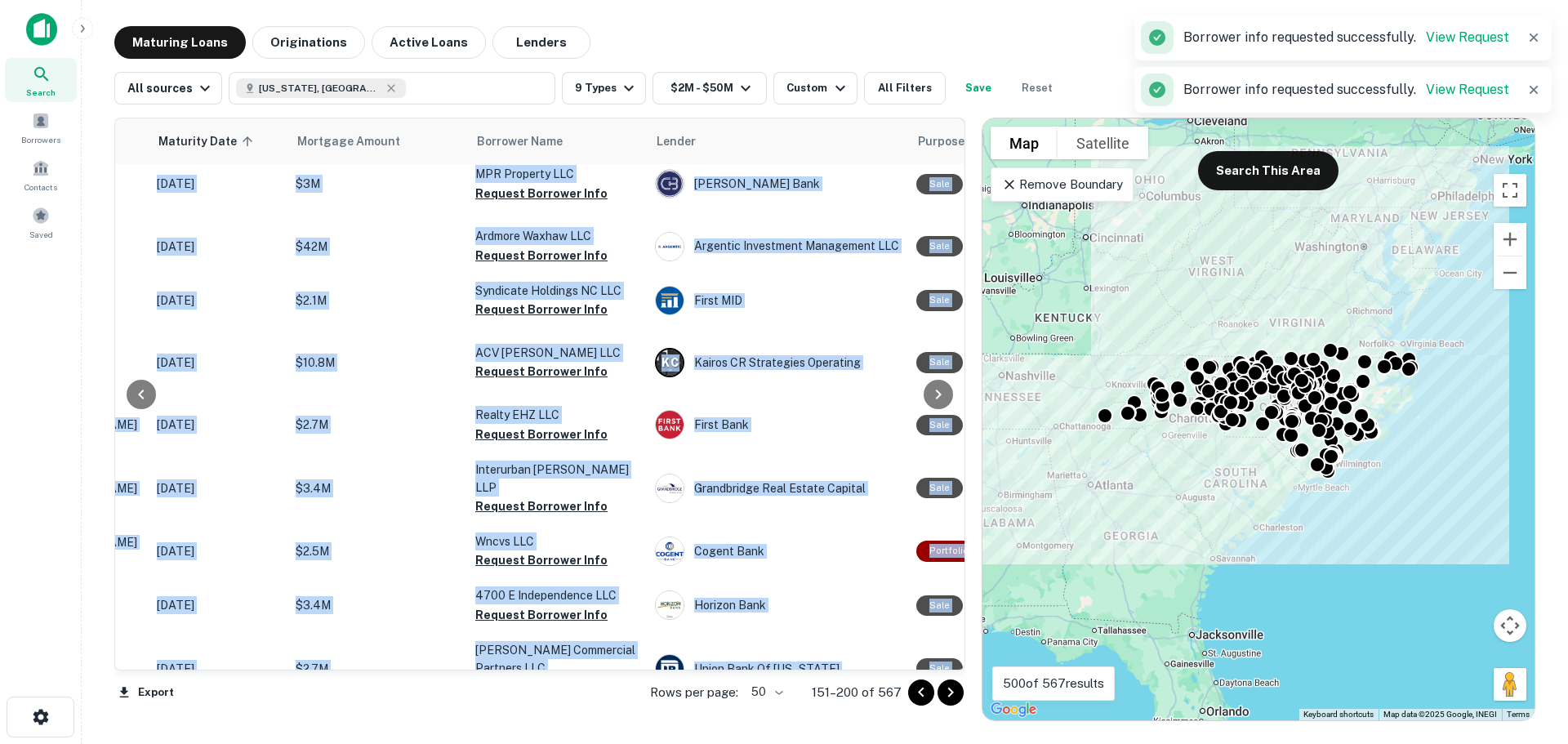
scroll to position [1268, 243]
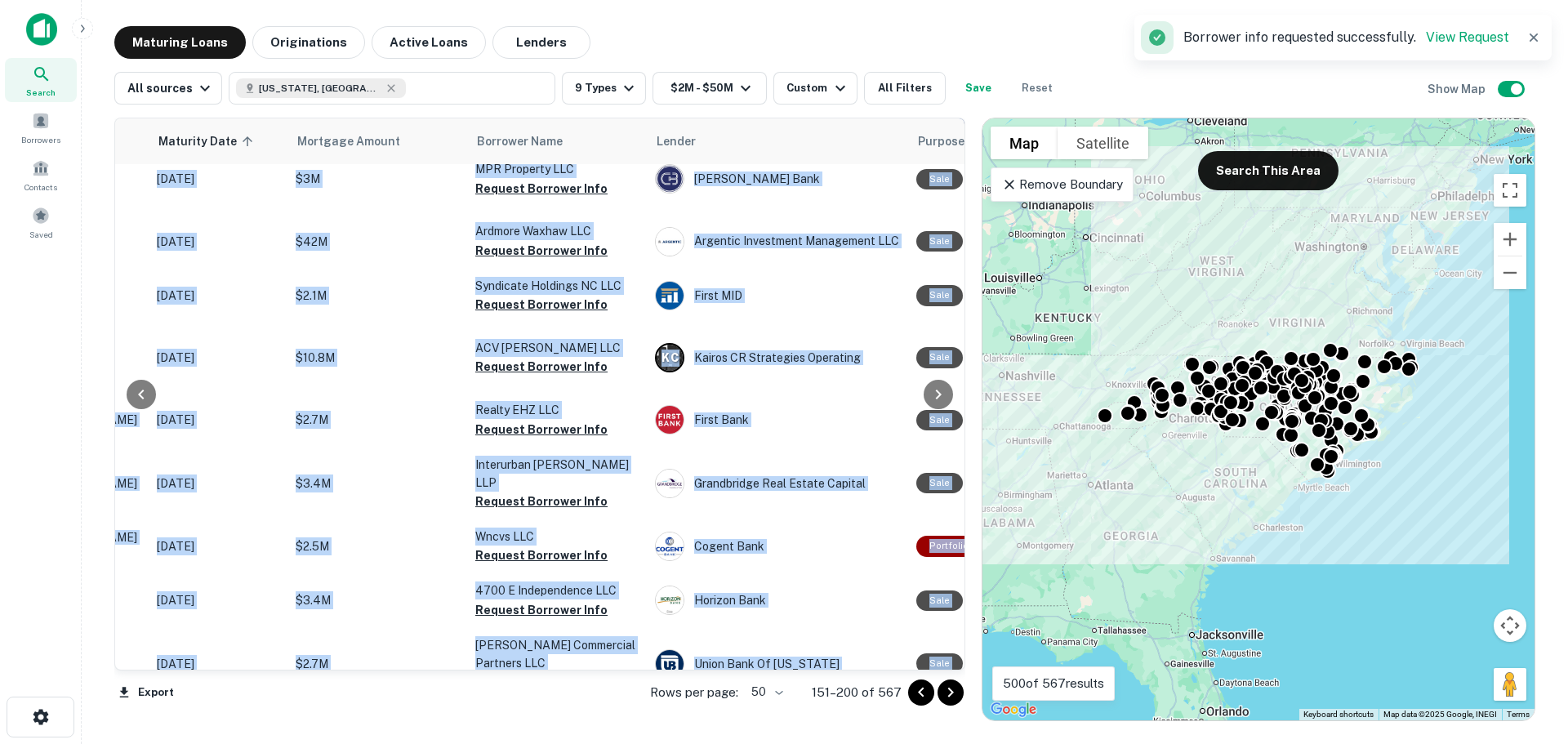
click at [565, 71] on button "Request Borrower Info" at bounding box center [541, 61] width 132 height 19
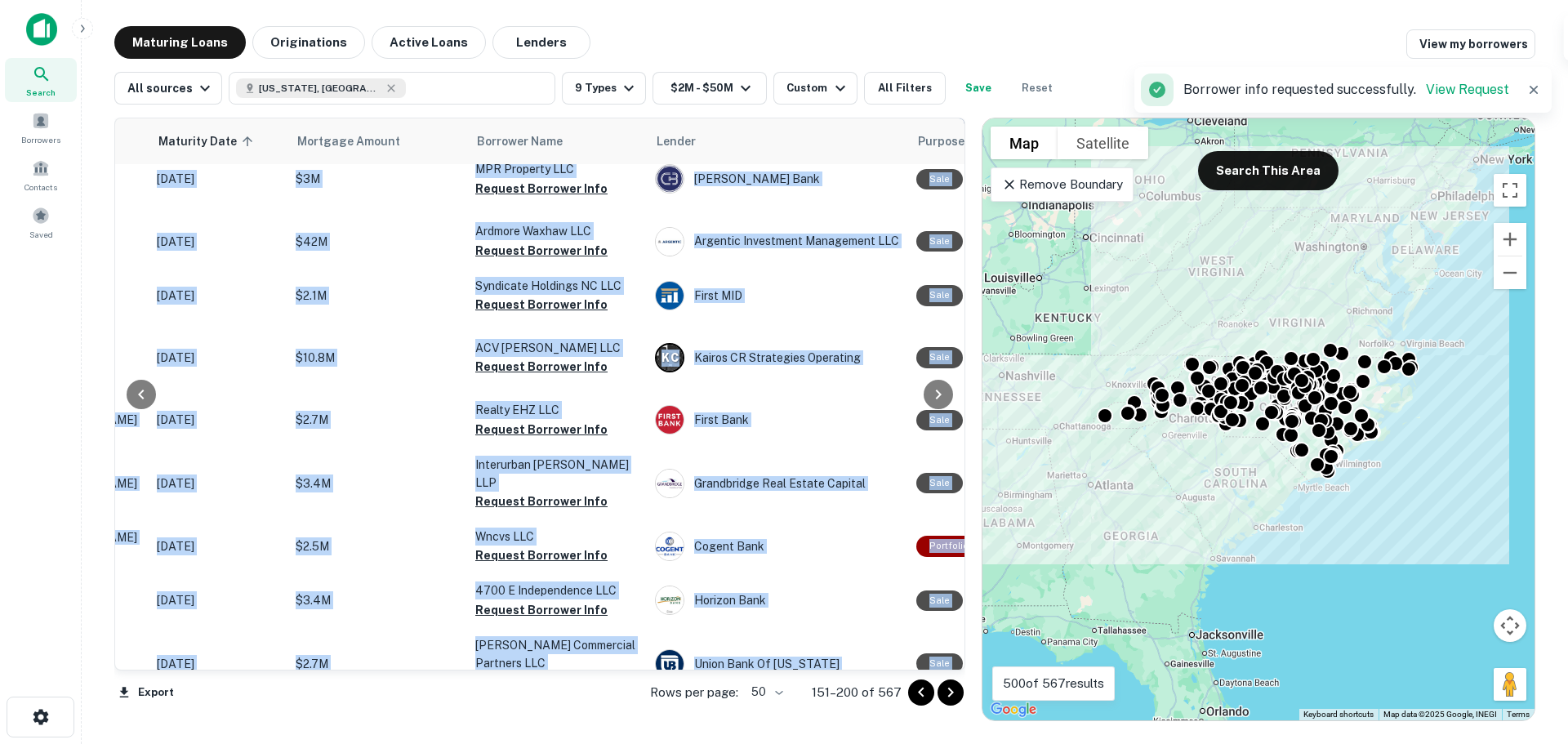
click at [550, 135] on button "Request Borrower Info" at bounding box center [541, 125] width 132 height 19
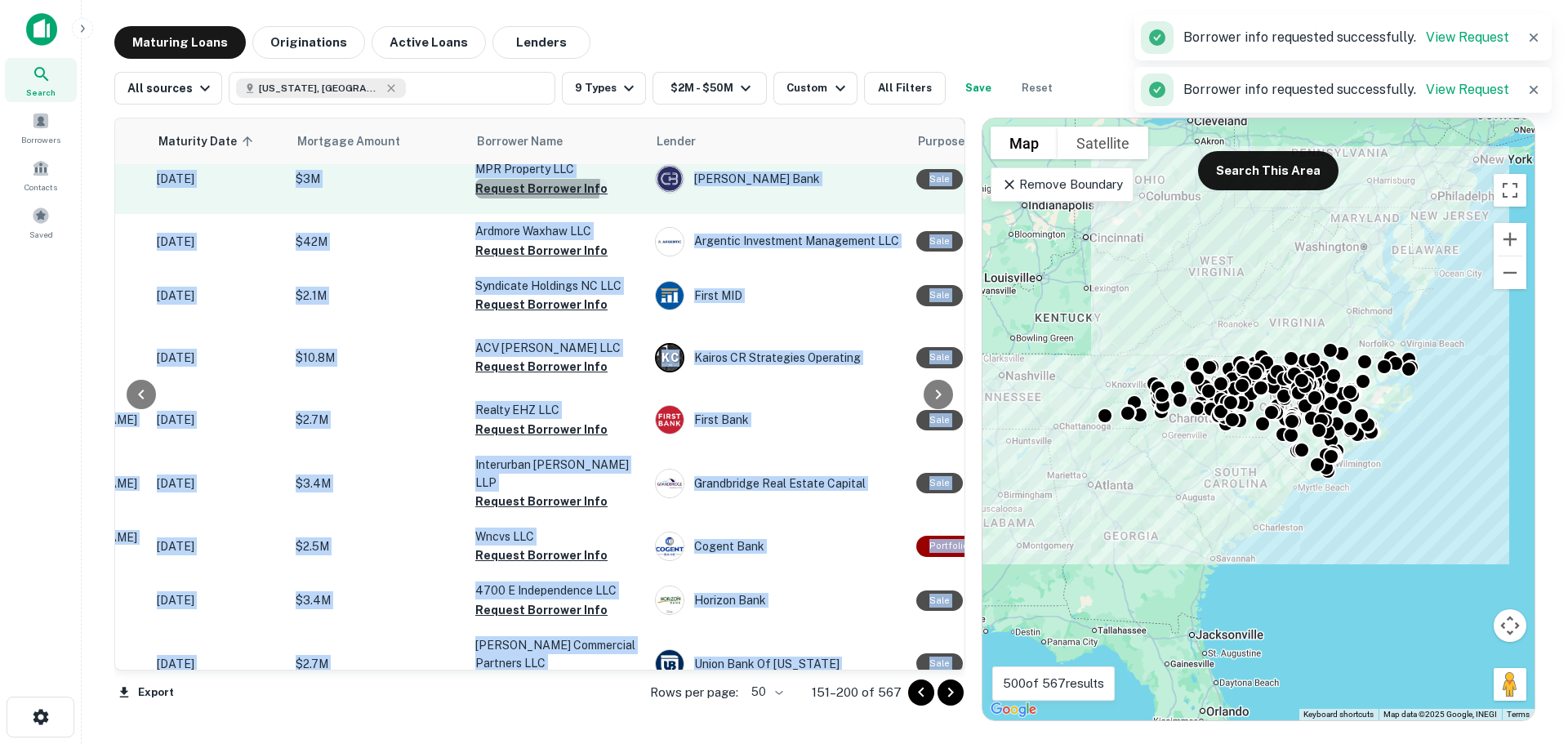
click at [535, 198] on button "Request Borrower Info" at bounding box center [541, 188] width 132 height 19
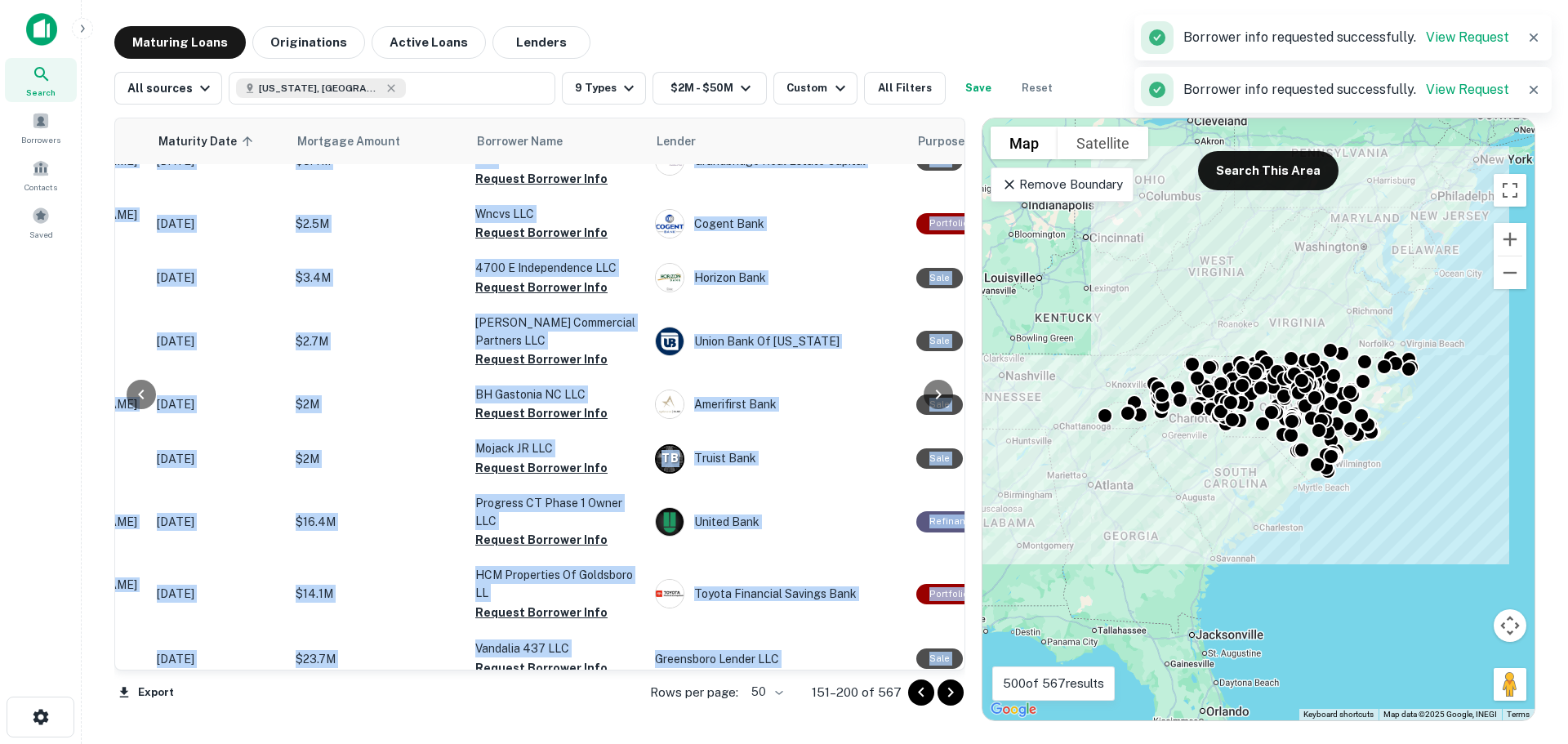
scroll to position [1591, 243]
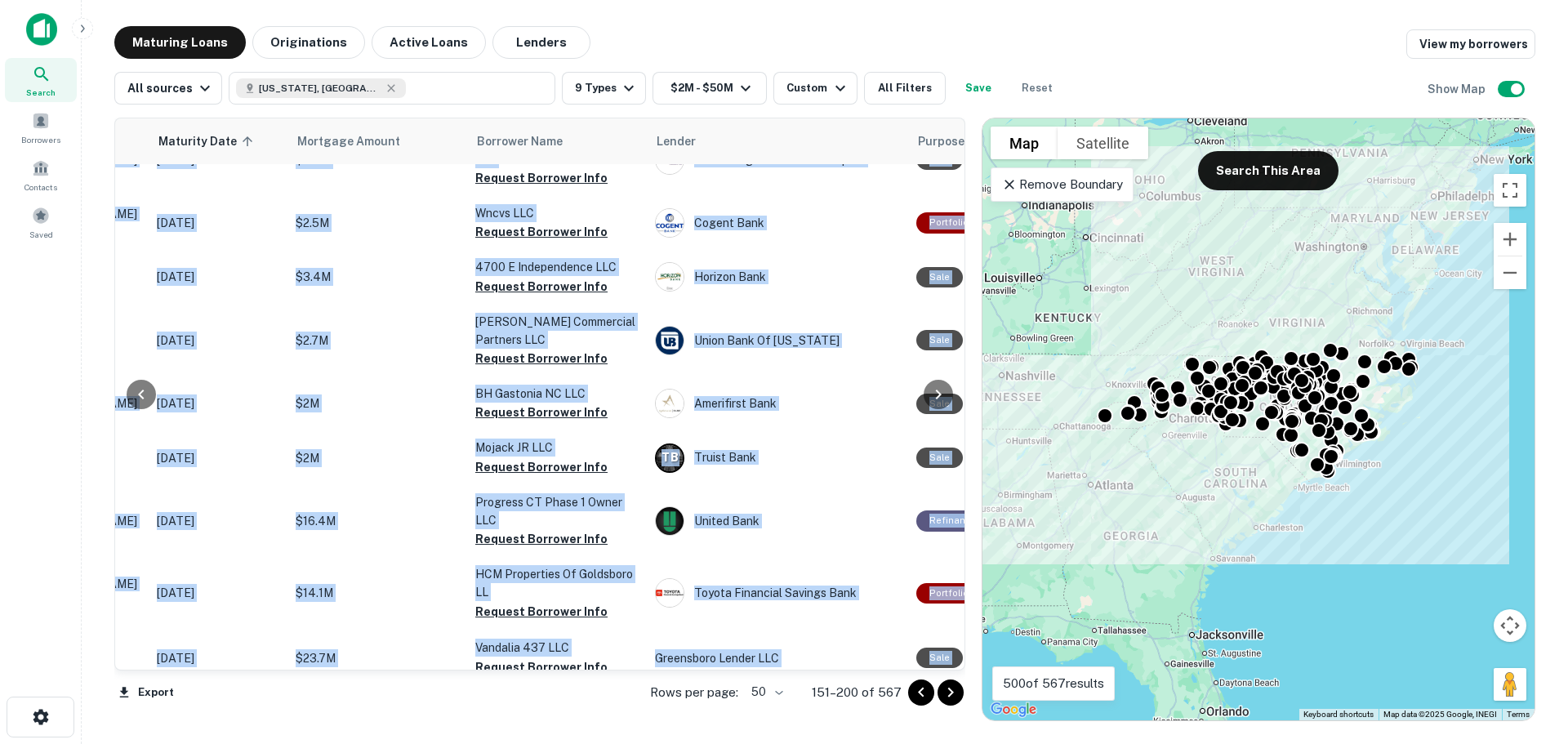
click at [526, 116] on button "Request Borrower Info" at bounding box center [541, 106] width 132 height 19
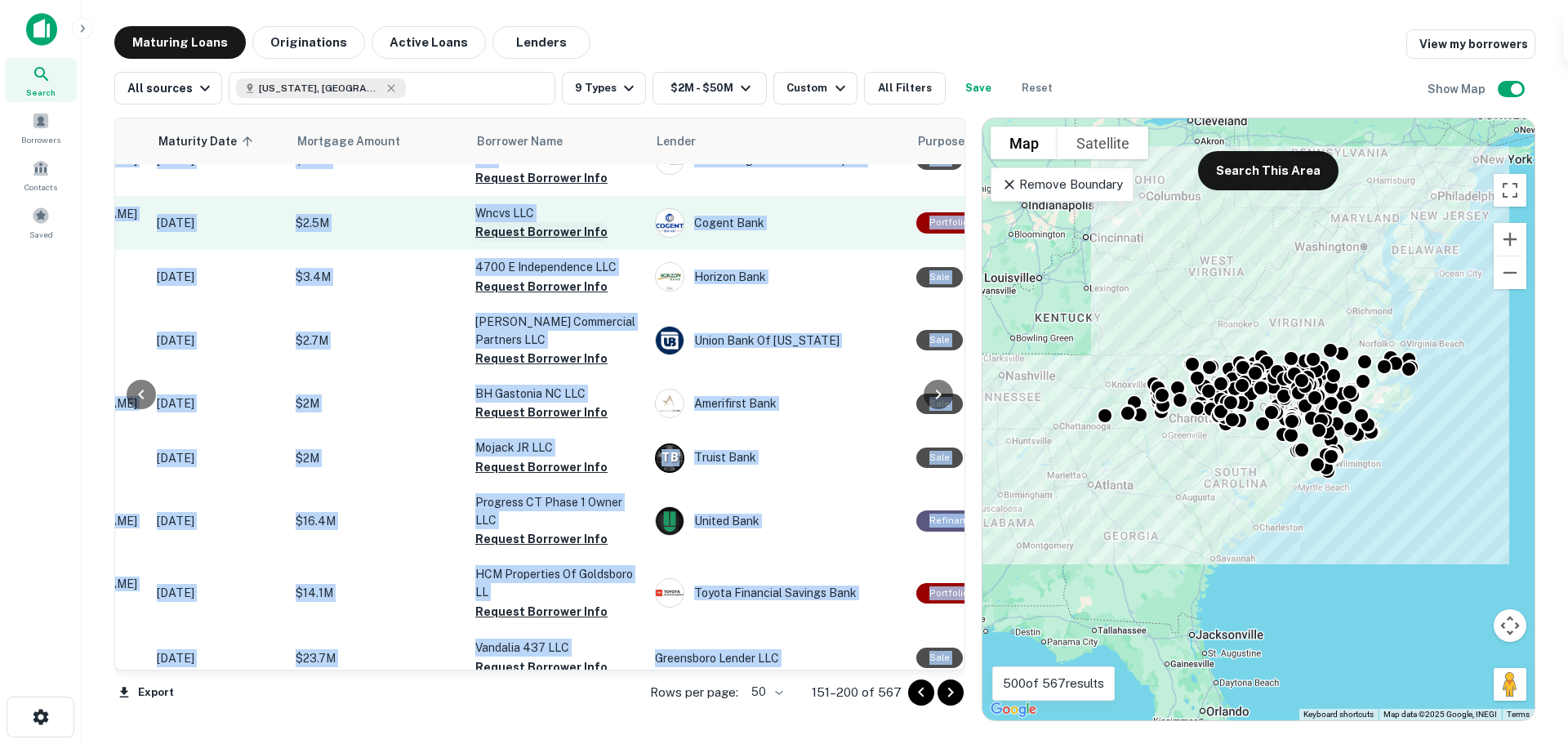
click at [509, 242] on button "Request Borrower Info" at bounding box center [541, 232] width 132 height 19
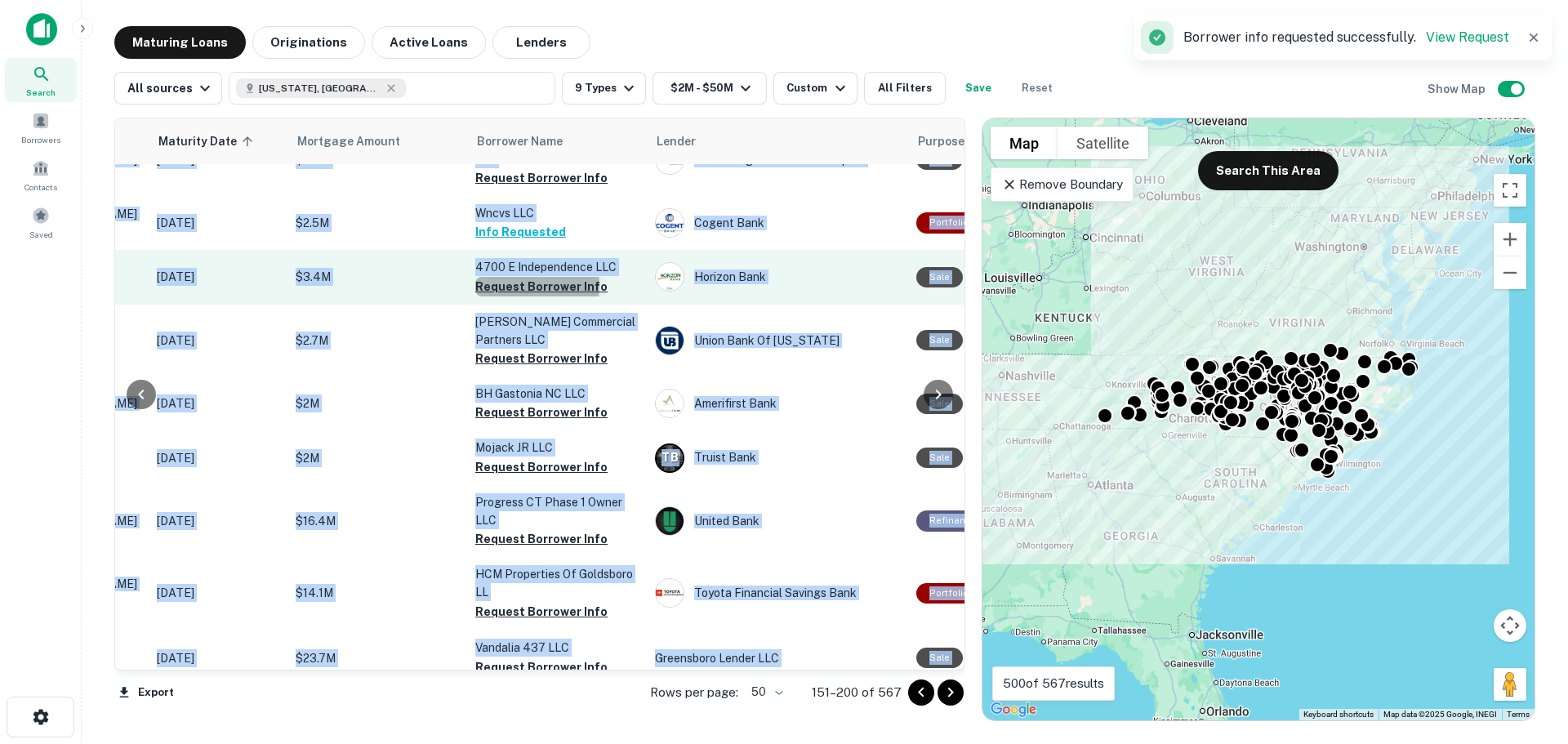
click at [515, 296] on button "Request Borrower Info" at bounding box center [541, 287] width 132 height 19
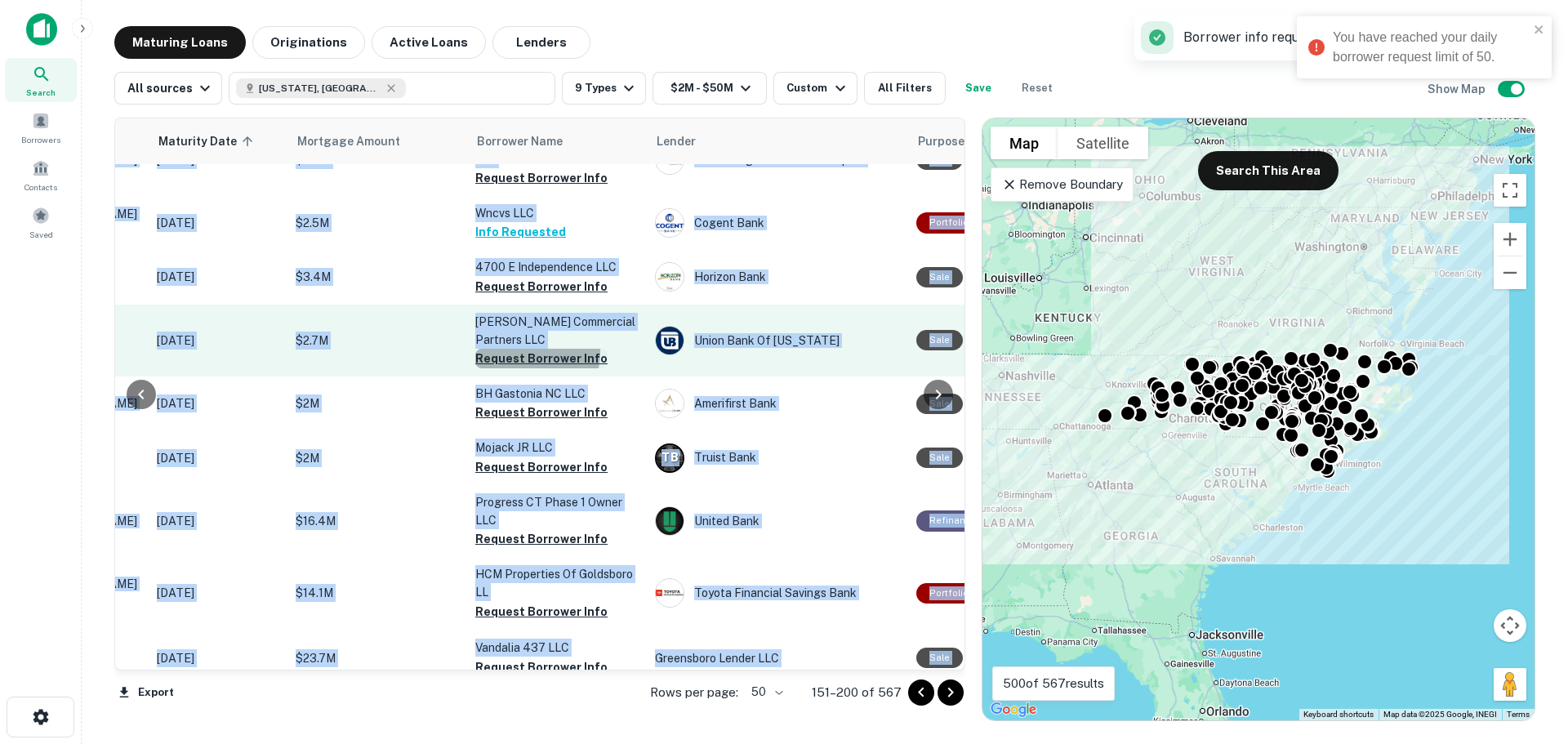
click at [524, 368] on button "Request Borrower Info" at bounding box center [541, 358] width 132 height 19
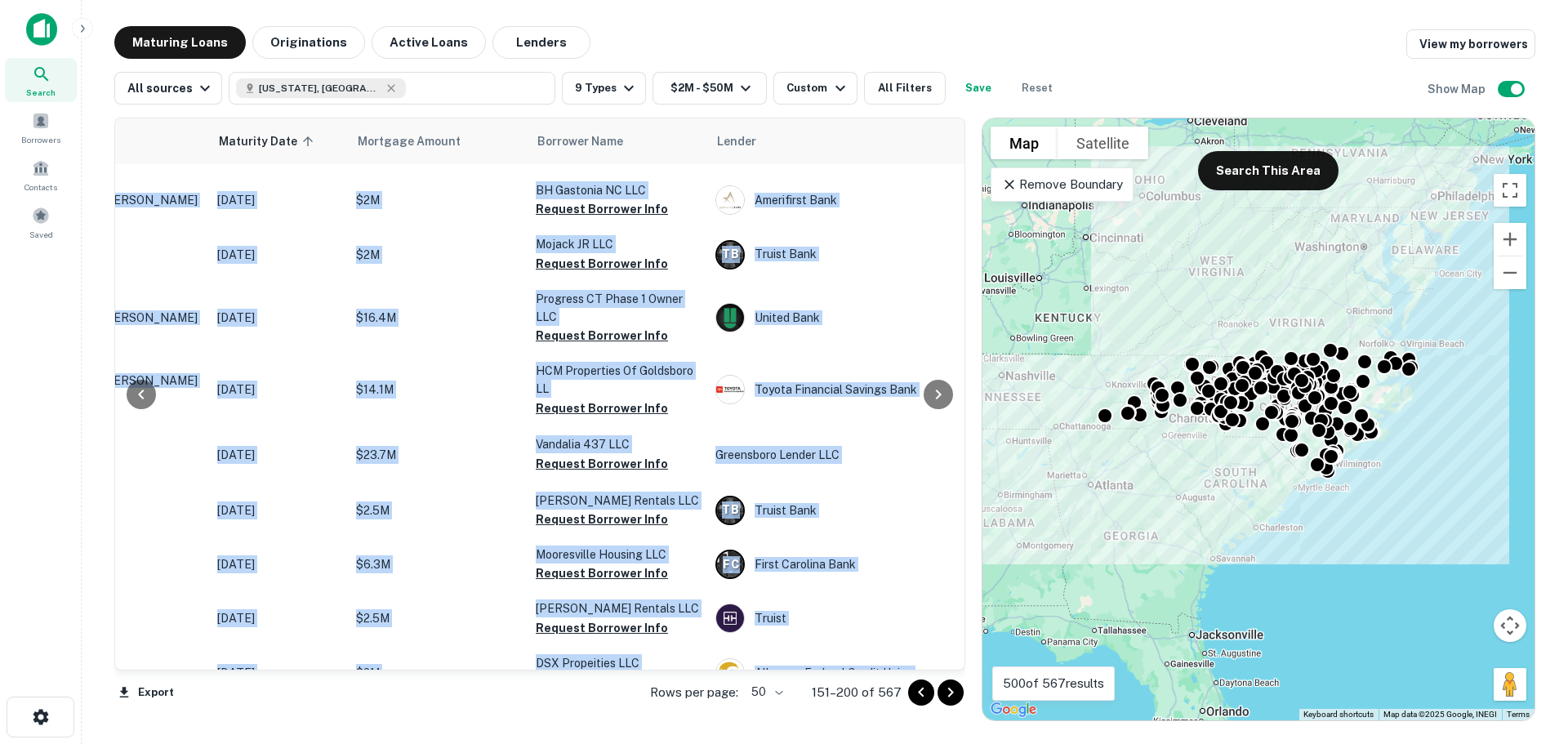
scroll to position [1795, 0]
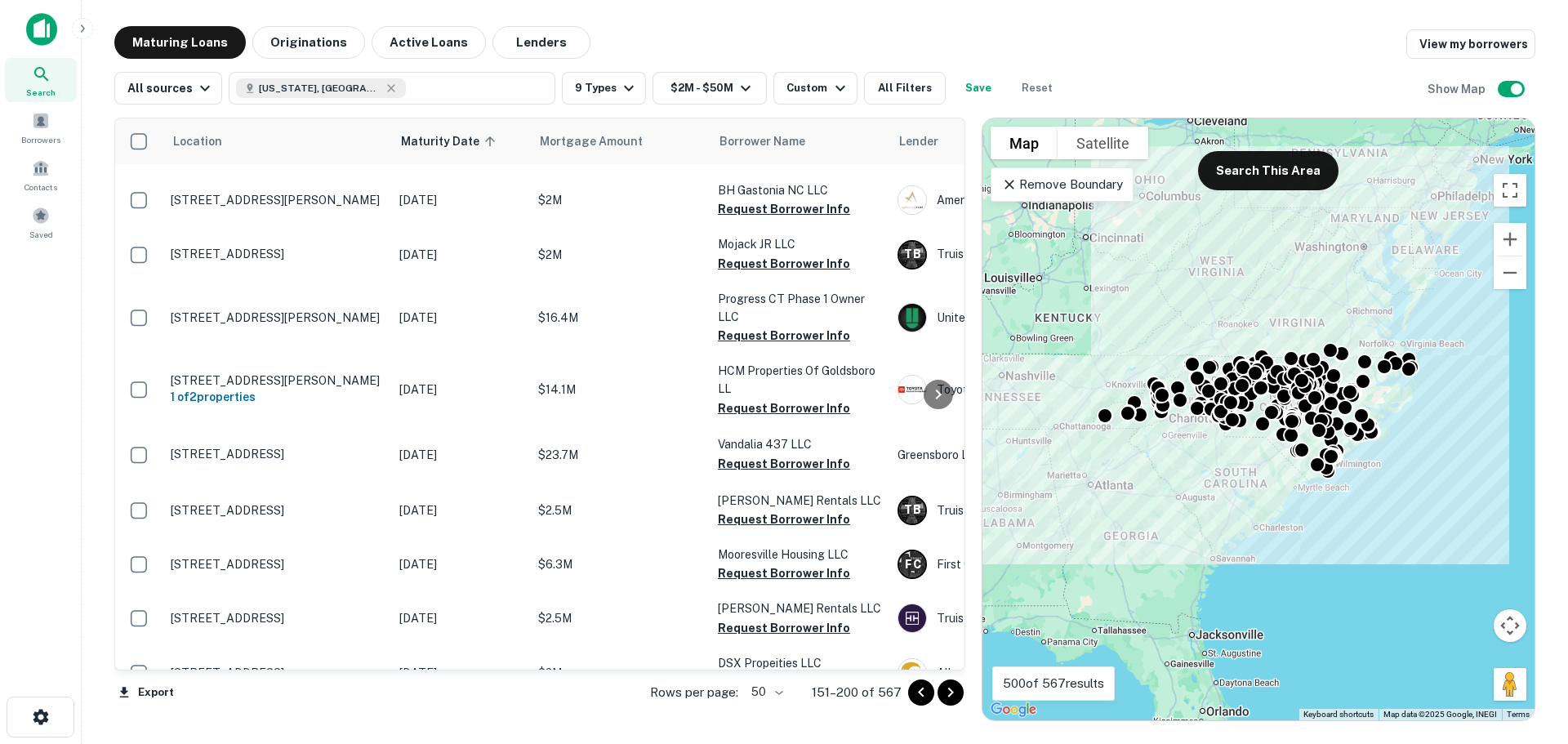
click at [1095, 33] on div "Maturing Loans Originations Active Loans Lenders View my borrowers" at bounding box center [825, 43] width 1421 height 33
